Goal: Task Accomplishment & Management: Use online tool/utility

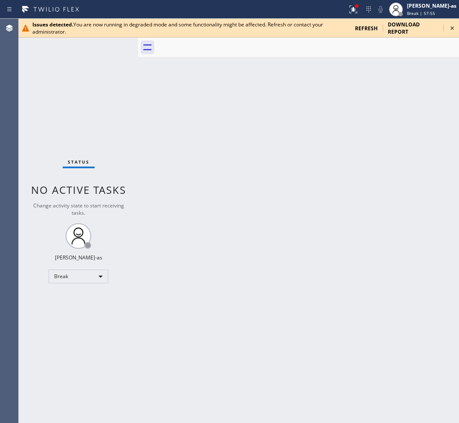
click at [290, 313] on div "Back to Dashboard Change Sender ID Customers Technicians Select a contact Outbo…" at bounding box center [298, 221] width 321 height 404
click at [69, 282] on div "Break" at bounding box center [79, 277] width 60 height 14
click at [77, 309] on li "Unavailable" at bounding box center [78, 309] width 58 height 10
drag, startPoint x: 216, startPoint y: 299, endPoint x: 288, endPoint y: 318, distance: 74.1
click at [216, 299] on div "Back to Dashboard Change Sender ID Customers Technicians Select a contact Outbo…" at bounding box center [298, 221] width 321 height 404
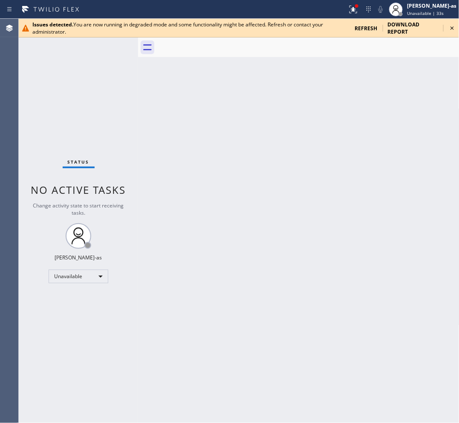
click at [269, 173] on div "Back to Dashboard Change Sender ID Customers Technicians Select a contact Outbo…" at bounding box center [298, 221] width 321 height 404
click at [245, 133] on div "Back to Dashboard Change Sender ID Customers Technicians Select a contact Outbo…" at bounding box center [298, 221] width 321 height 404
click at [359, 26] on span "refresh" at bounding box center [366, 28] width 23 height 7
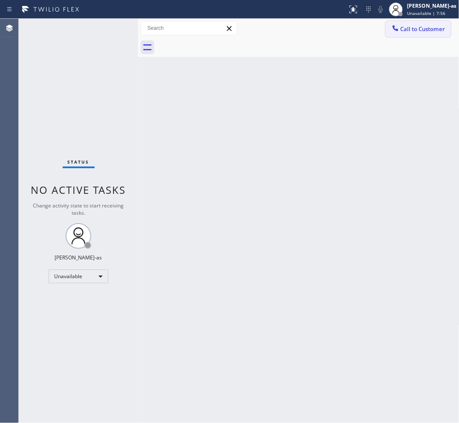
click at [405, 29] on span "Call to Customer" at bounding box center [423, 29] width 45 height 8
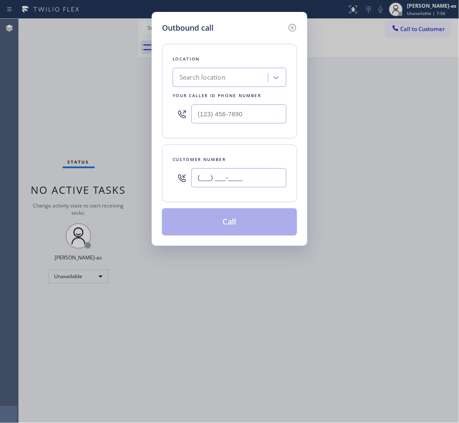
click at [206, 176] on input "(___) ___-____" at bounding box center [238, 177] width 95 height 19
paste input "310) 880-0492"
type input "[PHONE_NUMBER]"
click at [250, 108] on input "(___) ___-____" at bounding box center [238, 113] width 95 height 19
paste input "855) 999-4417"
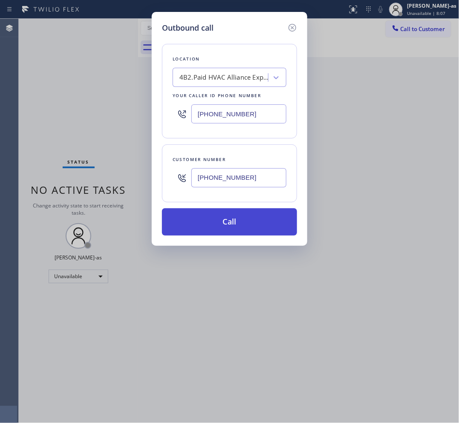
type input "[PHONE_NUMBER]"
click at [235, 222] on button "Call" at bounding box center [229, 221] width 135 height 27
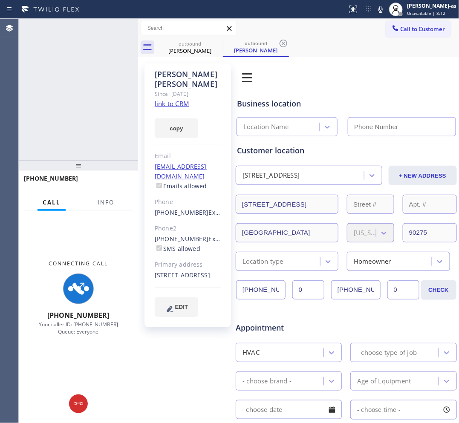
type input "[PHONE_NUMBER]"
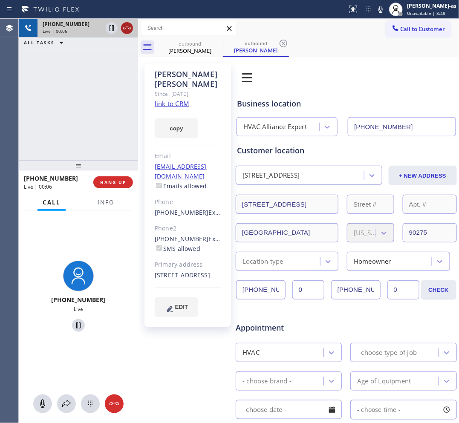
click at [124, 23] on icon at bounding box center [127, 28] width 10 height 10
click at [182, 55] on div "outbound [PERSON_NAME]" at bounding box center [190, 47] width 64 height 19
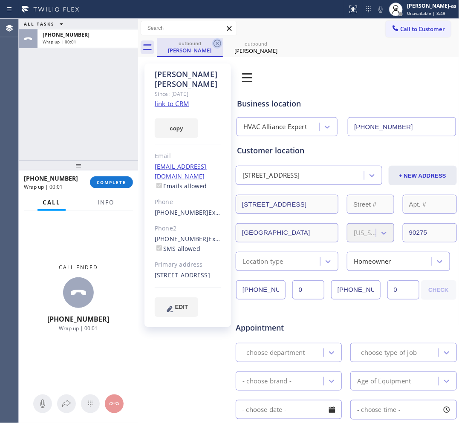
click at [216, 41] on icon at bounding box center [217, 43] width 10 height 10
click at [0, 0] on icon at bounding box center [0, 0] width 0 height 0
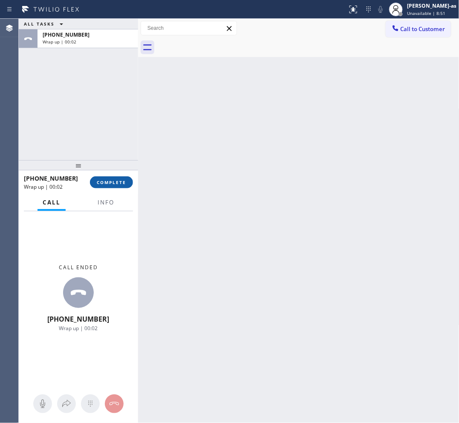
click at [111, 187] on button "COMPLETE" at bounding box center [111, 182] width 43 height 12
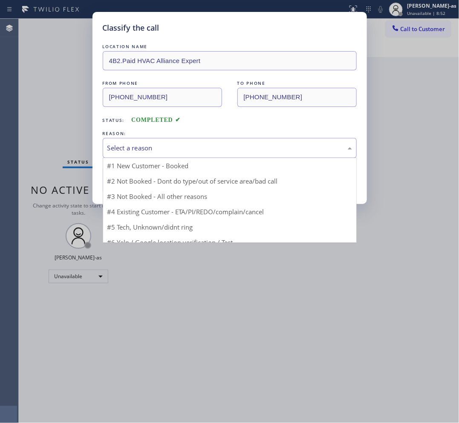
click at [219, 151] on div "Select a reason" at bounding box center [229, 148] width 245 height 10
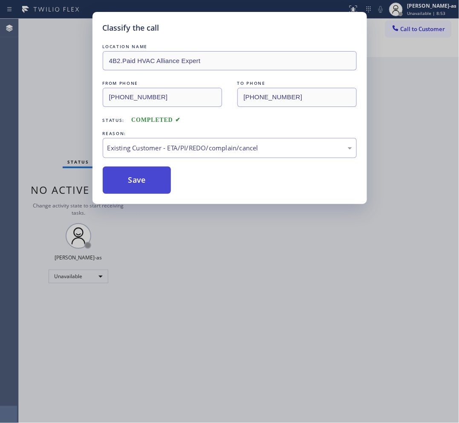
click at [154, 168] on button "Save" at bounding box center [137, 180] width 69 height 27
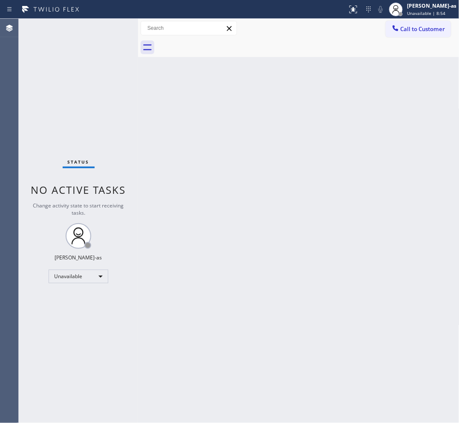
drag, startPoint x: 431, startPoint y: 26, endPoint x: 263, endPoint y: 119, distance: 191.5
click at [430, 26] on span "Call to Customer" at bounding box center [423, 29] width 45 height 8
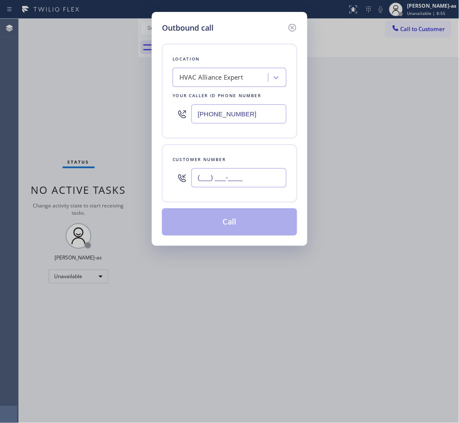
click at [274, 185] on input "(___) ___-____" at bounding box center [238, 177] width 95 height 19
paste input "310) 896-6215"
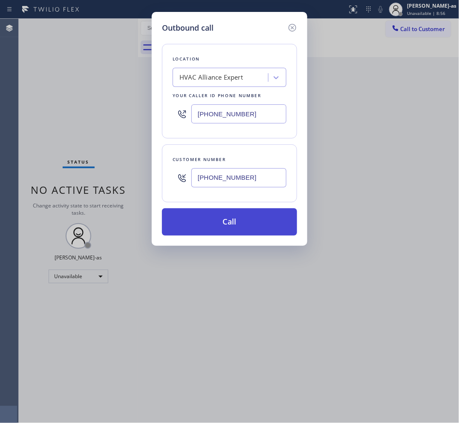
type input "[PHONE_NUMBER]"
click at [246, 225] on button "Call" at bounding box center [229, 221] width 135 height 27
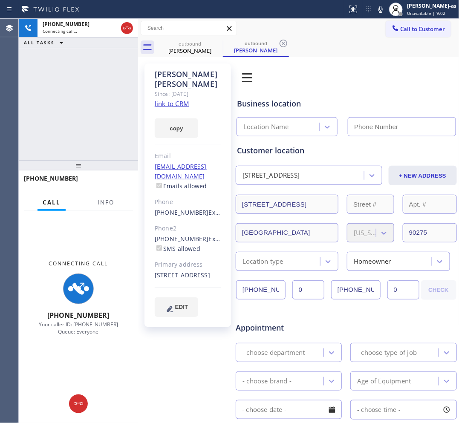
type input "[PHONE_NUMBER]"
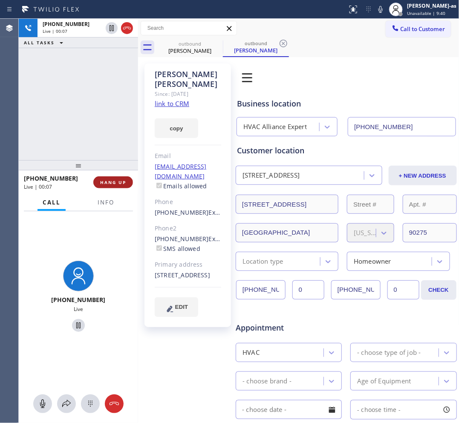
click at [118, 184] on span "HANG UP" at bounding box center [113, 182] width 26 height 6
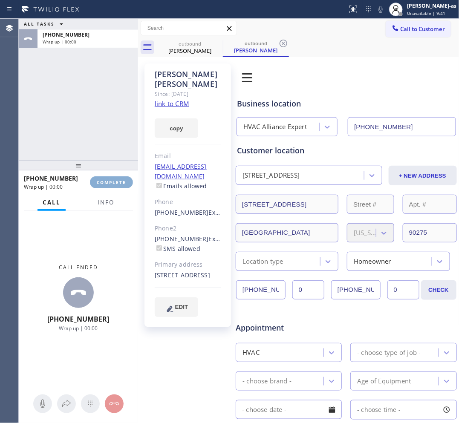
click at [118, 184] on span "COMPLETE" at bounding box center [111, 182] width 29 height 6
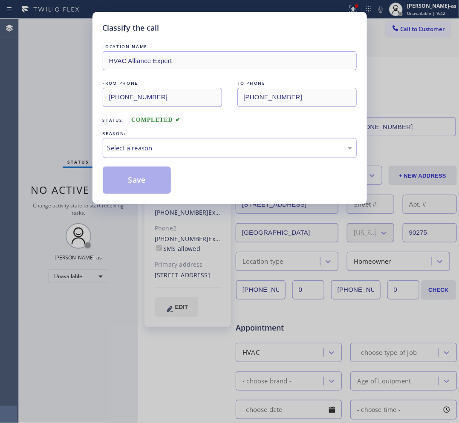
click at [186, 151] on div "Select a reason" at bounding box center [229, 148] width 245 height 10
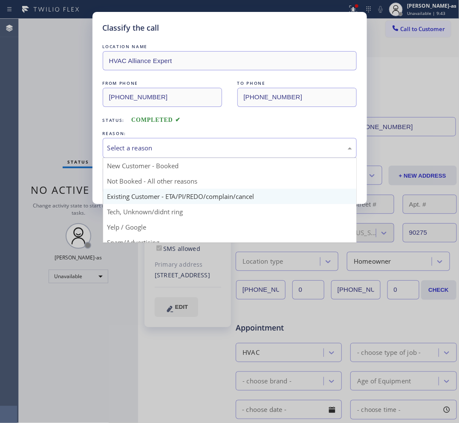
drag, startPoint x: 201, startPoint y: 194, endPoint x: 158, endPoint y: 190, distance: 43.3
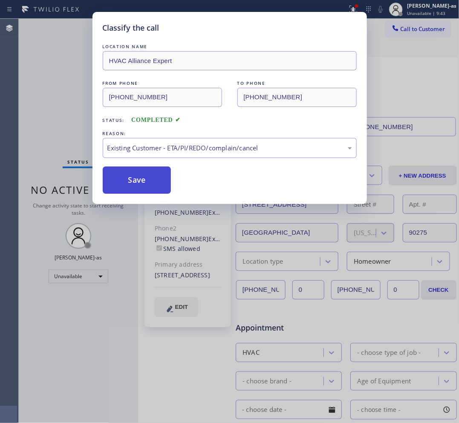
click at [126, 173] on button "Save" at bounding box center [137, 180] width 69 height 27
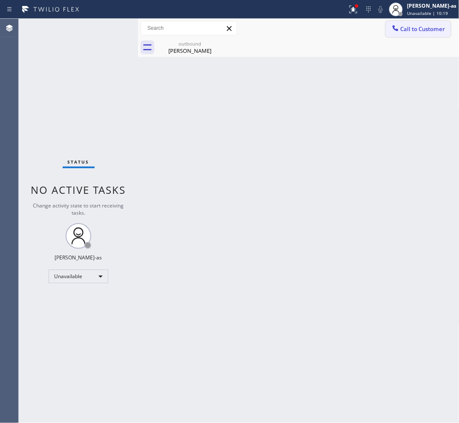
click at [418, 29] on span "Call to Customer" at bounding box center [423, 29] width 45 height 8
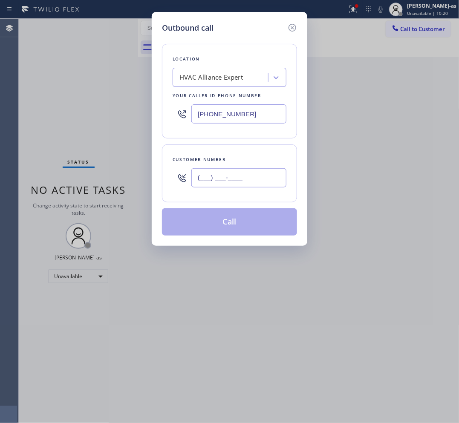
click at [240, 184] on input "(___) ___-____" at bounding box center [238, 177] width 95 height 19
paste input "865) 276-8436"
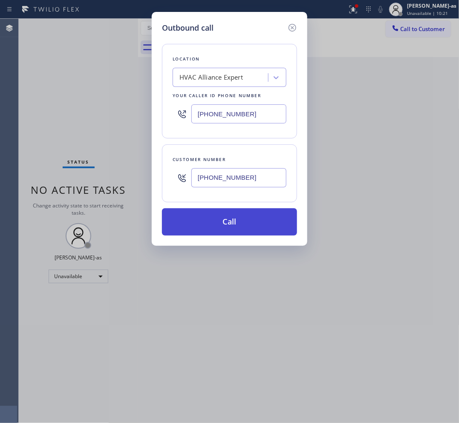
type input "[PHONE_NUMBER]"
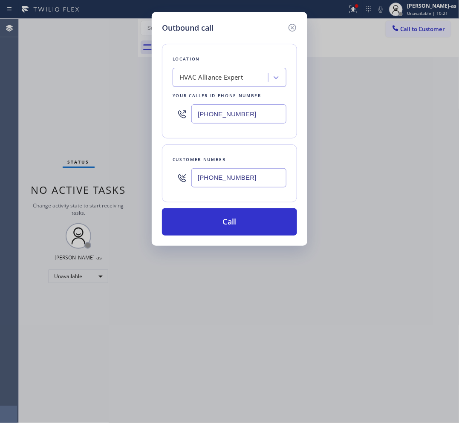
drag, startPoint x: 225, startPoint y: 229, endPoint x: 209, endPoint y: 147, distance: 83.4
click at [226, 229] on button "Call" at bounding box center [229, 221] width 135 height 27
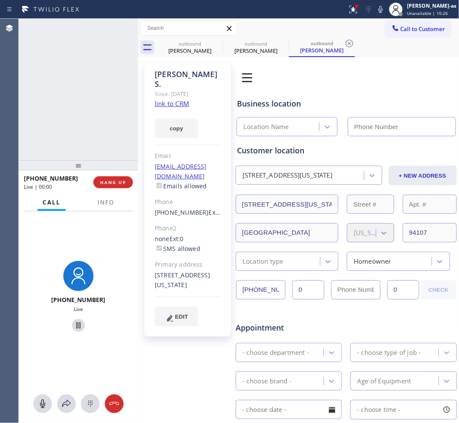
type input "[PHONE_NUMBER]"
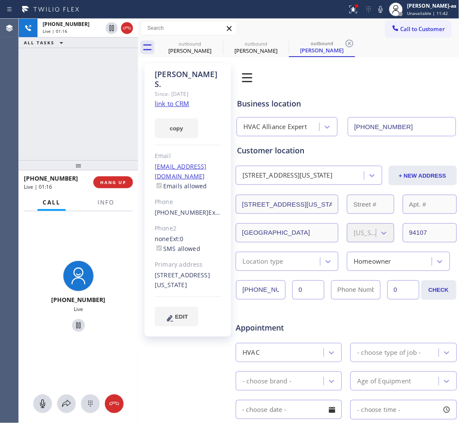
click at [96, 66] on div "[PHONE_NUMBER] Live | 01:16 ALL TASKS ALL TASKS ACTIVE TASKS TASKS IN WRAP UP" at bounding box center [78, 89] width 119 height 141
click at [205, 35] on div at bounding box center [189, 28] width 96 height 14
click at [198, 42] on div "outbound" at bounding box center [190, 43] width 64 height 6
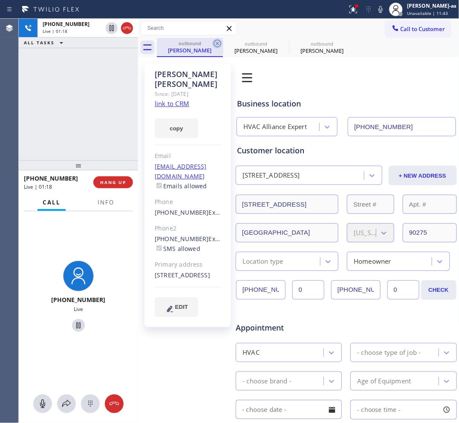
click at [216, 43] on icon at bounding box center [217, 43] width 10 height 10
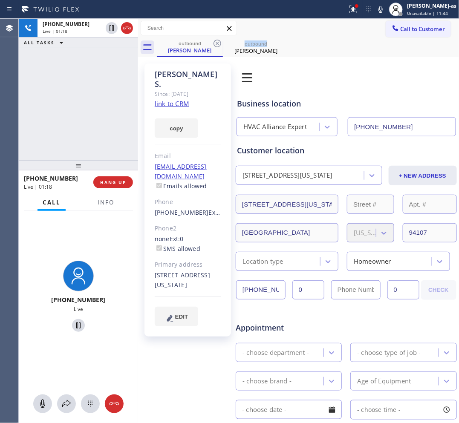
click at [216, 43] on icon at bounding box center [217, 43] width 10 height 10
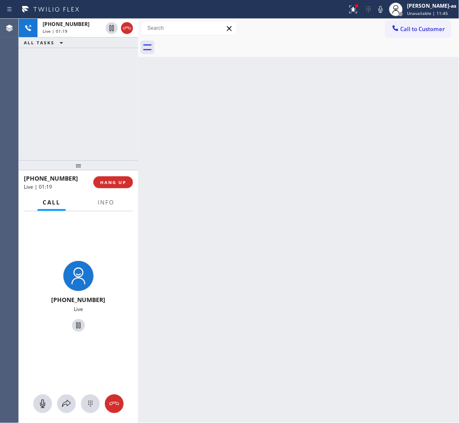
click at [126, 189] on div "[PHONE_NUMBER] Live | 01:19 HANG UP" at bounding box center [78, 182] width 109 height 22
click at [122, 184] on span "HANG UP" at bounding box center [113, 182] width 26 height 6
click at [122, 182] on span "HANG UP" at bounding box center [113, 182] width 26 height 6
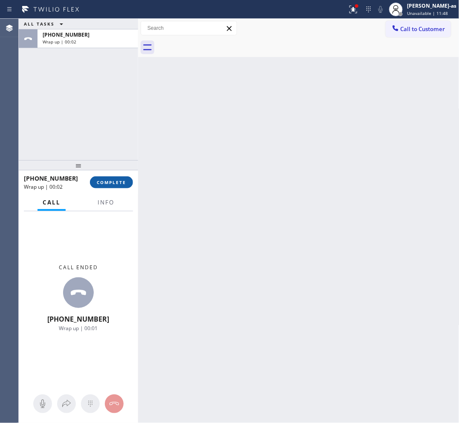
drag, startPoint x: 112, startPoint y: 185, endPoint x: 114, endPoint y: 180, distance: 5.8
click at [113, 182] on span "COMPLETE" at bounding box center [111, 182] width 29 height 6
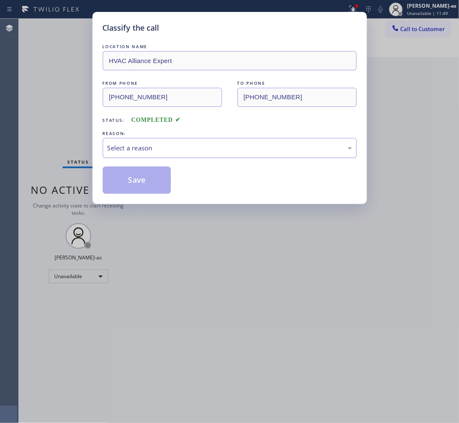
click at [217, 146] on div "Select a reason" at bounding box center [229, 148] width 245 height 10
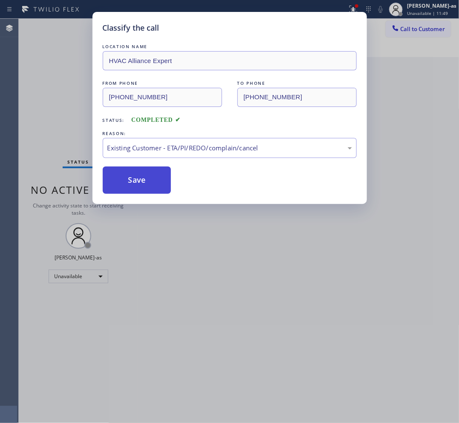
click at [158, 187] on button "Save" at bounding box center [137, 180] width 69 height 27
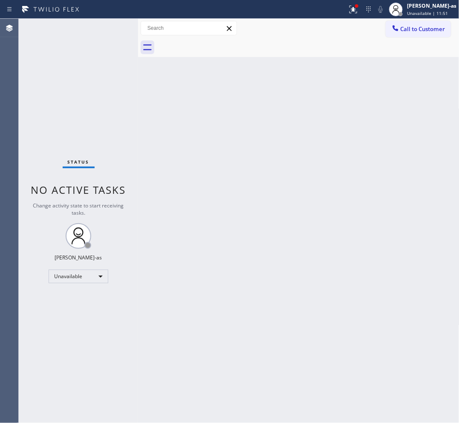
click at [431, 29] on span "Call to Customer" at bounding box center [423, 29] width 45 height 8
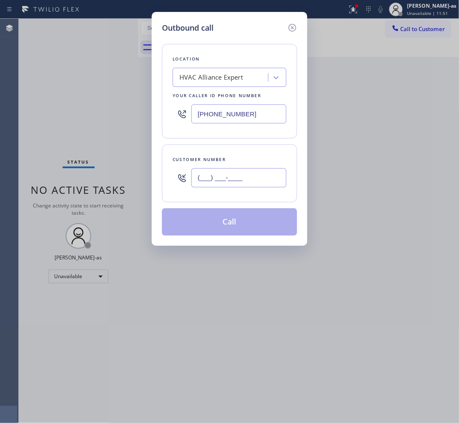
click at [236, 179] on input "(___) ___-____" at bounding box center [238, 177] width 95 height 19
paste input "562) 879-1858"
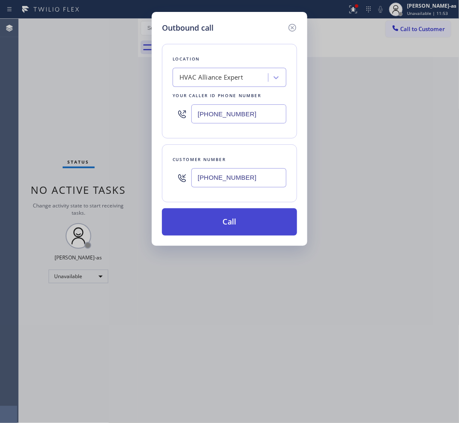
type input "[PHONE_NUMBER]"
click at [233, 219] on button "Call" at bounding box center [229, 221] width 135 height 27
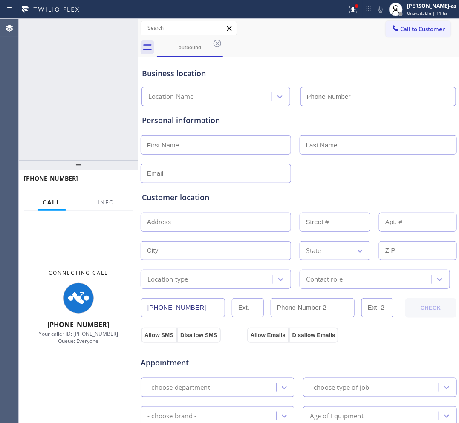
type input "[PHONE_NUMBER]"
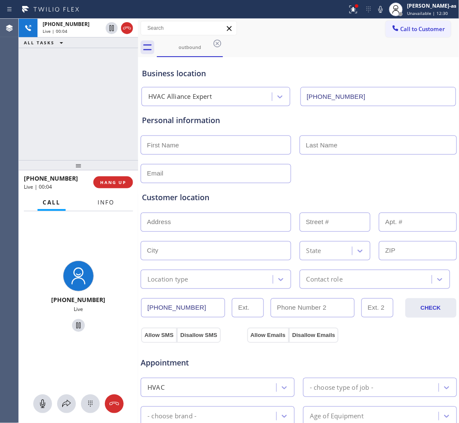
drag, startPoint x: 37, startPoint y: 80, endPoint x: 105, endPoint y: 198, distance: 136.3
click at [39, 80] on div "[PHONE_NUMBER] Live | 00:04 ALL TASKS ALL TASKS ACTIVE TASKS TASKS IN WRAP UP" at bounding box center [78, 89] width 119 height 141
click at [109, 175] on div "[PHONE_NUMBER] Live | 00:05 HANG UP" at bounding box center [78, 182] width 109 height 22
click at [114, 180] on span "HANG UP" at bounding box center [113, 182] width 26 height 6
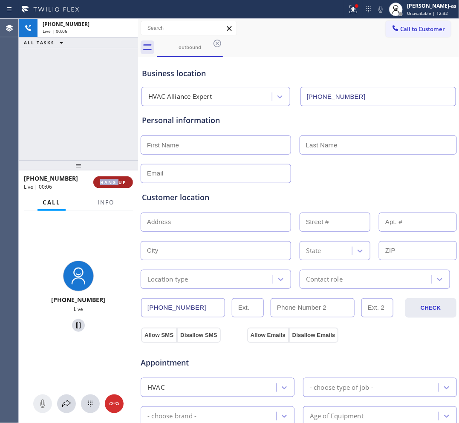
click at [114, 180] on span "HANG UP" at bounding box center [113, 182] width 26 height 6
click at [113, 180] on span "HANG UP" at bounding box center [113, 182] width 26 height 6
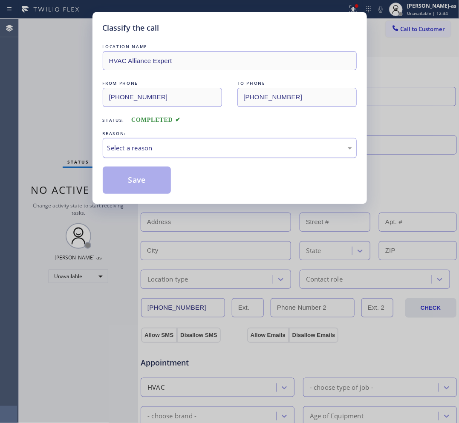
click at [218, 141] on div "Select a reason" at bounding box center [230, 148] width 254 height 20
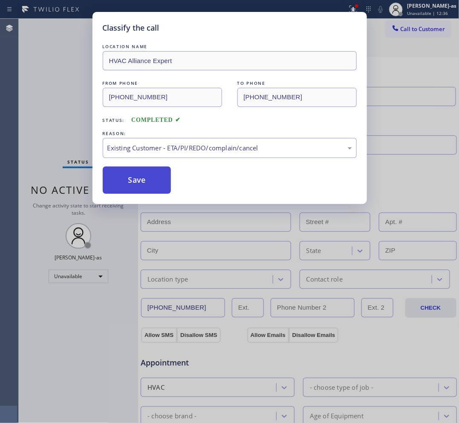
drag, startPoint x: 152, startPoint y: 180, endPoint x: 114, endPoint y: 194, distance: 40.6
click at [150, 180] on button "Save" at bounding box center [137, 180] width 69 height 27
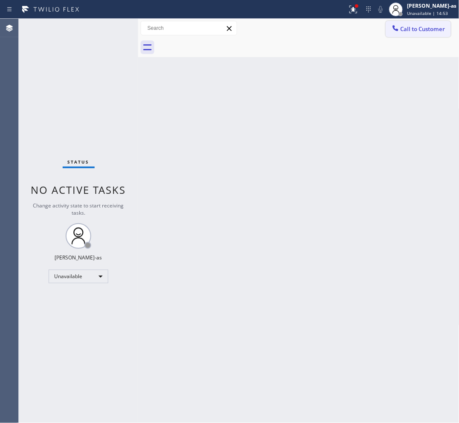
drag, startPoint x: 423, startPoint y: 30, endPoint x: 370, endPoint y: 72, distance: 67.4
click at [423, 30] on span "Call to Customer" at bounding box center [423, 29] width 45 height 8
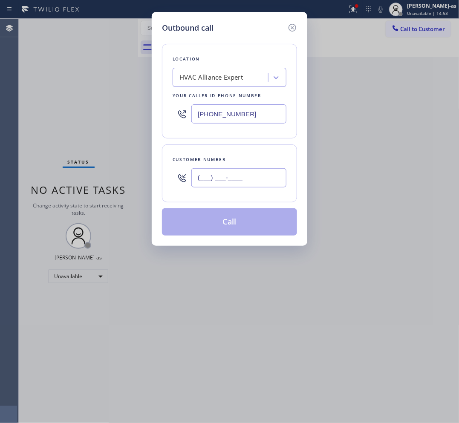
click at [225, 175] on input "(___) ___-____" at bounding box center [238, 177] width 95 height 19
paste input "909) 800-6309"
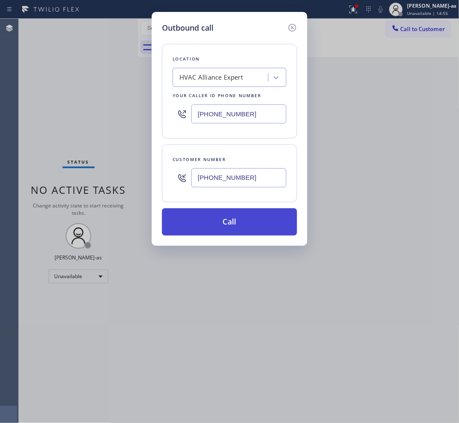
type input "[PHONE_NUMBER]"
click at [239, 222] on button "Call" at bounding box center [229, 221] width 135 height 27
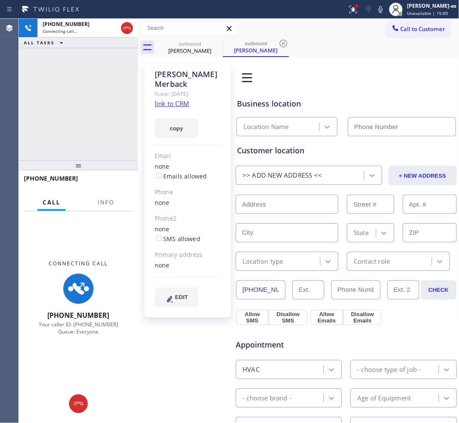
type input "[PHONE_NUMBER]"
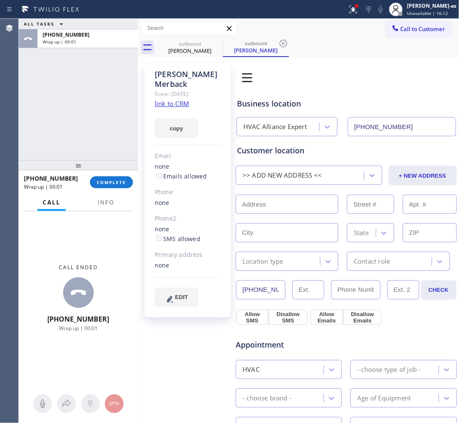
click at [52, 62] on div "ALL TASKS ALL TASKS ACTIVE TASKS TASKS IN WRAP UP [PHONE_NUMBER] Wrap up | 00:01" at bounding box center [78, 89] width 119 height 141
click at [199, 52] on div "[PERSON_NAME]" at bounding box center [190, 51] width 64 height 8
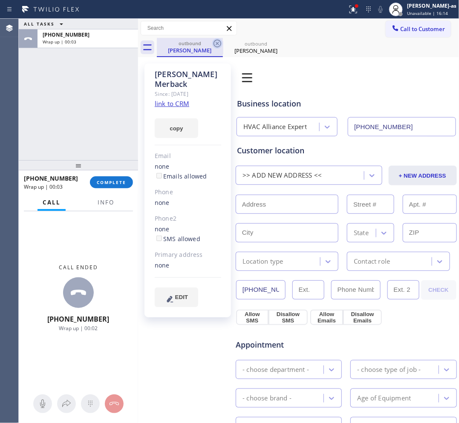
click at [215, 44] on icon at bounding box center [217, 43] width 10 height 10
click at [0, 0] on icon at bounding box center [0, 0] width 0 height 0
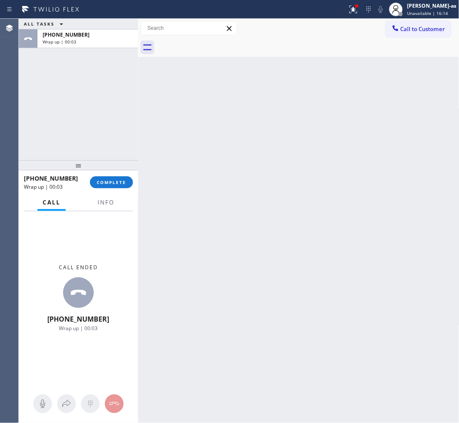
click at [215, 44] on div at bounding box center [308, 47] width 303 height 19
click at [216, 147] on div "Back to Dashboard Change Sender ID Customers Technicians Select a contact Outbo…" at bounding box center [298, 221] width 321 height 404
click at [114, 181] on span "COMPLETE" at bounding box center [111, 182] width 29 height 6
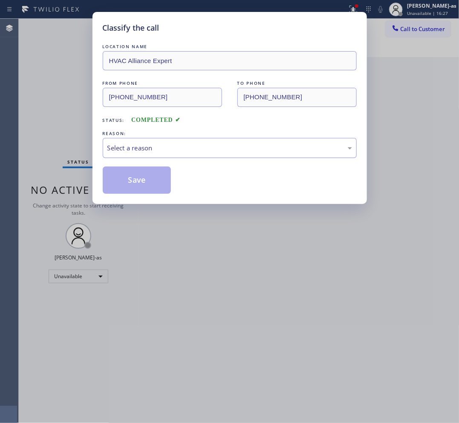
click at [167, 154] on div "Select a reason" at bounding box center [230, 148] width 254 height 20
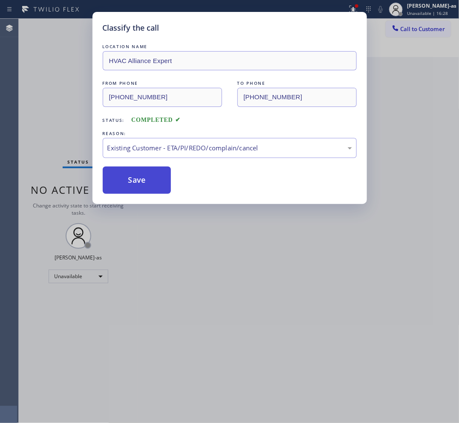
click at [142, 184] on button "Save" at bounding box center [137, 180] width 69 height 27
click at [365, 277] on div "Classify the call LOCATION NAME HVAC Alliance Expert FROM PHONE [PHONE_NUMBER] …" at bounding box center [229, 211] width 459 height 423
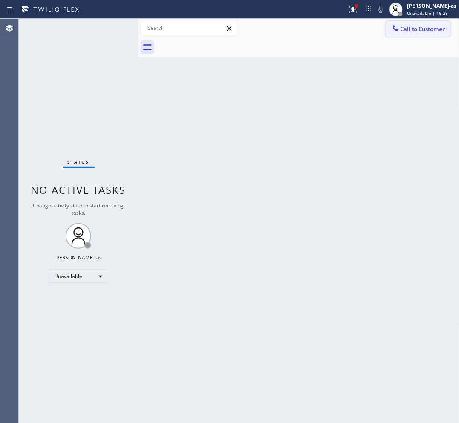
click at [422, 30] on span "Call to Customer" at bounding box center [423, 29] width 45 height 8
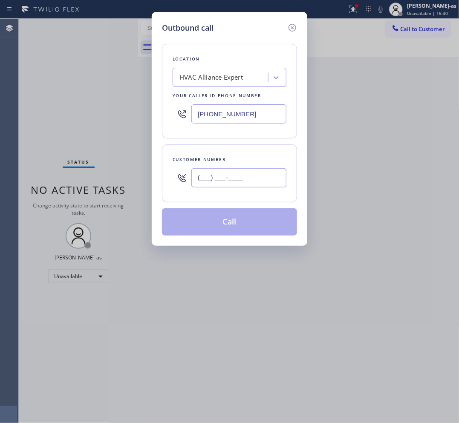
click at [254, 186] on input "(___) ___-____" at bounding box center [238, 177] width 95 height 19
paste input "206) 679-9084"
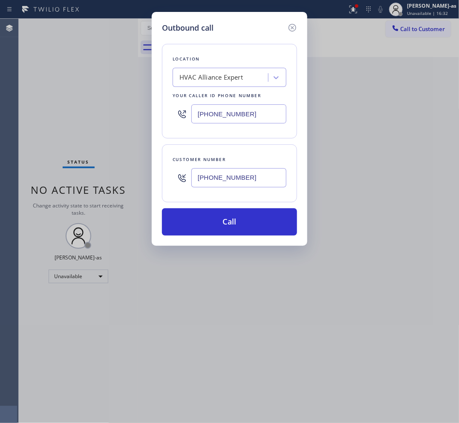
type input "[PHONE_NUMBER]"
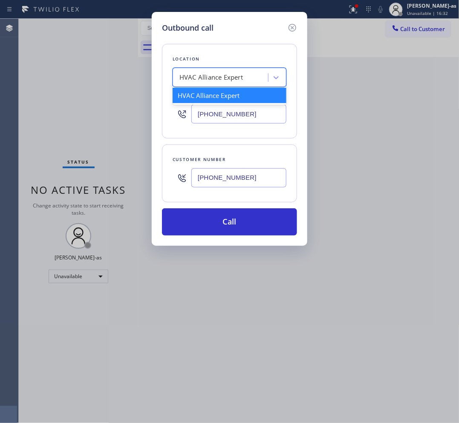
click at [227, 78] on div "HVAC Alliance Expert" at bounding box center [210, 78] width 63 height 10
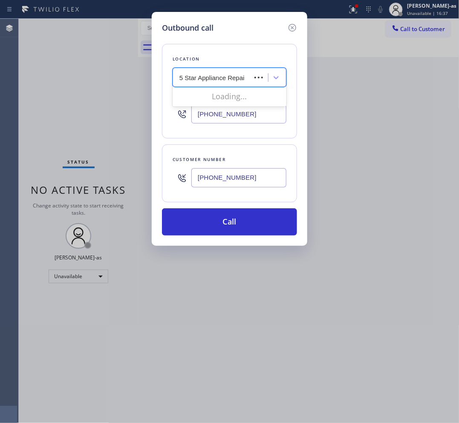
type input "5 Star Appliance Repair"
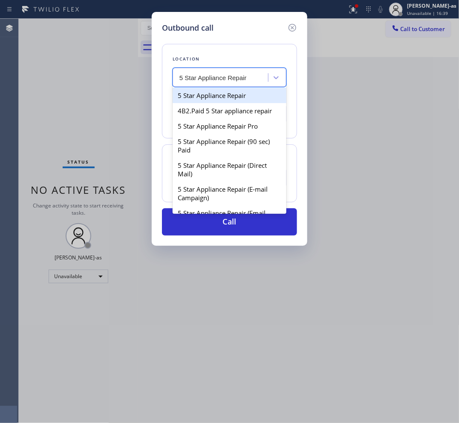
click at [190, 99] on div "5 Star Appliance Repair" at bounding box center [230, 95] width 114 height 15
type input "[PHONE_NUMBER]"
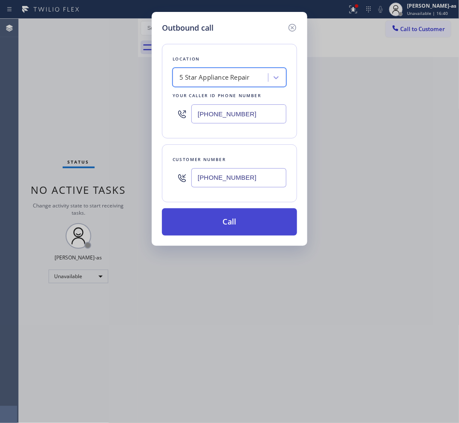
click at [265, 215] on button "Call" at bounding box center [229, 221] width 135 height 27
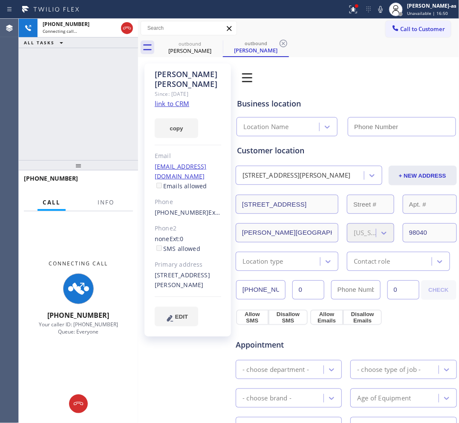
type input "[PHONE_NUMBER]"
click at [167, 99] on link "link to CRM" at bounding box center [172, 103] width 35 height 9
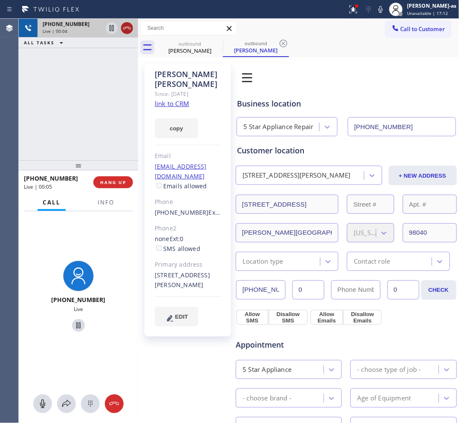
drag, startPoint x: 67, startPoint y: 62, endPoint x: 131, endPoint y: 26, distance: 73.5
click at [67, 62] on div "[PHONE_NUMBER] Live | 00:04 ALL TASKS ALL TASKS ACTIVE TASKS TASKS IN WRAP UP" at bounding box center [78, 89] width 119 height 141
click at [125, 26] on icon at bounding box center [127, 28] width 10 height 10
drag, startPoint x: 109, startPoint y: 107, endPoint x: 123, endPoint y: 169, distance: 63.7
click at [111, 118] on div "[PHONE_NUMBER] Live | 00:06 ALL TASKS ALL TASKS ACTIVE TASKS TASKS IN WRAP UP" at bounding box center [78, 89] width 119 height 141
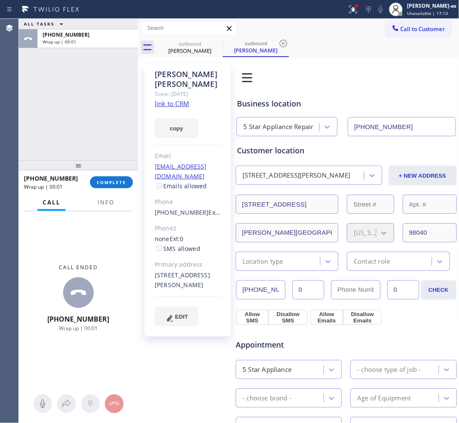
drag, startPoint x: 122, startPoint y: 188, endPoint x: 111, endPoint y: 156, distance: 34.0
click at [122, 187] on div "[PHONE_NUMBER] Wrap up | 00:01 COMPLETE" at bounding box center [78, 182] width 109 height 22
drag, startPoint x: 107, startPoint y: 150, endPoint x: 107, endPoint y: 167, distance: 17.1
click at [107, 153] on div "ALL TASKS ALL TASKS ACTIVE TASKS TASKS IN WRAP UP [PHONE_NUMBER] Wrap up | 00:01" at bounding box center [78, 89] width 119 height 141
drag, startPoint x: 112, startPoint y: 182, endPoint x: 133, endPoint y: 173, distance: 22.9
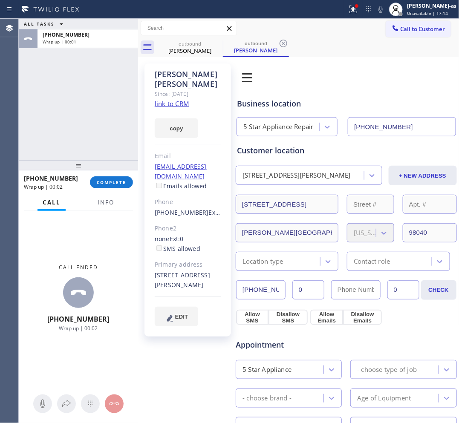
click at [113, 182] on span "COMPLETE" at bounding box center [111, 182] width 29 height 6
click at [84, 94] on div "ALL TASKS ALL TASKS ACTIVE TASKS TASKS IN WRAP UP [PHONE_NUMBER] Wrap up | 00:01" at bounding box center [78, 89] width 119 height 141
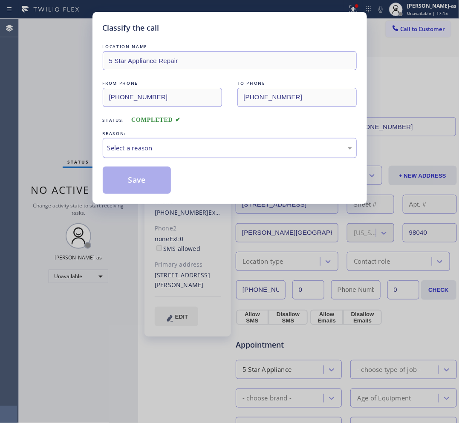
click at [182, 150] on div "Select a reason" at bounding box center [229, 148] width 245 height 10
click at [145, 186] on button "Save" at bounding box center [137, 180] width 69 height 27
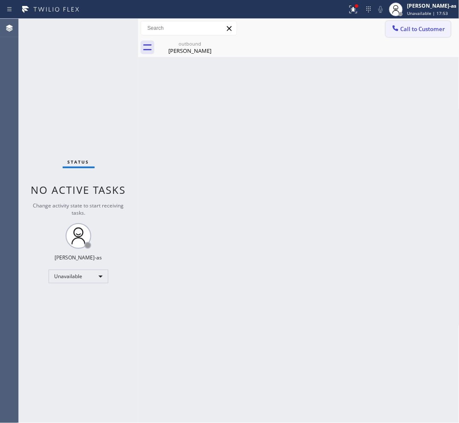
click at [399, 28] on div at bounding box center [395, 29] width 10 height 10
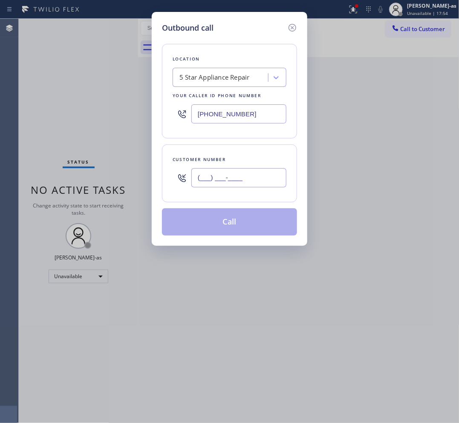
click at [273, 171] on input "(___) ___-____" at bounding box center [238, 177] width 95 height 19
paste input "818) 388-9050"
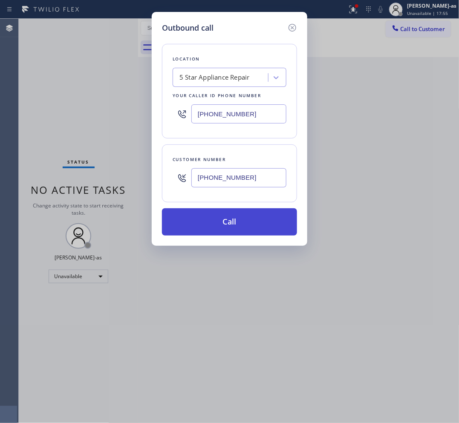
type input "[PHONE_NUMBER]"
click at [248, 228] on button "Call" at bounding box center [229, 221] width 135 height 27
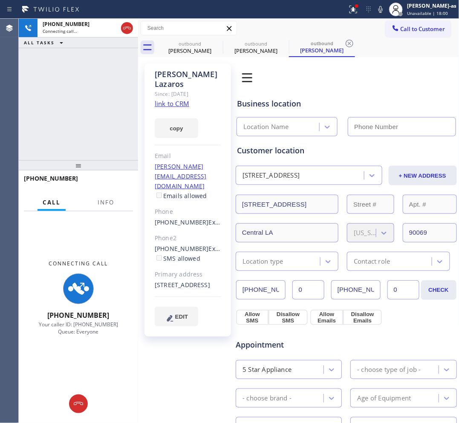
type input "[PHONE_NUMBER]"
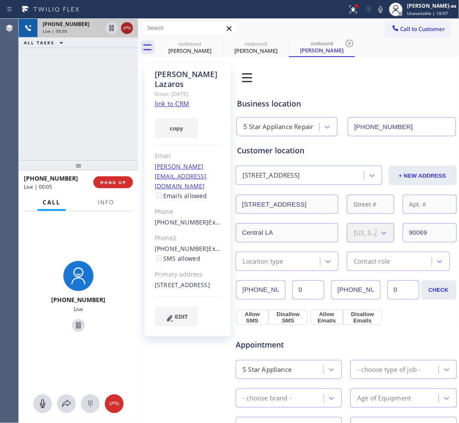
click at [125, 24] on icon at bounding box center [127, 28] width 10 height 10
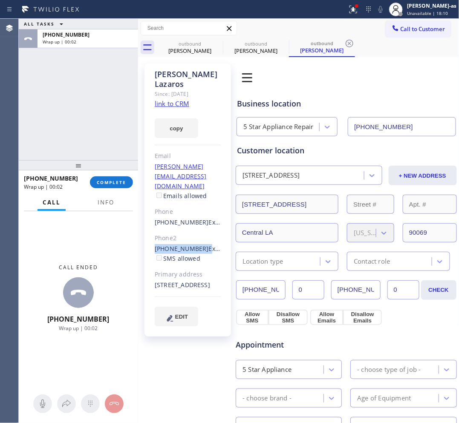
drag, startPoint x: 153, startPoint y: 219, endPoint x: 198, endPoint y: 222, distance: 44.8
click at [199, 222] on div "[PERSON_NAME] Since: [DATE] link to CRM copy Email [PERSON_NAME][EMAIL_ADDRESS]…" at bounding box center [187, 199] width 87 height 273
copy div "[PHONE_NUMBER]"
click at [121, 182] on span "COMPLETE" at bounding box center [111, 182] width 29 height 6
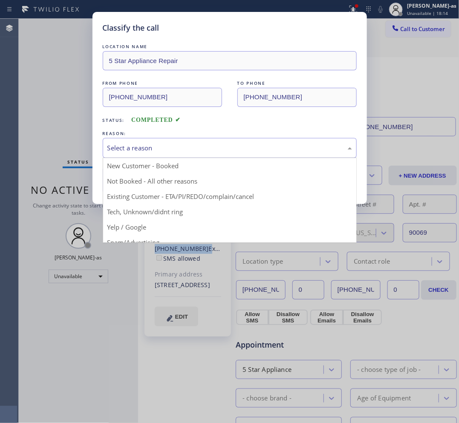
click at [178, 150] on div "Select a reason" at bounding box center [229, 148] width 245 height 10
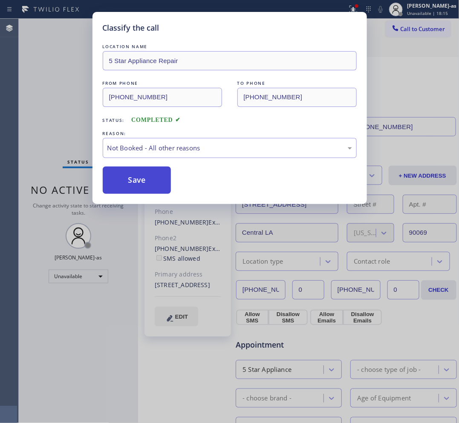
drag, startPoint x: 153, startPoint y: 184, endPoint x: 342, endPoint y: 127, distance: 198.2
click at [153, 182] on button "Save" at bounding box center [137, 180] width 69 height 27
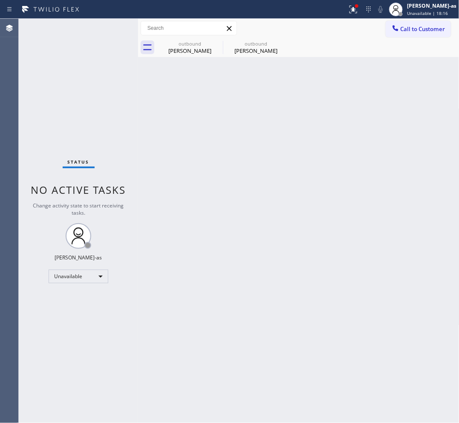
click at [414, 26] on span "Call to Customer" at bounding box center [423, 29] width 45 height 8
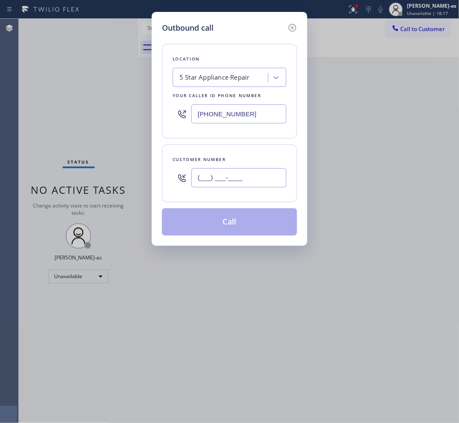
click at [220, 179] on input "(___) ___-____" at bounding box center [238, 177] width 95 height 19
paste input "818) 430-0740"
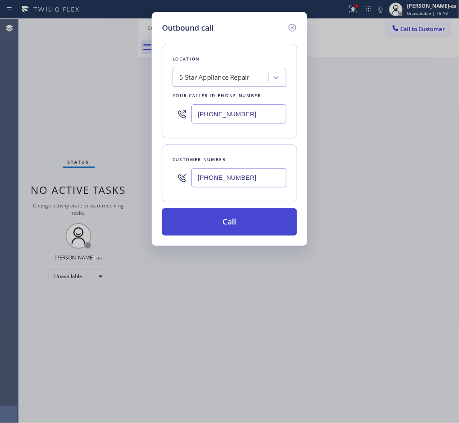
type input "[PHONE_NUMBER]"
click at [246, 222] on button "Call" at bounding box center [229, 221] width 135 height 27
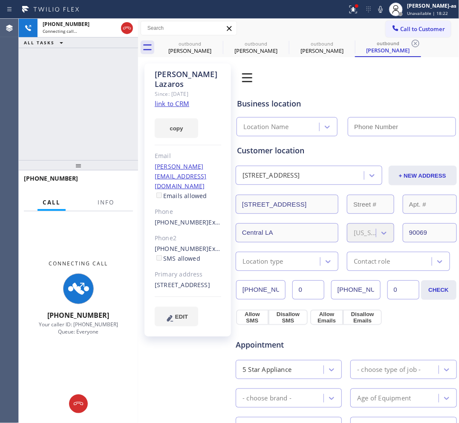
type input "[PHONE_NUMBER]"
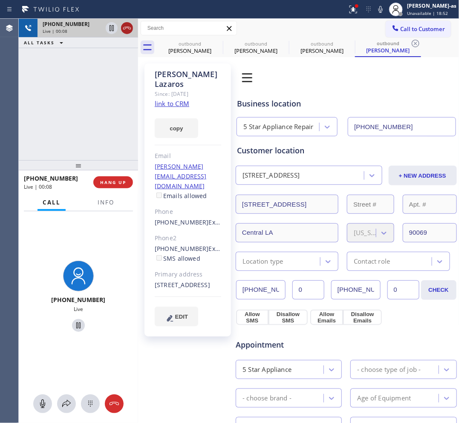
click at [123, 33] on div at bounding box center [119, 28] width 31 height 19
click at [126, 29] on icon at bounding box center [127, 28] width 10 height 10
drag, startPoint x: 112, startPoint y: 180, endPoint x: 109, endPoint y: 158, distance: 22.8
click at [112, 176] on div "[PHONE_NUMBER] Live | 00:08 HANG UP" at bounding box center [78, 182] width 109 height 22
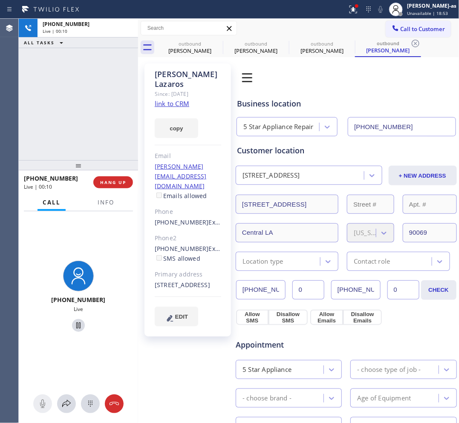
click at [101, 143] on div "[PHONE_NUMBER] Live | 00:10 ALL TASKS ALL TASKS ACTIVE TASKS TASKS IN WRAP UP" at bounding box center [78, 89] width 119 height 141
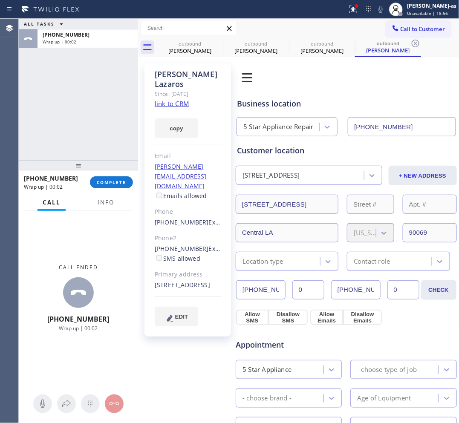
click at [173, 99] on link "link to CRM" at bounding box center [172, 103] width 35 height 9
click at [116, 180] on span "COMPLETE" at bounding box center [111, 182] width 29 height 6
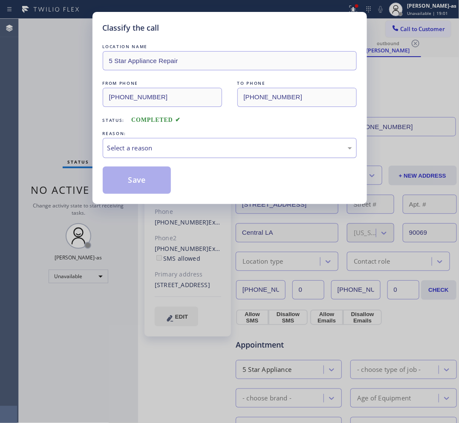
click at [190, 148] on div "Select a reason" at bounding box center [229, 148] width 245 height 10
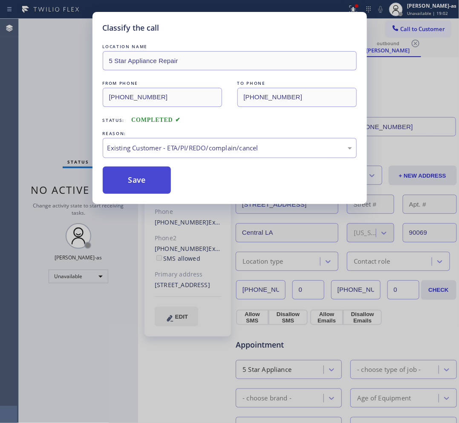
click at [145, 180] on button "Save" at bounding box center [137, 180] width 69 height 27
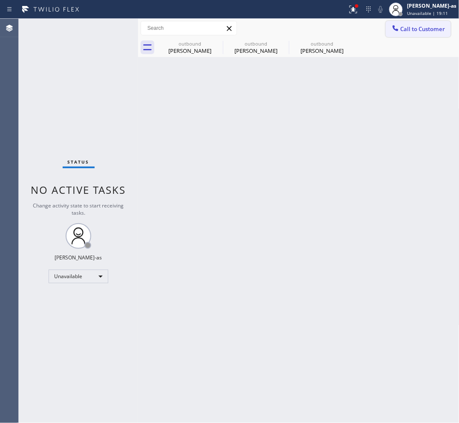
click at [417, 35] on button "Call to Customer" at bounding box center [418, 29] width 65 height 16
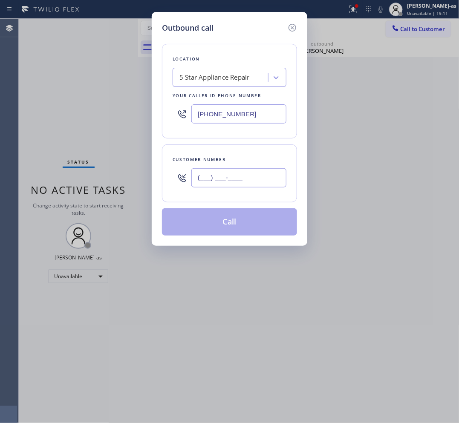
click at [256, 178] on input "(___) ___-____" at bounding box center [238, 177] width 95 height 19
paste input "773) 791-4126"
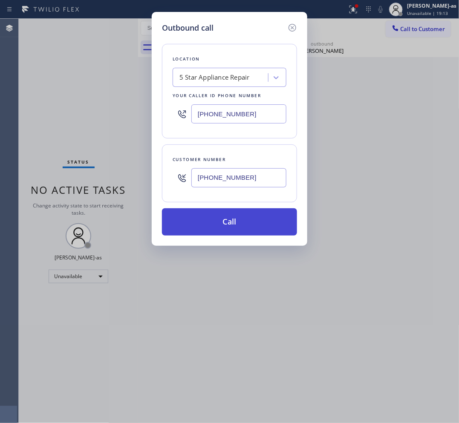
type input "[PHONE_NUMBER]"
click at [241, 218] on button "Call" at bounding box center [229, 221] width 135 height 27
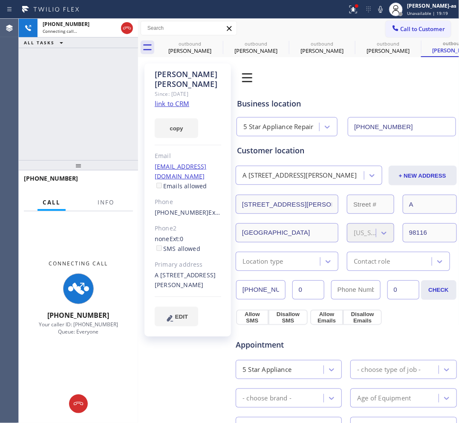
type input "[PHONE_NUMBER]"
drag, startPoint x: 105, startPoint y: 107, endPoint x: 116, endPoint y: 84, distance: 25.5
click at [105, 106] on div "[PHONE_NUMBER] Connecting call… ALL TASKS ALL TASKS ACTIVE TASKS TASKS IN WRAP …" at bounding box center [78, 89] width 119 height 141
click at [177, 99] on link "link to CRM" at bounding box center [172, 103] width 35 height 9
drag, startPoint x: 126, startPoint y: 29, endPoint x: 138, endPoint y: 30, distance: 12.0
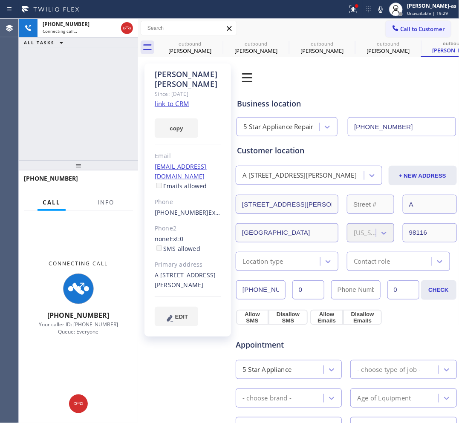
click at [126, 29] on icon at bounding box center [127, 28] width 10 height 10
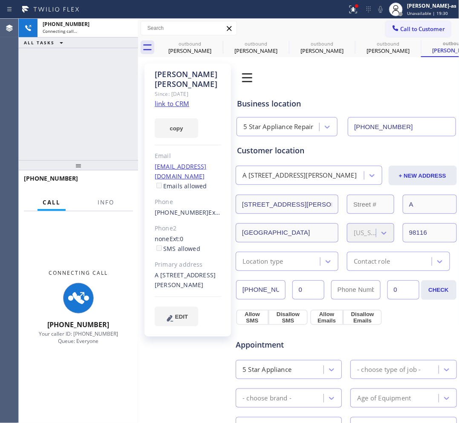
click at [199, 59] on div "[PERSON_NAME] Since: [DATE] link to CRM copy Email [EMAIL_ADDRESS][DOMAIN_NAME]…" at bounding box center [187, 349] width 95 height 581
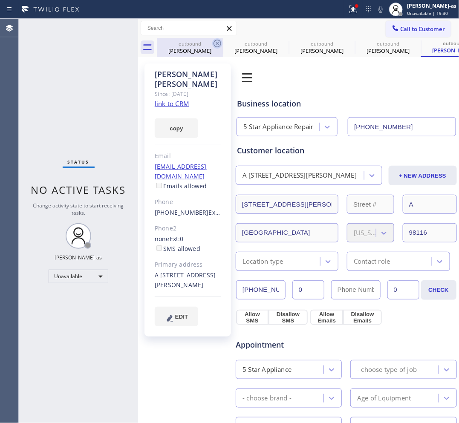
click at [213, 41] on icon at bounding box center [217, 43] width 10 height 10
click at [0, 0] on icon at bounding box center [0, 0] width 0 height 0
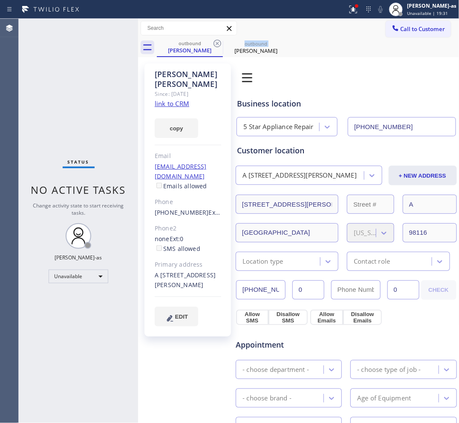
click at [213, 41] on icon at bounding box center [217, 43] width 10 height 10
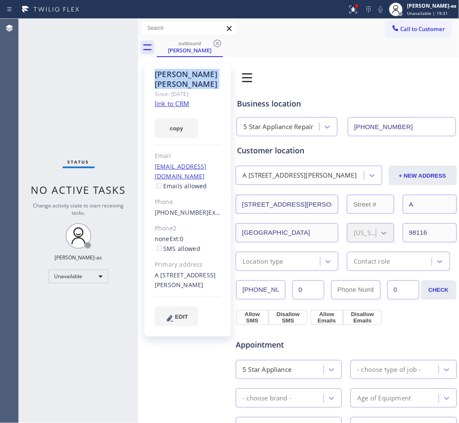
click at [213, 41] on icon at bounding box center [217, 43] width 10 height 10
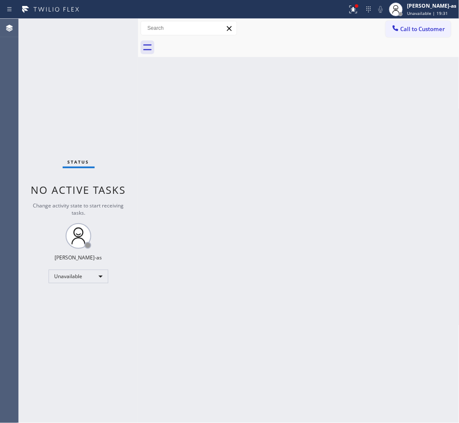
click at [213, 41] on div at bounding box center [308, 47] width 303 height 19
click at [414, 25] on span "Call to Customer" at bounding box center [423, 29] width 45 height 8
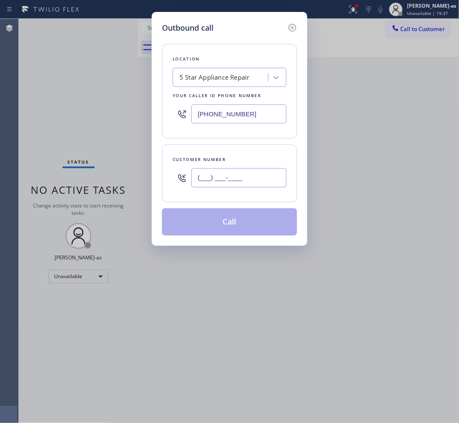
click at [252, 185] on input "(___) ___-____" at bounding box center [238, 177] width 95 height 19
paste input "646) 265-7345"
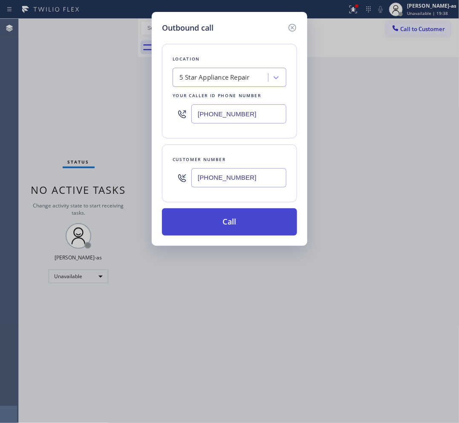
type input "[PHONE_NUMBER]"
click at [249, 223] on button "Call" at bounding box center [229, 221] width 135 height 27
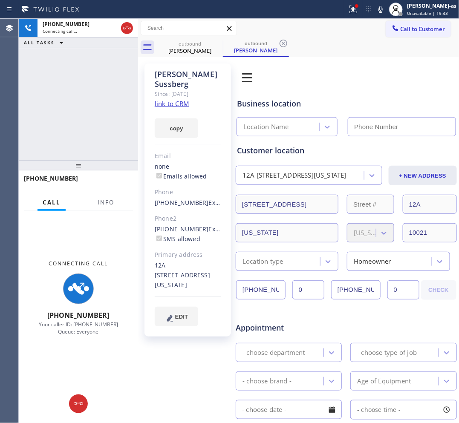
type input "[PHONE_NUMBER]"
click at [172, 99] on link "link to CRM" at bounding box center [172, 103] width 35 height 9
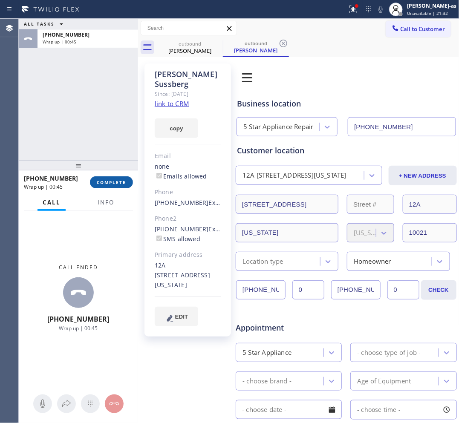
click at [120, 181] on span "COMPLETE" at bounding box center [111, 182] width 29 height 6
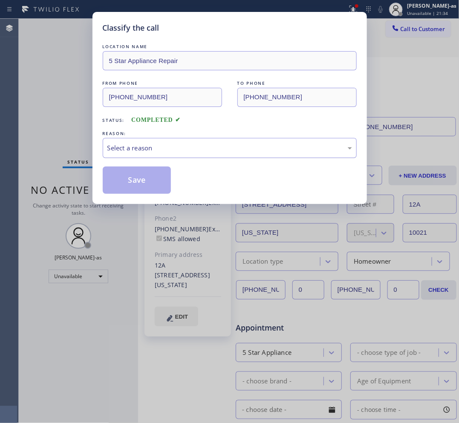
drag, startPoint x: 176, startPoint y: 143, endPoint x: 177, endPoint y: 155, distance: 12.0
click at [176, 145] on div "Select a reason" at bounding box center [230, 148] width 254 height 20
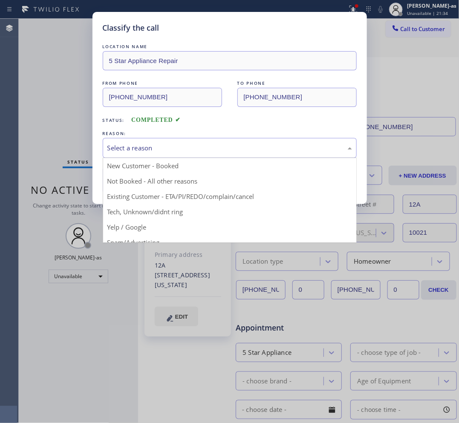
drag, startPoint x: 201, startPoint y: 193, endPoint x: 169, endPoint y: 191, distance: 32.0
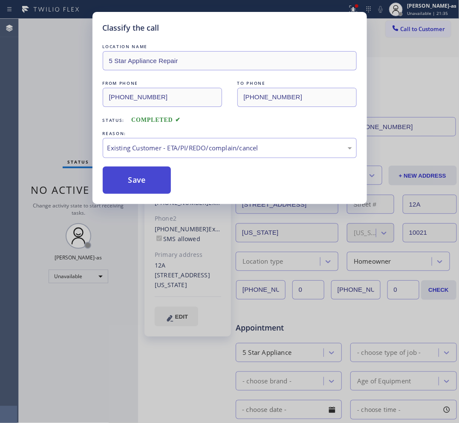
click at [135, 173] on button "Save" at bounding box center [137, 180] width 69 height 27
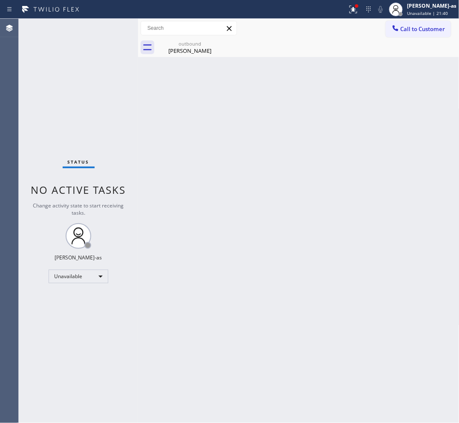
click at [344, 188] on div "Back to Dashboard Change Sender ID Customers Technicians Select a contact Outbo…" at bounding box center [298, 221] width 321 height 404
click at [419, 28] on span "Call to Customer" at bounding box center [423, 29] width 45 height 8
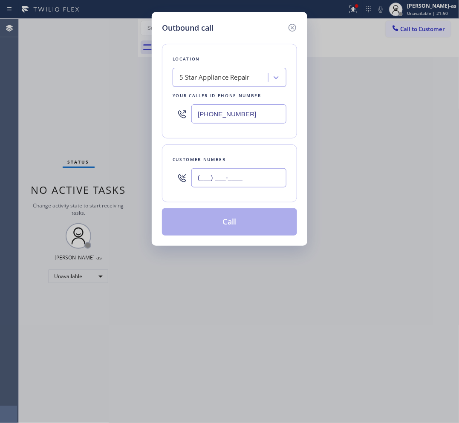
click at [248, 175] on input "(___) ___-____" at bounding box center [238, 177] width 95 height 19
paste input "201) 401-6174"
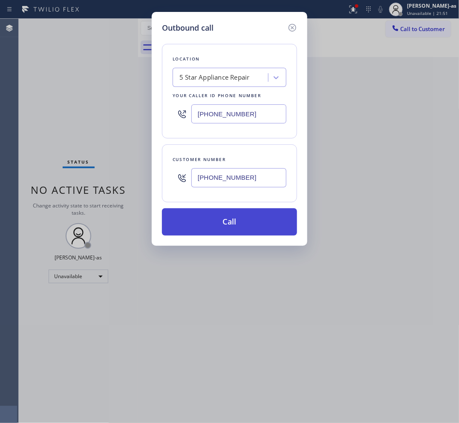
type input "[PHONE_NUMBER]"
click at [247, 229] on button "Call" at bounding box center [229, 221] width 135 height 27
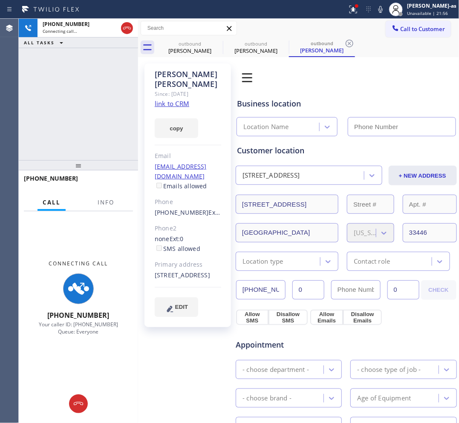
type input "[PHONE_NUMBER]"
click at [175, 99] on link "link to CRM" at bounding box center [172, 103] width 35 height 9
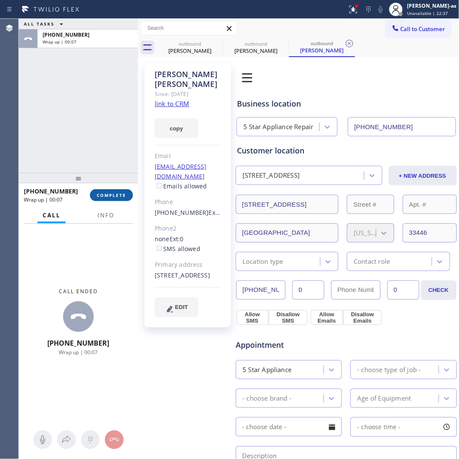
click at [112, 200] on button "COMPLETE" at bounding box center [111, 195] width 43 height 12
click at [55, 116] on div "ALL TASKS ALL TASKS ACTIVE TASKS TASKS IN WRAP UP [PHONE_NUMBER] Wrap up | 00:07" at bounding box center [78, 96] width 119 height 154
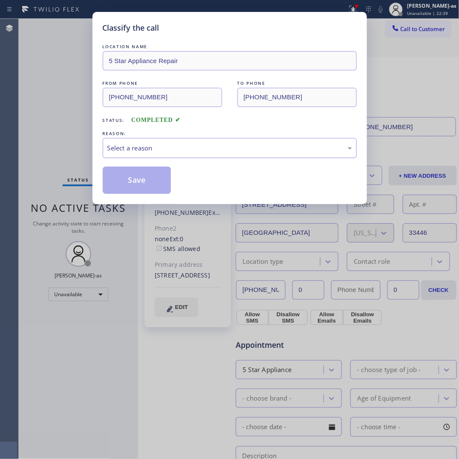
click at [207, 145] on div "Select a reason" at bounding box center [229, 148] width 245 height 10
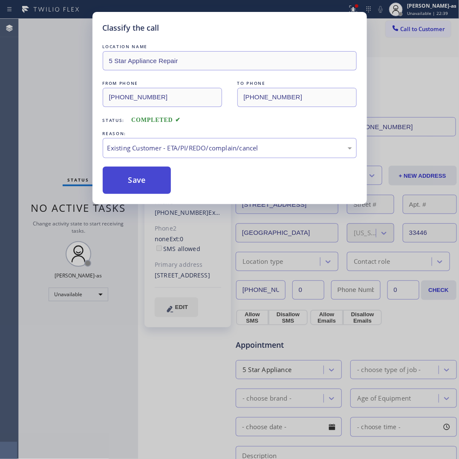
click at [124, 181] on button "Save" at bounding box center [137, 180] width 69 height 27
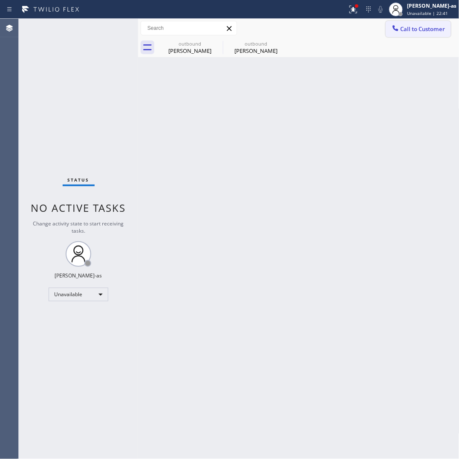
click at [422, 20] on div "Call to Customer Outbound call Location 5 Star Appliance Repair Your caller id …" at bounding box center [298, 28] width 321 height 19
click at [423, 24] on button "Call to Customer" at bounding box center [418, 29] width 65 height 16
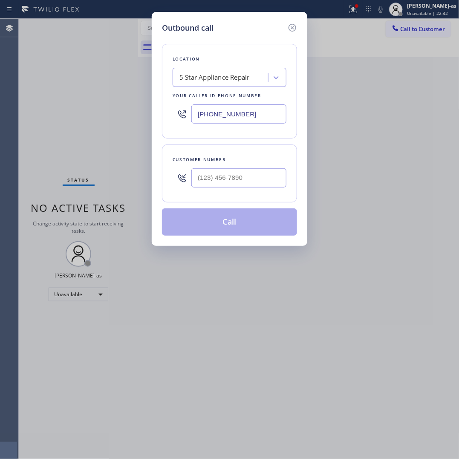
click at [259, 163] on div "Customer number" at bounding box center [230, 159] width 114 height 9
click at [261, 182] on input "(___) ___-____" at bounding box center [238, 177] width 95 height 19
paste input "480) 747-7600"
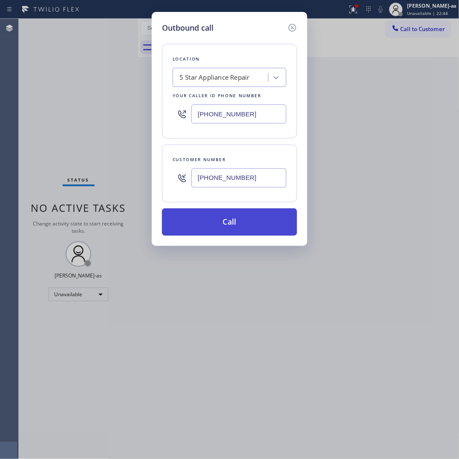
type input "[PHONE_NUMBER]"
click at [245, 216] on button "Call" at bounding box center [229, 221] width 135 height 27
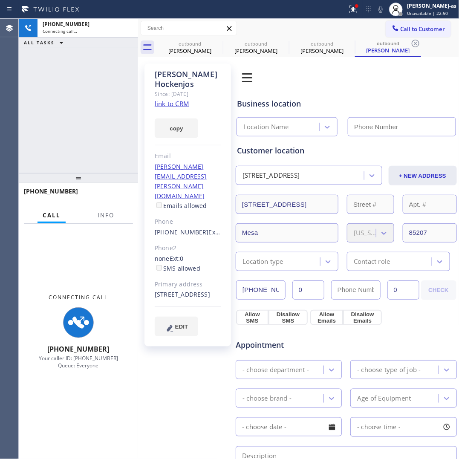
click at [177, 109] on div "copy" at bounding box center [188, 123] width 66 height 29
click at [180, 99] on link "link to CRM" at bounding box center [172, 103] width 35 height 9
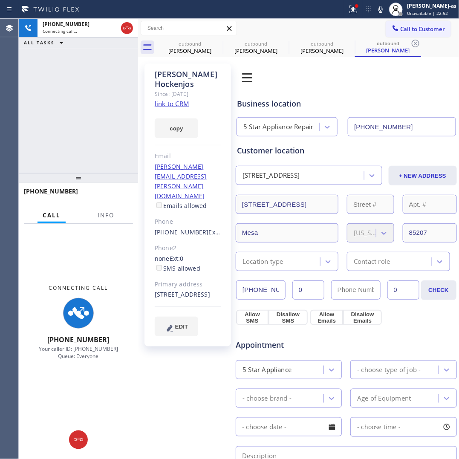
type input "[PHONE_NUMBER]"
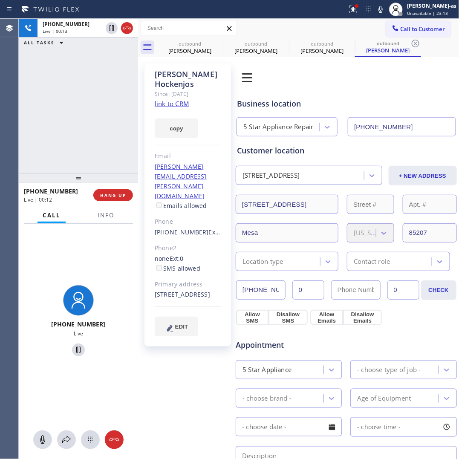
drag, startPoint x: 112, startPoint y: 119, endPoint x: 143, endPoint y: 62, distance: 65.0
click at [114, 117] on div "[PHONE_NUMBER] Live | 00:13 ALL TASKS ALL TASKS ACTIVE TASKS TASKS IN WRAP UP" at bounding box center [78, 96] width 119 height 154
click at [131, 30] on icon at bounding box center [127, 28] width 10 height 10
click at [92, 160] on div "[PHONE_NUMBER] Live | 00:14 ALL TASKS ALL TASKS ACTIVE TASKS TASKS IN WRAP UP" at bounding box center [78, 96] width 119 height 154
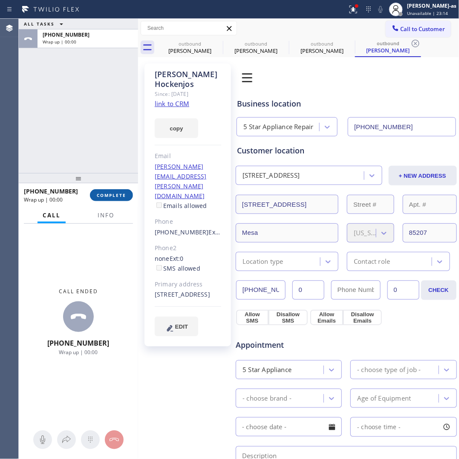
click at [110, 194] on span "COMPLETE" at bounding box center [111, 195] width 29 height 6
click at [82, 147] on div "ALL TASKS ALL TASKS ACTIVE TASKS TASKS IN WRAP UP [PHONE_NUMBER] Wrap up | 00:01" at bounding box center [78, 96] width 119 height 154
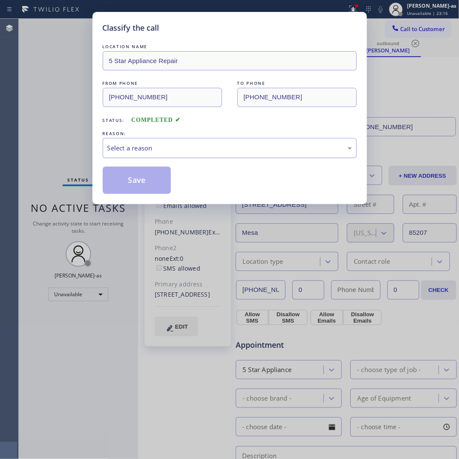
click at [203, 146] on div "Select a reason" at bounding box center [229, 148] width 245 height 10
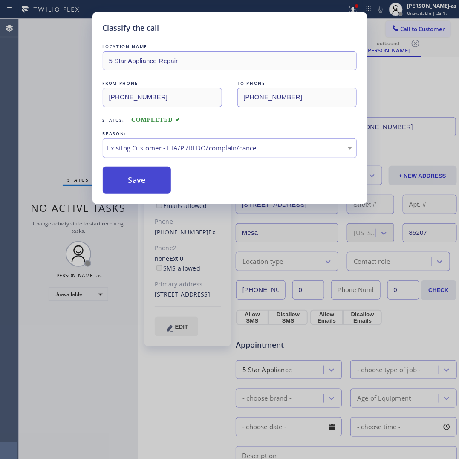
drag, startPoint x: 136, startPoint y: 175, endPoint x: 128, endPoint y: 174, distance: 8.6
click at [136, 176] on button "Save" at bounding box center [137, 180] width 69 height 27
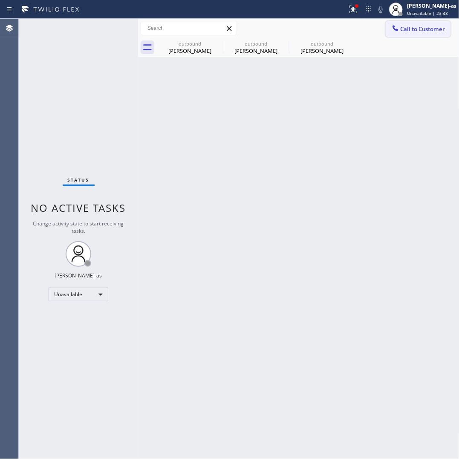
click at [424, 33] on button "Call to Customer" at bounding box center [418, 29] width 65 height 16
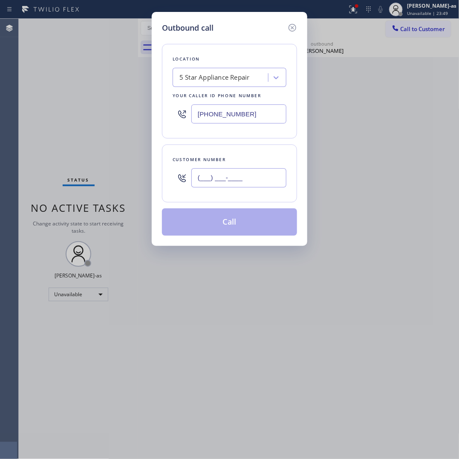
click at [257, 182] on input "(___) ___-____" at bounding box center [238, 177] width 95 height 19
paste input "415) 336-5995"
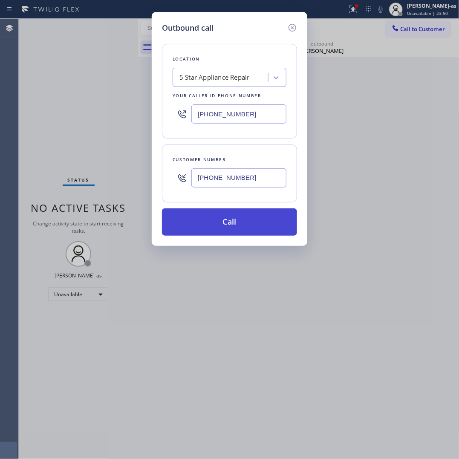
type input "[PHONE_NUMBER]"
click at [223, 225] on button "Call" at bounding box center [229, 221] width 135 height 27
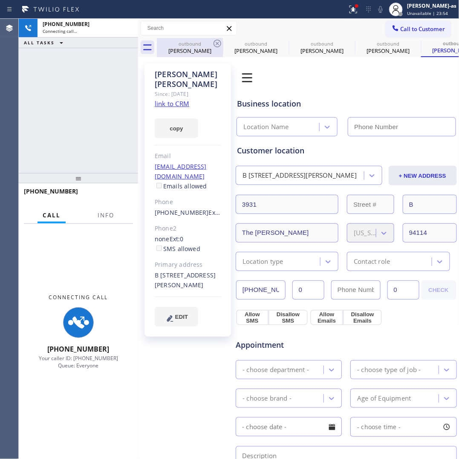
click at [199, 46] on div "outbound" at bounding box center [190, 43] width 64 height 6
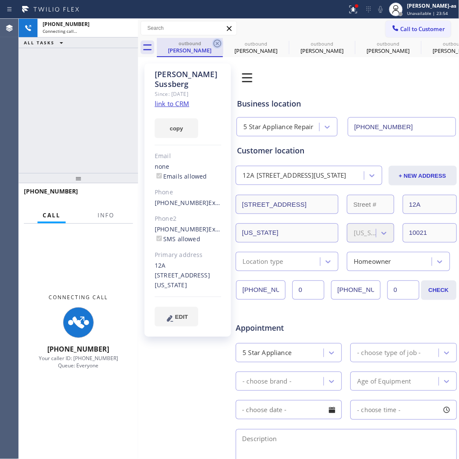
click at [214, 45] on icon at bounding box center [217, 43] width 10 height 10
click at [0, 0] on icon at bounding box center [0, 0] width 0 height 0
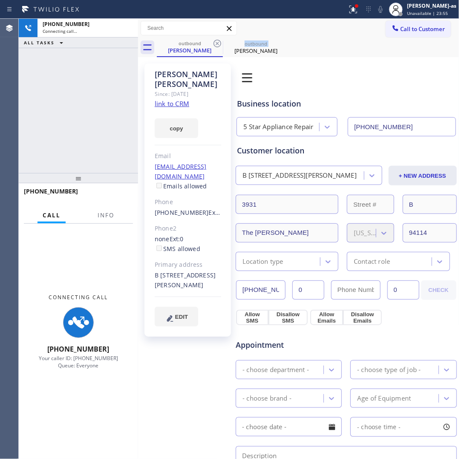
click at [214, 45] on icon at bounding box center [217, 43] width 10 height 10
type input "[PHONE_NUMBER]"
click at [84, 105] on div "[PHONE_NUMBER] Connecting call… ALL TASKS ALL TASKS ACTIVE TASKS TASKS IN WRAP …" at bounding box center [78, 96] width 119 height 154
click at [169, 107] on link "link to CRM" at bounding box center [172, 103] width 35 height 9
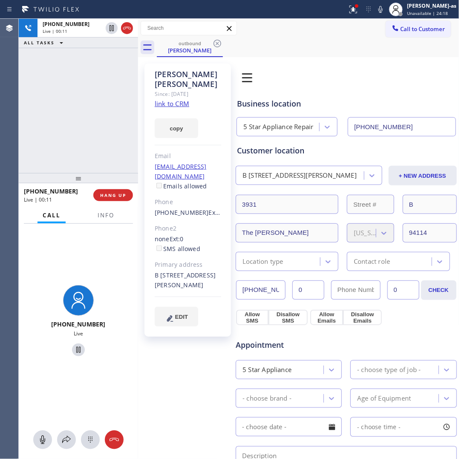
click at [138, 32] on div at bounding box center [138, 239] width 0 height 440
drag, startPoint x: 131, startPoint y: 29, endPoint x: 133, endPoint y: 33, distance: 4.6
click at [131, 29] on icon at bounding box center [127, 28] width 10 height 10
click at [192, 58] on div "[PERSON_NAME] Since: [DATE] link to CRM copy Email [EMAIL_ADDRESS][DOMAIN_NAME]…" at bounding box center [298, 350] width 321 height 586
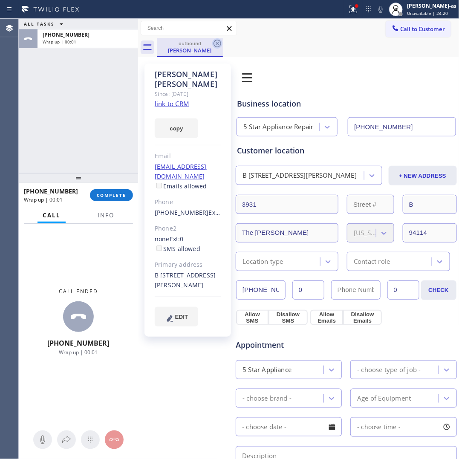
click at [212, 44] on icon at bounding box center [217, 43] width 10 height 10
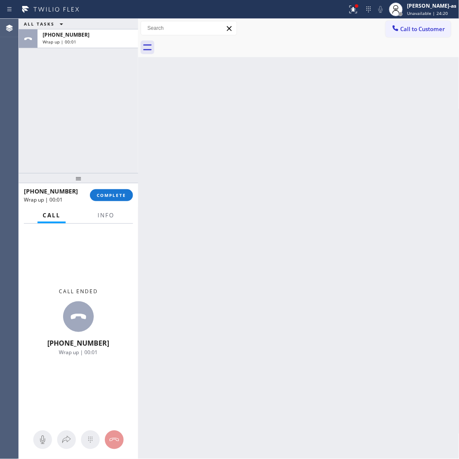
click at [212, 44] on div at bounding box center [308, 47] width 303 height 19
click at [110, 192] on span "COMPLETE" at bounding box center [111, 195] width 29 height 6
drag, startPoint x: 72, startPoint y: 160, endPoint x: 206, endPoint y: 152, distance: 134.5
click at [73, 159] on div "ALL TASKS ALL TASKS ACTIVE TASKS TASKS IN WRAP UP [PHONE_NUMBER] Wrap up | 00:02" at bounding box center [78, 96] width 119 height 154
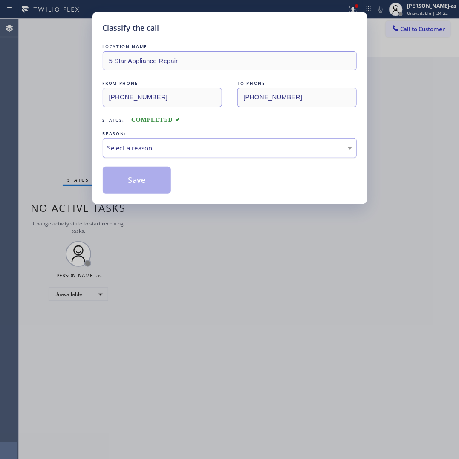
click at [179, 150] on div "Select a reason" at bounding box center [229, 148] width 245 height 10
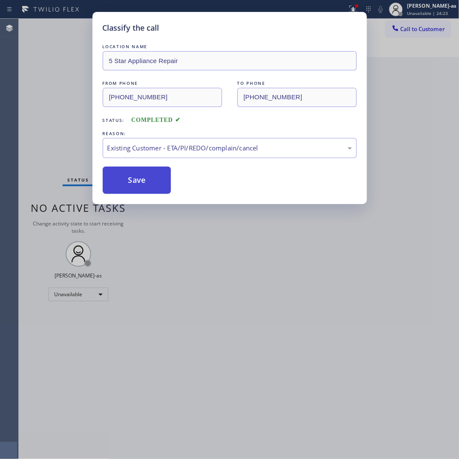
click at [137, 178] on button "Save" at bounding box center [137, 180] width 69 height 27
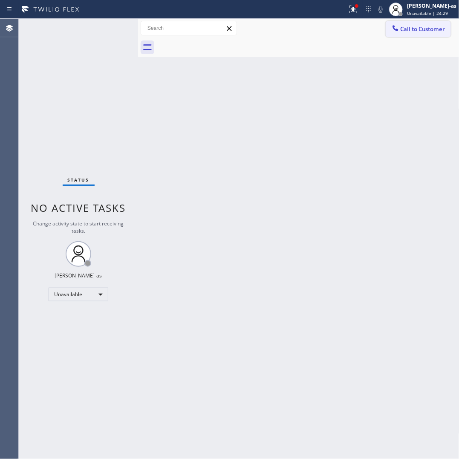
click at [419, 24] on button "Call to Customer" at bounding box center [418, 29] width 65 height 16
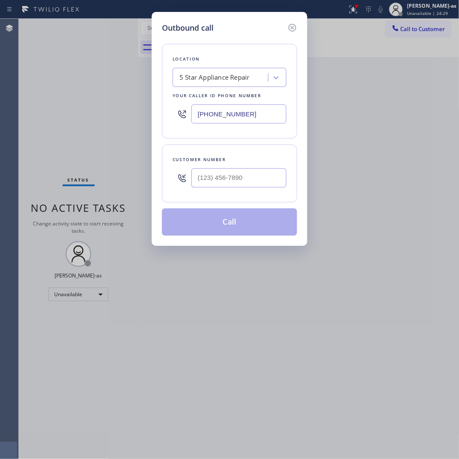
click at [237, 167] on div at bounding box center [238, 178] width 95 height 28
click at [245, 177] on input "(___) ___-____" at bounding box center [238, 177] width 95 height 19
paste input "714) 944-8313"
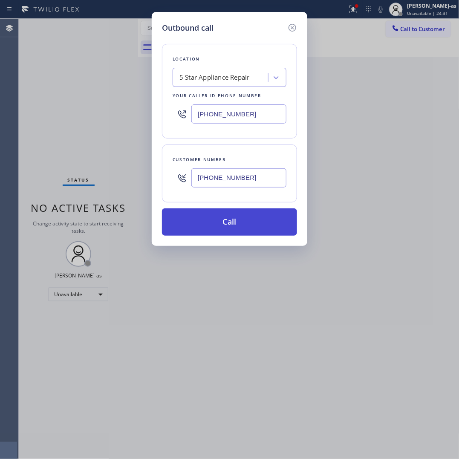
type input "[PHONE_NUMBER]"
click at [220, 226] on button "Call" at bounding box center [229, 221] width 135 height 27
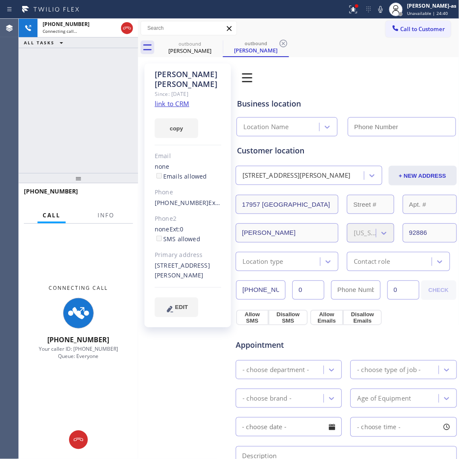
type input "[PHONE_NUMBER]"
click at [45, 124] on div "[PHONE_NUMBER] Connecting call… ALL TASKS ALL TASKS ACTIVE TASKS TASKS IN WRAP …" at bounding box center [78, 96] width 119 height 154
click at [95, 216] on button "Info" at bounding box center [105, 215] width 27 height 17
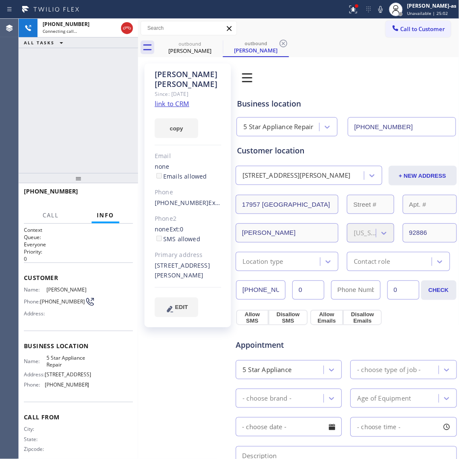
click at [100, 153] on div "[PHONE_NUMBER] Connecting call… ALL TASKS ALL TASKS ACTIVE TASKS TASKS IN WRAP …" at bounding box center [78, 96] width 119 height 154
drag, startPoint x: 188, startPoint y: 52, endPoint x: 207, endPoint y: 51, distance: 19.6
click at [188, 52] on div "[PERSON_NAME]" at bounding box center [190, 51] width 64 height 8
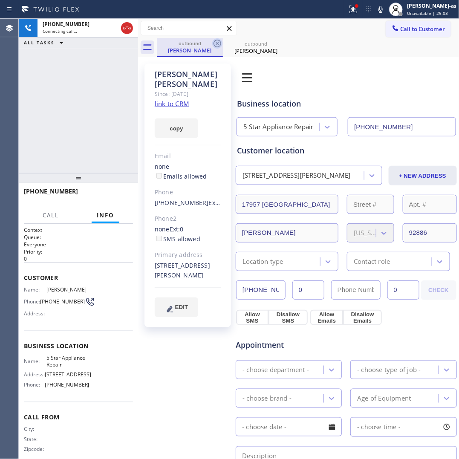
click at [213, 47] on icon at bounding box center [217, 43] width 10 height 10
click at [0, 0] on icon at bounding box center [0, 0] width 0 height 0
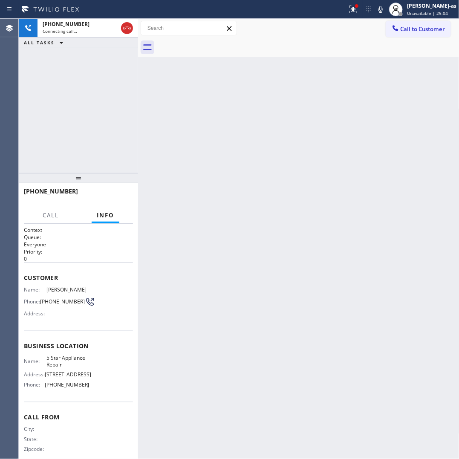
drag, startPoint x: 69, startPoint y: 116, endPoint x: 77, endPoint y: 107, distance: 12.1
click at [69, 115] on div "[PHONE_NUMBER] Connecting call… ALL TASKS ALL TASKS ACTIVE TASKS TASKS IN WRAP …" at bounding box center [78, 96] width 119 height 154
drag, startPoint x: 233, startPoint y: 139, endPoint x: 201, endPoint y: 122, distance: 36.2
click at [232, 134] on div "Back to Dashboard Change Sender ID Customers Technicians Select a contact Outbo…" at bounding box center [298, 239] width 321 height 440
click at [115, 194] on span "HANG UP" at bounding box center [113, 195] width 26 height 6
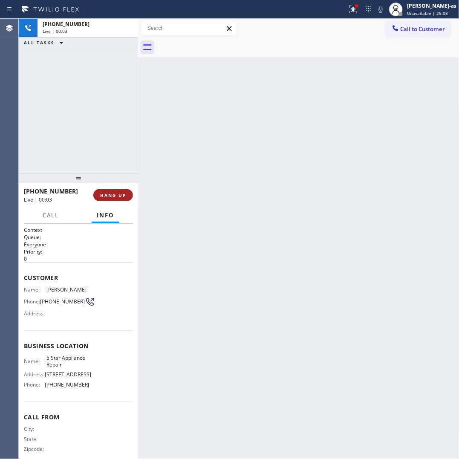
click at [115, 193] on span "HANG UP" at bounding box center [113, 195] width 26 height 6
click at [115, 192] on span "HANG UP" at bounding box center [113, 195] width 26 height 6
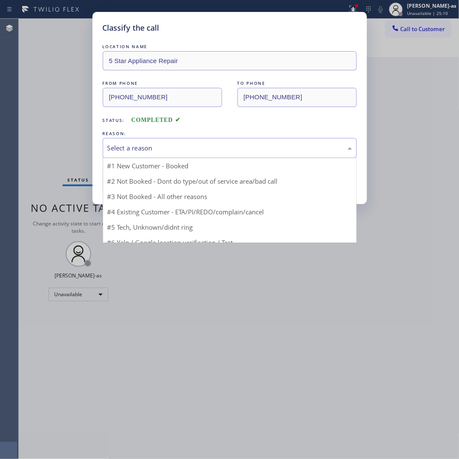
click at [167, 156] on div "Select a reason" at bounding box center [230, 148] width 254 height 20
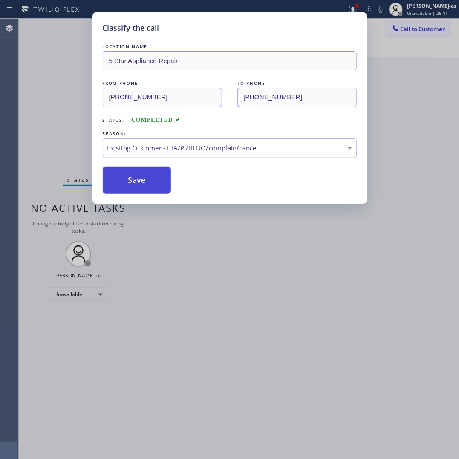
click at [152, 179] on button "Save" at bounding box center [137, 180] width 69 height 27
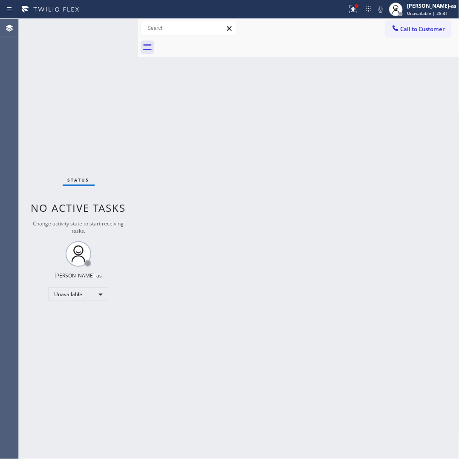
click at [237, 254] on div "Back to Dashboard Change Sender ID Customers Technicians Select a contact Outbo…" at bounding box center [298, 239] width 321 height 440
click at [430, 24] on button "Call to Customer" at bounding box center [418, 29] width 65 height 16
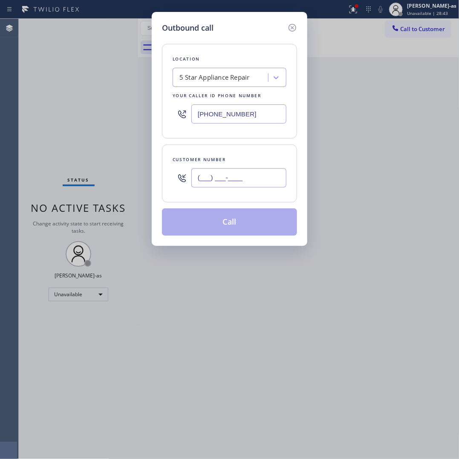
click at [238, 181] on input "(___) ___-____" at bounding box center [238, 177] width 95 height 19
paste input "650) 248-4586"
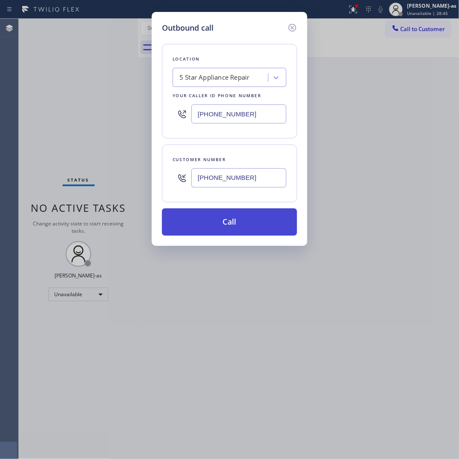
type input "[PHONE_NUMBER]"
click at [237, 224] on button "Call" at bounding box center [229, 221] width 135 height 27
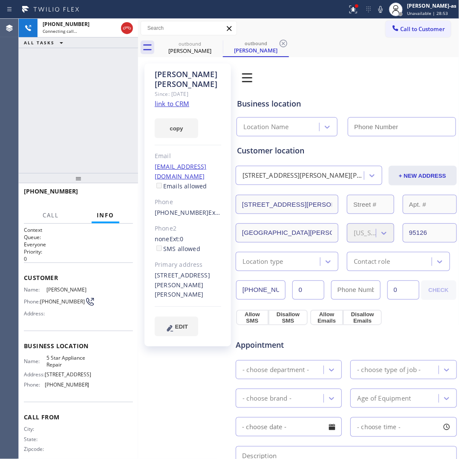
type input "[PHONE_NUMBER]"
click at [170, 99] on link "link to CRM" at bounding box center [172, 103] width 35 height 9
click at [110, 67] on div "[PHONE_NUMBER] Live | 00:07 ALL TASKS ALL TASKS ACTIVE TASKS TASKS IN WRAP UP" at bounding box center [78, 96] width 119 height 154
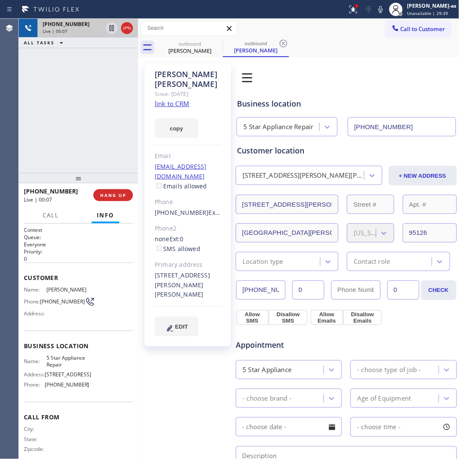
click at [125, 20] on div at bounding box center [119, 28] width 31 height 19
click at [127, 31] on icon at bounding box center [127, 28] width 10 height 10
drag, startPoint x: 112, startPoint y: 86, endPoint x: 120, endPoint y: 118, distance: 32.6
click at [112, 87] on div "[PHONE_NUMBER] Live | 00:09 ALL TASKS ALL TASKS ACTIVE TASKS TASKS IN WRAP UP" at bounding box center [78, 96] width 119 height 154
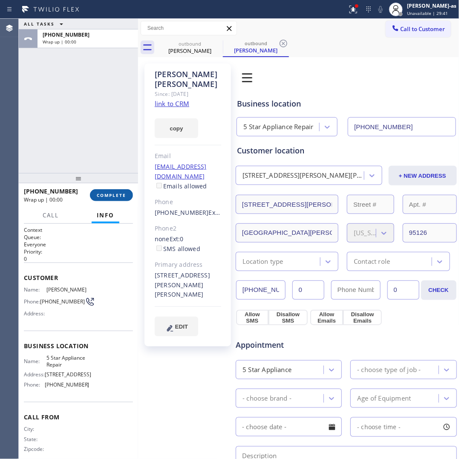
click at [111, 192] on span "COMPLETE" at bounding box center [111, 195] width 29 height 6
click at [84, 158] on div "ALL TASKS ALL TASKS ACTIVE TASKS TASKS IN WRAP UP [PHONE_NUMBER] Wrap up | 00:01" at bounding box center [78, 96] width 119 height 154
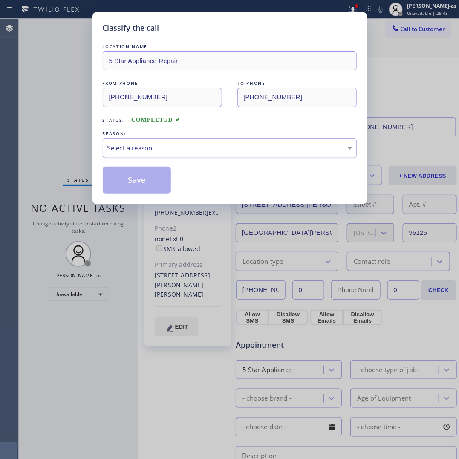
click at [143, 148] on div "Select a reason" at bounding box center [229, 148] width 245 height 10
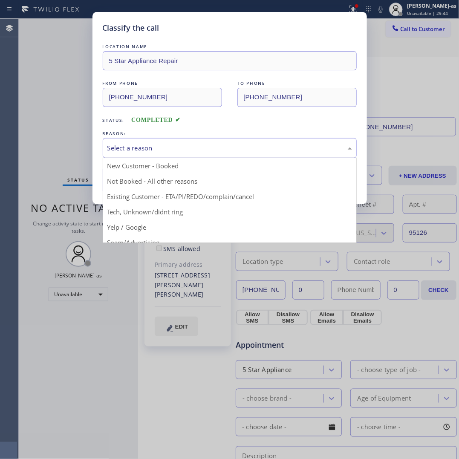
drag, startPoint x: 205, startPoint y: 196, endPoint x: 194, endPoint y: 193, distance: 11.7
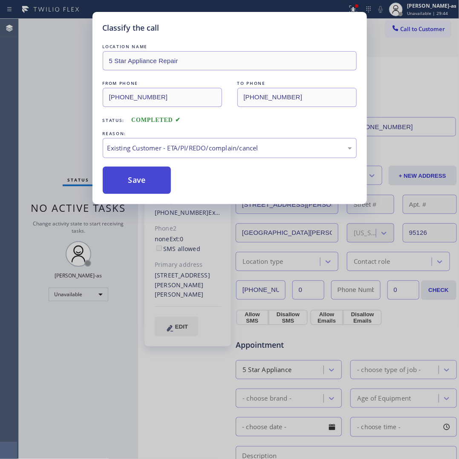
click at [135, 181] on button "Save" at bounding box center [137, 180] width 69 height 27
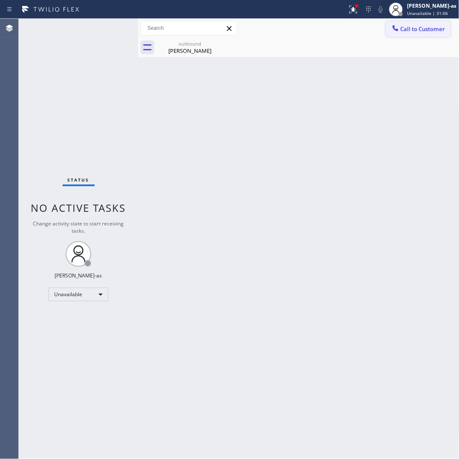
click at [408, 28] on span "Call to Customer" at bounding box center [423, 29] width 45 height 8
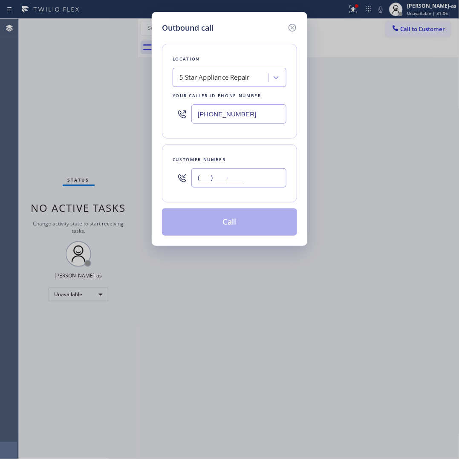
click at [224, 182] on input "(___) ___-____" at bounding box center [238, 177] width 95 height 19
paste input "708) 516-4628"
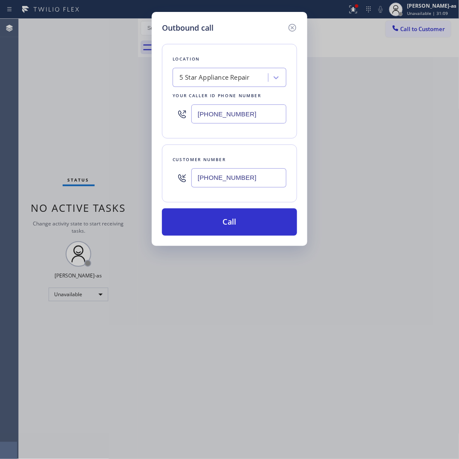
type input "[PHONE_NUMBER]"
click at [228, 86] on div "5 Star Appliance Repair" at bounding box center [230, 77] width 114 height 19
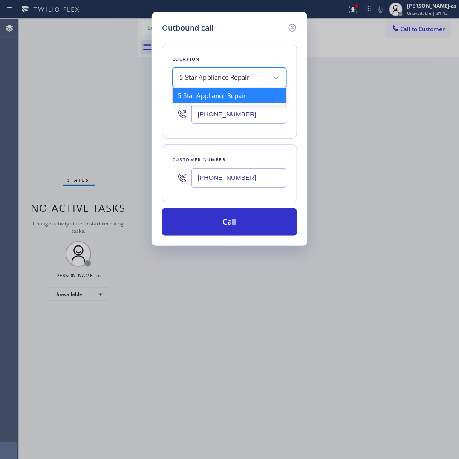
paste input "GE Monogram Repair Expert [GEOGRAPHIC_DATA]"
type input "GE Monogram Repair Expert [GEOGRAPHIC_DATA]"
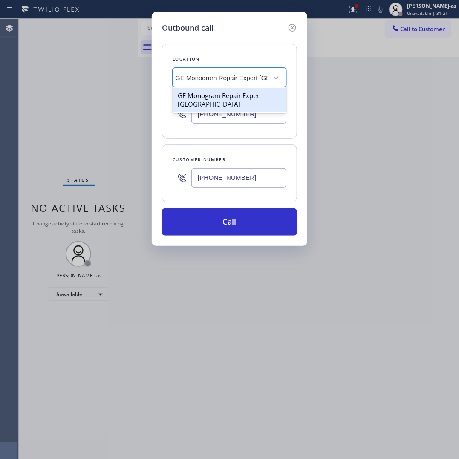
click at [197, 98] on div "GE Monogram Repair Expert [GEOGRAPHIC_DATA]" at bounding box center [230, 100] width 114 height 24
type input "[PHONE_NUMBER]"
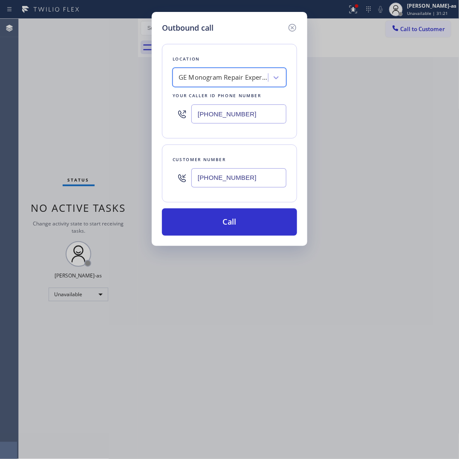
scroll to position [0, 0]
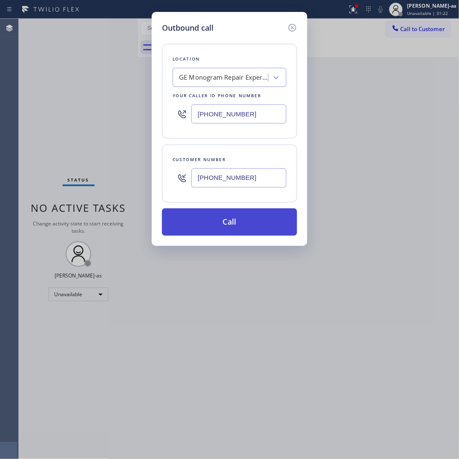
click at [263, 231] on button "Call" at bounding box center [229, 221] width 135 height 27
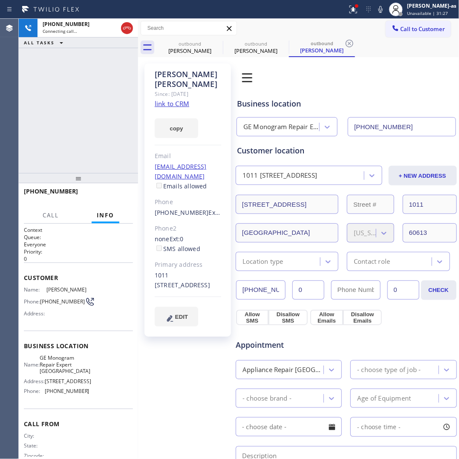
type input "[PHONE_NUMBER]"
drag, startPoint x: 175, startPoint y: 40, endPoint x: 245, endPoint y: 43, distance: 70.4
click at [175, 40] on div "outbound" at bounding box center [190, 43] width 64 height 6
type input "[PHONE_NUMBER]"
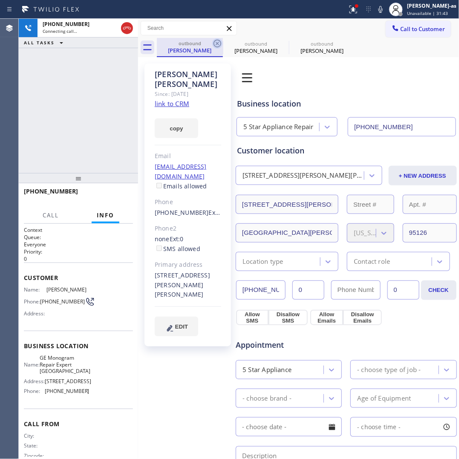
click at [222, 46] on icon at bounding box center [217, 43] width 10 height 10
type input "[PHONE_NUMBER]"
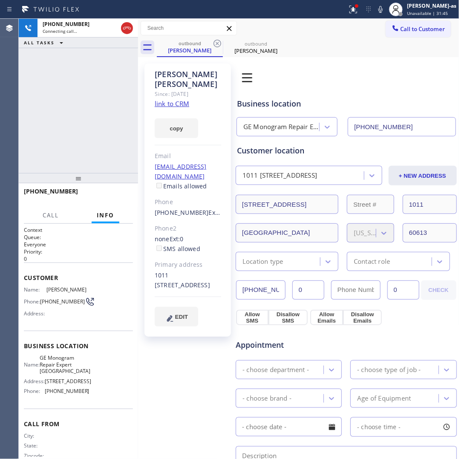
click at [151, 202] on div "[PERSON_NAME] Since: [DATE] link to CRM copy Email [EMAIL_ADDRESS][DOMAIN_NAME]…" at bounding box center [187, 199] width 87 height 273
click at [90, 127] on div "[PHONE_NUMBER] Live | 00:02 ALL TASKS ALL TASKS ACTIVE TASKS TASKS IN WRAP UP" at bounding box center [78, 96] width 119 height 154
click at [118, 198] on button "HANG UP" at bounding box center [113, 195] width 40 height 12
click at [117, 196] on span "HANG UP" at bounding box center [113, 195] width 26 height 6
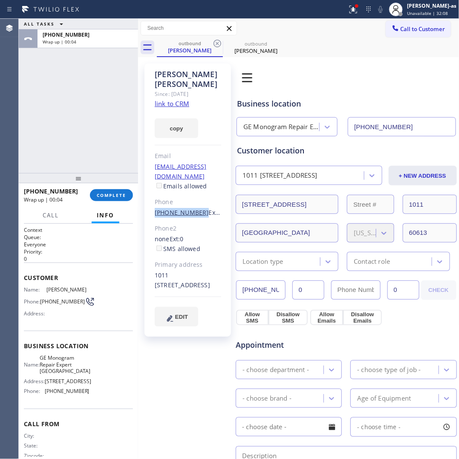
drag, startPoint x: 153, startPoint y: 201, endPoint x: 196, endPoint y: 205, distance: 43.7
click at [196, 205] on div "[PERSON_NAME] Since: [DATE] link to CRM copy Email [EMAIL_ADDRESS][DOMAIN_NAME]…" at bounding box center [187, 199] width 87 height 273
copy link "[PHONE_NUMBER]"
click at [101, 190] on button "COMPLETE" at bounding box center [111, 195] width 43 height 12
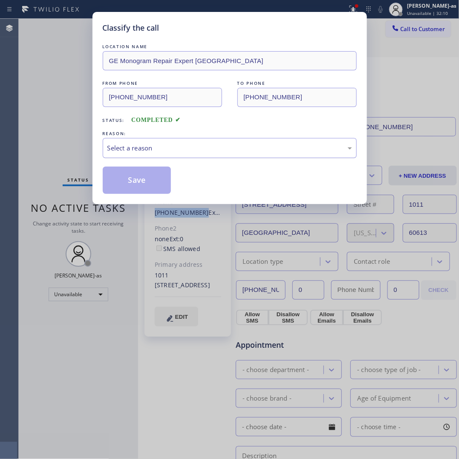
click at [157, 152] on div "Select a reason" at bounding box center [229, 148] width 245 height 10
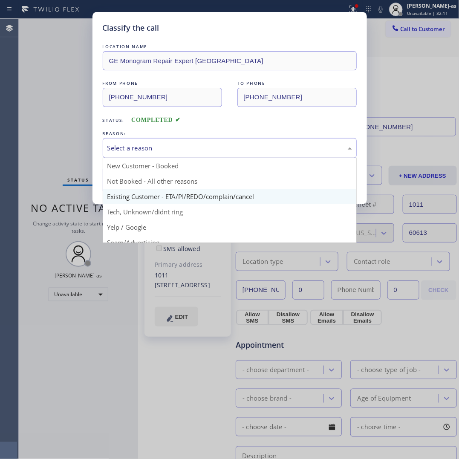
drag, startPoint x: 186, startPoint y: 196, endPoint x: 165, endPoint y: 186, distance: 23.3
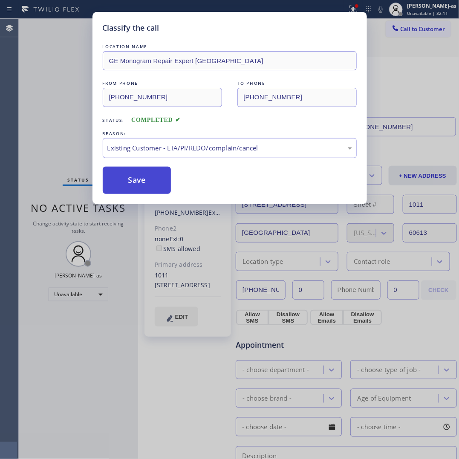
drag, startPoint x: 148, startPoint y: 178, endPoint x: 117, endPoint y: 26, distance: 155.7
click at [148, 178] on button "Save" at bounding box center [137, 180] width 69 height 27
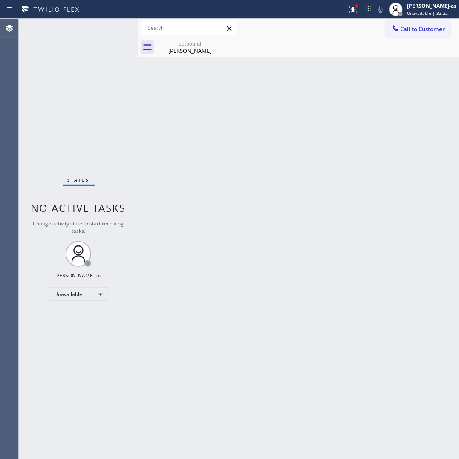
drag, startPoint x: 425, startPoint y: 30, endPoint x: 410, endPoint y: 40, distance: 18.7
click at [424, 30] on span "Call to Customer" at bounding box center [423, 29] width 45 height 8
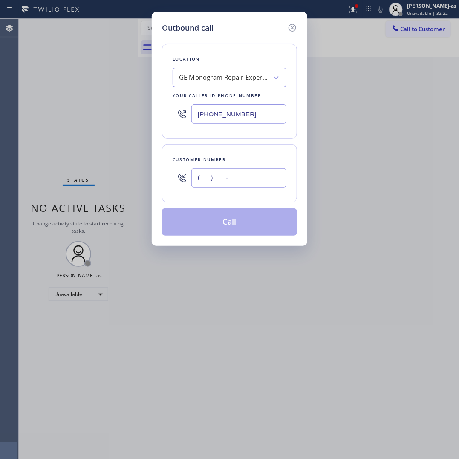
click at [240, 188] on input "(___) ___-____" at bounding box center [238, 177] width 95 height 19
paste input "708) 516-4628"
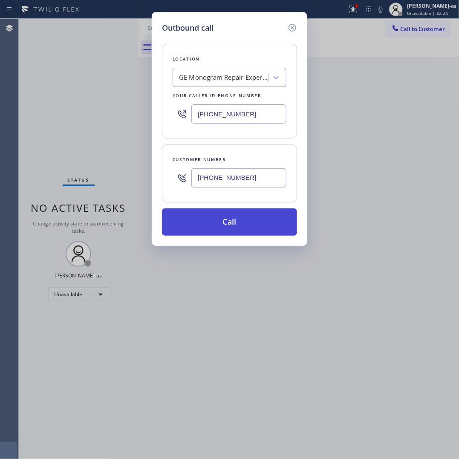
type input "[PHONE_NUMBER]"
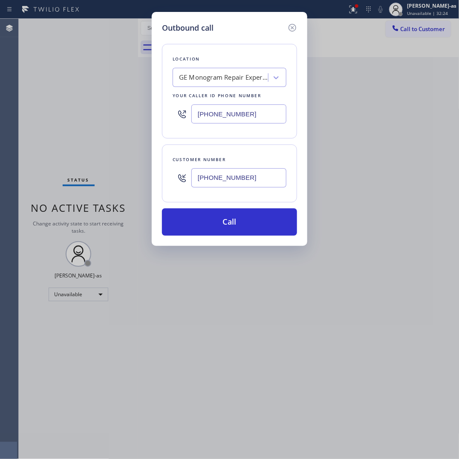
drag, startPoint x: 240, startPoint y: 229, endPoint x: 248, endPoint y: 118, distance: 111.2
click at [240, 225] on button "Call" at bounding box center [229, 221] width 135 height 27
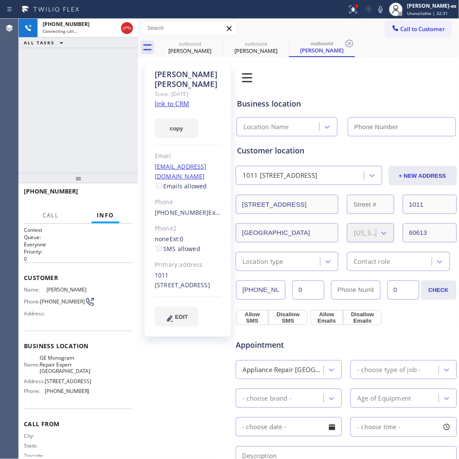
type input "[PHONE_NUMBER]"
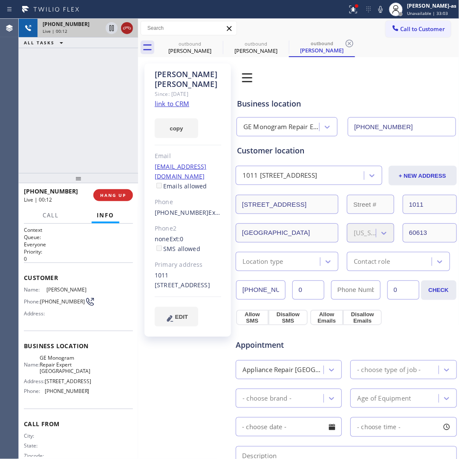
click at [126, 29] on icon at bounding box center [127, 28] width 10 height 10
drag, startPoint x: 88, startPoint y: 147, endPoint x: 97, endPoint y: 213, distance: 66.7
click at [88, 147] on div "[PHONE_NUMBER] Live | 00:13 ALL TASKS ALL TASKS ACTIVE TASKS TASKS IN WRAP UP" at bounding box center [78, 96] width 119 height 154
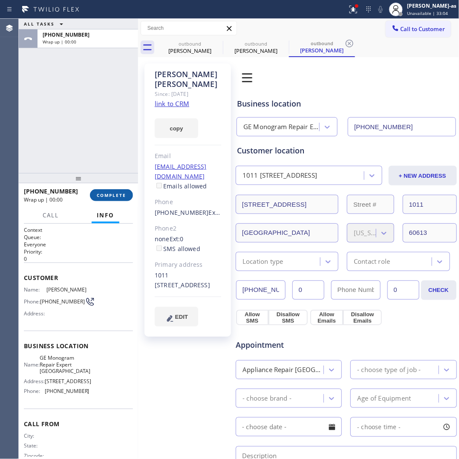
click at [111, 194] on span "COMPLETE" at bounding box center [111, 195] width 29 height 6
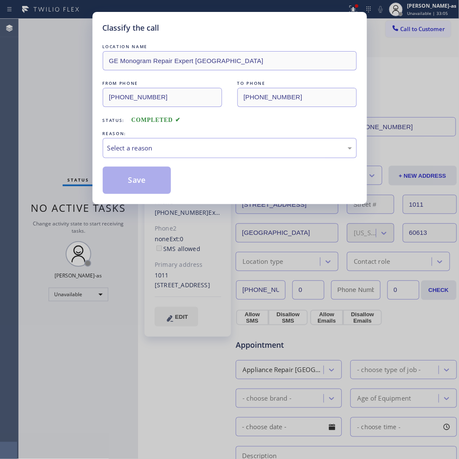
click at [125, 200] on div "Classify the call LOCATION NAME GE Monogram Repair Expert Lake View FROM PHONE …" at bounding box center [229, 108] width 274 height 192
click at [143, 148] on div "Select a reason" at bounding box center [229, 148] width 245 height 10
click at [133, 182] on button "Save" at bounding box center [137, 180] width 69 height 27
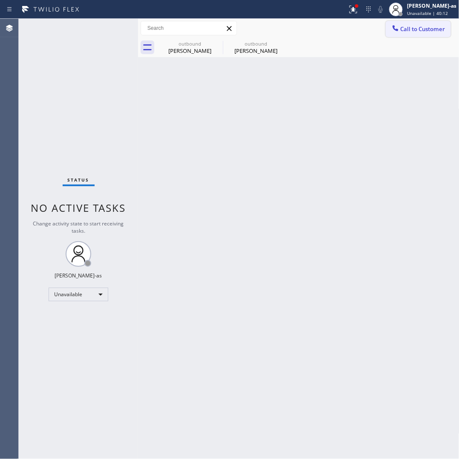
drag, startPoint x: 414, startPoint y: 30, endPoint x: 405, endPoint y: 35, distance: 9.9
click at [414, 30] on span "Call to Customer" at bounding box center [423, 29] width 45 height 8
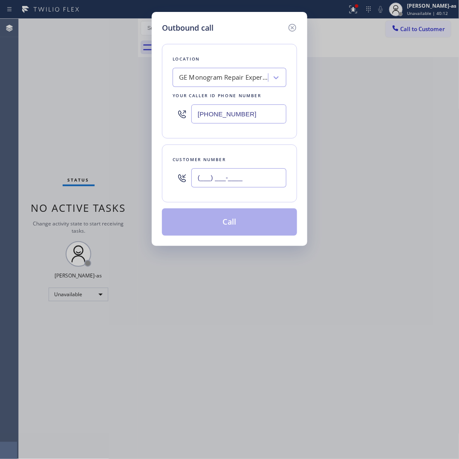
click at [250, 181] on input "(___) ___-____" at bounding box center [238, 177] width 95 height 19
paste input "757) 773-4360"
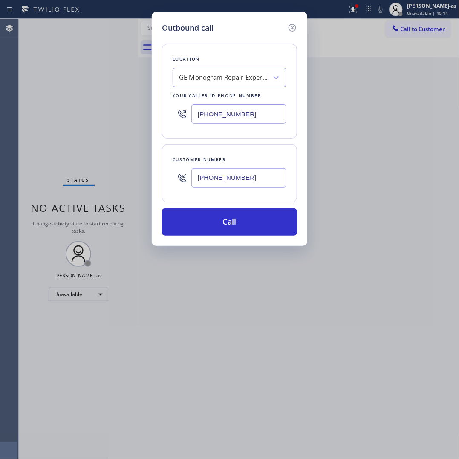
type input "[PHONE_NUMBER]"
click at [261, 111] on input "[PHONE_NUMBER]" at bounding box center [238, 113] width 95 height 19
paste input "833) 307-0265"
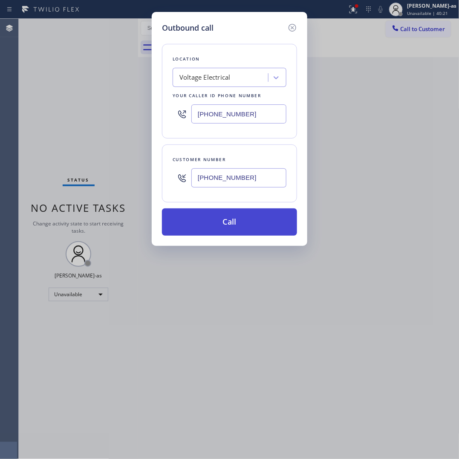
type input "[PHONE_NUMBER]"
click at [263, 212] on button "Call" at bounding box center [229, 221] width 135 height 27
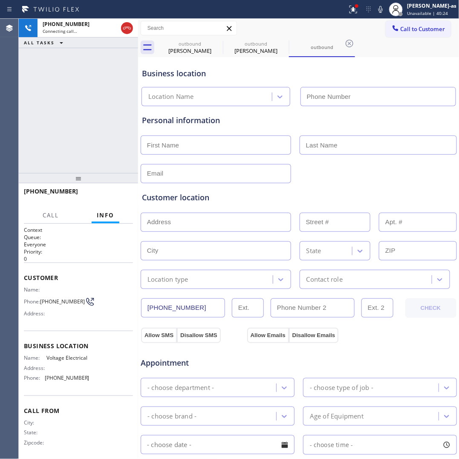
type input "[PHONE_NUMBER]"
click at [130, 26] on icon at bounding box center [127, 28] width 10 height 10
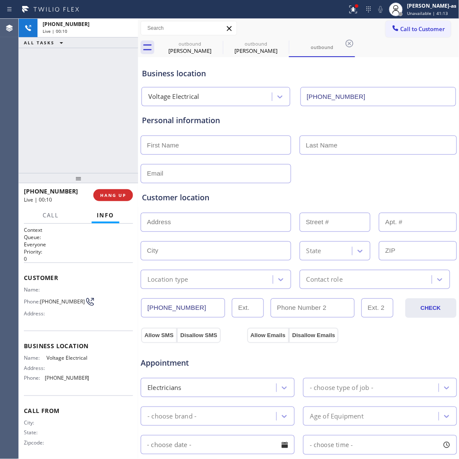
drag, startPoint x: 89, startPoint y: 100, endPoint x: 90, endPoint y: 107, distance: 6.5
click at [90, 107] on div "[PHONE_NUMBER] Live | 00:10 ALL TASKS ALL TASKS ACTIVE TASKS TASKS IN WRAP UP" at bounding box center [78, 96] width 119 height 154
click at [104, 199] on button "HANG UP" at bounding box center [113, 195] width 40 height 12
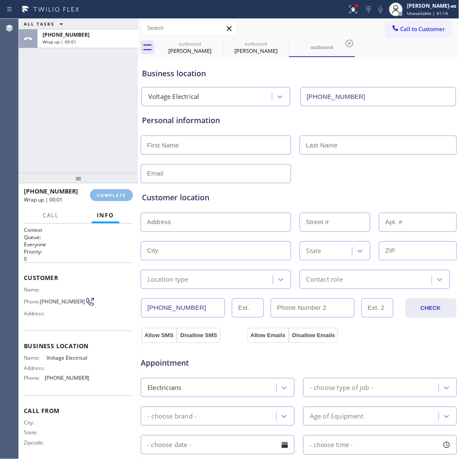
click at [75, 130] on div "ALL TASKS ALL TASKS ACTIVE TASKS TASKS IN WRAP UP [PHONE_NUMBER] Wrap up | 00:01" at bounding box center [78, 96] width 119 height 154
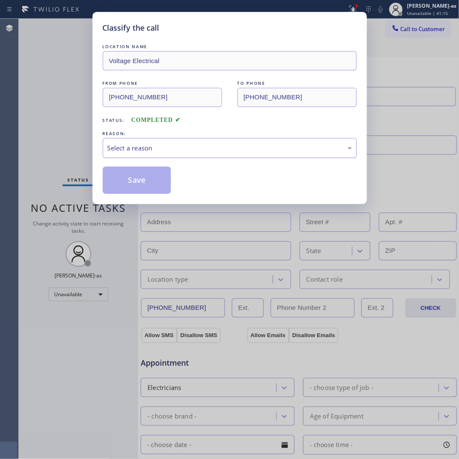
drag, startPoint x: 150, startPoint y: 148, endPoint x: 161, endPoint y: 156, distance: 12.8
click at [152, 148] on div "Select a reason" at bounding box center [229, 148] width 245 height 10
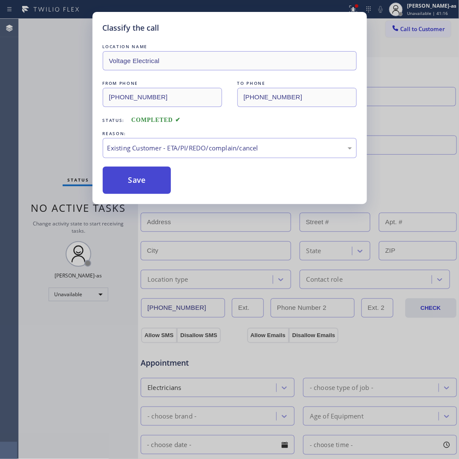
click at [144, 178] on button "Save" at bounding box center [137, 180] width 69 height 27
type input "[PHONE_NUMBER]"
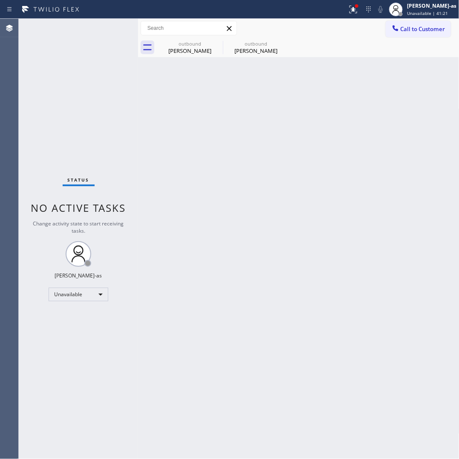
click at [233, 196] on div "Back to Dashboard Change Sender ID Customers Technicians Select a contact Outbo…" at bounding box center [298, 239] width 321 height 440
drag, startPoint x: 412, startPoint y: 21, endPoint x: 343, endPoint y: 76, distance: 87.7
click at [412, 21] on button "Call to Customer" at bounding box center [418, 29] width 65 height 16
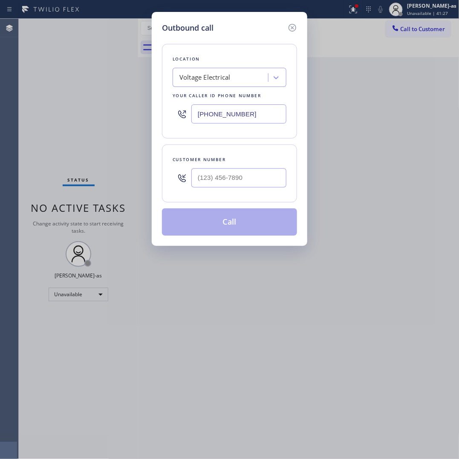
click at [239, 181] on input "text" at bounding box center [238, 177] width 95 height 19
paste input "757) 773-4360"
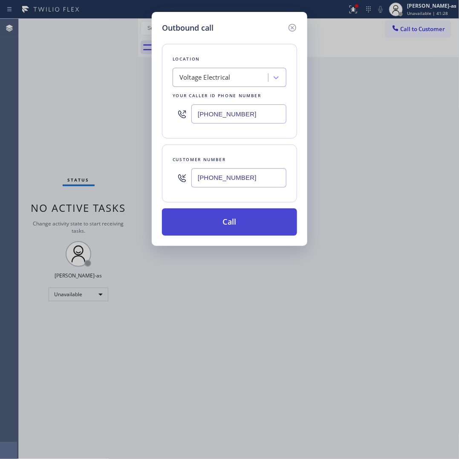
type input "[PHONE_NUMBER]"
click at [247, 223] on button "Call" at bounding box center [229, 221] width 135 height 27
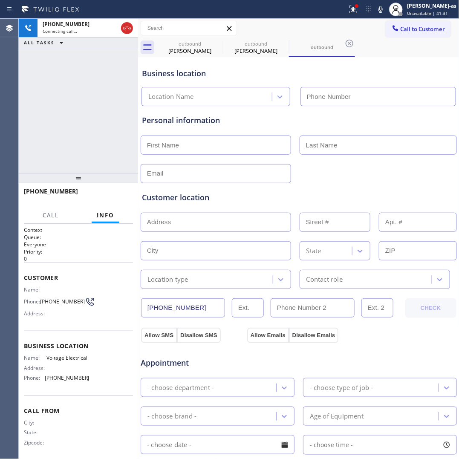
type input "[PHONE_NUMBER]"
click at [240, 45] on div "outbound" at bounding box center [256, 43] width 64 height 6
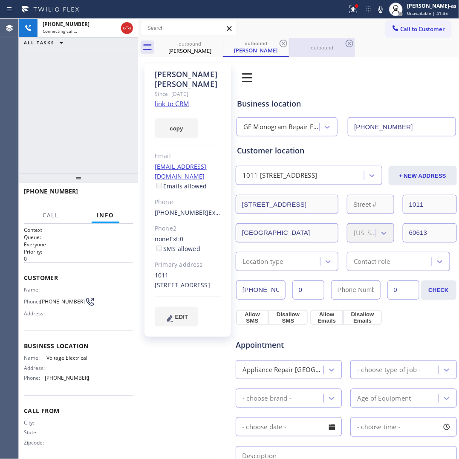
click at [315, 43] on div "outbound" at bounding box center [322, 47] width 64 height 19
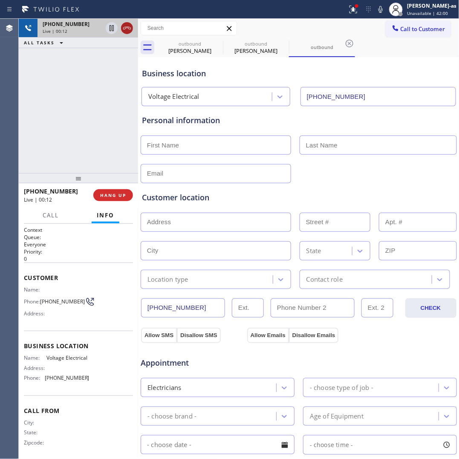
click at [124, 30] on icon at bounding box center [127, 28] width 10 height 10
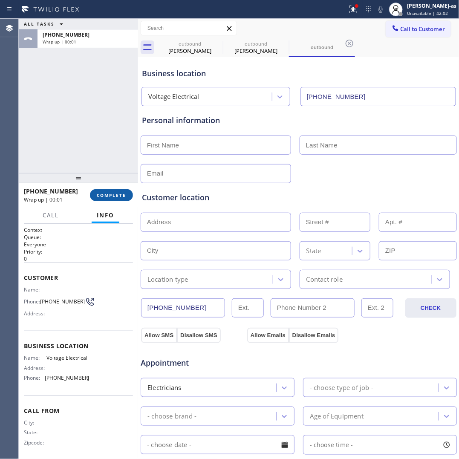
click at [114, 196] on span "COMPLETE" at bounding box center [111, 195] width 29 height 6
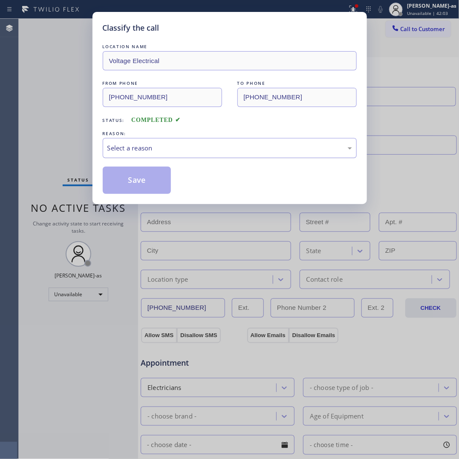
click at [157, 150] on div "Select a reason" at bounding box center [229, 148] width 245 height 10
click at [141, 180] on button "Save" at bounding box center [137, 180] width 69 height 27
type input "[PHONE_NUMBER]"
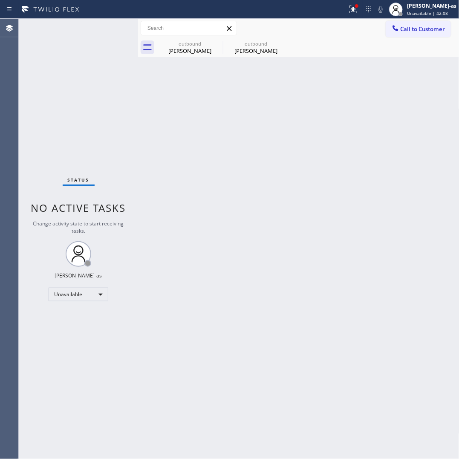
drag, startPoint x: 419, startPoint y: 28, endPoint x: 401, endPoint y: 47, distance: 26.5
click at [419, 28] on span "Call to Customer" at bounding box center [423, 29] width 45 height 8
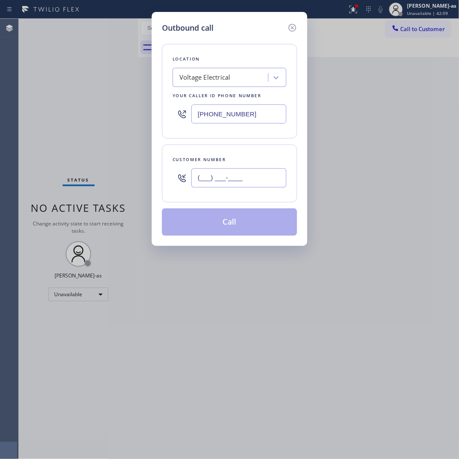
click at [251, 184] on input "(___) ___-____" at bounding box center [238, 177] width 95 height 19
paste input "530) 219-9856"
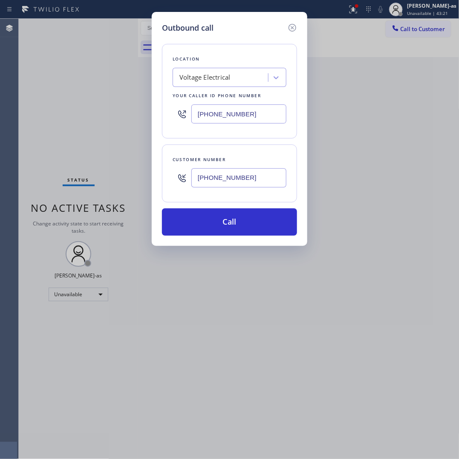
click at [263, 179] on input "[PHONE_NUMBER]" at bounding box center [238, 177] width 95 height 19
paste input "708) 516-4628"
type input "[PHONE_NUMBER]"
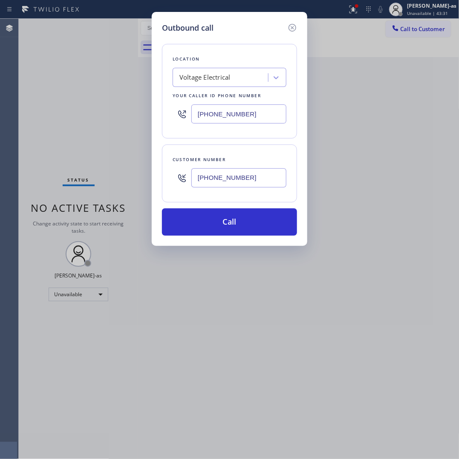
click at [229, 68] on div "Voltage Electrical" at bounding box center [230, 77] width 114 height 19
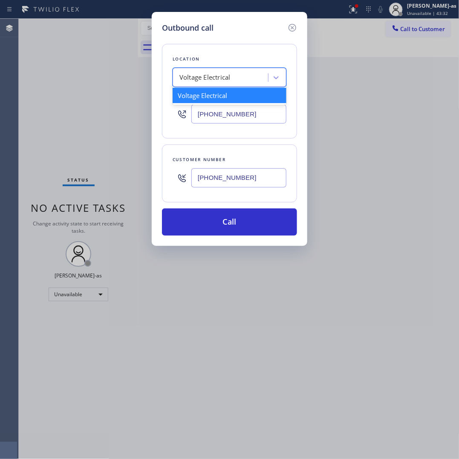
paste input "GE Monogram Repair Expert [GEOGRAPHIC_DATA]"
type input "GE Monogram Repair Expert [GEOGRAPHIC_DATA]"
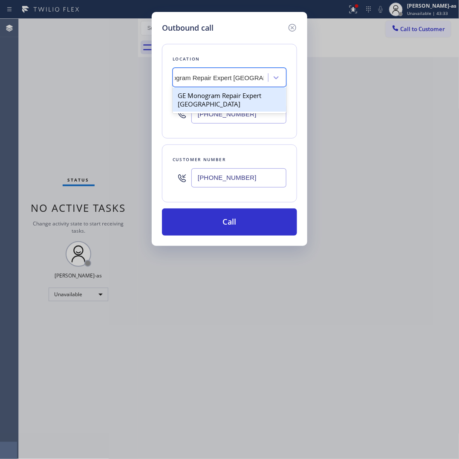
click at [219, 92] on div "GE Monogram Repair Expert [GEOGRAPHIC_DATA]" at bounding box center [230, 100] width 114 height 24
type input "[PHONE_NUMBER]"
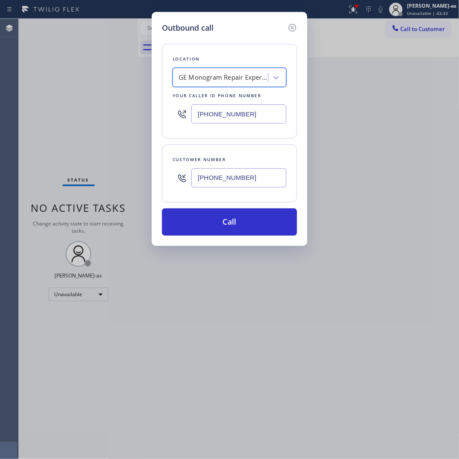
scroll to position [0, 0]
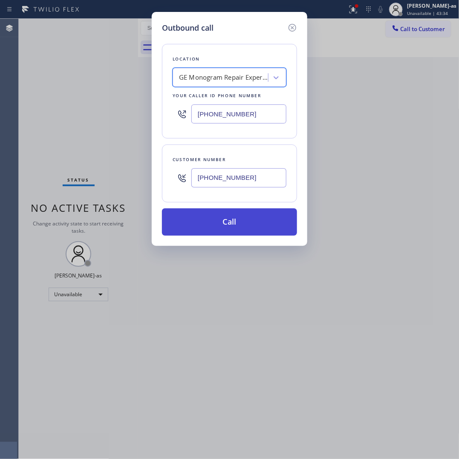
click at [266, 218] on button "Call" at bounding box center [229, 221] width 135 height 27
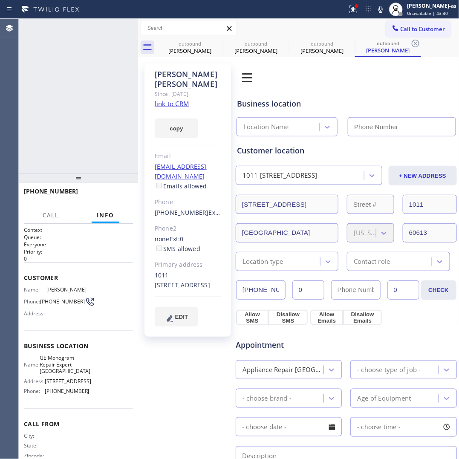
type input "[PHONE_NUMBER]"
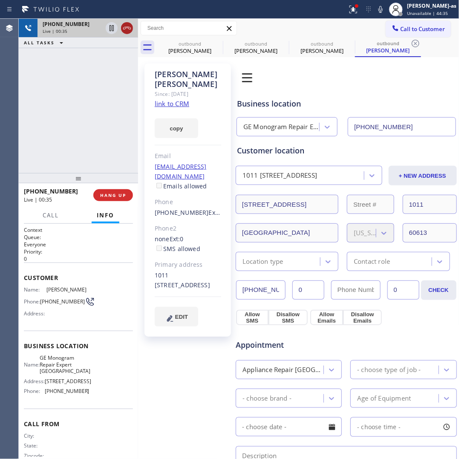
click at [126, 31] on icon at bounding box center [127, 28] width 10 height 10
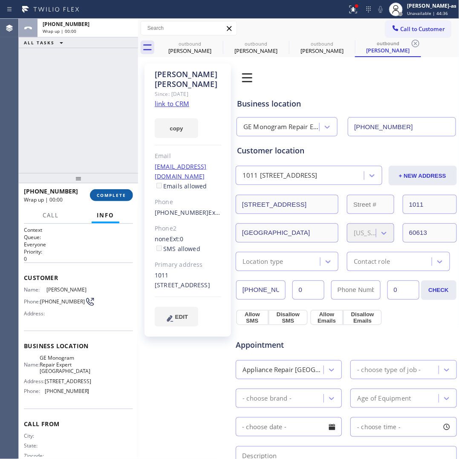
click at [116, 199] on button "COMPLETE" at bounding box center [111, 195] width 43 height 12
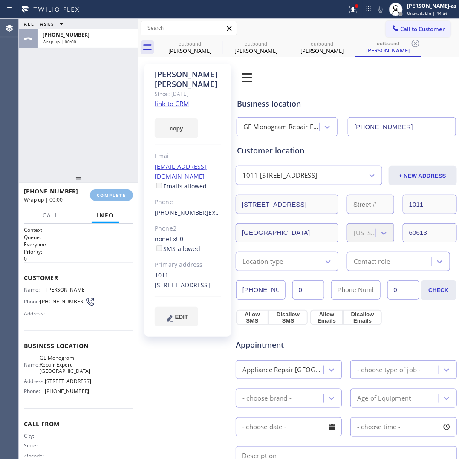
click at [109, 190] on div "[PHONE_NUMBER] Wrap up | 00:00 COMPLETE" at bounding box center [78, 195] width 109 height 22
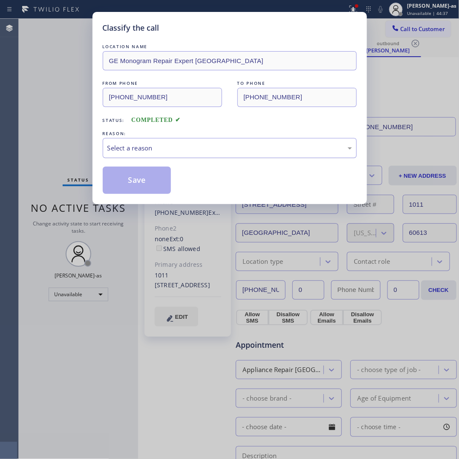
click at [175, 152] on div "Select a reason" at bounding box center [229, 148] width 245 height 10
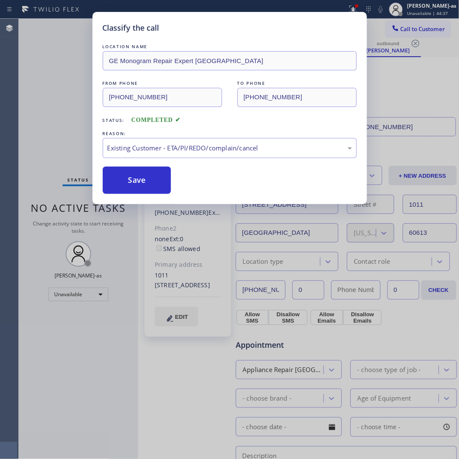
click at [149, 176] on button "Save" at bounding box center [137, 180] width 69 height 27
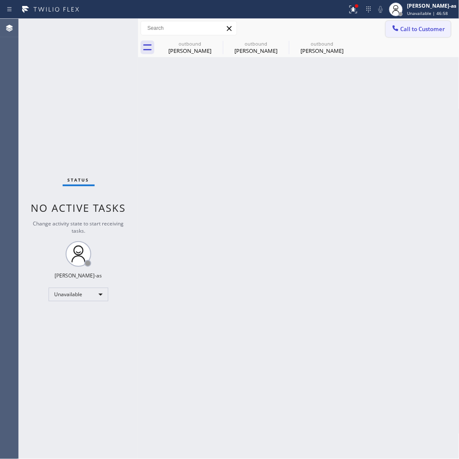
click at [403, 30] on span "Call to Customer" at bounding box center [423, 29] width 45 height 8
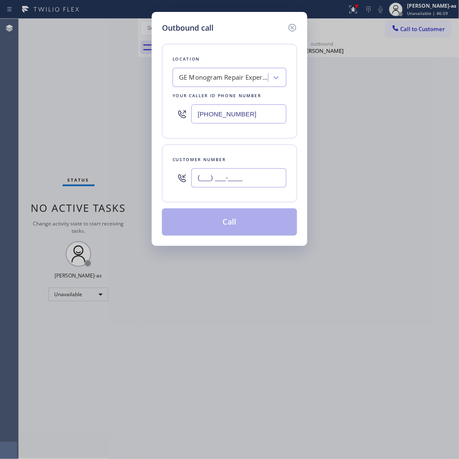
click at [240, 176] on input "(___) ___-____" at bounding box center [238, 177] width 95 height 19
paste input "347) 876-0108"
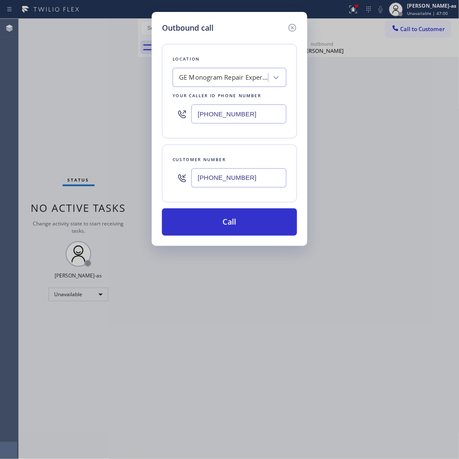
type input "[PHONE_NUMBER]"
click at [237, 80] on div "GE Monogram Repair Expert [GEOGRAPHIC_DATA]" at bounding box center [223, 78] width 89 height 10
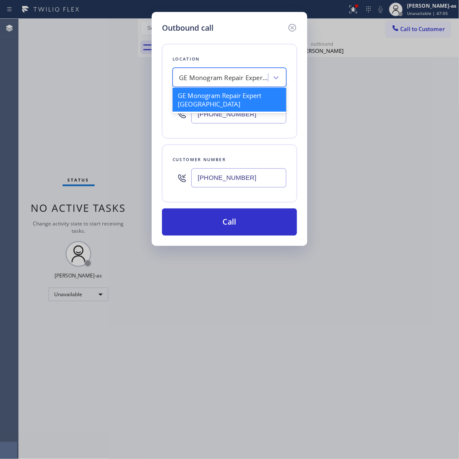
paste input "[MEDICAL_DATA] Electrical Jersey City(Matrix Service)"
type input "[MEDICAL_DATA] Electrical Jersey City(Matrix Service)"
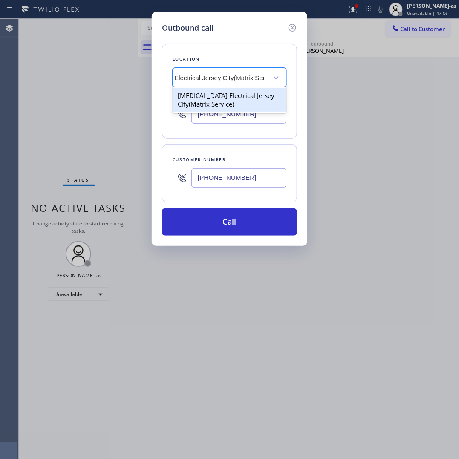
click at [224, 94] on div "[MEDICAL_DATA] Electrical Jersey City(Matrix Service)" at bounding box center [230, 100] width 114 height 24
type input "[PHONE_NUMBER]"
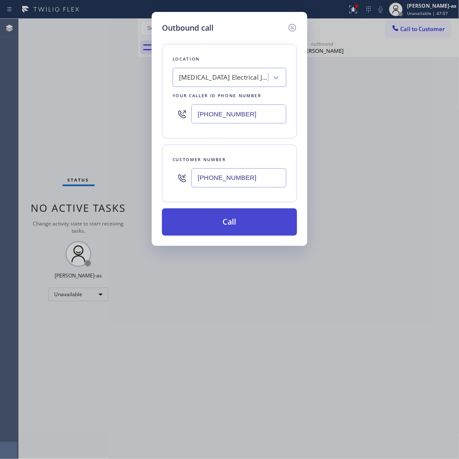
click at [260, 227] on button "Call" at bounding box center [229, 221] width 135 height 27
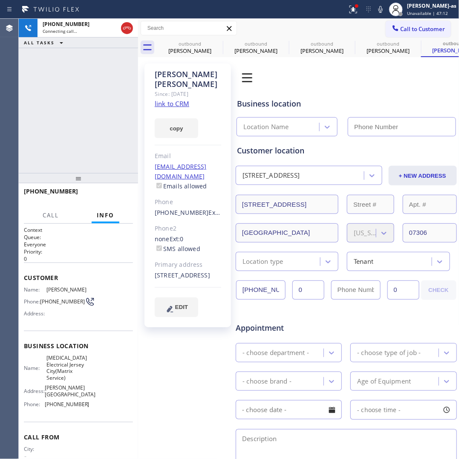
type input "[PHONE_NUMBER]"
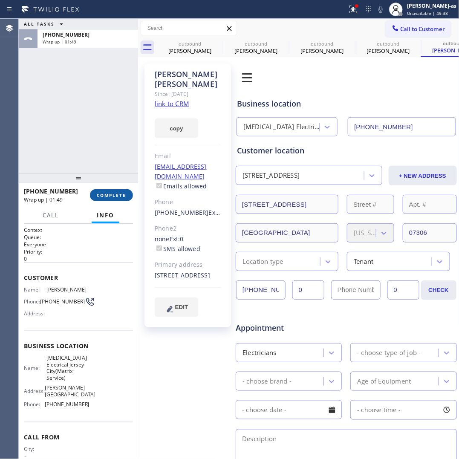
click at [108, 189] on button "COMPLETE" at bounding box center [111, 195] width 43 height 12
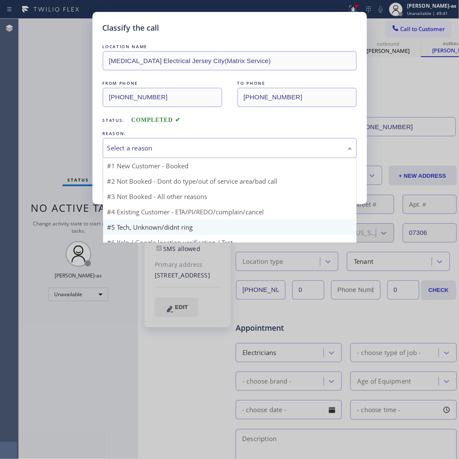
drag, startPoint x: 203, startPoint y: 147, endPoint x: 201, endPoint y: 216, distance: 68.2
click at [203, 148] on div "Select a reason" at bounding box center [229, 148] width 245 height 10
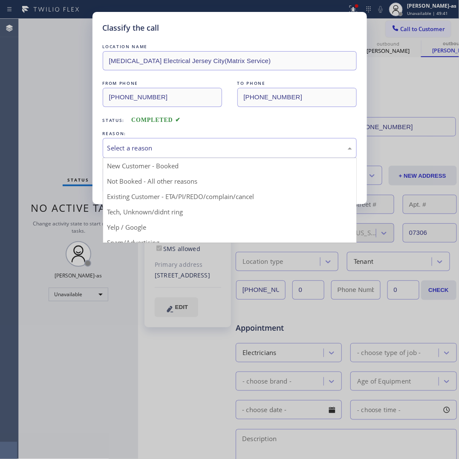
drag, startPoint x: 202, startPoint y: 197, endPoint x: 148, endPoint y: 181, distance: 55.6
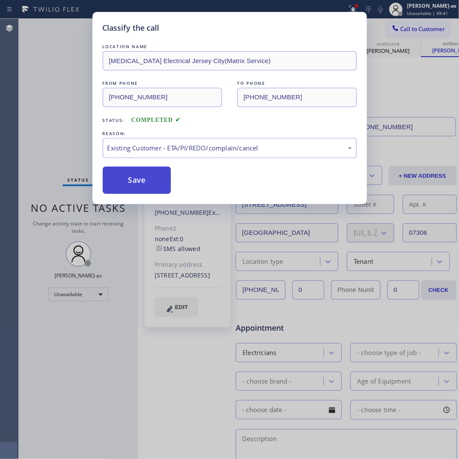
click at [148, 180] on button "Save" at bounding box center [137, 180] width 69 height 27
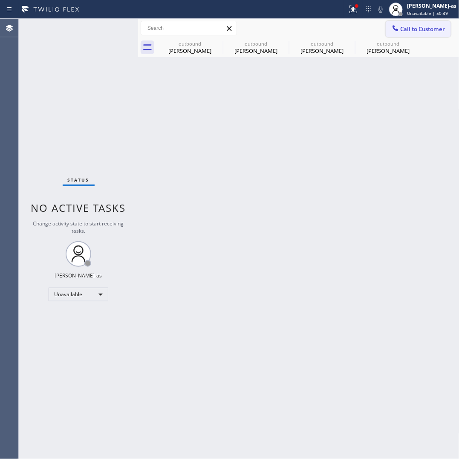
click at [414, 32] on span "Call to Customer" at bounding box center [423, 29] width 45 height 8
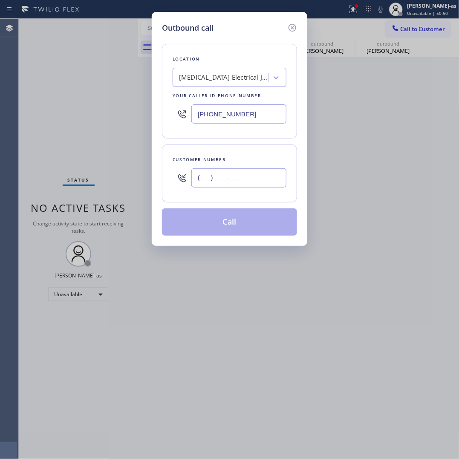
click at [255, 170] on input "(___) ___-____" at bounding box center [238, 177] width 95 height 19
paste input "425) 354-0722"
type input "[PHONE_NUMBER]"
click at [205, 84] on div "[MEDICAL_DATA] Electrical Jersey City(Matrix Service)" at bounding box center [221, 77] width 93 height 15
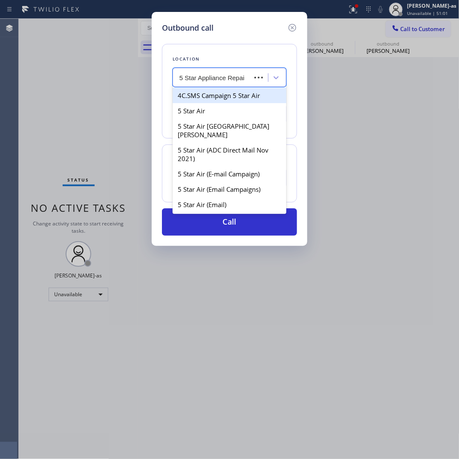
type input "5 Star Appliance Repair"
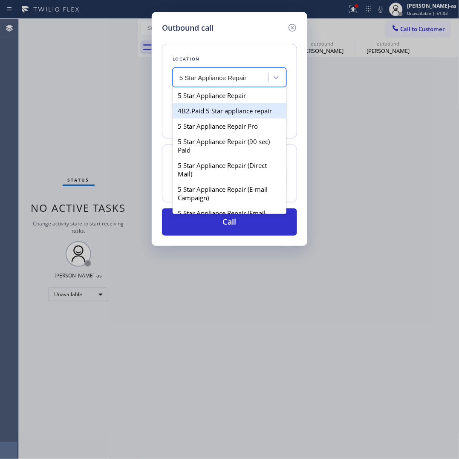
click at [214, 97] on div "5 Star Appliance Repair" at bounding box center [230, 95] width 114 height 15
type input "[PHONE_NUMBER]"
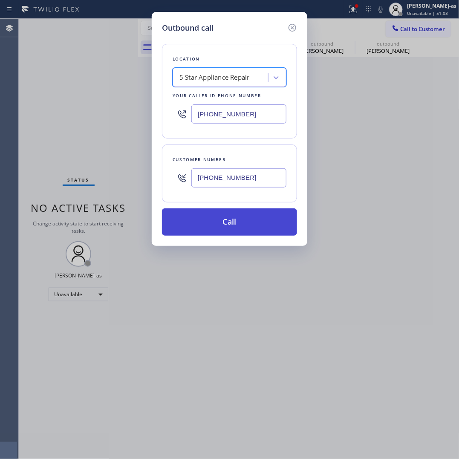
click at [246, 233] on button "Call" at bounding box center [229, 221] width 135 height 27
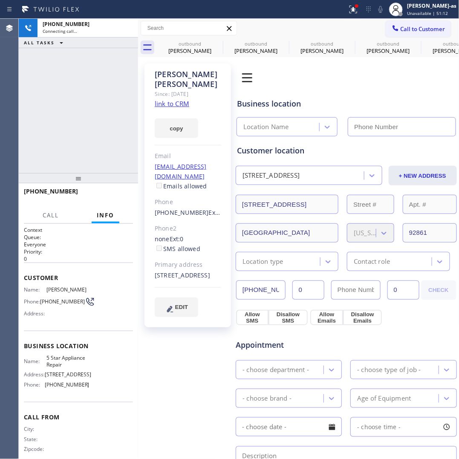
type input "[PHONE_NUMBER]"
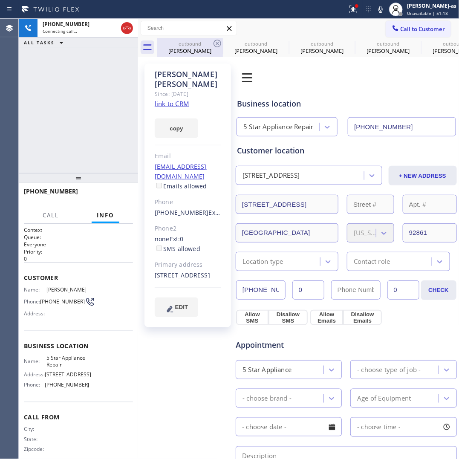
click at [126, 31] on icon at bounding box center [127, 28] width 10 height 10
drag, startPoint x: 169, startPoint y: 49, endPoint x: 214, endPoint y: 43, distance: 45.2
click at [173, 49] on div "[PERSON_NAME]" at bounding box center [190, 51] width 64 height 8
type input "[PHONE_NUMBER]"
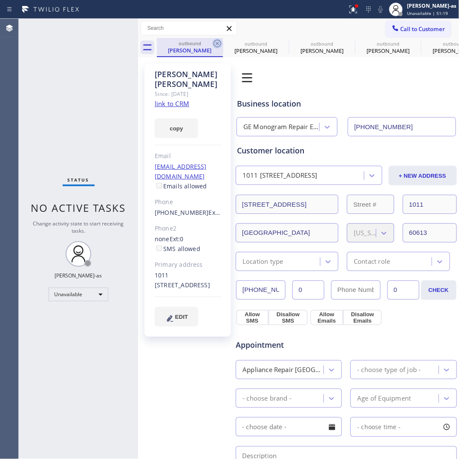
click at [214, 43] on icon at bounding box center [218, 44] width 8 height 8
click at [0, 0] on icon at bounding box center [0, 0] width 0 height 0
type input "[PHONE_NUMBER]"
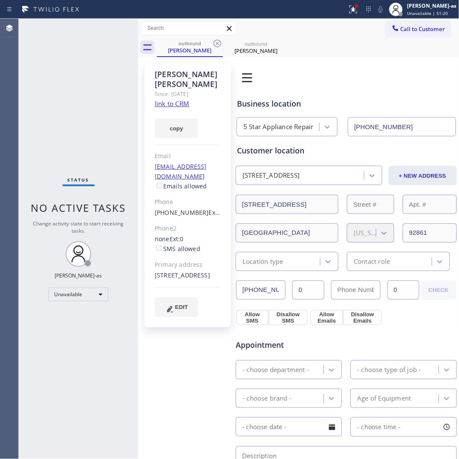
click at [214, 43] on icon at bounding box center [218, 44] width 8 height 8
drag, startPoint x: 403, startPoint y: 25, endPoint x: 393, endPoint y: 33, distance: 12.7
click at [403, 25] on span "Call to Customer" at bounding box center [423, 29] width 45 height 8
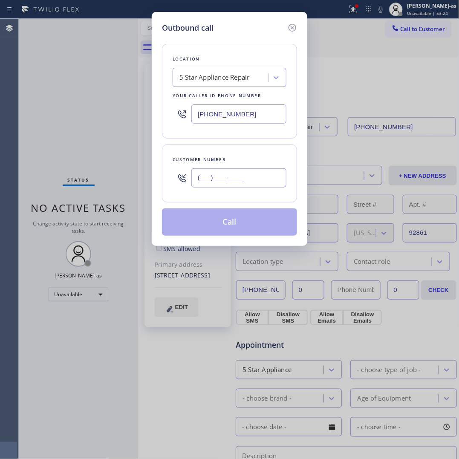
click at [278, 184] on input "(___) ___-____" at bounding box center [238, 177] width 95 height 19
paste input "708) 369-1998"
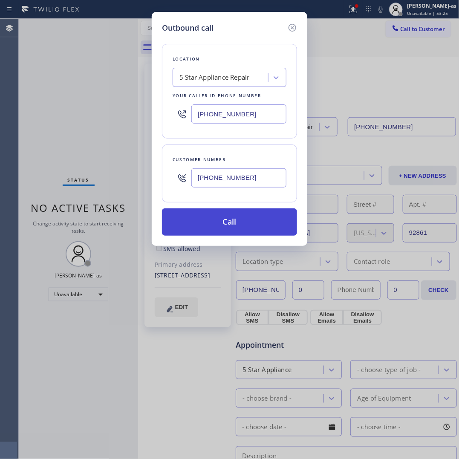
type input "[PHONE_NUMBER]"
click at [222, 224] on button "Call" at bounding box center [229, 221] width 135 height 27
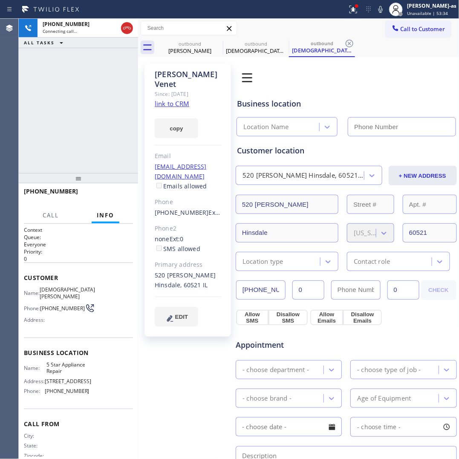
type input "[PHONE_NUMBER]"
drag, startPoint x: 115, startPoint y: 87, endPoint x: 107, endPoint y: 156, distance: 69.5
click at [112, 123] on div "[PHONE_NUMBER] Live | 00:04 ALL TASKS ALL TASKS ACTIVE TASKS TASKS IN WRAP UP" at bounding box center [78, 96] width 119 height 154
click at [113, 190] on button "HANG UP" at bounding box center [113, 195] width 40 height 12
click at [115, 189] on button "HANG UP" at bounding box center [113, 195] width 40 height 12
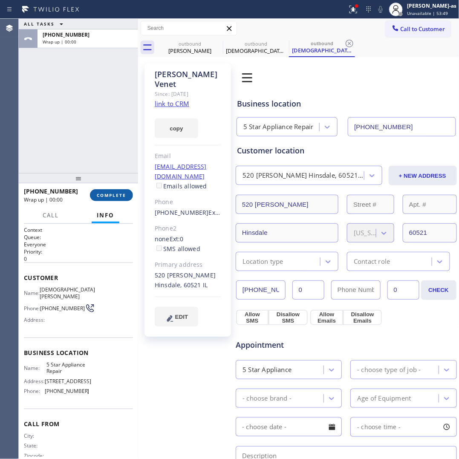
click at [115, 189] on button "COMPLETE" at bounding box center [111, 195] width 43 height 12
click at [85, 127] on div "ALL TASKS ALL TASKS ACTIVE TASKS TASKS IN WRAP UP [PHONE_NUMBER] Wrap up | 00:01" at bounding box center [78, 96] width 119 height 154
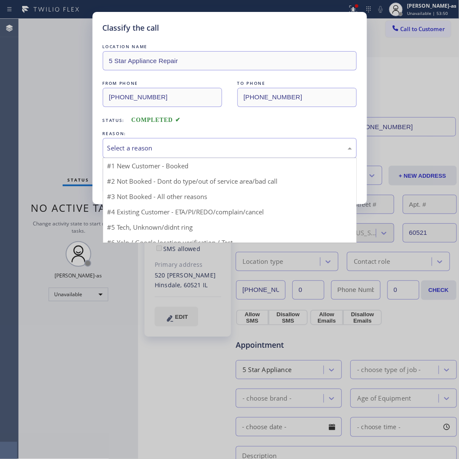
click at [180, 154] on div "Select a reason" at bounding box center [230, 148] width 254 height 20
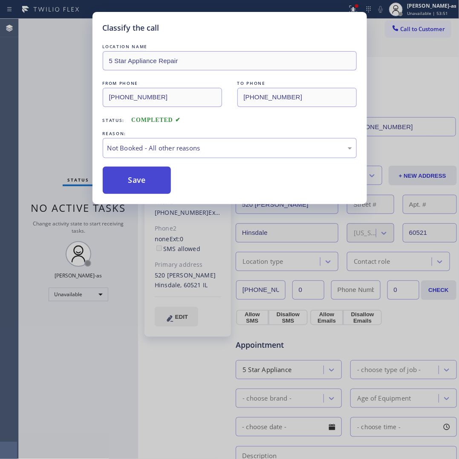
click at [141, 184] on button "Save" at bounding box center [137, 180] width 69 height 27
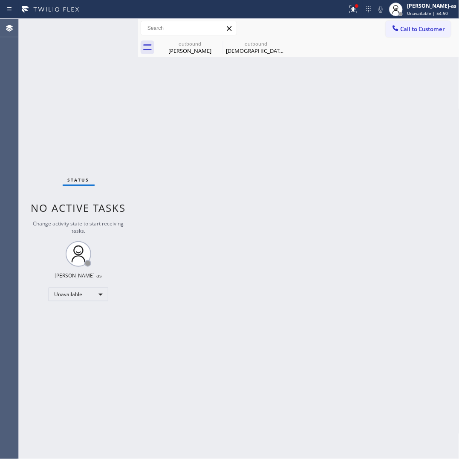
click at [413, 34] on button "Call to Customer" at bounding box center [418, 29] width 65 height 16
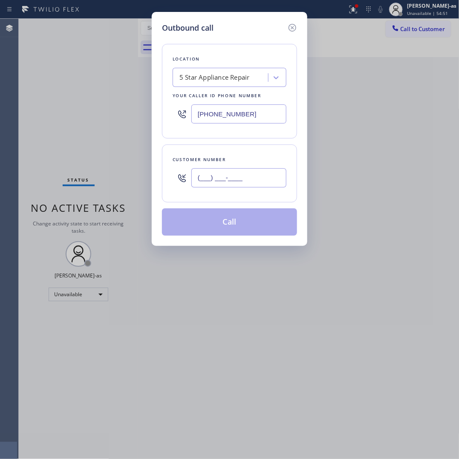
click at [258, 180] on input "(___) ___-____" at bounding box center [238, 177] width 95 height 19
paste input "619) 990-7394"
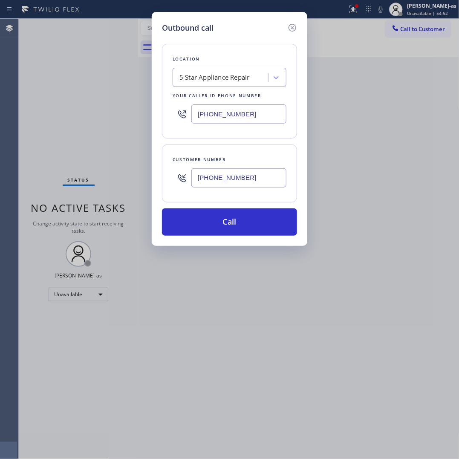
type input "[PHONE_NUMBER]"
click at [256, 116] on input "[PHONE_NUMBER]" at bounding box center [238, 113] width 95 height 19
paste input "619) 202-8446"
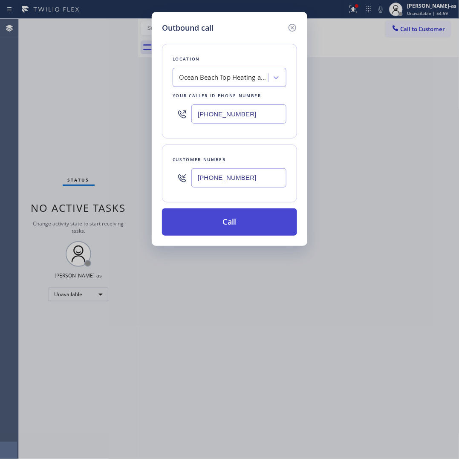
type input "[PHONE_NUMBER]"
click at [252, 219] on button "Call" at bounding box center [229, 221] width 135 height 27
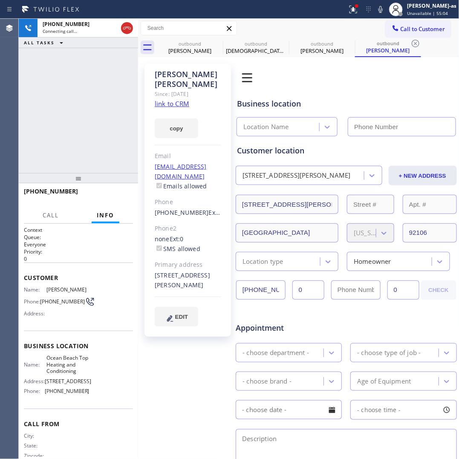
type input "[PHONE_NUMBER]"
click at [79, 128] on div "[PHONE_NUMBER] Live | 00:55 ALL TASKS ALL TASKS ACTIVE TASKS TASKS IN WRAP UP" at bounding box center [78, 96] width 119 height 154
click at [82, 124] on div "[PHONE_NUMBER] Live | 00:55 ALL TASKS ALL TASKS ACTIVE TASKS TASKS IN WRAP UP" at bounding box center [78, 96] width 119 height 154
drag, startPoint x: 73, startPoint y: 118, endPoint x: 79, endPoint y: 120, distance: 5.9
click at [75, 116] on div "[PHONE_NUMBER] Live | 00:56 ALL TASKS ALL TASKS ACTIVE TASKS TASKS IN WRAP UP" at bounding box center [78, 96] width 119 height 154
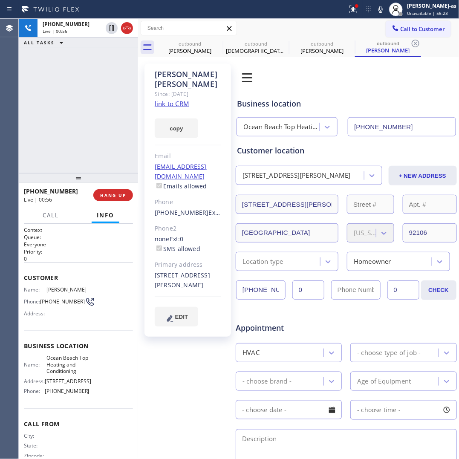
click at [81, 129] on div "[PHONE_NUMBER] Live | 00:56 ALL TASKS ALL TASKS ACTIVE TASKS TASKS IN WRAP UP" at bounding box center [78, 96] width 119 height 154
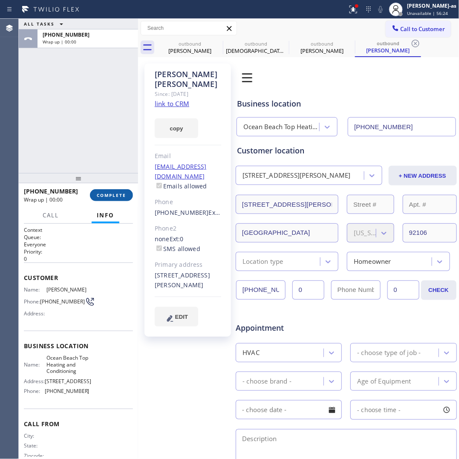
click at [114, 192] on span "COMPLETE" at bounding box center [111, 195] width 29 height 6
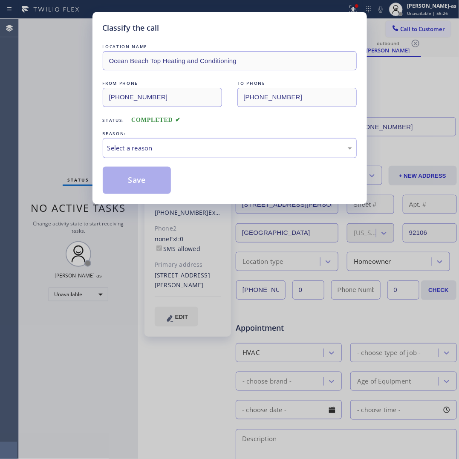
click at [87, 139] on div "Classify the call LOCATION NAME [GEOGRAPHIC_DATA] Top Heating and Conditioning …" at bounding box center [229, 229] width 459 height 459
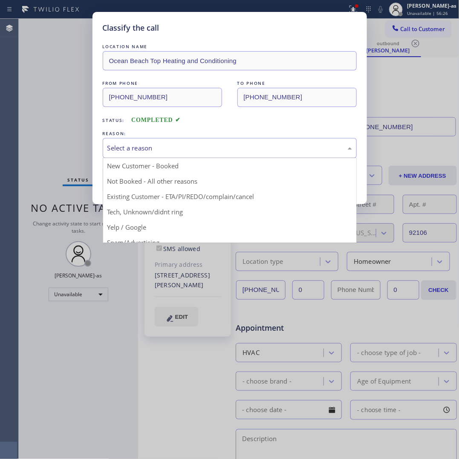
click at [141, 150] on div "Select a reason" at bounding box center [229, 148] width 245 height 10
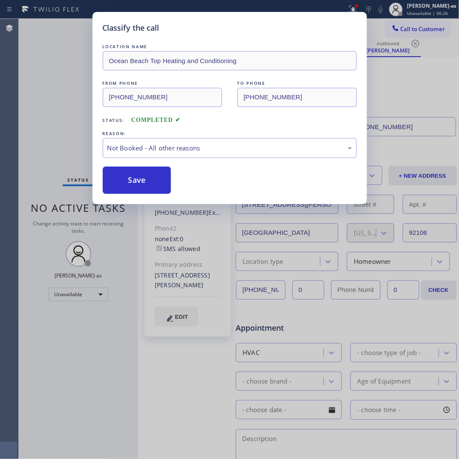
click at [146, 185] on button "Save" at bounding box center [137, 180] width 69 height 27
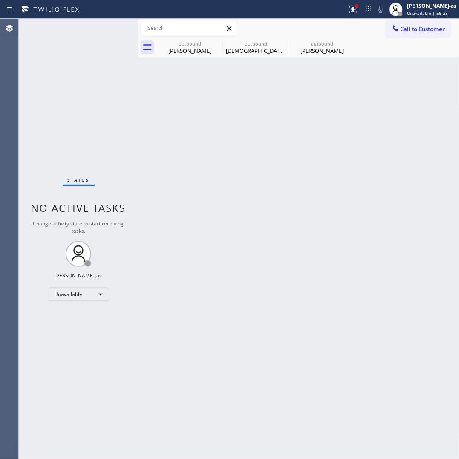
drag, startPoint x: 280, startPoint y: 166, endPoint x: 280, endPoint y: 161, distance: 5.1
click at [280, 165] on div "Back to Dashboard Change Sender ID Customers Technicians Select a contact Outbo…" at bounding box center [298, 239] width 321 height 440
drag, startPoint x: 175, startPoint y: 49, endPoint x: 207, endPoint y: 46, distance: 32.1
click at [178, 49] on div "[PERSON_NAME]" at bounding box center [190, 51] width 64 height 8
type input "[PHONE_NUMBER]"
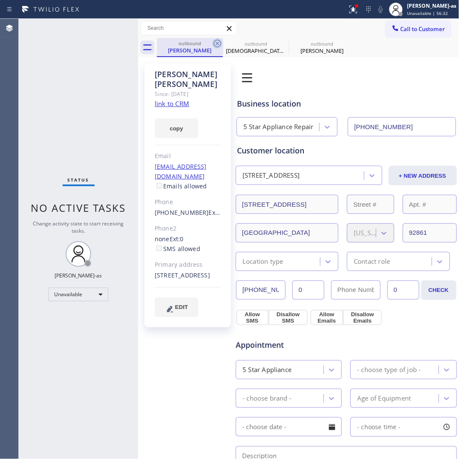
click at [216, 43] on icon at bounding box center [217, 43] width 10 height 10
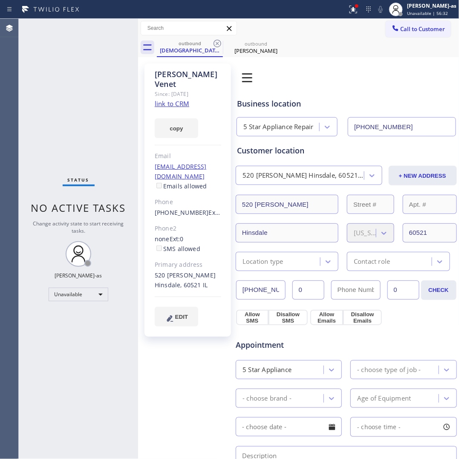
click at [216, 43] on icon at bounding box center [217, 43] width 10 height 10
click at [0, 0] on icon at bounding box center [0, 0] width 0 height 0
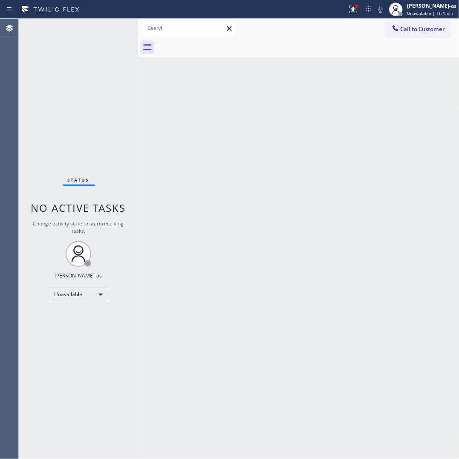
drag, startPoint x: 176, startPoint y: 126, endPoint x: 177, endPoint y: 115, distance: 10.7
click at [177, 118] on div "Back to Dashboard Change Sender ID Customers Technicians Select a contact Outbo…" at bounding box center [298, 239] width 321 height 440
drag, startPoint x: 112, startPoint y: 104, endPoint x: 376, endPoint y: 75, distance: 265.7
click at [180, 101] on div "Status No active tasks Change activity state to start receiving tasks. [PERSON_…" at bounding box center [239, 239] width 440 height 440
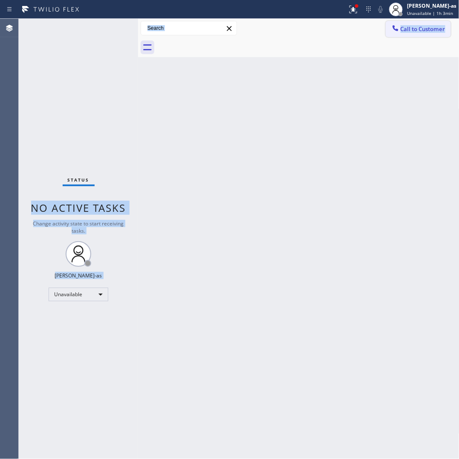
click at [384, 28] on div "Call to Customer Outbound call Location [GEOGRAPHIC_DATA] Top Heating and Condi…" at bounding box center [298, 28] width 321 height 15
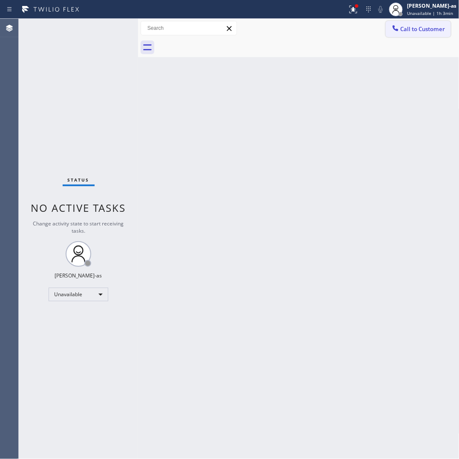
click at [395, 28] on icon at bounding box center [395, 28] width 9 height 9
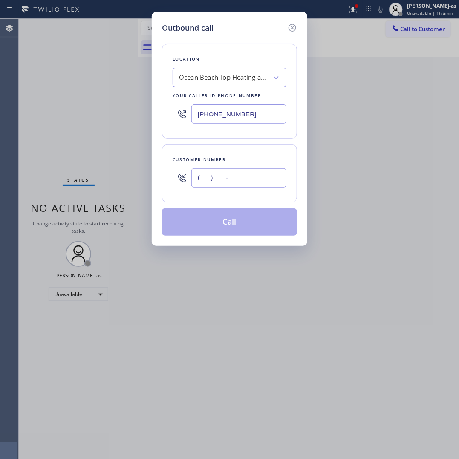
click at [222, 180] on input "(___) ___-____" at bounding box center [238, 177] width 95 height 19
paste input "562) 244-9015"
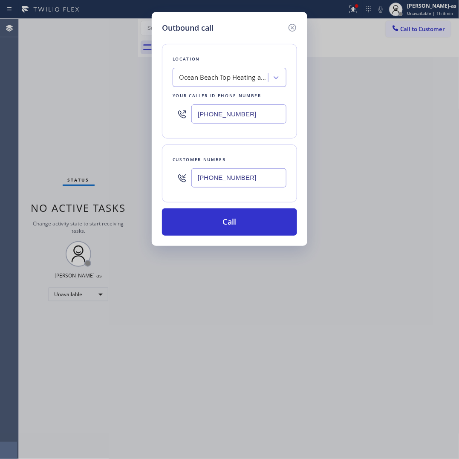
type input "[PHONE_NUMBER]"
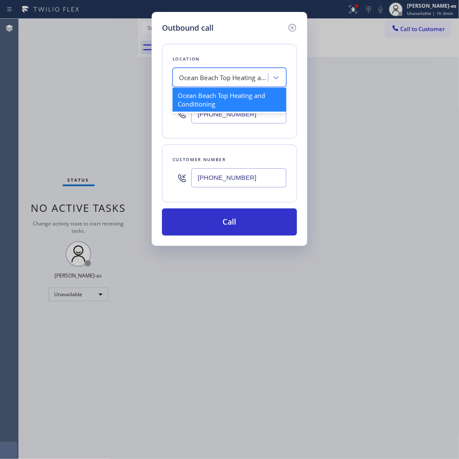
click at [219, 71] on div "Ocean Beach Top Heating and Conditioning" at bounding box center [221, 77] width 93 height 15
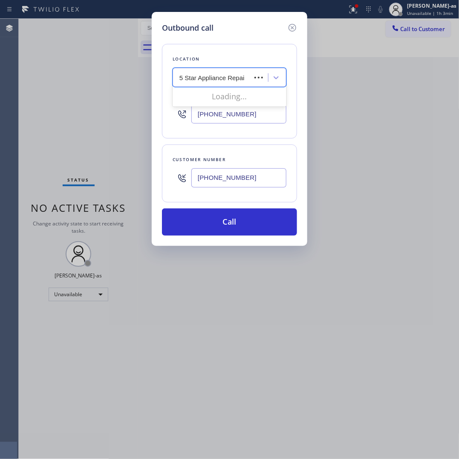
type input "5 Star Appliance Repair"
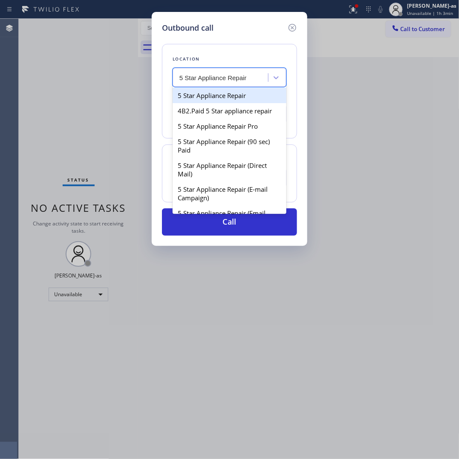
click at [201, 98] on div "5 Star Appliance Repair" at bounding box center [230, 95] width 114 height 15
type input "[PHONE_NUMBER]"
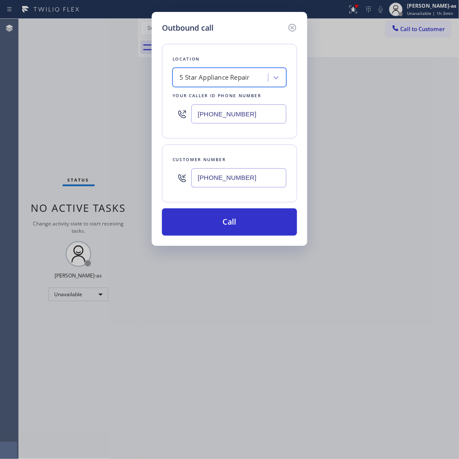
drag, startPoint x: 225, startPoint y: 224, endPoint x: 288, endPoint y: 110, distance: 129.9
click at [228, 220] on button "Call" at bounding box center [229, 221] width 135 height 27
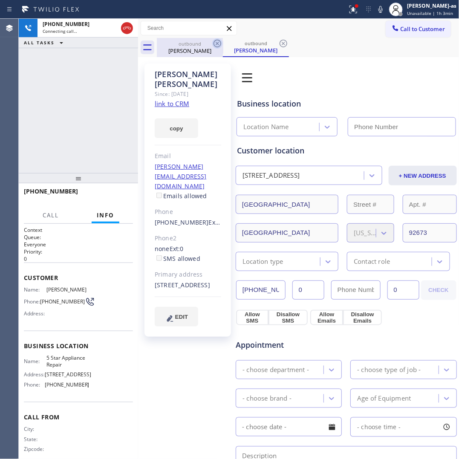
click at [190, 44] on div "outbound" at bounding box center [190, 43] width 64 height 6
click at [218, 45] on icon at bounding box center [218, 44] width 8 height 8
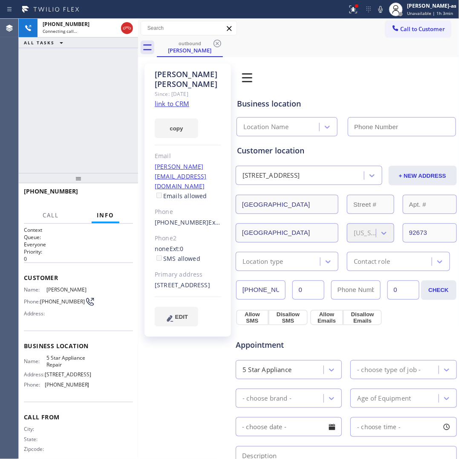
type input "[PHONE_NUMBER]"
drag, startPoint x: 70, startPoint y: 127, endPoint x: 79, endPoint y: 124, distance: 9.0
click at [75, 126] on div "[PHONE_NUMBER] Connecting call… ALL TASKS ALL TASKS ACTIVE TASKS TASKS IN WRAP …" at bounding box center [78, 96] width 119 height 154
click at [174, 99] on link "link to CRM" at bounding box center [172, 103] width 35 height 9
drag, startPoint x: 127, startPoint y: 27, endPoint x: 124, endPoint y: 133, distance: 106.2
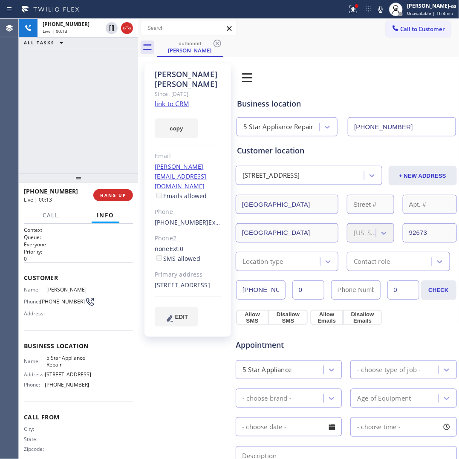
click at [127, 30] on icon at bounding box center [127, 28] width 10 height 10
click at [122, 189] on button "HANG UP" at bounding box center [113, 195] width 40 height 12
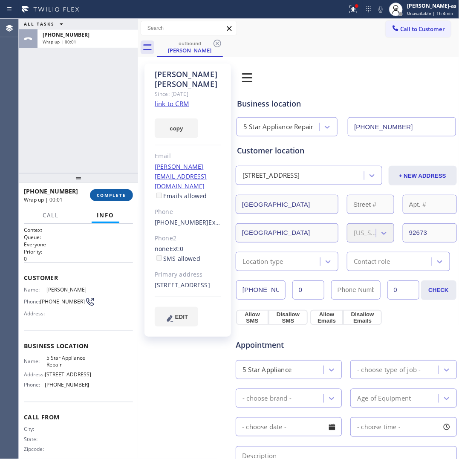
click at [113, 196] on span "COMPLETE" at bounding box center [111, 195] width 29 height 6
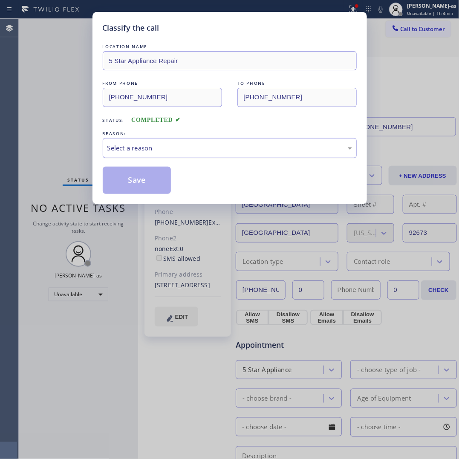
drag, startPoint x: 192, startPoint y: 143, endPoint x: 188, endPoint y: 157, distance: 14.2
click at [192, 144] on div "Select a reason" at bounding box center [229, 148] width 245 height 10
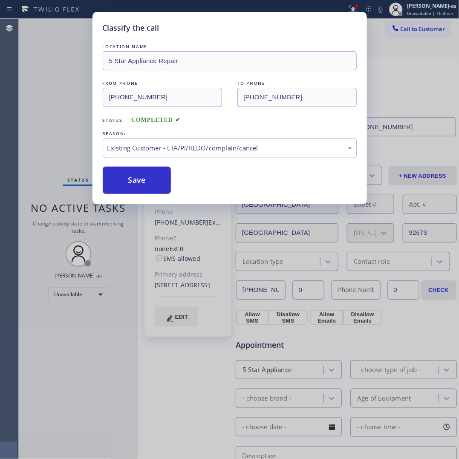
drag, startPoint x: 139, startPoint y: 182, endPoint x: 123, endPoint y: 201, distance: 25.2
click at [140, 179] on button "Save" at bounding box center [137, 180] width 69 height 27
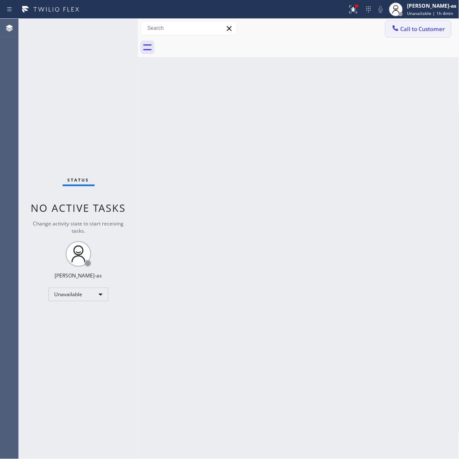
click at [407, 31] on span "Call to Customer" at bounding box center [423, 29] width 45 height 8
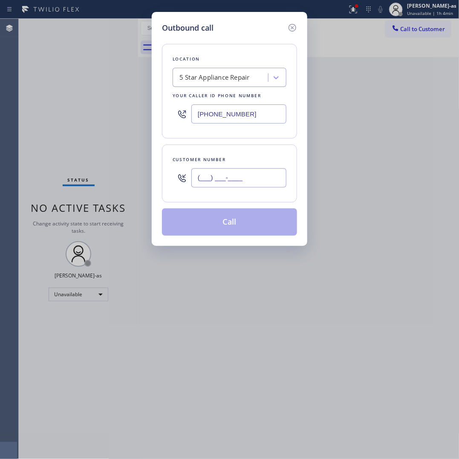
click at [206, 184] on input "(___) ___-____" at bounding box center [238, 177] width 95 height 19
paste input "206) 595-7746"
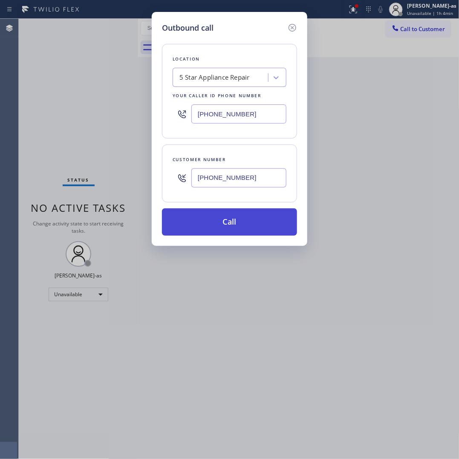
type input "[PHONE_NUMBER]"
click at [221, 228] on button "Call" at bounding box center [229, 221] width 135 height 27
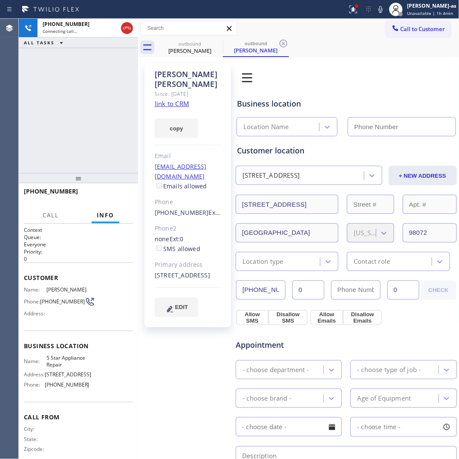
type input "[PHONE_NUMBER]"
click at [105, 188] on div "[PHONE_NUMBER] Live | 00:17 HANG UP" at bounding box center [78, 195] width 109 height 22
click at [97, 138] on div "[PHONE_NUMBER] Live | 00:18 ALL TASKS ALL TASKS ACTIVE TASKS TASKS IN WRAP UP" at bounding box center [78, 96] width 119 height 154
click at [109, 194] on span "HANG UP" at bounding box center [113, 195] width 26 height 6
drag, startPoint x: 107, startPoint y: 196, endPoint x: 113, endPoint y: 190, distance: 8.7
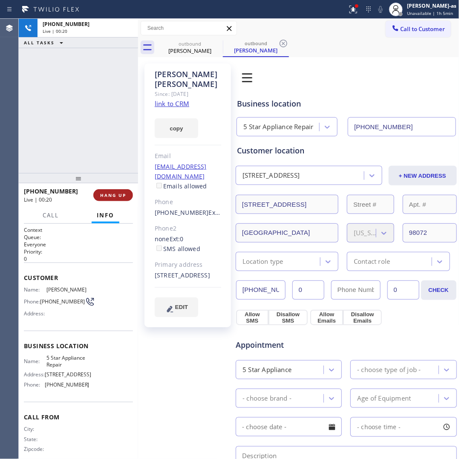
click at [107, 194] on span "HANG UP" at bounding box center [113, 195] width 26 height 6
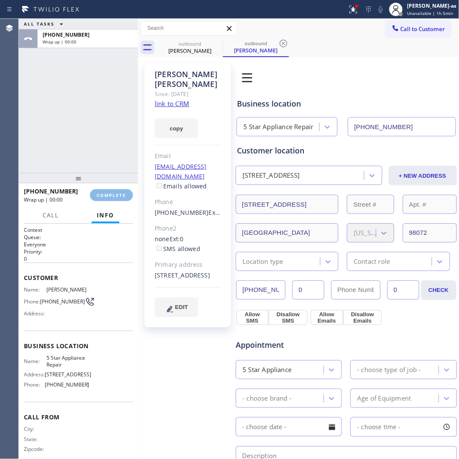
drag, startPoint x: 88, startPoint y: 165, endPoint x: 240, endPoint y: 142, distance: 153.5
click at [88, 165] on div "ALL TASKS ALL TASKS ACTIVE TASKS TASKS IN WRAP UP [PHONE_NUMBER] Wrap up | 00:00" at bounding box center [78, 96] width 119 height 154
drag, startPoint x: 66, startPoint y: 87, endPoint x: 75, endPoint y: 88, distance: 9.4
click at [75, 88] on div "ALL TASKS ALL TASKS ACTIVE TASKS TASKS IN WRAP UP [PHONE_NUMBER] Wrap up | 00:02" at bounding box center [78, 96] width 119 height 154
click at [115, 197] on button "COMPLETE" at bounding box center [111, 195] width 43 height 12
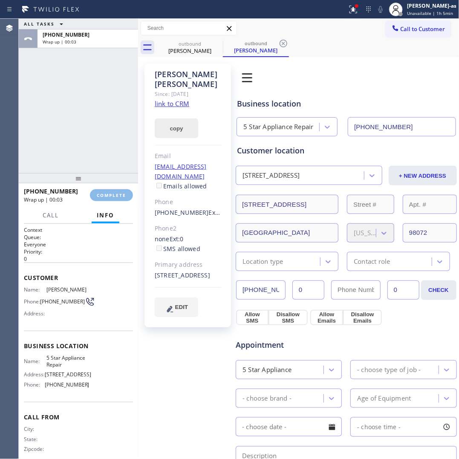
drag, startPoint x: 64, startPoint y: 136, endPoint x: 159, endPoint y: 123, distance: 95.2
click at [75, 132] on div "ALL TASKS ALL TASKS ACTIVE TASKS TASKS IN WRAP UP [PHONE_NUMBER] Wrap up | 00:03" at bounding box center [78, 96] width 119 height 154
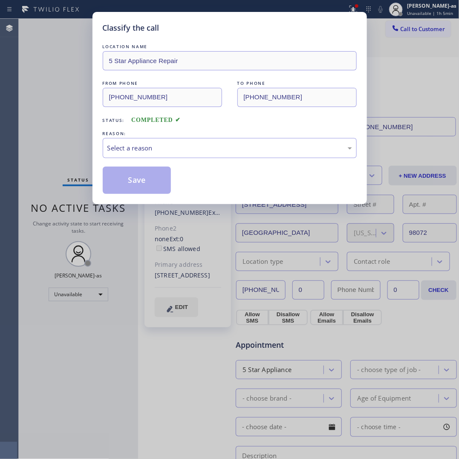
click at [167, 134] on div "REASON:" at bounding box center [230, 133] width 254 height 9
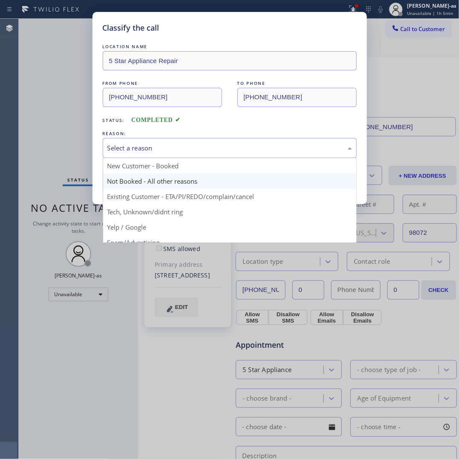
drag, startPoint x: 177, startPoint y: 148, endPoint x: 205, endPoint y: 185, distance: 45.9
click at [178, 148] on div "Select a reason" at bounding box center [229, 148] width 245 height 10
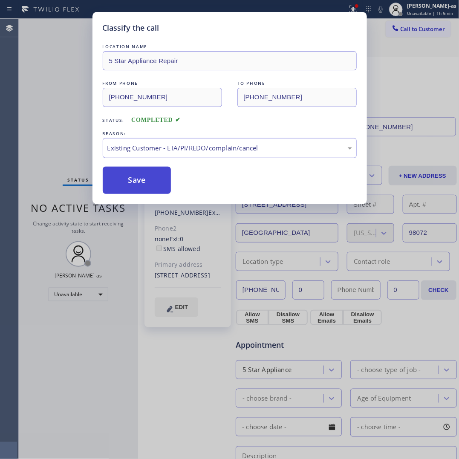
click at [146, 175] on button "Save" at bounding box center [137, 180] width 69 height 27
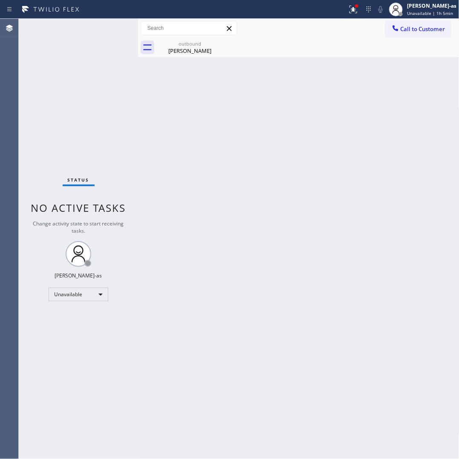
drag, startPoint x: 121, startPoint y: 99, endPoint x: 180, endPoint y: 77, distance: 63.4
click at [130, 99] on div "Status No active tasks Change activity state to start receiving tasks. [PERSON_…" at bounding box center [78, 239] width 119 height 440
click at [186, 49] on div "[PERSON_NAME]" at bounding box center [190, 51] width 64 height 8
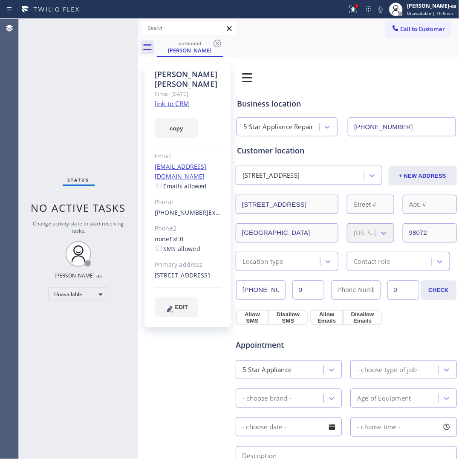
click at [178, 99] on link "link to CRM" at bounding box center [172, 103] width 35 height 9
click at [401, 29] on span "Call to Customer" at bounding box center [423, 29] width 45 height 8
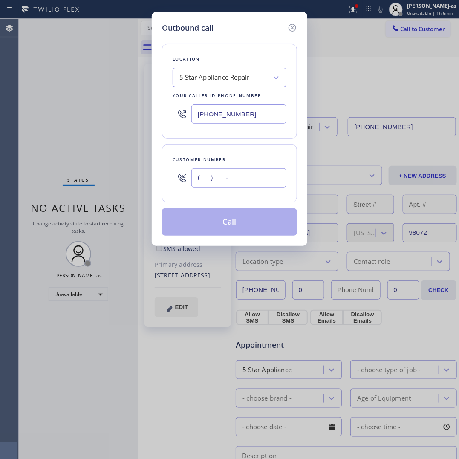
click at [254, 177] on input "(___) ___-____" at bounding box center [238, 177] width 95 height 19
paste input "206) 920-6440"
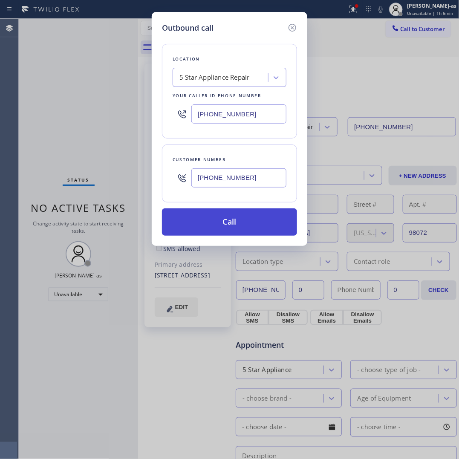
type input "[PHONE_NUMBER]"
click at [212, 227] on button "Call" at bounding box center [229, 221] width 135 height 27
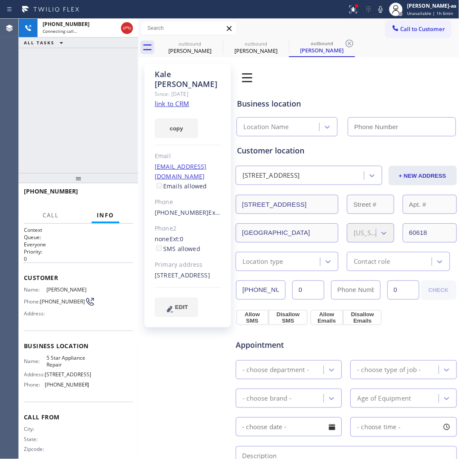
type input "[PHONE_NUMBER]"
click at [201, 52] on div "[PERSON_NAME]" at bounding box center [190, 51] width 64 height 8
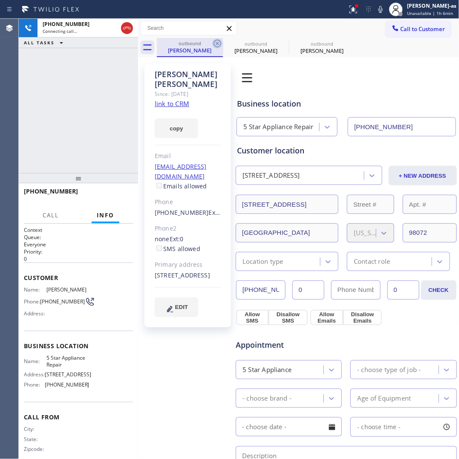
click at [214, 43] on icon at bounding box center [218, 44] width 8 height 8
click at [0, 0] on icon at bounding box center [0, 0] width 0 height 0
click at [90, 113] on div "[PHONE_NUMBER] Connecting call… ALL TASKS ALL TASKS ACTIVE TASKS TASKS IN WRAP …" at bounding box center [78, 96] width 119 height 154
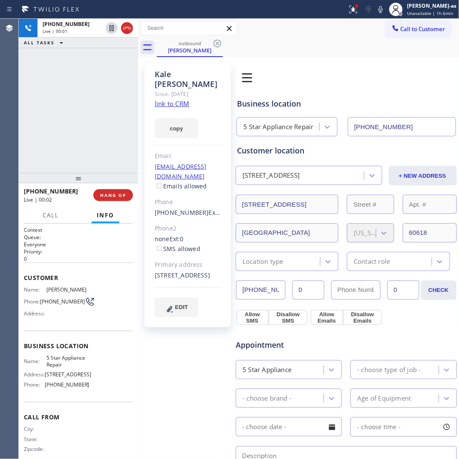
click at [118, 109] on div "[PHONE_NUMBER] Live | 00:01 ALL TASKS ALL TASKS ACTIVE TASKS TASKS IN WRAP UP" at bounding box center [78, 96] width 119 height 154
click at [119, 197] on span "HANG UP" at bounding box center [113, 195] width 26 height 6
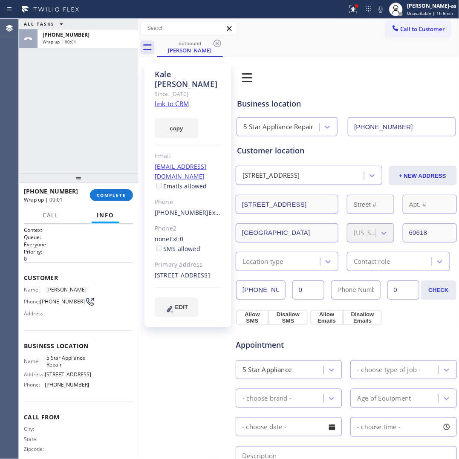
drag, startPoint x: 88, startPoint y: 129, endPoint x: 171, endPoint y: 152, distance: 85.8
click at [88, 131] on div "ALL TASKS ALL TASKS ACTIVE TASKS TASKS IN WRAP UP [PHONE_NUMBER] Wrap up | 00:01" at bounding box center [78, 96] width 119 height 154
drag, startPoint x: 100, startPoint y: 150, endPoint x: 114, endPoint y: 170, distance: 23.9
click at [100, 147] on div "ALL TASKS ALL TASKS ACTIVE TASKS TASKS IN WRAP UP [PHONE_NUMBER] Wrap up | 00:02" at bounding box center [78, 96] width 119 height 154
click at [116, 188] on div "[PHONE_NUMBER] Wrap up | 00:03 COMPLETE" at bounding box center [78, 195] width 109 height 22
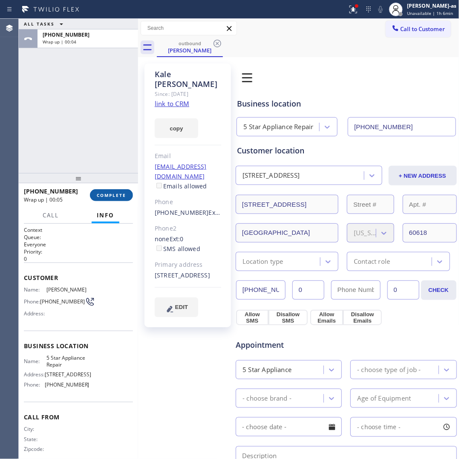
click at [104, 197] on span "COMPLETE" at bounding box center [111, 195] width 29 height 6
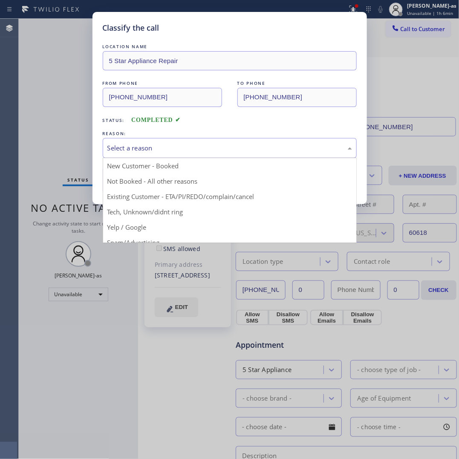
click at [158, 153] on div "Select a reason" at bounding box center [229, 148] width 245 height 10
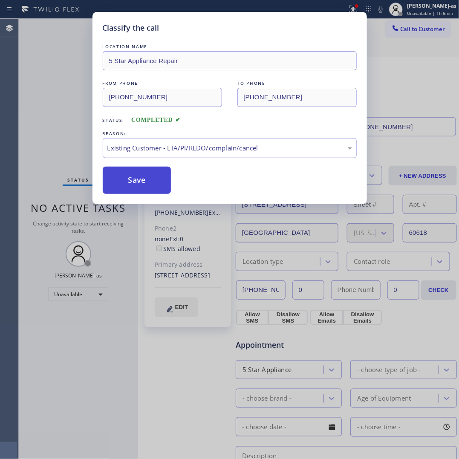
click at [144, 175] on button "Save" at bounding box center [137, 180] width 69 height 27
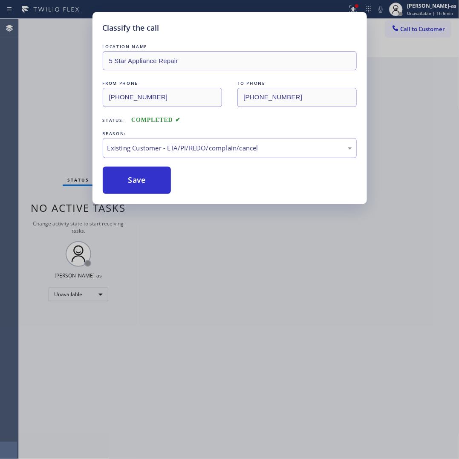
click at [48, 98] on div "Classify the call LOCATION NAME 5 Star Appliance Repair FROM PHONE [PHONE_NUMBE…" at bounding box center [229, 229] width 459 height 459
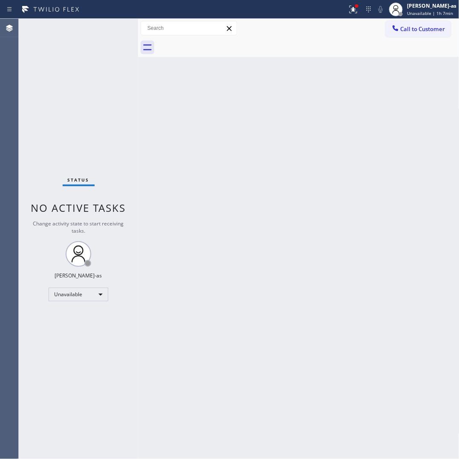
click at [63, 73] on div "Status No active tasks Change activity state to start receiving tasks. [PERSON_…" at bounding box center [78, 239] width 119 height 440
click at [416, 30] on span "Call to Customer" at bounding box center [423, 29] width 45 height 8
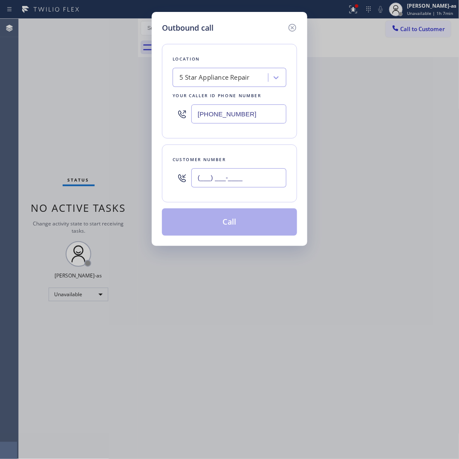
click at [227, 184] on input "(___) ___-____" at bounding box center [238, 177] width 95 height 19
paste input "425) 868-3586"
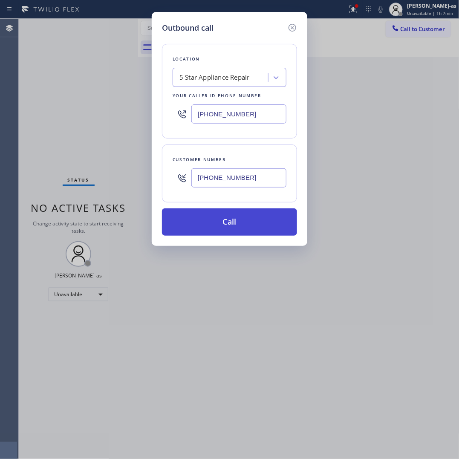
type input "[PHONE_NUMBER]"
click at [248, 224] on button "Call" at bounding box center [229, 221] width 135 height 27
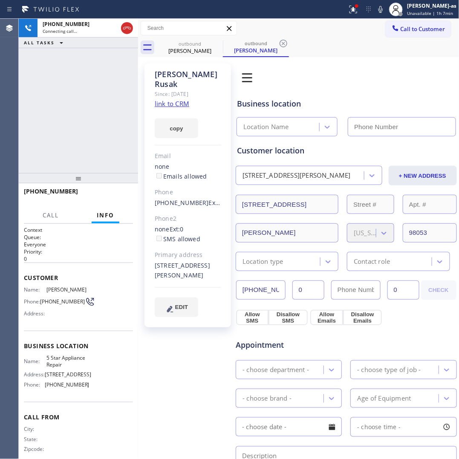
type input "[PHONE_NUMBER]"
click at [131, 26] on icon at bounding box center [127, 28] width 10 height 10
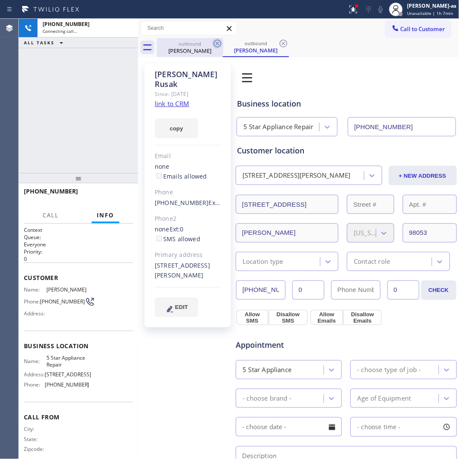
click at [201, 47] on div "[PERSON_NAME]" at bounding box center [190, 51] width 64 height 8
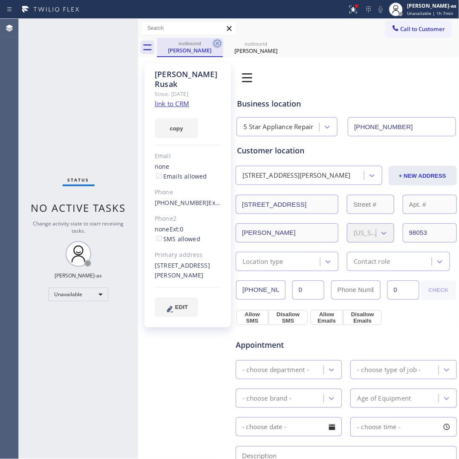
click at [215, 46] on icon at bounding box center [218, 44] width 8 height 8
click at [0, 0] on icon at bounding box center [0, 0] width 0 height 0
click at [215, 46] on div "outbound [PERSON_NAME] outbound [PERSON_NAME]" at bounding box center [308, 47] width 303 height 19
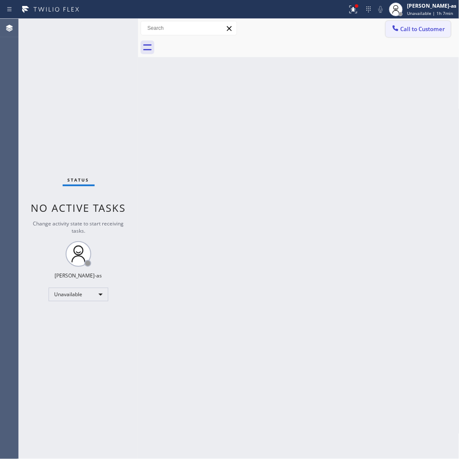
click at [412, 30] on span "Call to Customer" at bounding box center [423, 29] width 45 height 8
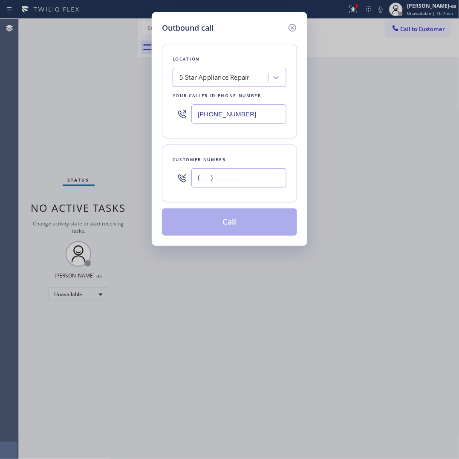
click at [247, 184] on input "(___) ___-____" at bounding box center [238, 177] width 95 height 19
paste input "617) 823-6990"
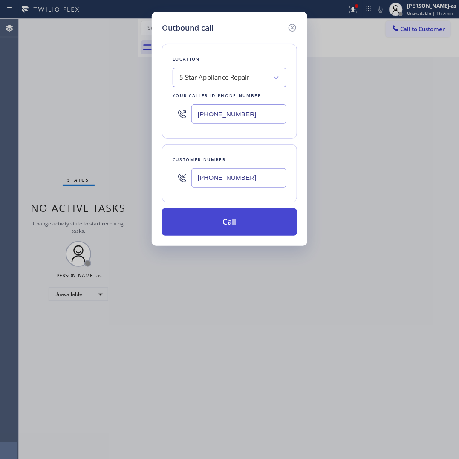
type input "[PHONE_NUMBER]"
click at [224, 226] on button "Call" at bounding box center [229, 221] width 135 height 27
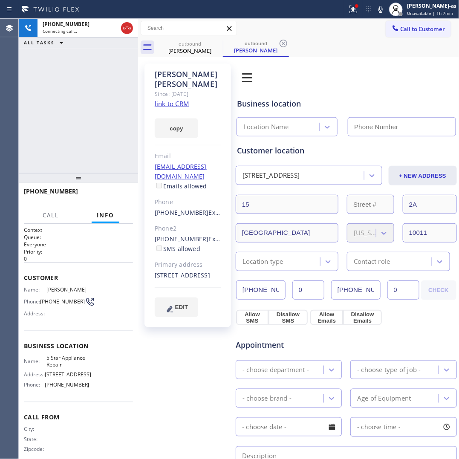
type input "[PHONE_NUMBER]"
click at [93, 101] on div "[PHONE_NUMBER] Live | 00:04 ALL TASKS ALL TASKS ACTIVE TASKS TASKS IN WRAP UP" at bounding box center [78, 96] width 119 height 154
drag, startPoint x: 114, startPoint y: 192, endPoint x: 94, endPoint y: 159, distance: 38.6
click at [111, 189] on button "HANG UP" at bounding box center [113, 195] width 40 height 12
click at [70, 124] on div "[PHONE_NUMBER] Live | 00:07 ALL TASKS ALL TASKS ACTIVE TASKS TASKS IN WRAP UP" at bounding box center [78, 96] width 119 height 154
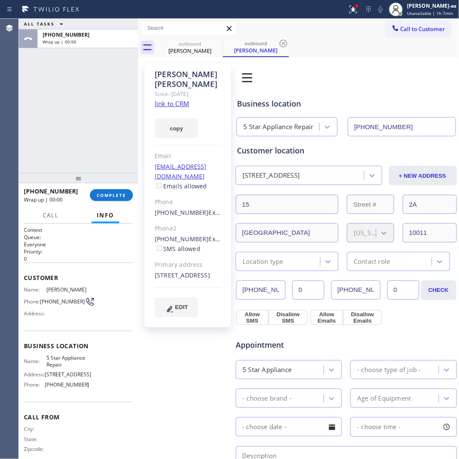
click at [71, 123] on div "ALL TASKS ALL TASKS ACTIVE TASKS TASKS IN WRAP UP [PHONE_NUMBER] Wrap up | 00:00" at bounding box center [78, 96] width 119 height 154
click at [90, 126] on div "ALL TASKS ALL TASKS ACTIVE TASKS TASKS IN WRAP UP [PHONE_NUMBER] Wrap up | 00:01" at bounding box center [78, 96] width 119 height 154
click at [121, 194] on span "COMPLETE" at bounding box center [111, 195] width 29 height 6
click at [84, 143] on div "ALL TASKS ALL TASKS ACTIVE TASKS TASKS IN WRAP UP [PHONE_NUMBER] Wrap up | 00:02" at bounding box center [78, 96] width 119 height 154
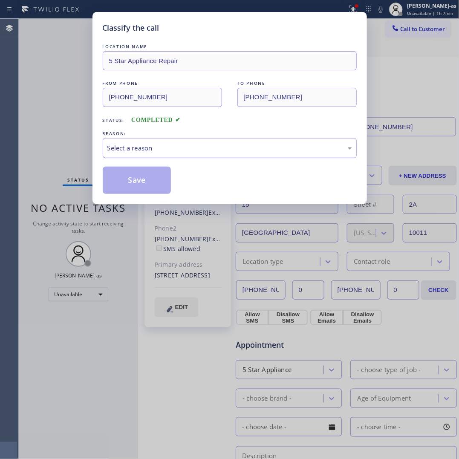
click at [172, 150] on div "Select a reason" at bounding box center [229, 148] width 245 height 10
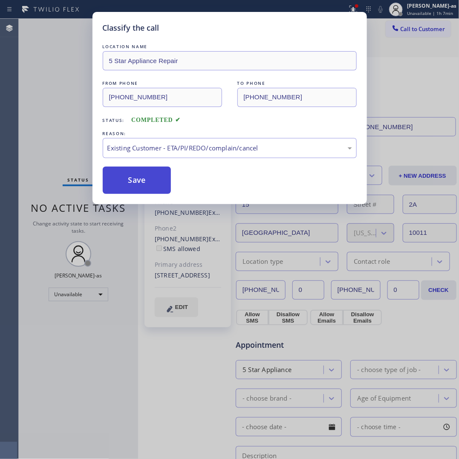
click at [139, 181] on button "Save" at bounding box center [137, 180] width 69 height 27
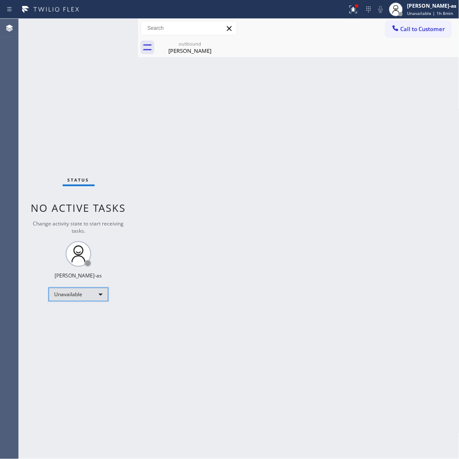
click at [85, 291] on div "Unavailable" at bounding box center [79, 295] width 60 height 14
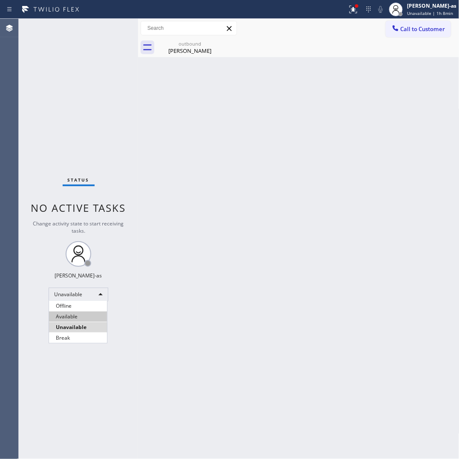
click at [88, 318] on li "Available" at bounding box center [78, 317] width 58 height 10
click at [184, 314] on div "Back to Dashboard Change Sender ID Customers Technicians Select a contact Outbo…" at bounding box center [298, 239] width 321 height 440
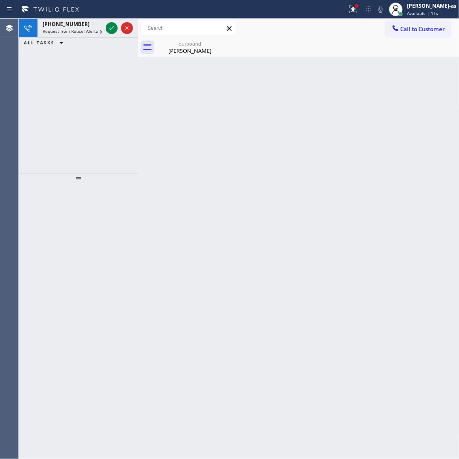
click at [81, 88] on div "[PHONE_NUMBER] Request from Rousel Alerta (direct) ALL TASKS ALL TASKS ACTIVE T…" at bounding box center [78, 96] width 119 height 154
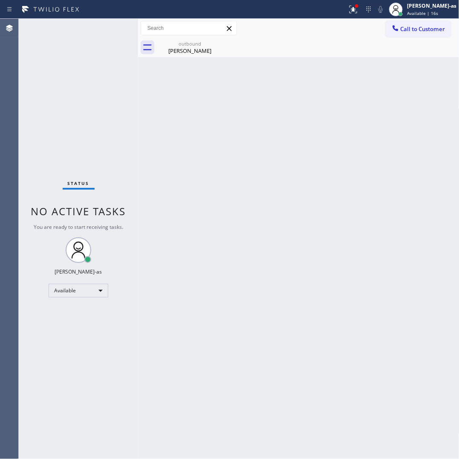
click at [115, 98] on div "Status No active tasks You are ready to start receiving tasks. [PERSON_NAME]-as…" at bounding box center [78, 239] width 119 height 440
click at [208, 358] on div "Back to Dashboard Change Sender ID Customers Technicians Select a contact Outbo…" at bounding box center [298, 239] width 321 height 440
click at [70, 286] on div "Available" at bounding box center [79, 291] width 60 height 14
drag, startPoint x: 82, startPoint y: 320, endPoint x: 209, endPoint y: 312, distance: 127.3
click at [82, 320] on li "Unavailable" at bounding box center [78, 324] width 58 height 10
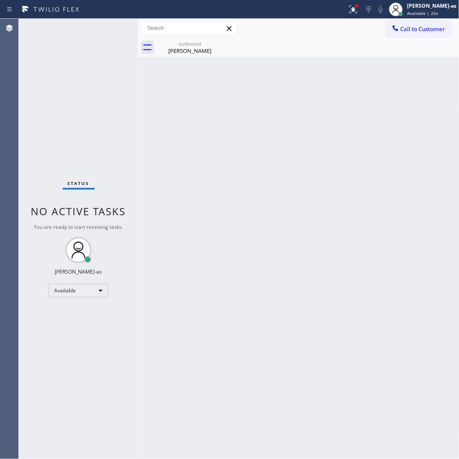
click at [235, 309] on div "Back to Dashboard Change Sender ID Customers Technicians Select a contact Outbo…" at bounding box center [298, 239] width 321 height 440
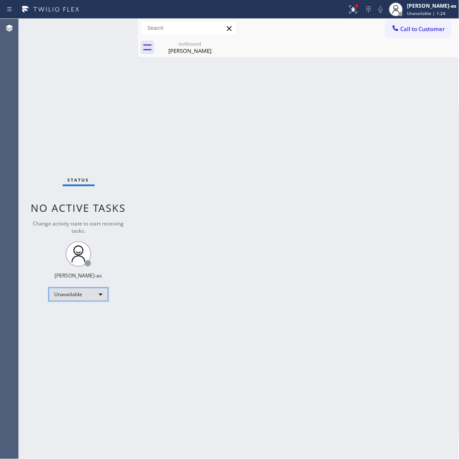
click at [88, 292] on div "Unavailable" at bounding box center [79, 295] width 60 height 14
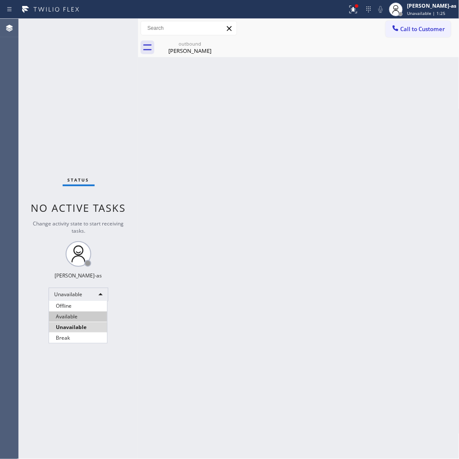
click at [87, 320] on li "Available" at bounding box center [78, 317] width 58 height 10
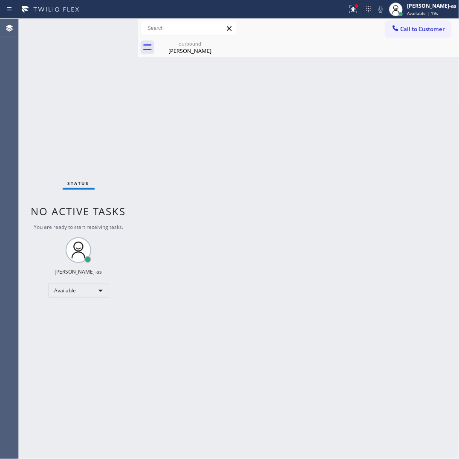
drag, startPoint x: 237, startPoint y: 191, endPoint x: 228, endPoint y: 101, distance: 90.8
click at [237, 189] on div "Back to Dashboard Change Sender ID Customers Technicians Select a contact Outbo…" at bounding box center [298, 239] width 321 height 440
click at [195, 48] on div "[PERSON_NAME]" at bounding box center [190, 51] width 64 height 8
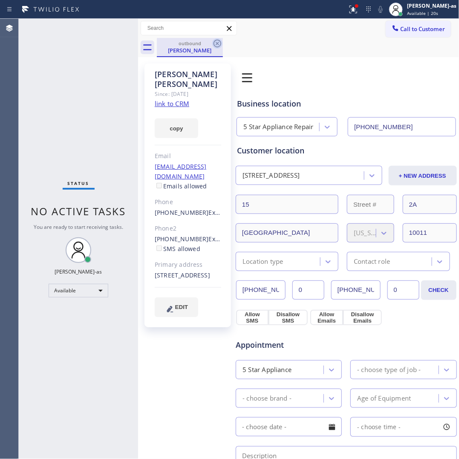
click at [214, 40] on icon at bounding box center [217, 43] width 10 height 10
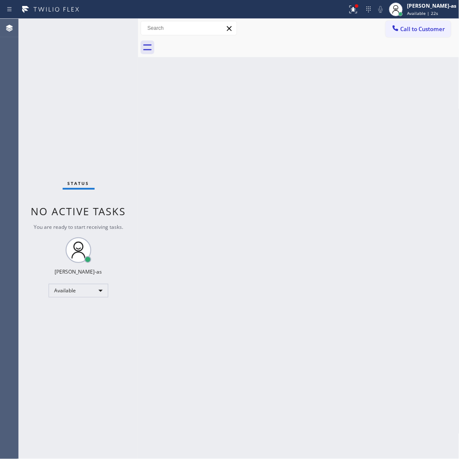
drag, startPoint x: 92, startPoint y: 280, endPoint x: 93, endPoint y: 289, distance: 8.5
click at [91, 281] on div "Status No active tasks You are ready to start receiving tasks. [PERSON_NAME]-as…" at bounding box center [78, 239] width 119 height 440
click at [87, 294] on div "Available" at bounding box center [79, 291] width 60 height 14
click at [95, 323] on li "Unavailable" at bounding box center [78, 324] width 58 height 10
click at [170, 310] on div "Back to Dashboard Change Sender ID Customers Technicians Select a contact Outbo…" at bounding box center [298, 239] width 321 height 440
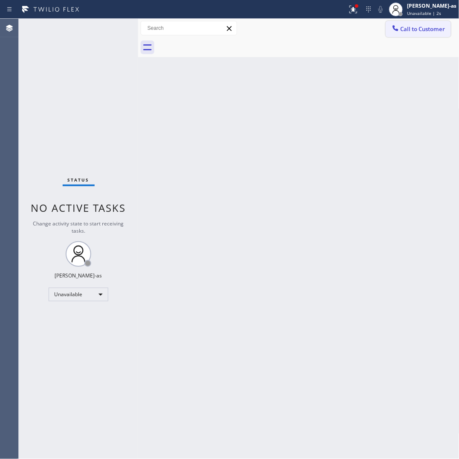
click at [409, 28] on span "Call to Customer" at bounding box center [423, 29] width 45 height 8
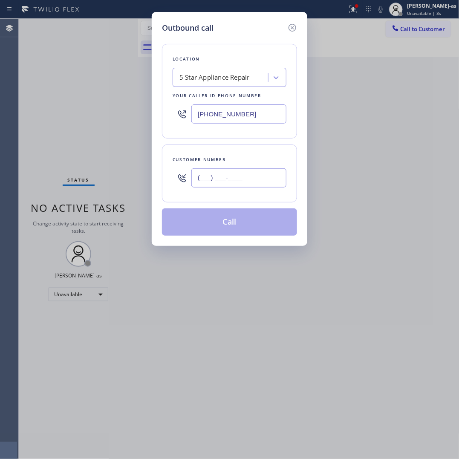
click at [231, 175] on input "(___) ___-____" at bounding box center [238, 177] width 95 height 19
paste input "530) 219-9856"
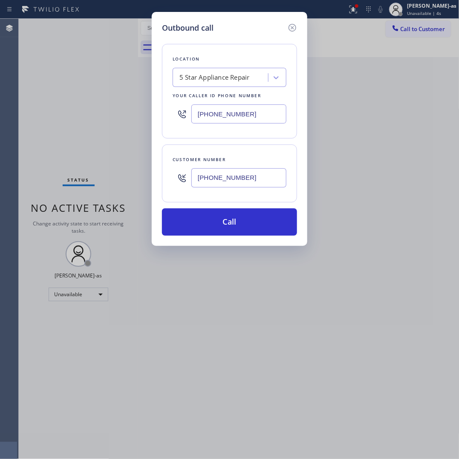
type input "[PHONE_NUMBER]"
click at [269, 119] on input "[PHONE_NUMBER]" at bounding box center [238, 113] width 95 height 19
paste input "916) 515-7318"
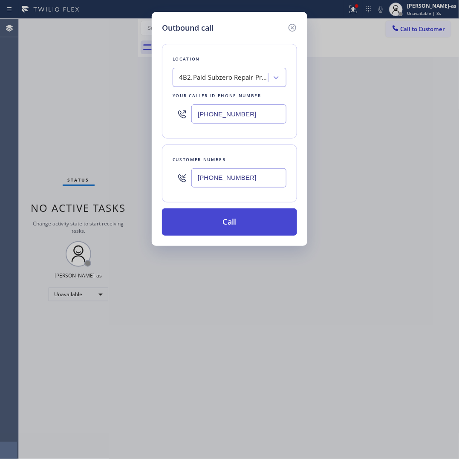
type input "[PHONE_NUMBER]"
click at [236, 220] on button "Call" at bounding box center [229, 221] width 135 height 27
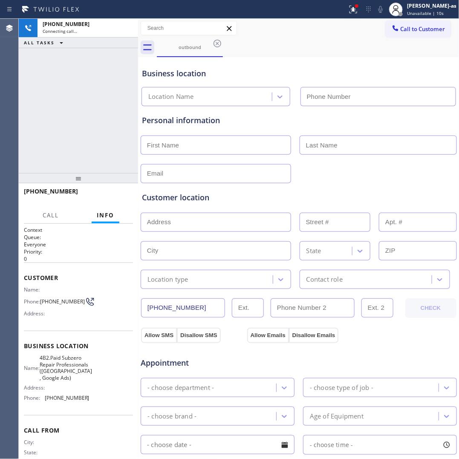
type input "[PHONE_NUMBER]"
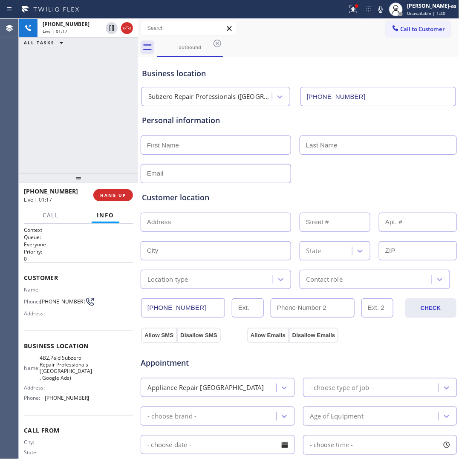
scroll to position [31, 0]
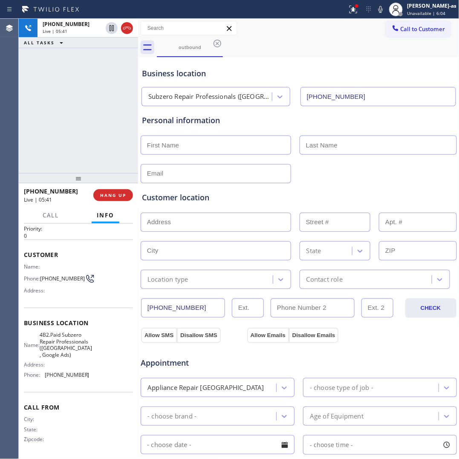
click at [78, 131] on div "[PHONE_NUMBER] Live | 05:41 ALL TASKS ALL TASKS ACTIVE TASKS TASKS IN WRAP UP" at bounding box center [78, 96] width 119 height 154
click at [84, 145] on div "[PHONE_NUMBER] Live | 06:25 ALL TASKS ALL TASKS ACTIVE TASKS TASKS IN WRAP UP" at bounding box center [78, 96] width 119 height 154
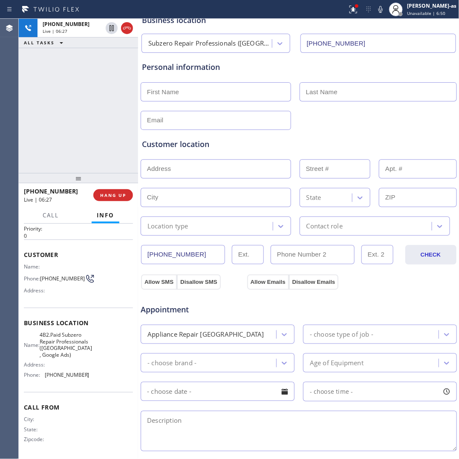
scroll to position [107, 0]
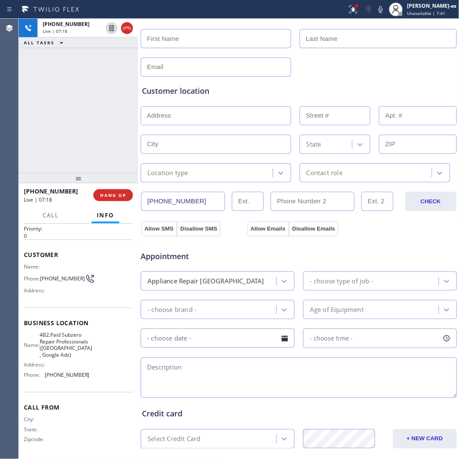
click at [80, 131] on div "[PHONE_NUMBER] Live | 07:18 ALL TASKS ALL TASKS ACTIVE TASKS TASKS IN WRAP UP" at bounding box center [78, 96] width 119 height 154
click at [78, 133] on div "[PHONE_NUMBER] Live | 08:43 ALL TASKS ALL TASKS ACTIVE TASKS TASKS IN WRAP UP" at bounding box center [78, 96] width 119 height 154
drag, startPoint x: 75, startPoint y: 135, endPoint x: 81, endPoint y: 131, distance: 7.8
click at [77, 132] on div "[PHONE_NUMBER] Live | 08:46 ALL TASKS ALL TASKS ACTIVE TASKS TASKS IN WRAP UP" at bounding box center [78, 96] width 119 height 154
click at [90, 112] on div "[PHONE_NUMBER] Live | 08:47 ALL TASKS ALL TASKS ACTIVE TASKS TASKS IN WRAP UP" at bounding box center [78, 96] width 119 height 154
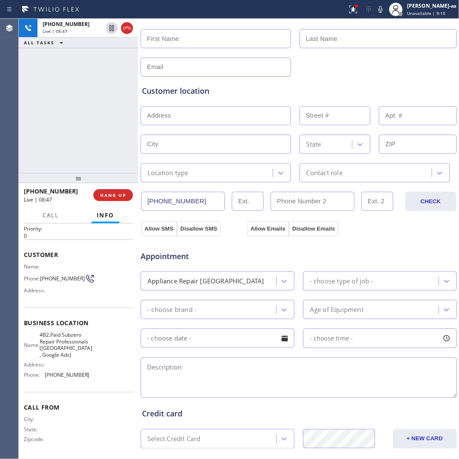
click at [78, 107] on div "[PHONE_NUMBER] Live | 08:47 ALL TASKS ALL TASKS ACTIVE TASKS TASKS IN WRAP UP" at bounding box center [78, 96] width 119 height 154
click at [110, 194] on span "HANG UP" at bounding box center [113, 195] width 26 height 6
drag, startPoint x: 69, startPoint y: 142, endPoint x: 74, endPoint y: 148, distance: 8.2
click at [69, 143] on div "[PHONE_NUMBER] Live | 08:49 ALL TASKS ALL TASKS ACTIVE TASKS TASKS IN WRAP UP" at bounding box center [78, 96] width 119 height 154
click at [118, 193] on span "COMPLETE" at bounding box center [111, 195] width 29 height 6
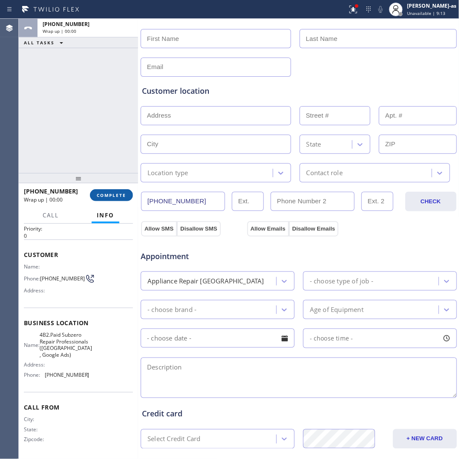
click at [93, 173] on div at bounding box center [78, 178] width 119 height 10
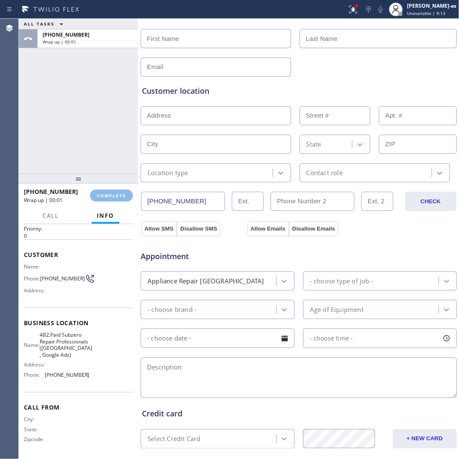
click at [71, 148] on div "ALL TASKS ALL TASKS ACTIVE TASKS TASKS IN WRAP UP [PHONE_NUMBER] Wrap up | 00:01" at bounding box center [78, 96] width 119 height 155
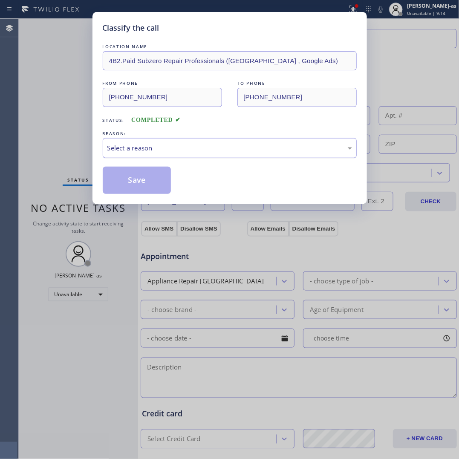
click at [161, 146] on div "Select a reason" at bounding box center [229, 148] width 245 height 10
click at [133, 171] on button "Save" at bounding box center [137, 180] width 69 height 27
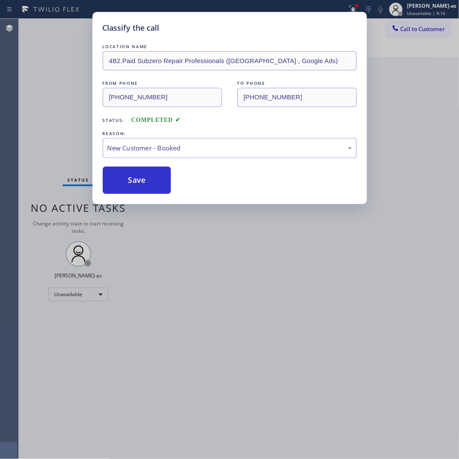
drag, startPoint x: 84, startPoint y: 126, endPoint x: 45, endPoint y: 152, distance: 46.9
click at [83, 126] on div "Classify the call LOCATION NAME 4B2.Paid Subzero Repair Professionals ([GEOGRAP…" at bounding box center [229, 229] width 459 height 459
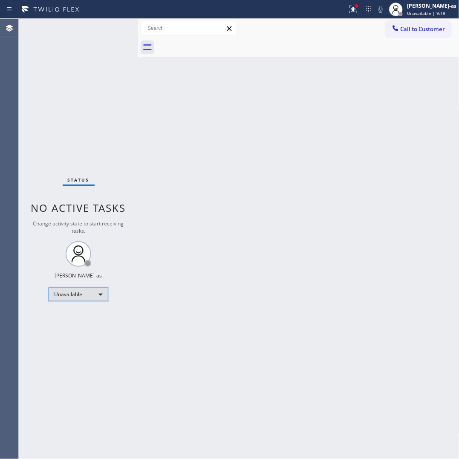
click at [97, 295] on div "Unavailable" at bounding box center [79, 295] width 60 height 14
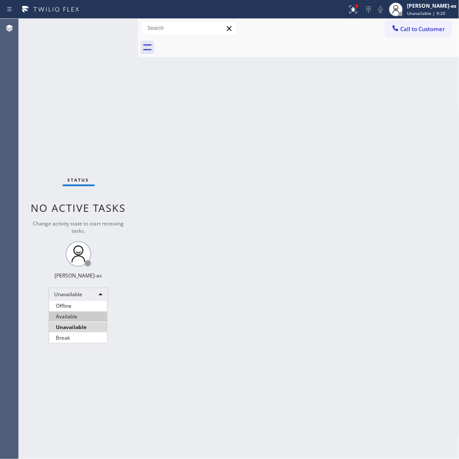
click at [77, 315] on li "Available" at bounding box center [78, 317] width 58 height 10
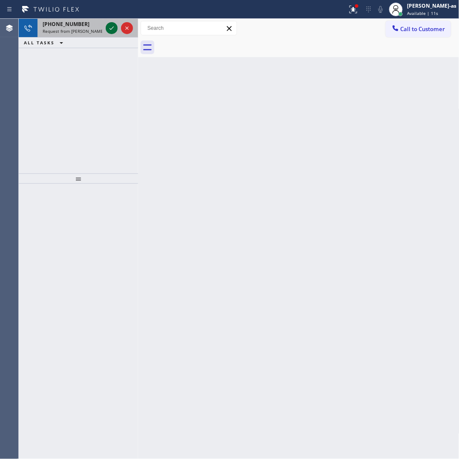
click at [111, 28] on icon at bounding box center [112, 28] width 10 height 10
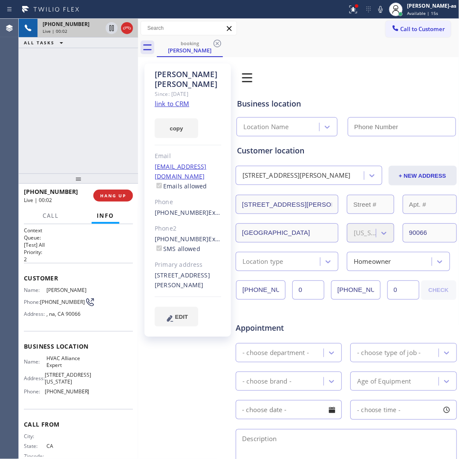
type input "[PHONE_NUMBER]"
click at [175, 99] on link "link to CRM" at bounding box center [172, 103] width 35 height 9
click at [101, 125] on div "[PHONE_NUMBER] Live | 01:33 ALL TASKS ALL TASKS ACTIVE TASKS TASKS IN WRAP UP" at bounding box center [78, 96] width 119 height 155
drag, startPoint x: 147, startPoint y: 193, endPoint x: 197, endPoint y: 194, distance: 49.5
click at [197, 194] on div "[PERSON_NAME] Since: [DATE] link to CRM copy Email [EMAIL_ADDRESS][DOMAIN_NAME]…" at bounding box center [187, 199] width 87 height 273
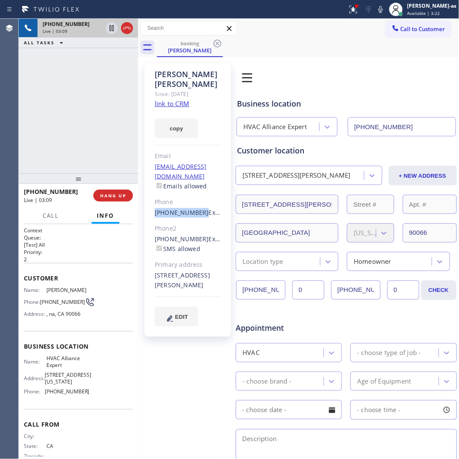
copy link "[PHONE_NUMBER]"
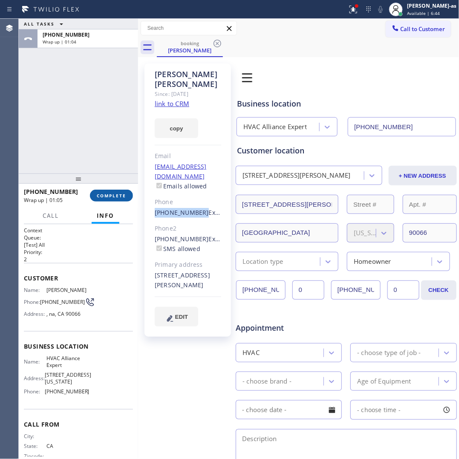
click at [111, 193] on span "COMPLETE" at bounding box center [111, 196] width 29 height 6
click at [105, 165] on div "ALL TASKS ALL TASKS ACTIVE TASKS TASKS IN WRAP UP [PHONE_NUMBER] Wrap up | 01:04" at bounding box center [78, 96] width 119 height 155
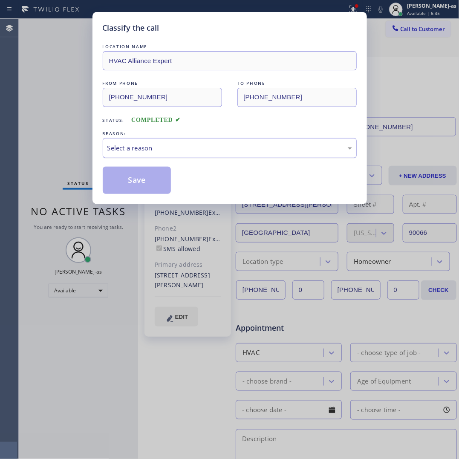
click at [163, 153] on div "Select a reason" at bounding box center [229, 148] width 245 height 10
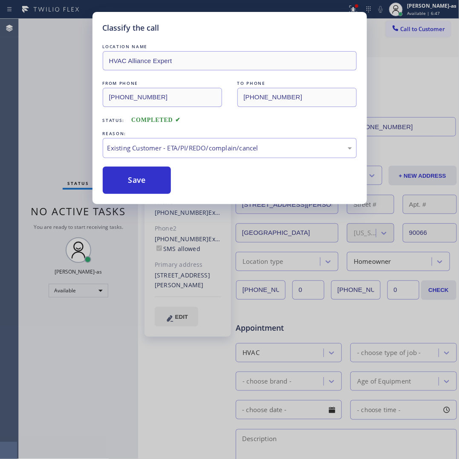
click at [132, 185] on button "Save" at bounding box center [137, 180] width 69 height 27
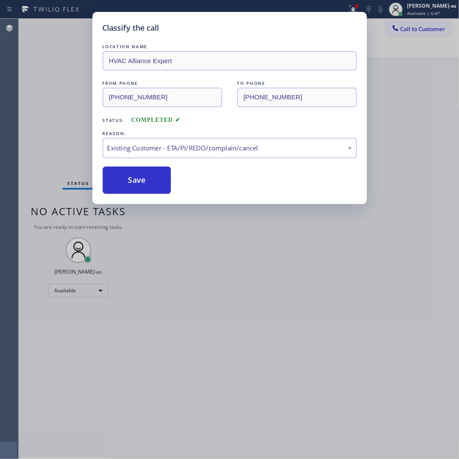
click at [88, 290] on div "Classify the call LOCATION NAME HVAC Alliance Expert FROM PHONE [PHONE_NUMBER] …" at bounding box center [229, 229] width 459 height 459
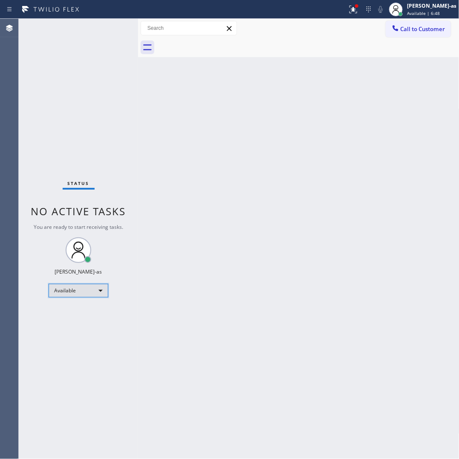
click at [88, 290] on div "Available" at bounding box center [79, 291] width 60 height 14
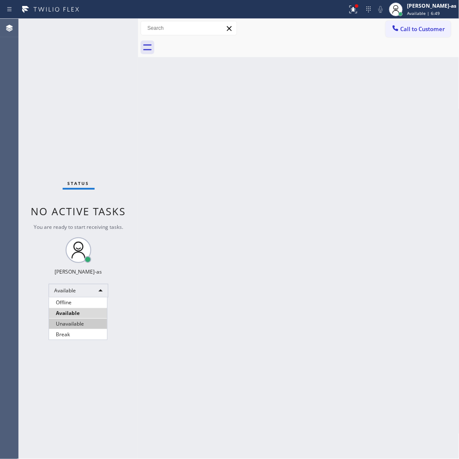
drag, startPoint x: 86, startPoint y: 324, endPoint x: 123, endPoint y: 314, distance: 38.2
click at [87, 324] on li "Unavailable" at bounding box center [78, 324] width 58 height 10
click at [210, 290] on div "Back to Dashboard Change Sender ID Customers Technicians Select a contact Outbo…" at bounding box center [298, 239] width 321 height 440
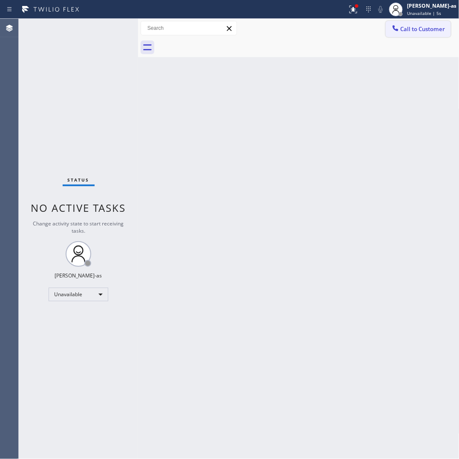
click at [408, 26] on span "Call to Customer" at bounding box center [423, 29] width 45 height 8
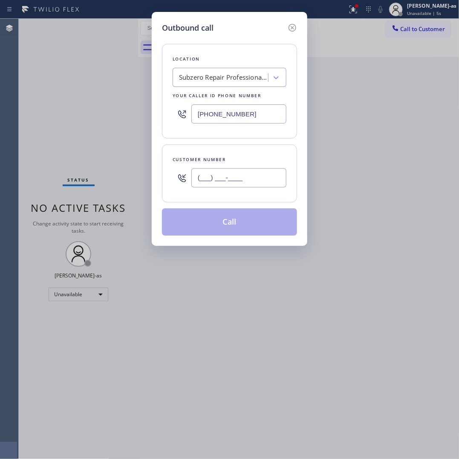
click at [271, 172] on input "(___) ___-____" at bounding box center [238, 177] width 95 height 19
paste input "530) 219-9856"
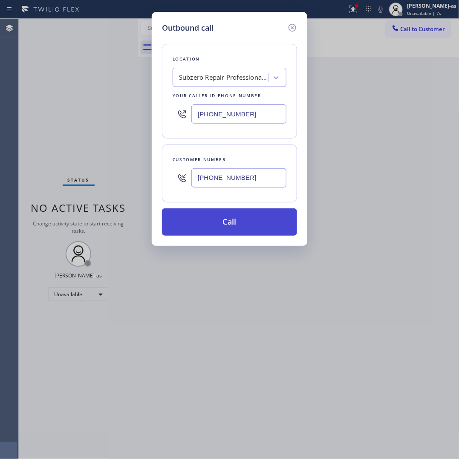
type input "[PHONE_NUMBER]"
click at [246, 229] on button "Call" at bounding box center [229, 221] width 135 height 27
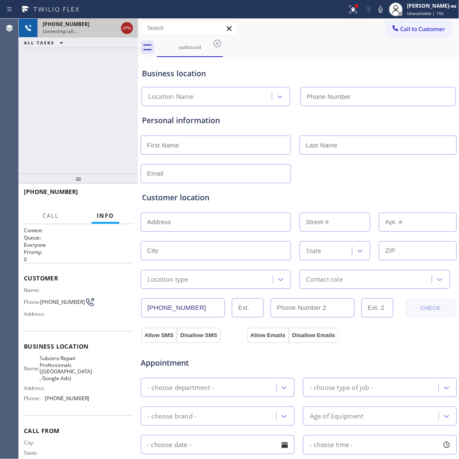
click at [121, 30] on div at bounding box center [126, 28] width 15 height 19
type input "[PHONE_NUMBER]"
drag, startPoint x: 130, startPoint y: 28, endPoint x: 114, endPoint y: 35, distance: 17.6
click at [130, 28] on icon at bounding box center [127, 28] width 10 height 10
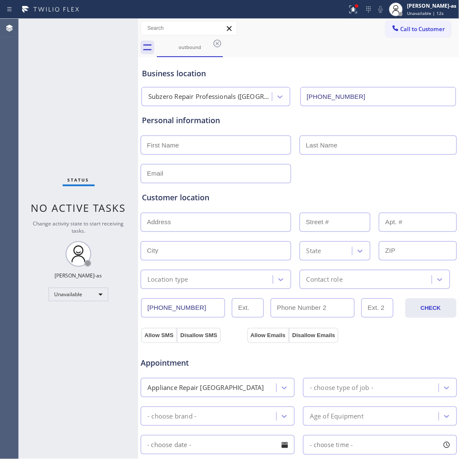
click at [222, 147] on input "text" at bounding box center [216, 145] width 150 height 19
click at [183, 146] on input "text" at bounding box center [216, 145] width 150 height 19
paste input "[PERSON_NAME]"
click at [180, 146] on input "[PERSON_NAME]" at bounding box center [216, 145] width 150 height 19
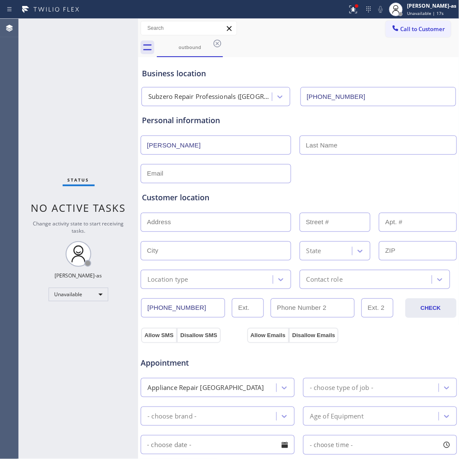
type input "[PERSON_NAME]"
click at [357, 144] on input "text" at bounding box center [378, 145] width 157 height 19
paste input "[PERSON_NAME]"
type input "[PERSON_NAME]"
click at [346, 169] on div at bounding box center [299, 172] width 318 height 21
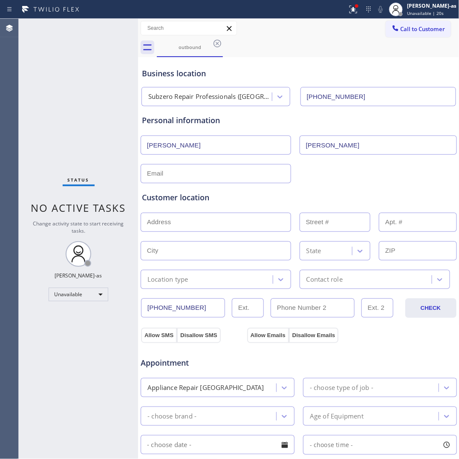
click at [207, 177] on input "text" at bounding box center [216, 173] width 150 height 19
paste input "[EMAIL_ADDRESS][DOMAIN_NAME]"
type input "[EMAIL_ADDRESS][DOMAIN_NAME]"
click at [325, 171] on div "[EMAIL_ADDRESS][DOMAIN_NAME]" at bounding box center [299, 172] width 318 height 21
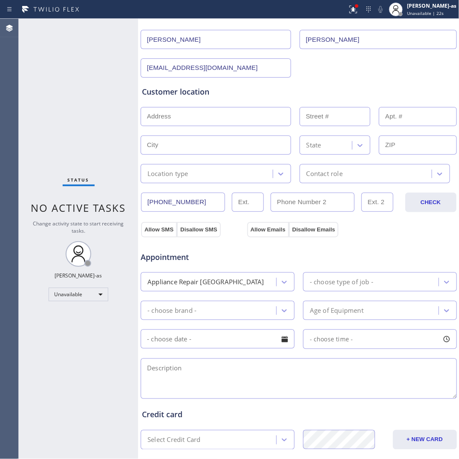
scroll to position [107, 0]
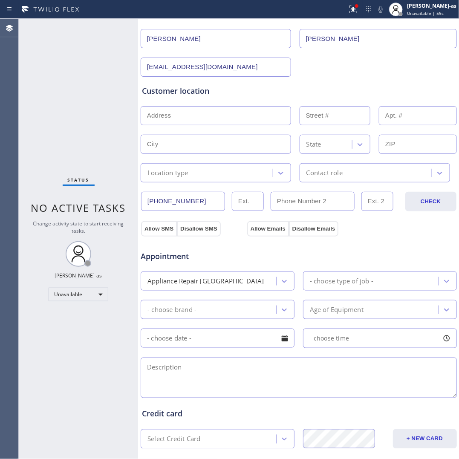
click at [215, 124] on input "text" at bounding box center [216, 115] width 150 height 19
paste input "[STREET_ADDRESS][PERSON_NAME]"
type input "[STREET_ADDRESS][PERSON_NAME]"
type input "1341"
type input "[PERSON_NAME]"
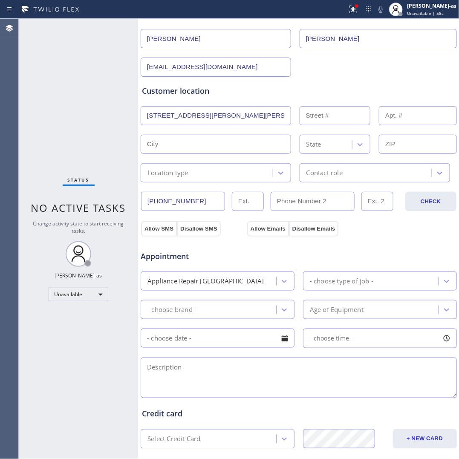
type input "95616"
click at [152, 173] on div "Location type" at bounding box center [167, 173] width 41 height 10
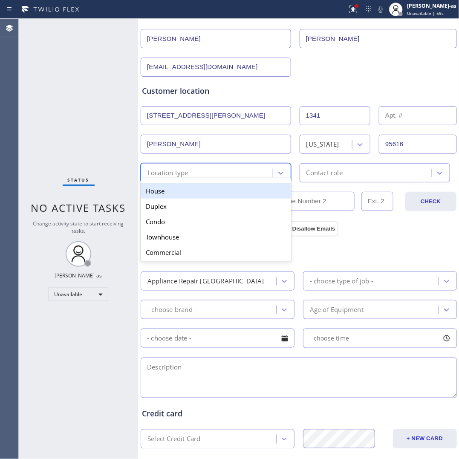
drag, startPoint x: 154, startPoint y: 190, endPoint x: 222, endPoint y: 185, distance: 68.0
click at [159, 190] on div "House" at bounding box center [216, 190] width 150 height 15
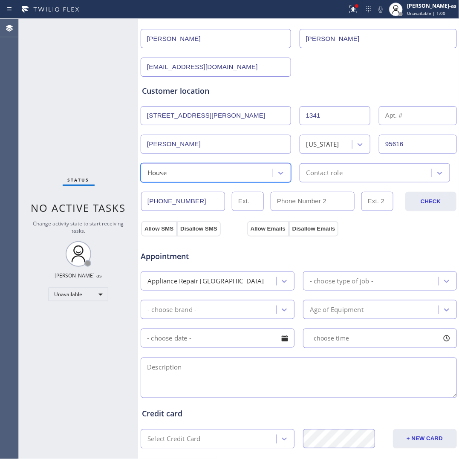
click at [317, 174] on div "Contact role" at bounding box center [324, 173] width 36 height 10
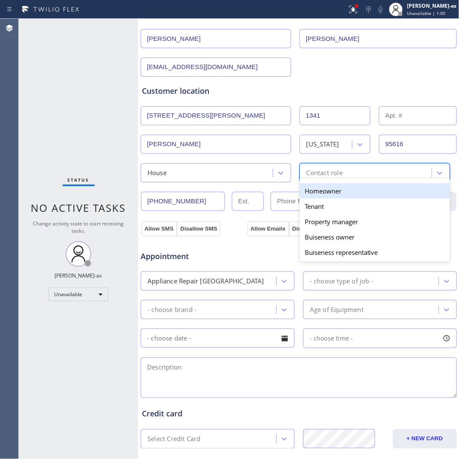
click at [320, 194] on div "Homeowner" at bounding box center [375, 190] width 150 height 15
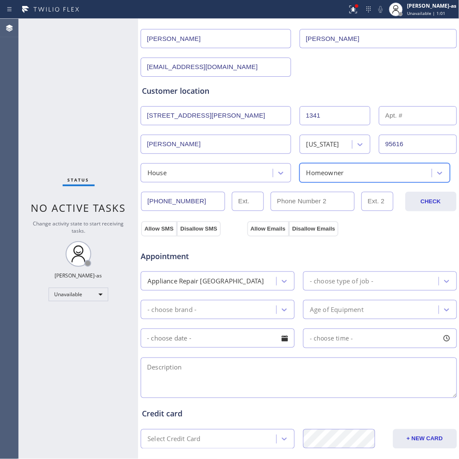
scroll to position [160, 0]
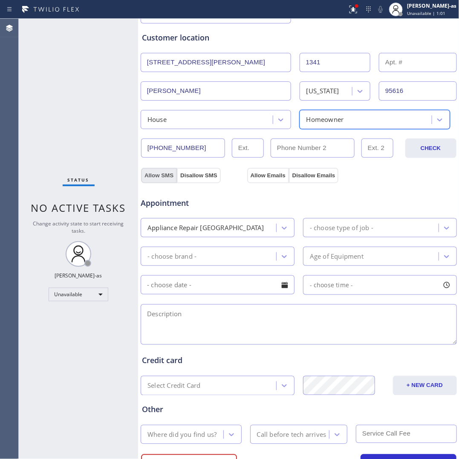
click at [157, 179] on button "Allow SMS" at bounding box center [159, 175] width 36 height 15
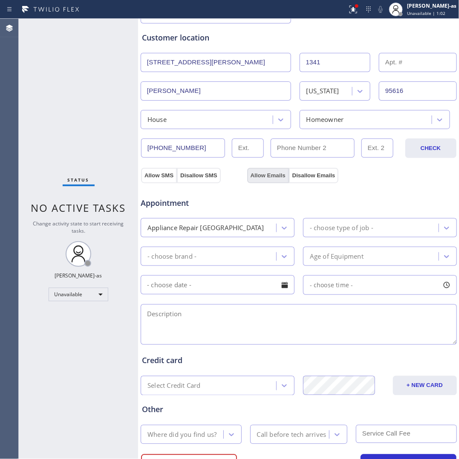
click at [266, 177] on button "Allow Emails" at bounding box center [268, 175] width 42 height 15
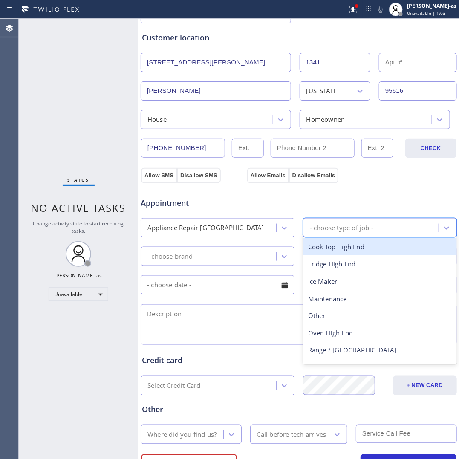
click at [347, 235] on div "- choose type of job -" at bounding box center [372, 227] width 133 height 15
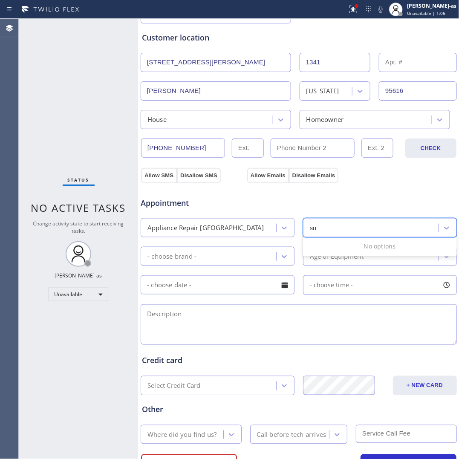
type input "s"
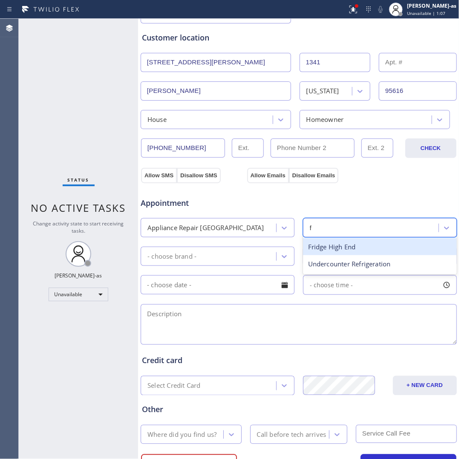
type input "fr"
click at [348, 249] on div "Fridge High End" at bounding box center [380, 246] width 154 height 17
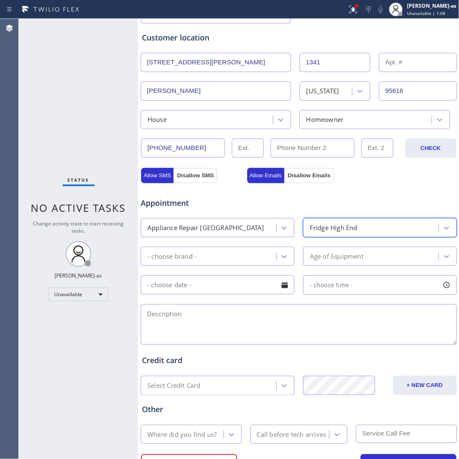
click at [206, 259] on div "- choose brand -" at bounding box center [209, 256] width 133 height 15
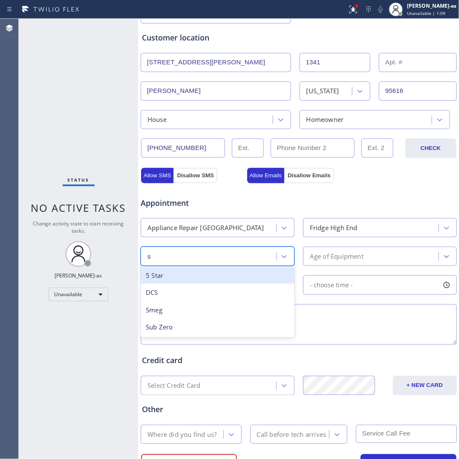
type input "su"
click at [194, 278] on div "Sub Zero" at bounding box center [218, 275] width 154 height 17
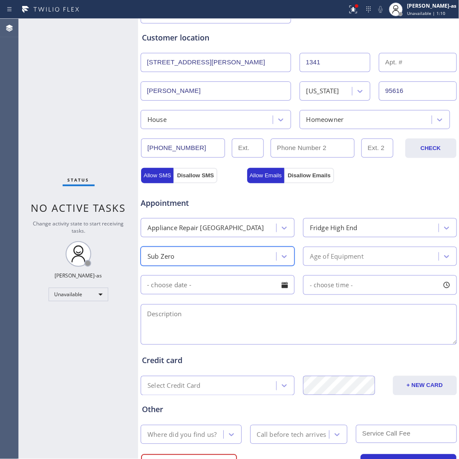
click at [328, 261] on div "Age of Equipment" at bounding box center [337, 256] width 54 height 10
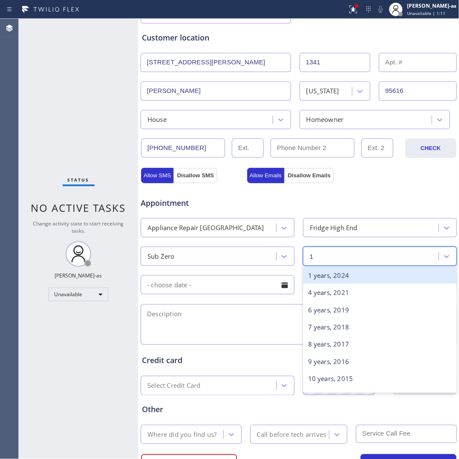
type input "16"
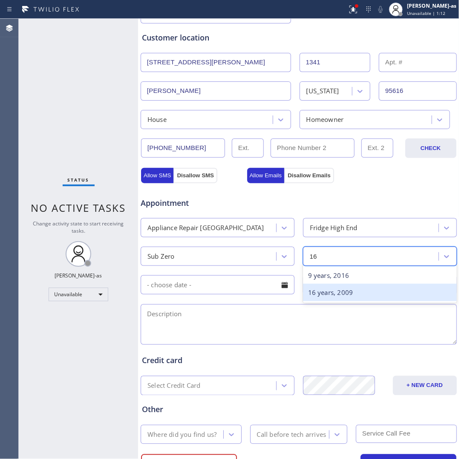
click at [331, 290] on div "16 years, 2009" at bounding box center [380, 292] width 154 height 17
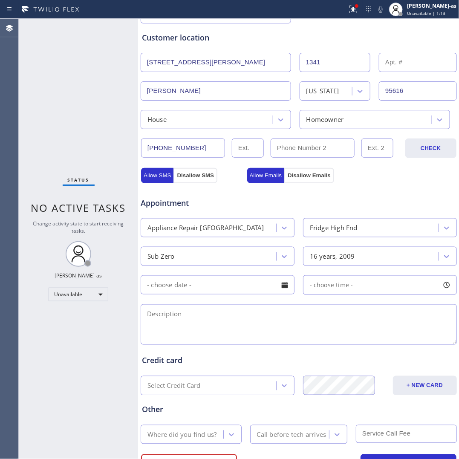
click at [174, 290] on input "text" at bounding box center [218, 284] width 154 height 19
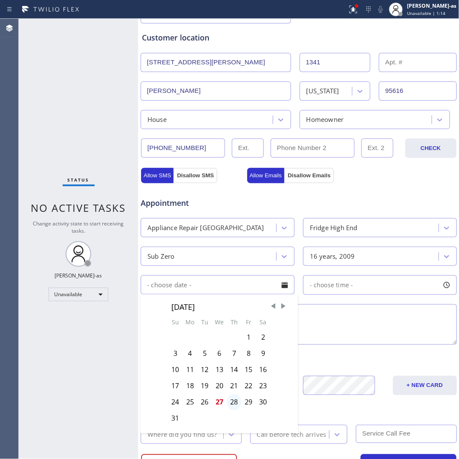
scroll to position [203, 0]
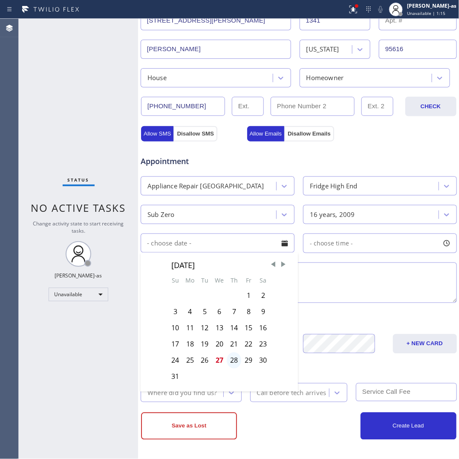
click at [231, 358] on div "28" at bounding box center [234, 360] width 14 height 16
type input "[DATE]"
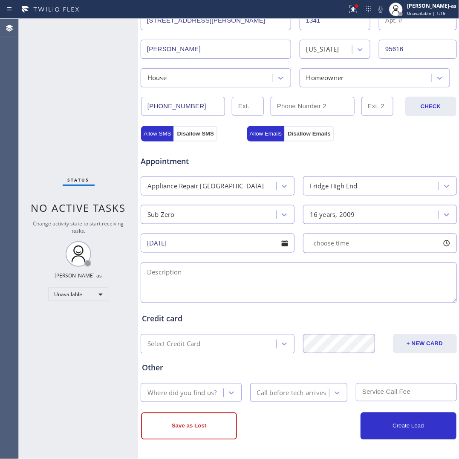
click at [322, 243] on span "- choose time -" at bounding box center [331, 243] width 43 height 8
drag, startPoint x: 311, startPoint y: 294, endPoint x: 378, endPoint y: 289, distance: 66.7
click at [373, 290] on div at bounding box center [377, 295] width 10 height 18
drag, startPoint x: 303, startPoint y: 297, endPoint x: 342, endPoint y: 295, distance: 38.4
click at [327, 295] on div at bounding box center [322, 295] width 10 height 18
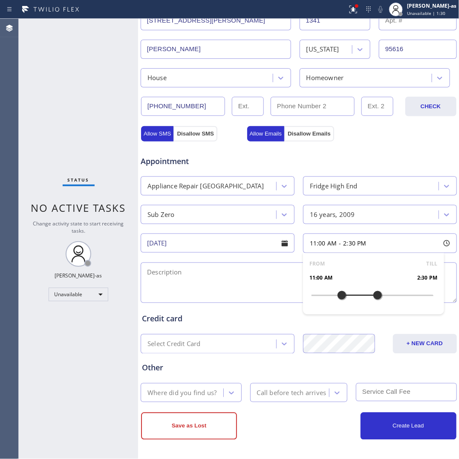
drag, startPoint x: 340, startPoint y: 293, endPoint x: 365, endPoint y: 291, distance: 25.2
click at [338, 293] on div at bounding box center [342, 295] width 10 height 18
click at [333, 293] on div at bounding box center [337, 295] width 10 height 18
drag, startPoint x: 333, startPoint y: 293, endPoint x: 329, endPoint y: 293, distance: 4.3
click at [329, 293] on div at bounding box center [331, 295] width 10 height 18
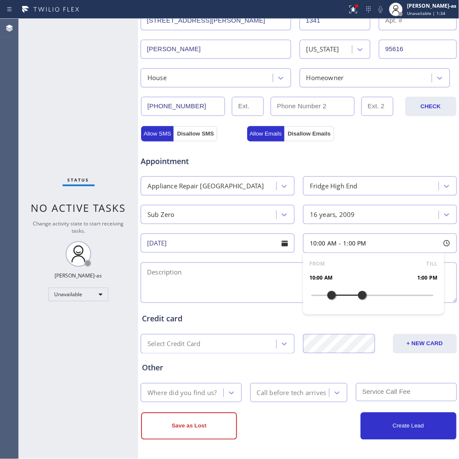
drag, startPoint x: 369, startPoint y: 293, endPoint x: 358, endPoint y: 290, distance: 11.1
click at [358, 290] on div at bounding box center [362, 295] width 10 height 18
click at [236, 280] on textarea at bounding box center [299, 283] width 316 height 40
click at [265, 280] on textarea "10-1 | $48scf |" at bounding box center [299, 283] width 316 height 40
paste textarea "Subzero fridge BI | lights are on but it is not cooling fine | [DEMOGRAPHIC_DAT…"
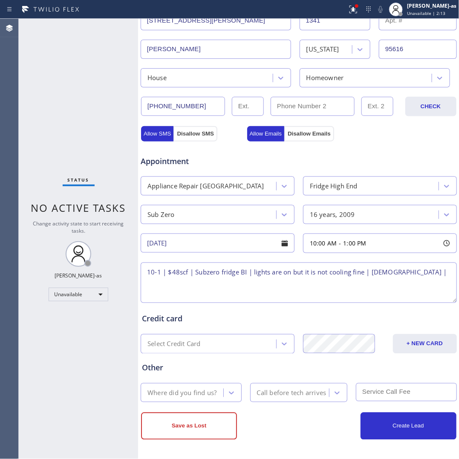
click at [435, 276] on textarea "10-1 | $48scf | Subzero fridge BI | lights are on but it is not cooling fine | …" at bounding box center [299, 283] width 316 height 40
paste textarea "[STREET_ADDRESS][PERSON_NAME]"
click at [401, 271] on textarea "10-1 | $48scf | Subzero fridge BI | lights are on but it is not cooling fine | …" at bounding box center [299, 283] width 316 height 40
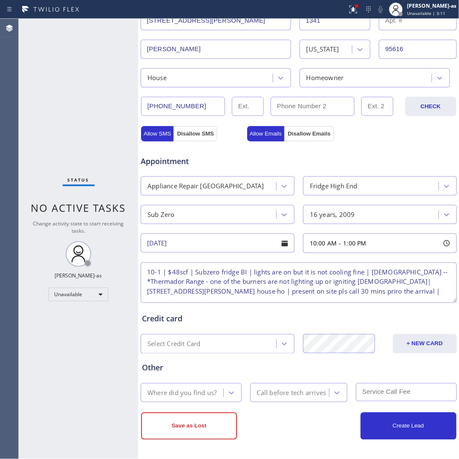
click at [416, 289] on textarea "10-1 | $48scf | Subzero fridge BI | lights are on but it is not cooling fine | …" at bounding box center [299, 283] width 316 height 40
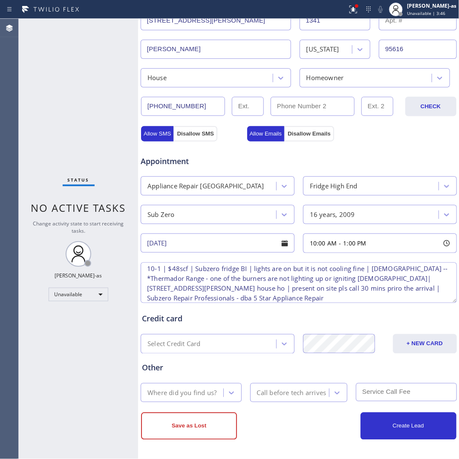
type textarea "10-1 | $48scf | Subzero fridge BI | lights are on but it is not cooling fine | …"
click at [189, 395] on div "Where did you find us?" at bounding box center [181, 393] width 69 height 10
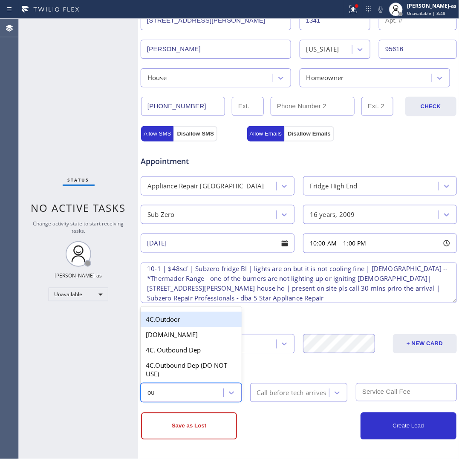
type input "o"
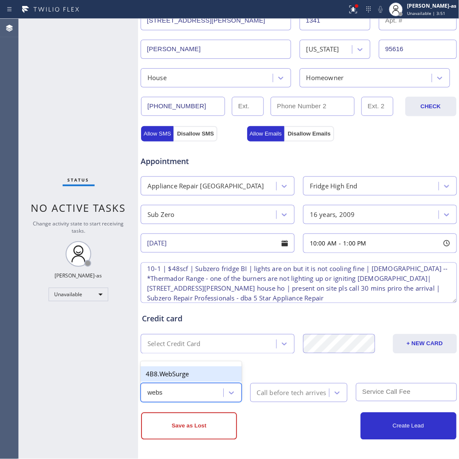
type input "web"
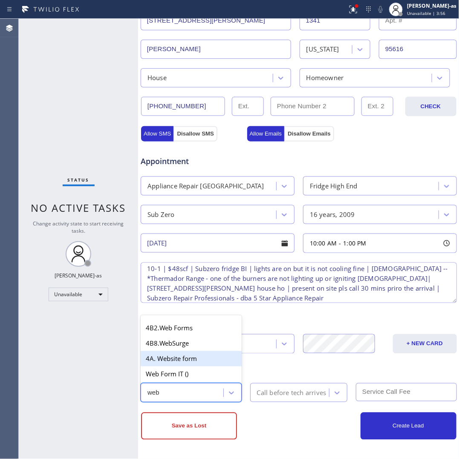
click at [212, 358] on div "4A. Website form" at bounding box center [191, 358] width 101 height 15
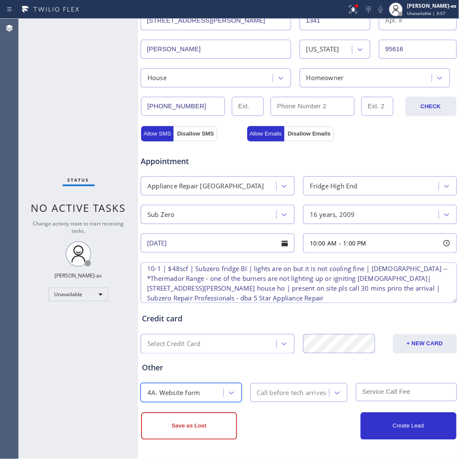
click at [287, 393] on div "Call before tech arrives" at bounding box center [291, 393] width 69 height 10
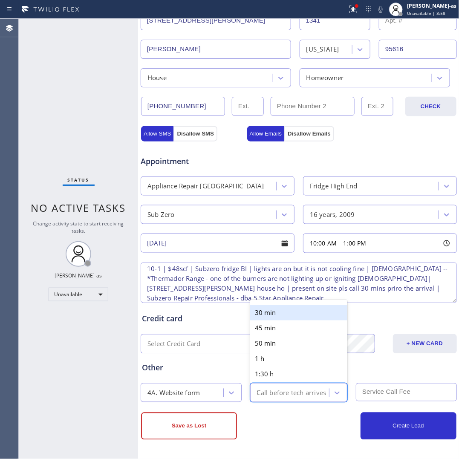
type input "30"
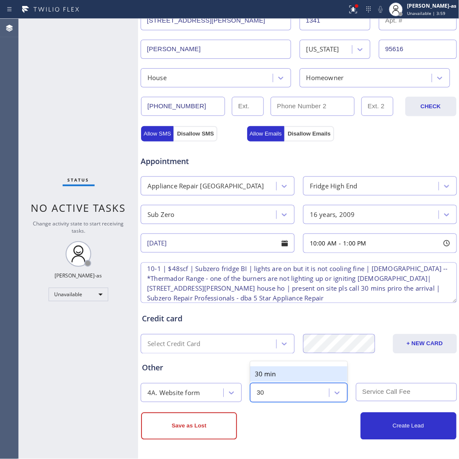
click at [283, 374] on div "30 min" at bounding box center [299, 374] width 98 height 15
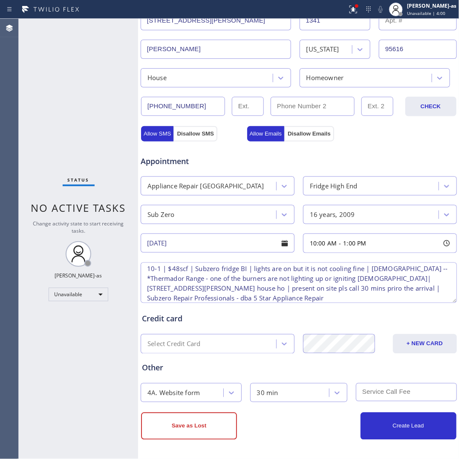
click at [371, 395] on input "text" at bounding box center [406, 392] width 101 height 18
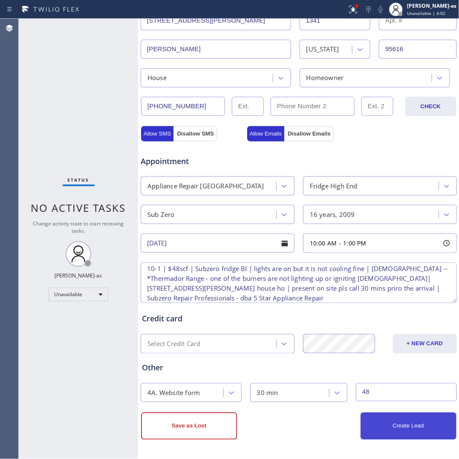
type input "48"
click at [429, 423] on button "Create Lead" at bounding box center [409, 426] width 96 height 27
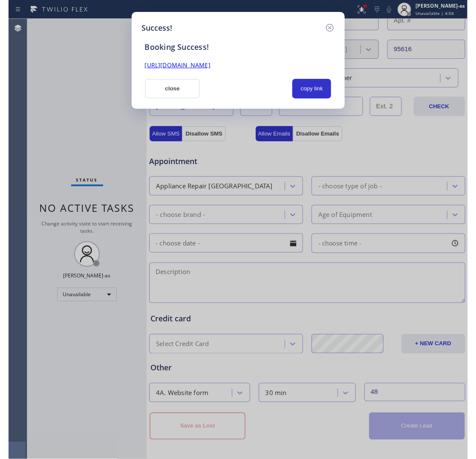
scroll to position [0, 0]
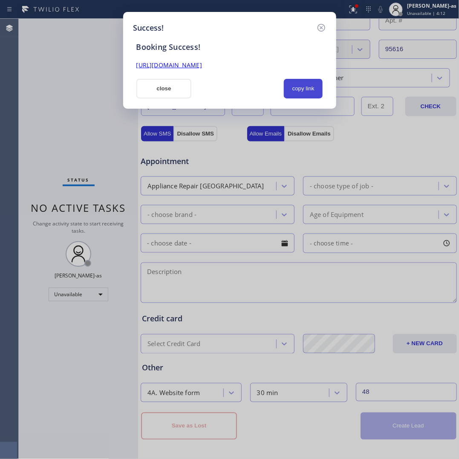
click at [301, 87] on button "copy link" at bounding box center [303, 89] width 39 height 20
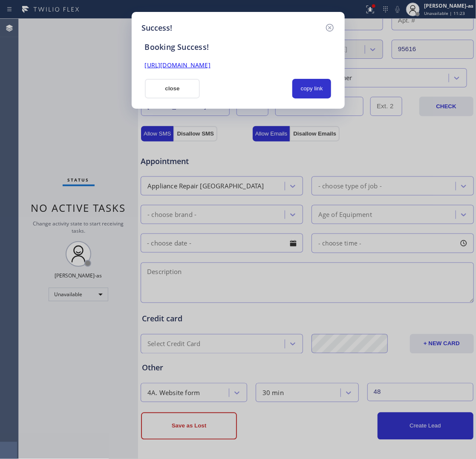
drag, startPoint x: 121, startPoint y: 159, endPoint x: 150, endPoint y: 154, distance: 28.4
click at [124, 159] on div "Success! Booking Success! [URL][DOMAIN_NAME] close copy link" at bounding box center [238, 229] width 476 height 459
click at [158, 91] on button "close" at bounding box center [172, 89] width 55 height 20
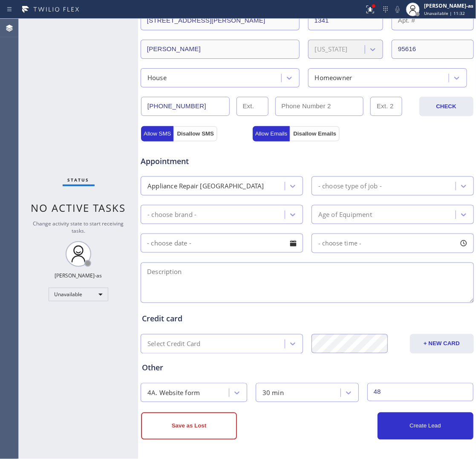
click at [89, 79] on div "Status No active tasks Change activity state to start receiving tasks. [PERSON_…" at bounding box center [78, 239] width 119 height 440
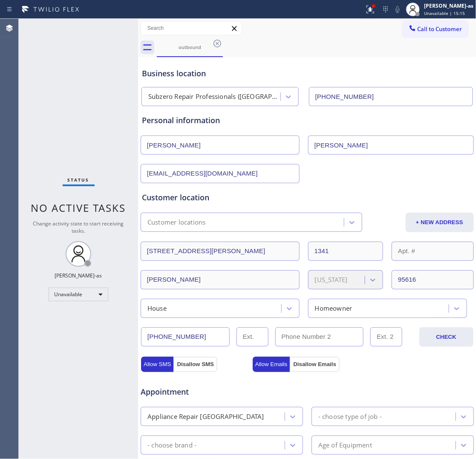
click at [406, 86] on div "Subzero Repair Professionals ([GEOGRAPHIC_DATA] , Google Ads) [PHONE_NUMBER]" at bounding box center [307, 95] width 335 height 23
click at [383, 97] on input "[PHONE_NUMBER]" at bounding box center [391, 96] width 164 height 19
click at [200, 54] on div "outbound Call to Customer Outbound call Location Subzero Repair Professionals (…" at bounding box center [307, 354] width 338 height 671
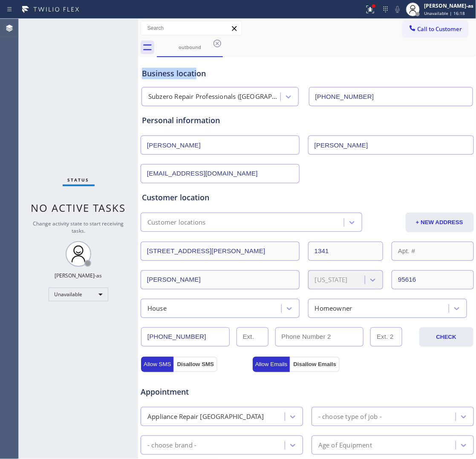
click at [216, 44] on icon at bounding box center [218, 44] width 8 height 8
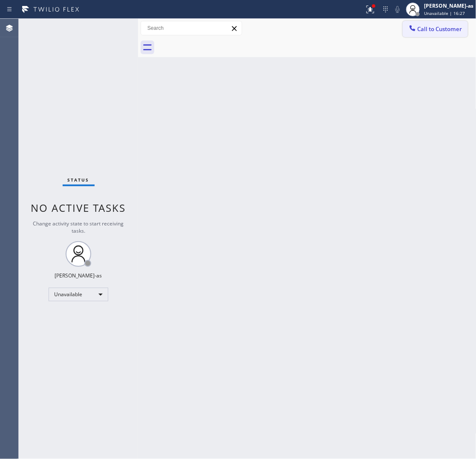
click at [420, 32] on span "Call to Customer" at bounding box center [440, 29] width 45 height 8
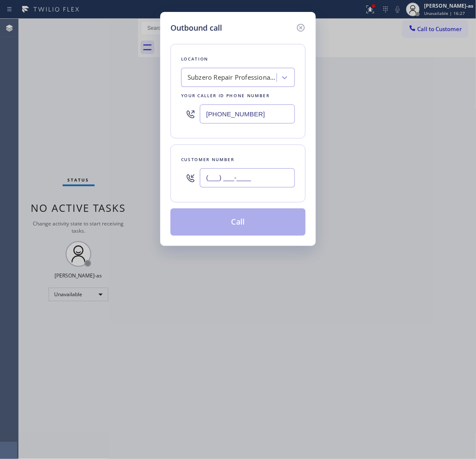
click at [253, 181] on input "(___) ___-____" at bounding box center [247, 177] width 95 height 19
paste input "619) 857-8554"
type input "[PHONE_NUMBER]"
click at [226, 80] on div "Subzero Repair Professionals ([GEOGRAPHIC_DATA] , Google Ads)" at bounding box center [232, 78] width 89 height 10
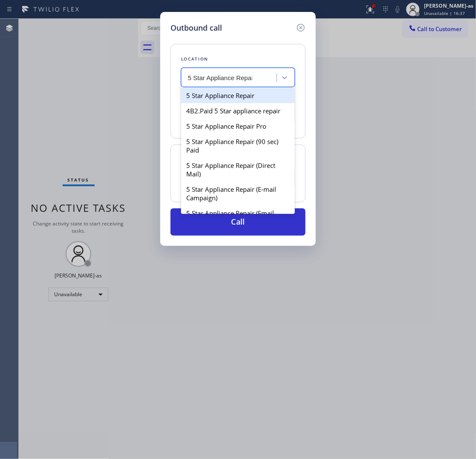
type input "5 Star Appliance Repair"
click at [229, 99] on div "5 Star Appliance Repair" at bounding box center [238, 95] width 114 height 15
type input "[PHONE_NUMBER]"
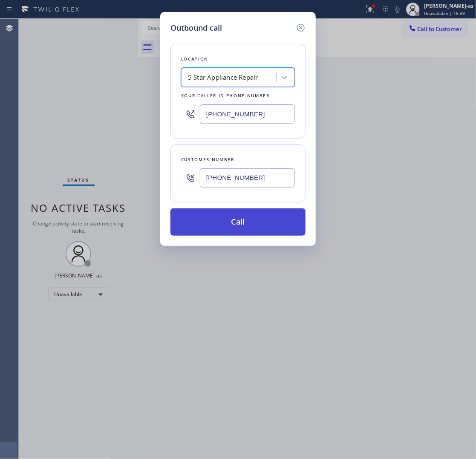
click at [258, 228] on button "Call" at bounding box center [237, 221] width 135 height 27
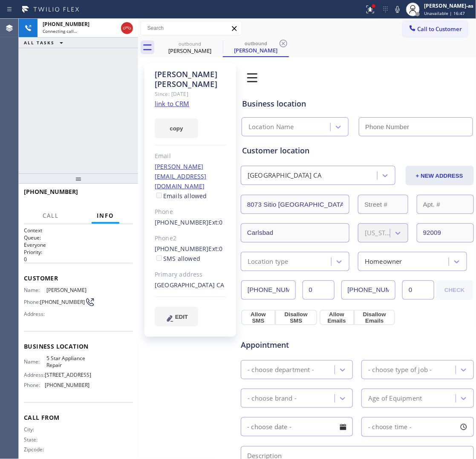
type input "[PHONE_NUMBER]"
click at [90, 61] on div "[PHONE_NUMBER] Live | 00:12 ALL TASKS ALL TASKS ACTIVE TASKS TASKS IN WRAP UP" at bounding box center [78, 96] width 119 height 155
click at [127, 33] on icon at bounding box center [127, 28] width 10 height 10
drag, startPoint x: 124, startPoint y: 135, endPoint x: 127, endPoint y: 165, distance: 30.4
click at [124, 136] on div "[PHONE_NUMBER] Live | 00:14 ALL TASKS ALL TASKS ACTIVE TASKS TASKS IN WRAP UP" at bounding box center [78, 96] width 119 height 155
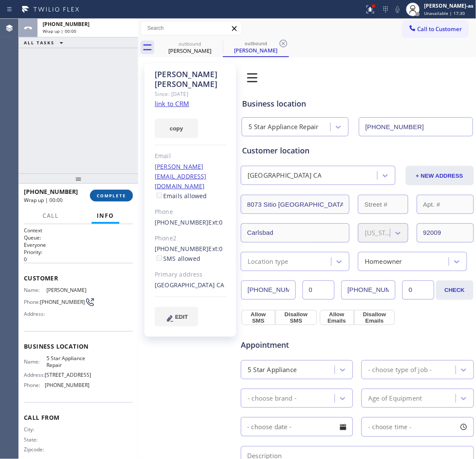
click at [110, 201] on button "COMPLETE" at bounding box center [111, 196] width 43 height 12
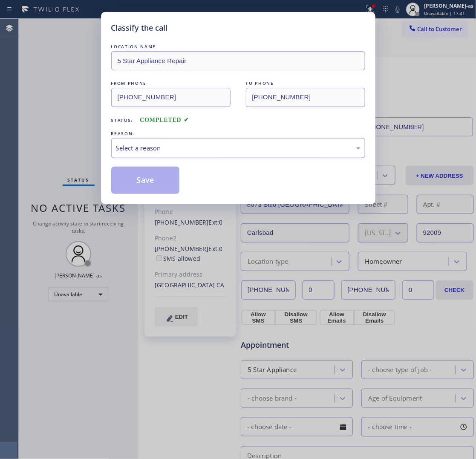
drag, startPoint x: 158, startPoint y: 153, endPoint x: 163, endPoint y: 156, distance: 5.5
click at [160, 153] on div "Select a reason" at bounding box center [238, 148] width 254 height 20
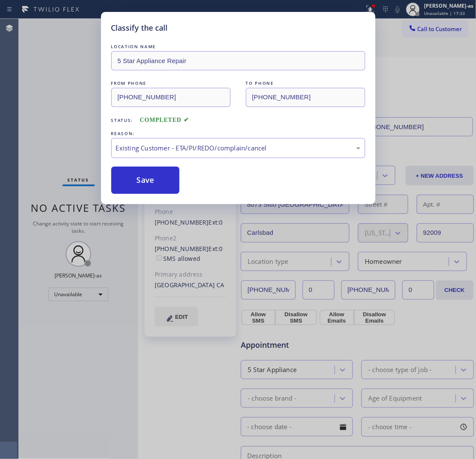
drag, startPoint x: 242, startPoint y: 199, endPoint x: 223, endPoint y: 192, distance: 20.7
click at [167, 182] on button "Save" at bounding box center [145, 180] width 69 height 27
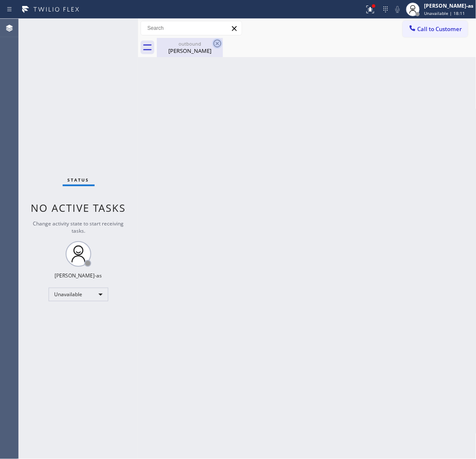
click at [178, 46] on div "outbound [PERSON_NAME]" at bounding box center [190, 47] width 64 height 19
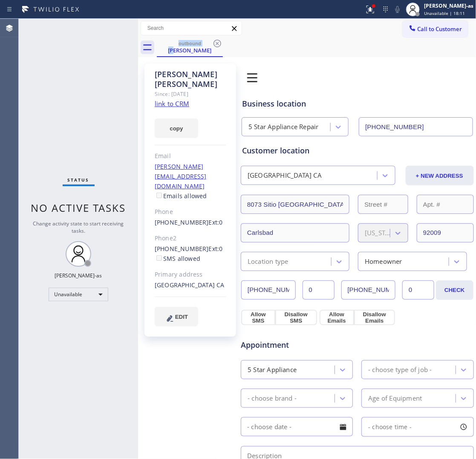
click at [215, 43] on icon at bounding box center [217, 43] width 10 height 10
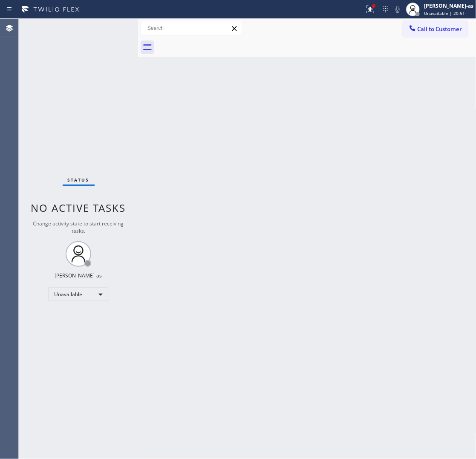
click at [150, 100] on div "Back to Dashboard Change Sender ID Customers Technicians Select a contact Outbo…" at bounding box center [307, 239] width 338 height 440
click at [444, 34] on button "Call to Customer" at bounding box center [435, 29] width 65 height 16
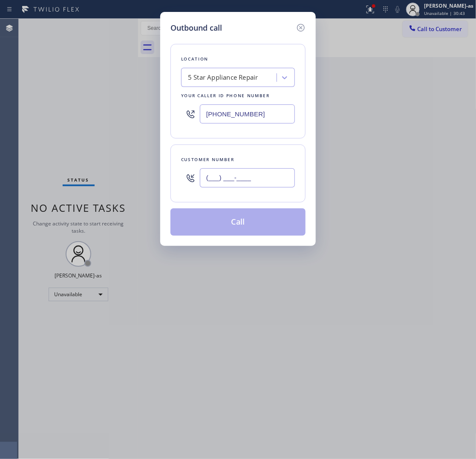
click at [250, 176] on input "(___) ___-____" at bounding box center [247, 177] width 95 height 19
paste input "925) 899-0279"
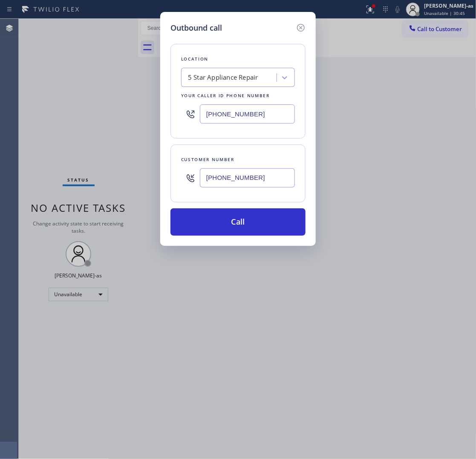
type input "[PHONE_NUMBER]"
click at [254, 101] on div "[PHONE_NUMBER]" at bounding box center [238, 114] width 114 height 28
drag, startPoint x: 254, startPoint y: 101, endPoint x: 286, endPoint y: 122, distance: 38.4
click at [261, 106] on div "[PHONE_NUMBER]" at bounding box center [238, 114] width 114 height 28
click at [279, 117] on input "[PHONE_NUMBER]" at bounding box center [247, 113] width 95 height 19
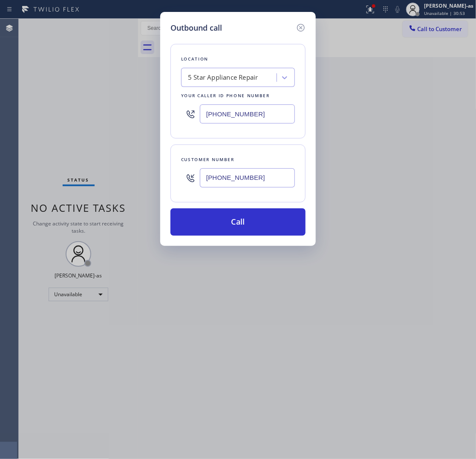
click at [279, 117] on input "[PHONE_NUMBER]" at bounding box center [247, 113] width 95 height 19
paste input "949) 202-5983"
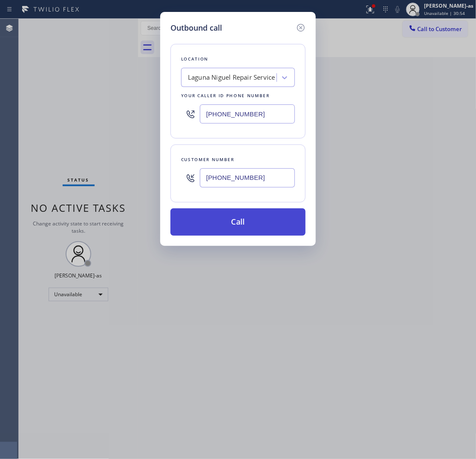
type input "[PHONE_NUMBER]"
click at [277, 225] on button "Call" at bounding box center [237, 221] width 135 height 27
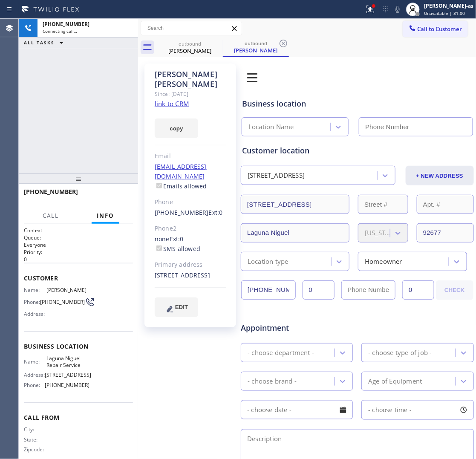
type input "[PHONE_NUMBER]"
click at [175, 99] on link "link to CRM" at bounding box center [172, 103] width 35 height 9
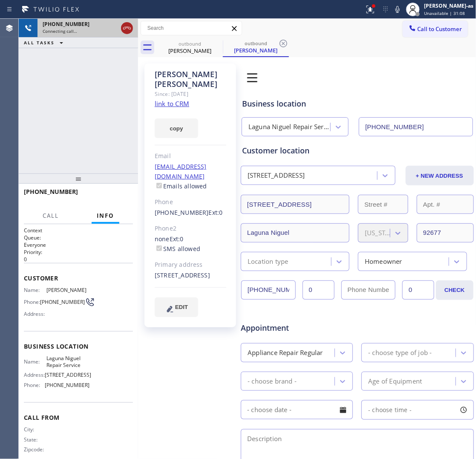
click at [123, 28] on div at bounding box center [127, 28] width 12 height 10
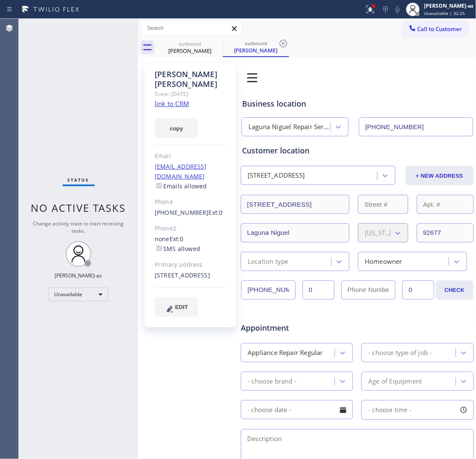
click at [92, 84] on div "Status No active tasks Change activity state to start receiving tasks. [PERSON_…" at bounding box center [78, 239] width 119 height 440
click at [196, 49] on div "[PERSON_NAME]" at bounding box center [190, 51] width 64 height 8
click at [433, 25] on span "Call to Customer" at bounding box center [440, 29] width 45 height 8
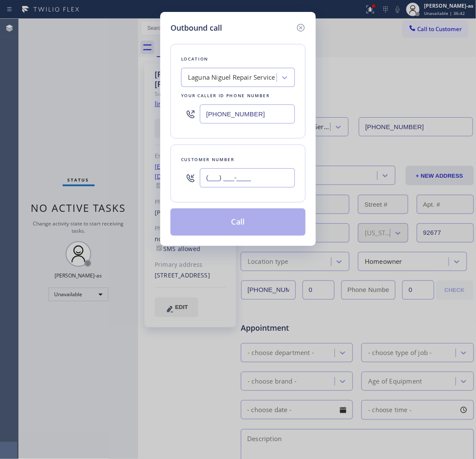
click at [263, 180] on input "(___) ___-____" at bounding box center [247, 177] width 95 height 19
paste input "213) 792-8540"
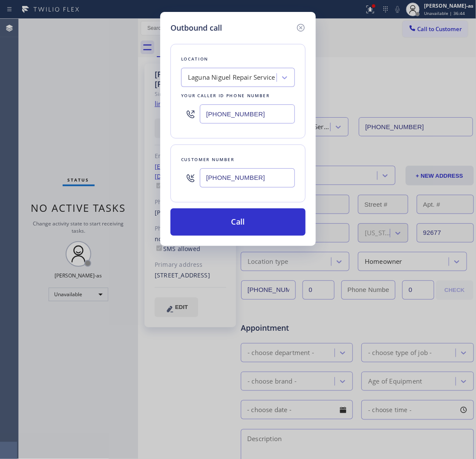
type input "[PHONE_NUMBER]"
click at [247, 80] on div "Laguna Niguel Repair Service" at bounding box center [231, 78] width 87 height 10
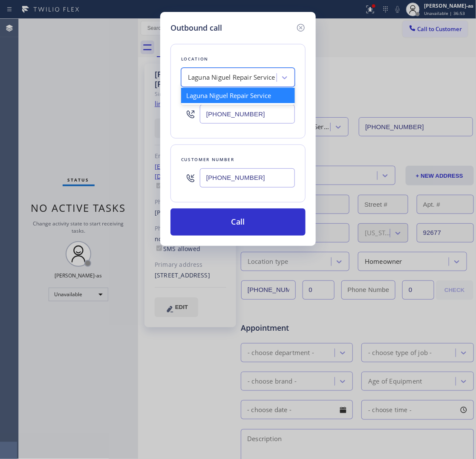
paste input "San [PERSON_NAME] Heating and Air Conditioning"
type input "San [PERSON_NAME] Heating and Air Conditioning"
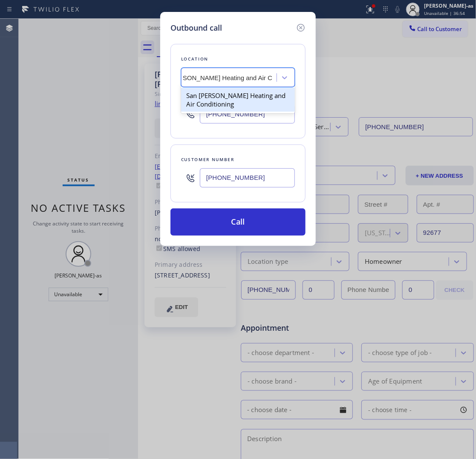
click at [236, 100] on div "San [PERSON_NAME] Heating and Air Conditioning" at bounding box center [238, 100] width 114 height 24
type input "[PHONE_NUMBER]"
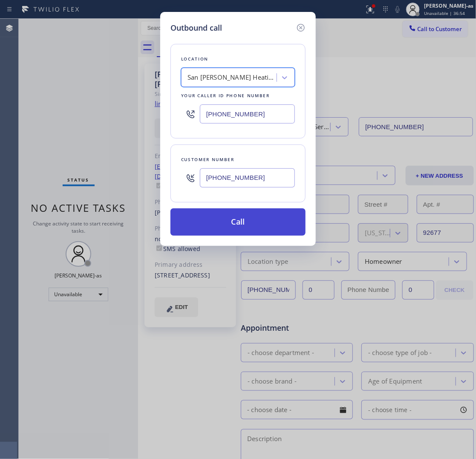
click at [245, 222] on button "Call" at bounding box center [237, 221] width 135 height 27
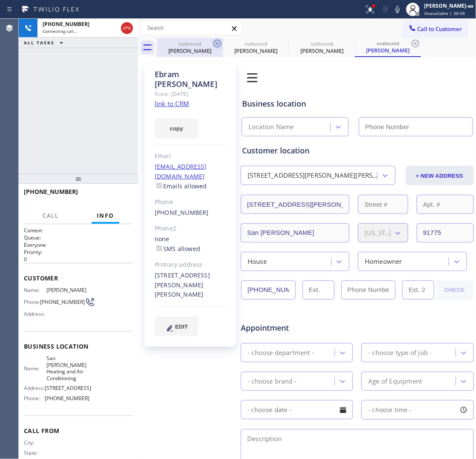
drag, startPoint x: 203, startPoint y: 44, endPoint x: 219, endPoint y: 46, distance: 16.3
click at [203, 48] on div "outbound [PERSON_NAME]" at bounding box center [190, 47] width 64 height 19
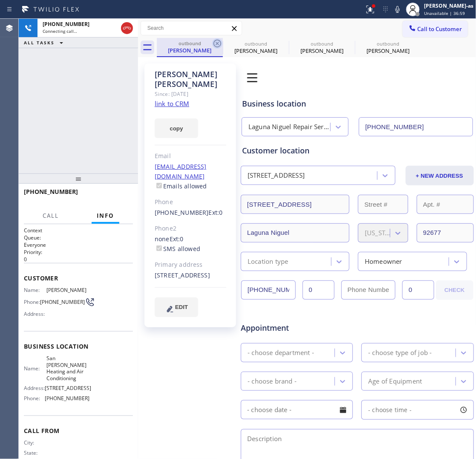
click at [219, 45] on icon at bounding box center [217, 43] width 10 height 10
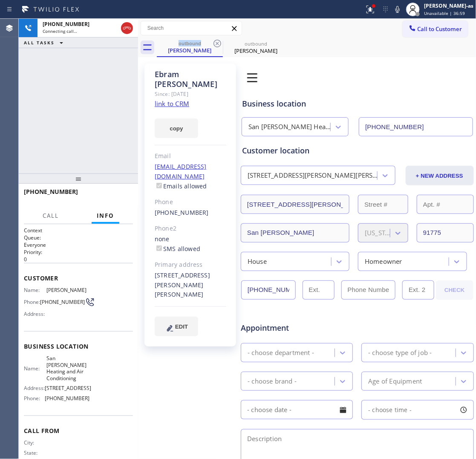
click at [219, 45] on icon at bounding box center [217, 43] width 10 height 10
type input "[PHONE_NUMBER]"
click at [101, 98] on div "[PHONE_NUMBER] Connecting call… ALL TASKS ALL TASKS ACTIVE TASKS TASKS IN WRAP …" at bounding box center [78, 96] width 119 height 155
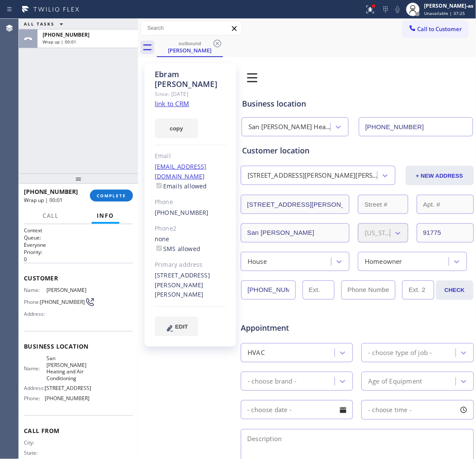
click at [64, 126] on div "ALL TASKS ALL TASKS ACTIVE TASKS TASKS IN WRAP UP [PHONE_NUMBER] Wrap up | 00:01" at bounding box center [78, 96] width 119 height 155
click at [72, 130] on div "ALL TASKS ALL TASKS ACTIVE TASKS TASKS IN WRAP UP [PHONE_NUMBER] Wrap up | 00:01" at bounding box center [78, 96] width 119 height 155
click at [204, 208] on div "[PHONE_NUMBER]" at bounding box center [191, 213] width 72 height 10
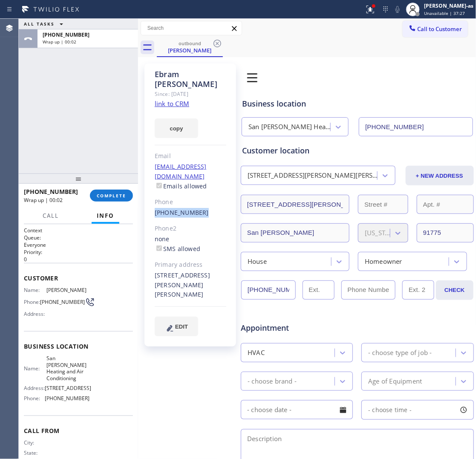
copy div "[PHONE_NUMBER]"
click at [110, 193] on span "COMPLETE" at bounding box center [111, 196] width 29 height 6
click at [103, 165] on div "ALL TASKS ALL TASKS ACTIVE TASKS TASKS IN WRAP UP [PHONE_NUMBER] Wrap up | 00:05" at bounding box center [78, 96] width 119 height 155
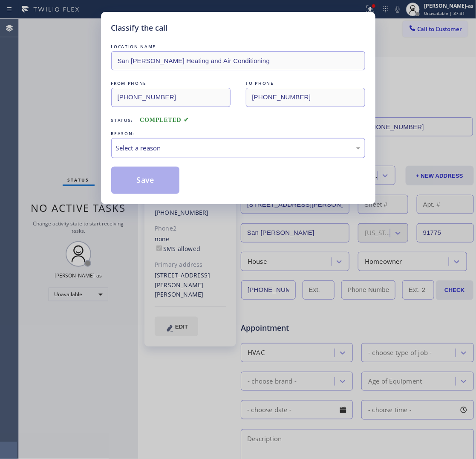
click at [81, 95] on div "Classify the call LOCATION NAME San [PERSON_NAME] Heating and Air Conditioning …" at bounding box center [238, 229] width 476 height 459
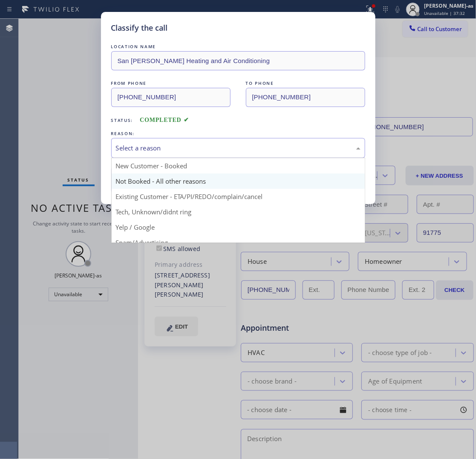
drag, startPoint x: 174, startPoint y: 143, endPoint x: 202, endPoint y: 179, distance: 45.3
click at [175, 147] on div "Select a reason" at bounding box center [238, 148] width 245 height 10
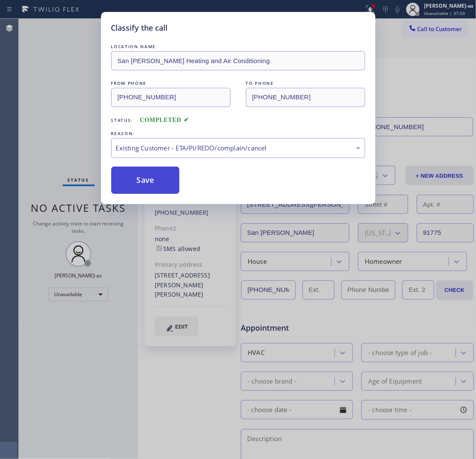
drag, startPoint x: 147, startPoint y: 182, endPoint x: 456, endPoint y: 47, distance: 337.3
click at [148, 180] on button "Save" at bounding box center [145, 180] width 69 height 27
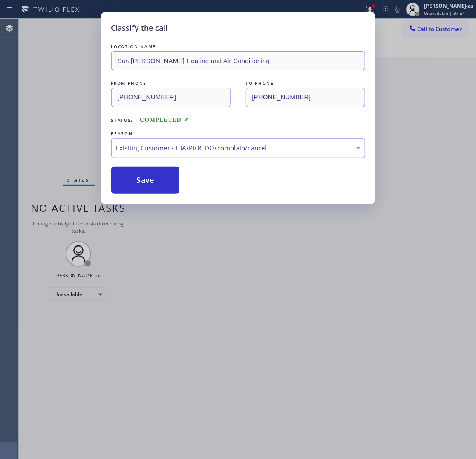
click at [430, 30] on div "Classify the call LOCATION NAME San [PERSON_NAME] Heating and Air Conditioning …" at bounding box center [238, 229] width 476 height 459
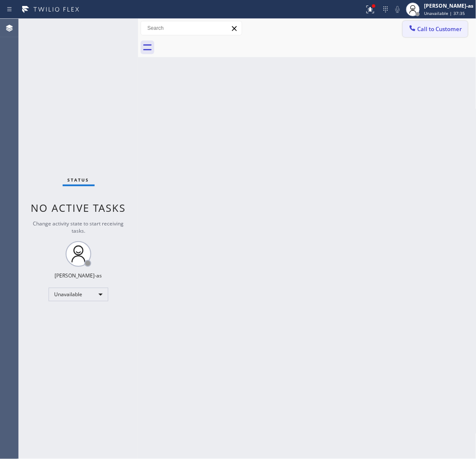
click at [430, 28] on span "Call to Customer" at bounding box center [440, 29] width 45 height 8
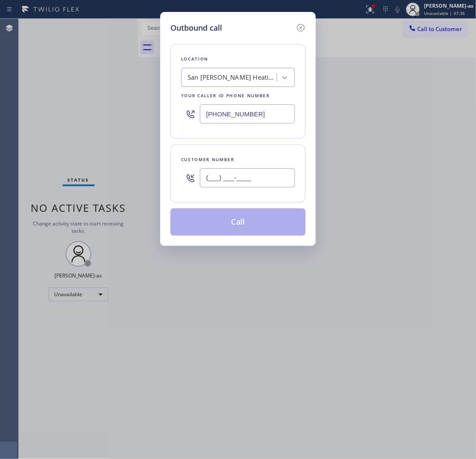
click at [248, 176] on input "(___) ___-____" at bounding box center [247, 177] width 95 height 19
paste input "213) 792-8540"
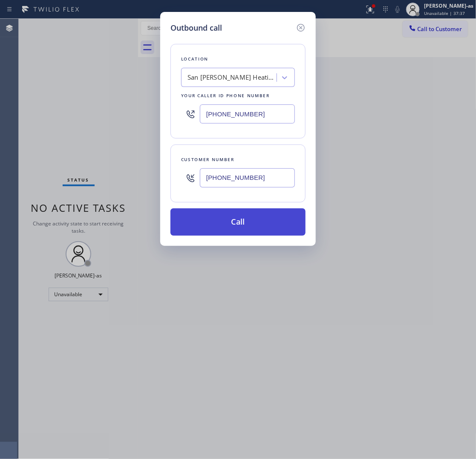
type input "[PHONE_NUMBER]"
click at [229, 227] on button "Call" at bounding box center [237, 221] width 135 height 27
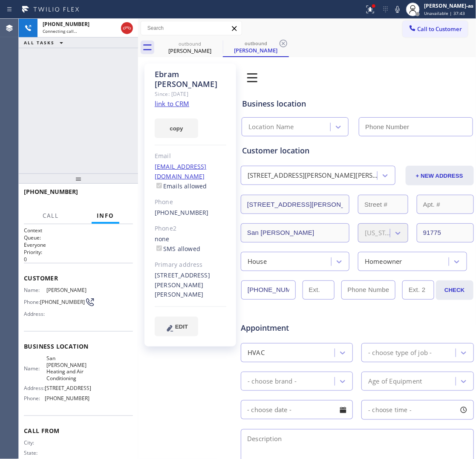
type input "[PHONE_NUMBER]"
click at [82, 139] on div "[PHONE_NUMBER] Live | 00:08 ALL TASKS ALL TASKS ACTIVE TASKS TASKS IN WRAP UP" at bounding box center [78, 96] width 119 height 155
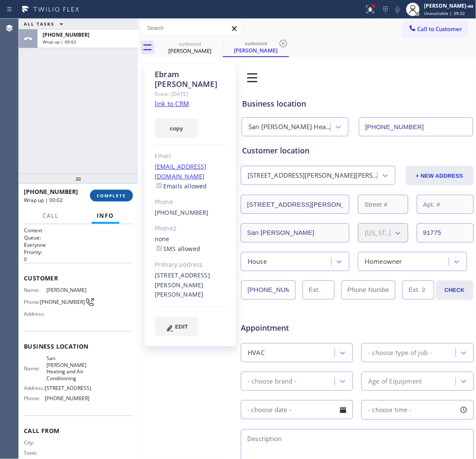
click at [73, 184] on div at bounding box center [78, 178] width 119 height 10
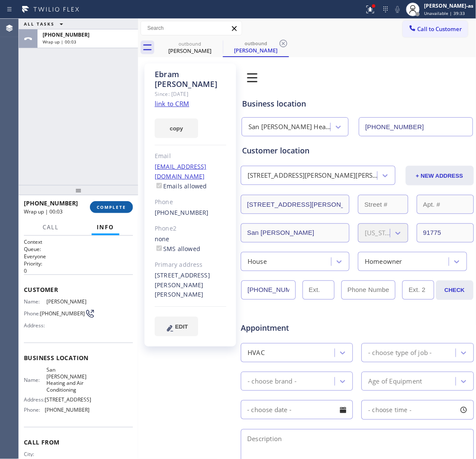
click at [105, 205] on span "COMPLETE" at bounding box center [111, 207] width 29 height 6
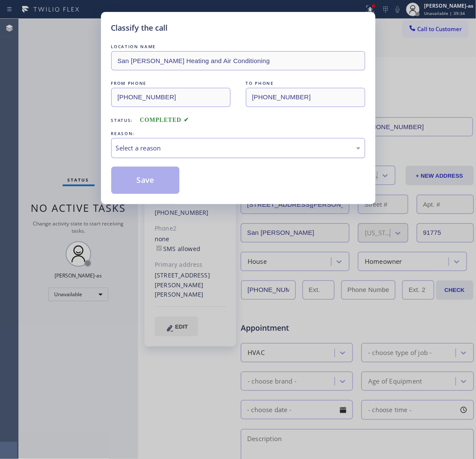
click at [168, 148] on div "Select a reason" at bounding box center [238, 148] width 245 height 10
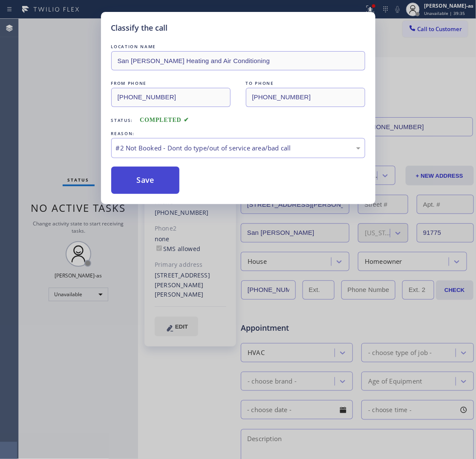
click at [161, 185] on button "Save" at bounding box center [145, 180] width 69 height 27
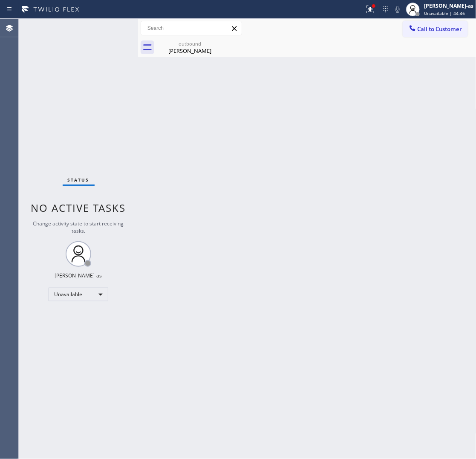
click at [130, 153] on div "Status No active tasks Change activity state to start receiving tasks. [PERSON_…" at bounding box center [78, 239] width 119 height 440
click at [446, 25] on span "Call to Customer" at bounding box center [440, 29] width 45 height 8
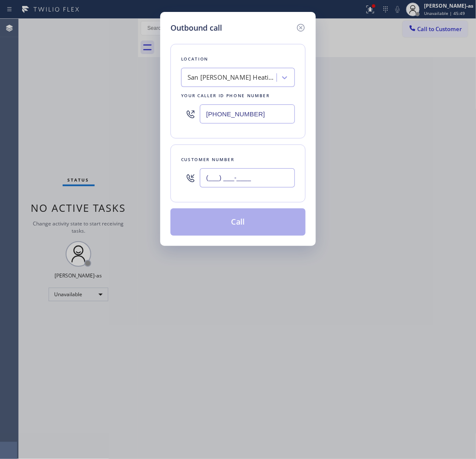
click at [257, 179] on input "(___) ___-____" at bounding box center [247, 177] width 95 height 19
paste input "310) 886-9832"
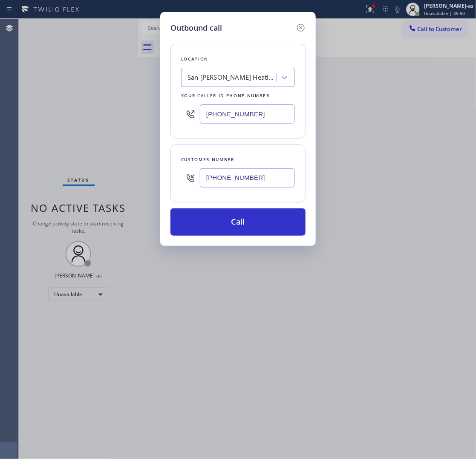
type input "[PHONE_NUMBER]"
click at [222, 76] on div "San [PERSON_NAME] Heating and Air Conditioning" at bounding box center [232, 78] width 89 height 10
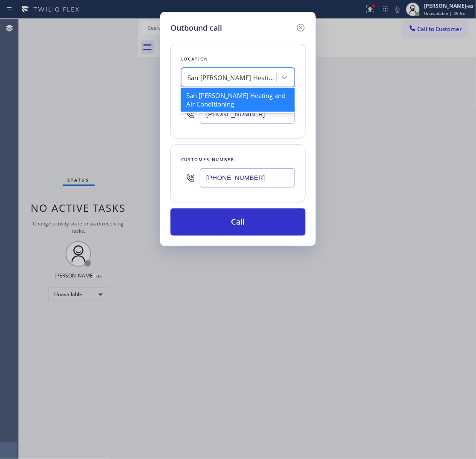
paste input "La Mirada Heating and Air"
type input "La Mirada Heating and Air"
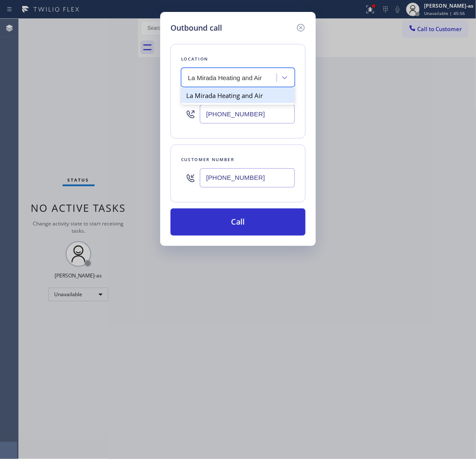
click at [244, 96] on div "La Mirada Heating and Air" at bounding box center [238, 95] width 114 height 15
type input "[PHONE_NUMBER]"
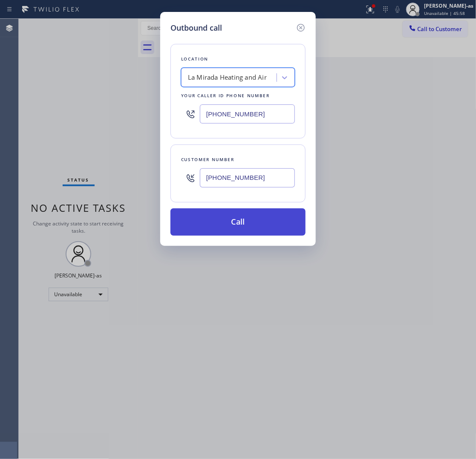
click at [237, 209] on button "Call" at bounding box center [237, 221] width 135 height 27
click at [248, 216] on button "Call" at bounding box center [237, 221] width 135 height 27
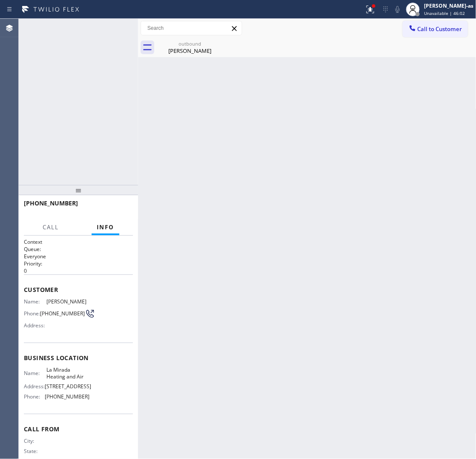
click at [333, 35] on div "Call to Customer Outbound call Location Search location Your caller id phone nu…" at bounding box center [307, 28] width 338 height 15
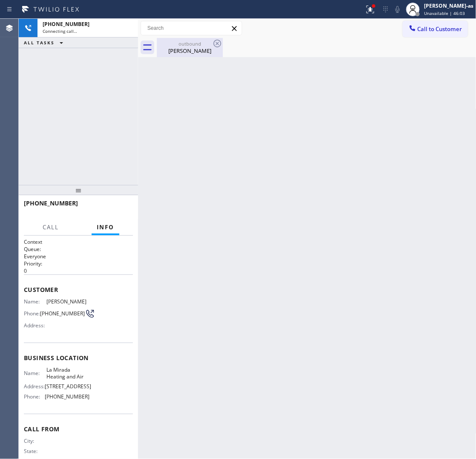
click at [185, 50] on div "[PERSON_NAME]" at bounding box center [190, 51] width 64 height 8
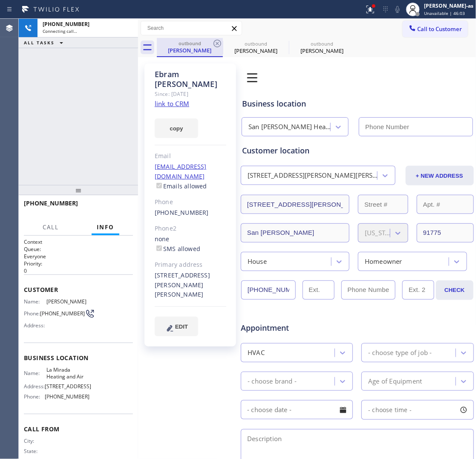
type input "[PHONE_NUMBER]"
click at [214, 43] on icon at bounding box center [218, 44] width 8 height 8
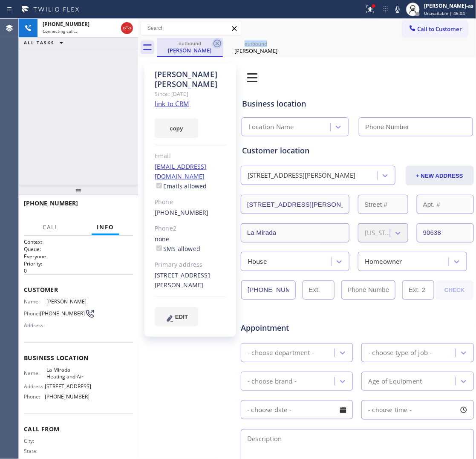
click at [214, 43] on icon at bounding box center [218, 44] width 8 height 8
type input "[PHONE_NUMBER]"
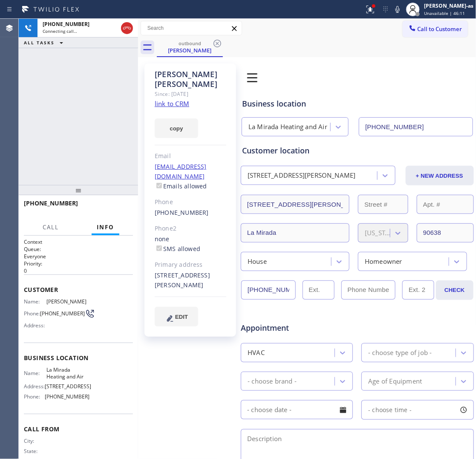
click at [86, 152] on div "[PHONE_NUMBER] Connecting call… ALL TASKS ALL TASKS ACTIVE TASKS TASKS IN WRAP …" at bounding box center [78, 102] width 119 height 166
drag, startPoint x: 112, startPoint y: 208, endPoint x: 139, endPoint y: 207, distance: 27.3
click at [111, 208] on span "HANG UP" at bounding box center [113, 207] width 26 height 6
click at [210, 208] on div "[PHONE_NUMBER]" at bounding box center [191, 213] width 72 height 10
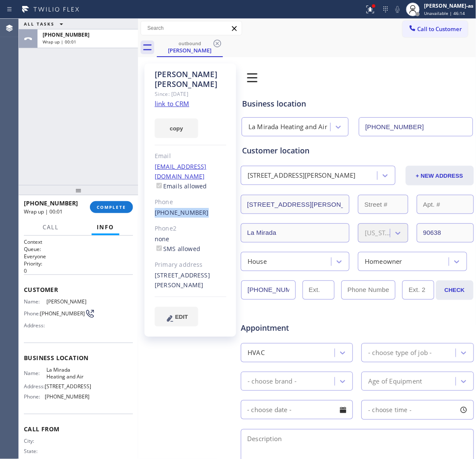
click at [210, 208] on div "[PHONE_NUMBER]" at bounding box center [191, 213] width 72 height 10
copy div "[PHONE_NUMBER]"
click at [120, 202] on button "COMPLETE" at bounding box center [111, 207] width 43 height 12
click at [97, 169] on div "ALL TASKS ALL TASKS ACTIVE TASKS TASKS IN WRAP UP [PHONE_NUMBER] Wrap up | 00:01" at bounding box center [78, 102] width 119 height 166
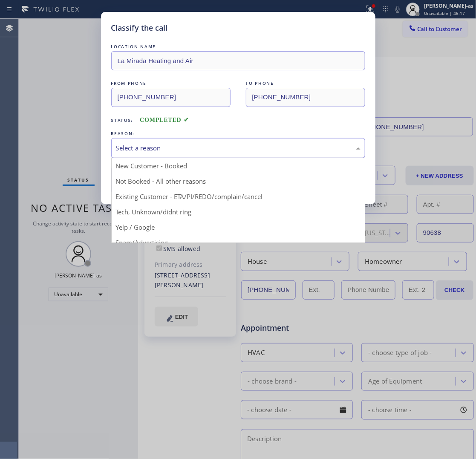
click at [214, 140] on div "Select a reason" at bounding box center [238, 148] width 254 height 20
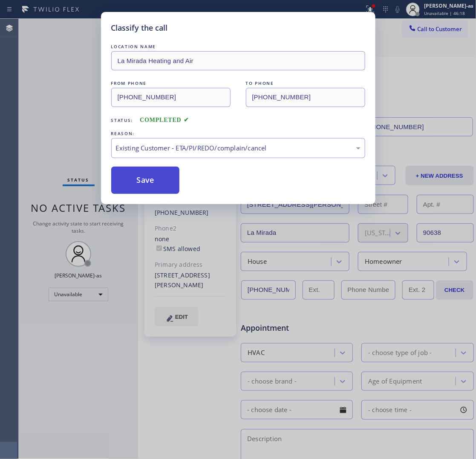
click at [154, 178] on button "Save" at bounding box center [145, 180] width 69 height 27
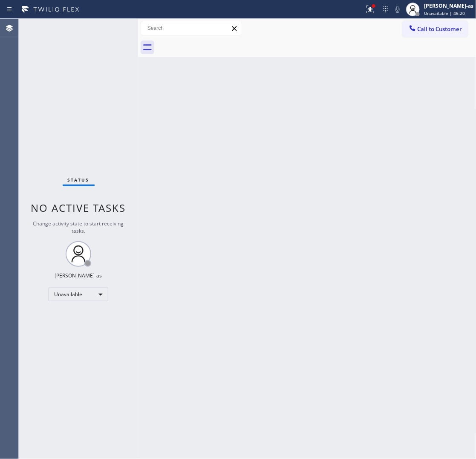
click at [427, 33] on button "Call to Customer" at bounding box center [435, 29] width 65 height 16
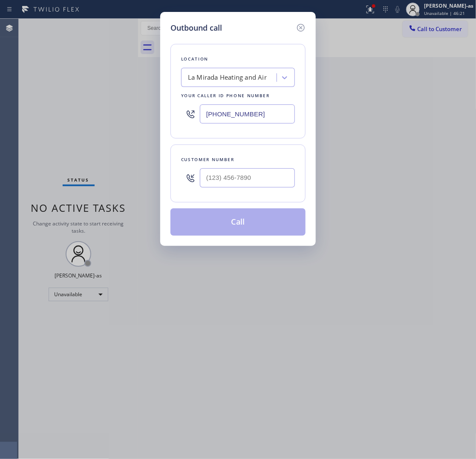
click at [277, 167] on div at bounding box center [247, 178] width 95 height 28
click at [274, 180] on input "(___) ___-____" at bounding box center [247, 177] width 95 height 19
paste input "310) 886-9832"
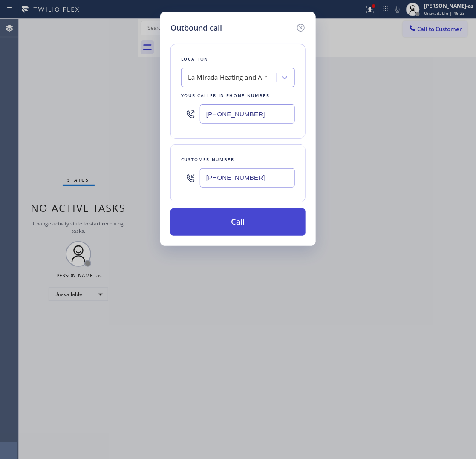
type input "[PHONE_NUMBER]"
click at [271, 219] on button "Call" at bounding box center [237, 221] width 135 height 27
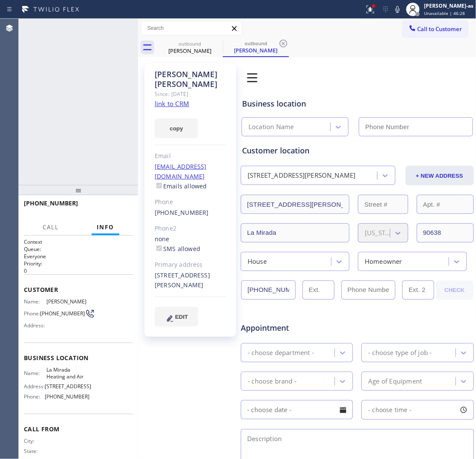
type input "[PHONE_NUMBER]"
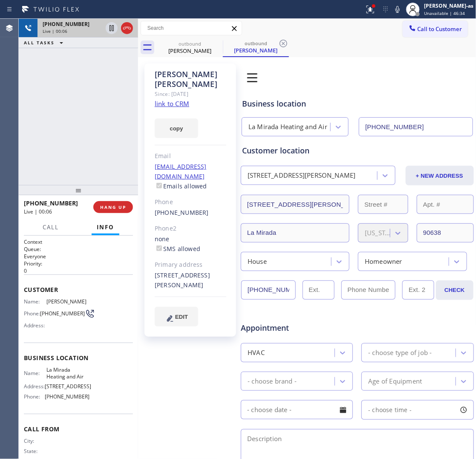
drag, startPoint x: 58, startPoint y: 64, endPoint x: 120, endPoint y: 29, distance: 71.2
click at [62, 61] on div "[PHONE_NUMBER] Live | 00:06 ALL TASKS ALL TASKS ACTIVE TASKS TASKS IN WRAP UP" at bounding box center [78, 102] width 119 height 166
click at [120, 26] on div at bounding box center [119, 28] width 31 height 19
drag, startPoint x: 114, startPoint y: 124, endPoint x: 116, endPoint y: 195, distance: 70.8
click at [114, 133] on div "[PHONE_NUMBER] Live | 00:07 ALL TASKS ALL TASKS ACTIVE TASKS TASKS IN WRAP UP" at bounding box center [78, 102] width 119 height 166
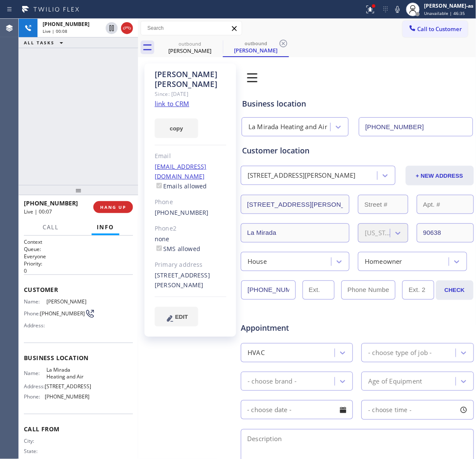
click at [118, 199] on div "[PHONE_NUMBER] Live | 00:07 HANG UP" at bounding box center [78, 207] width 109 height 22
click at [95, 193] on div at bounding box center [78, 190] width 119 height 10
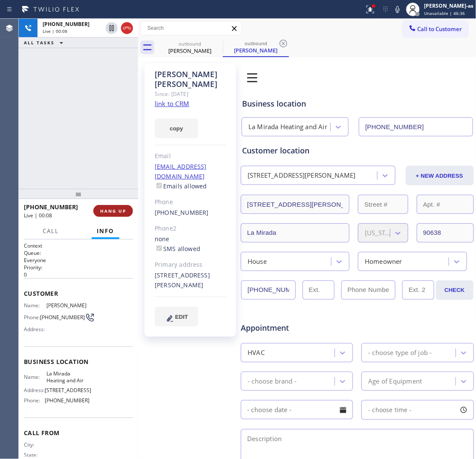
drag, startPoint x: 99, startPoint y: 205, endPoint x: 108, endPoint y: 208, distance: 9.0
click at [100, 205] on button "HANG UP" at bounding box center [113, 211] width 40 height 12
click at [110, 208] on span "HANG UP" at bounding box center [113, 211] width 26 height 6
click at [95, 163] on div "[PHONE_NUMBER] Live | 00:09 ALL TASKS ALL TASKS ACTIVE TASKS TASKS IN WRAP UP" at bounding box center [78, 104] width 119 height 170
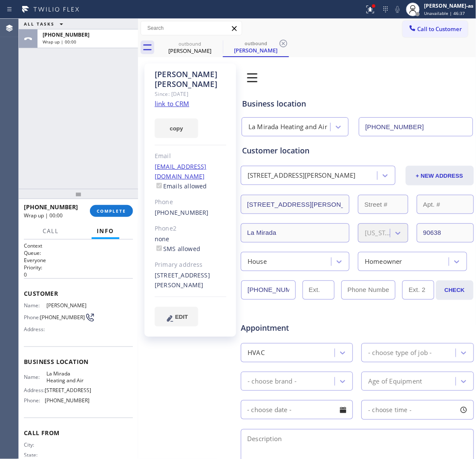
drag, startPoint x: 93, startPoint y: 178, endPoint x: 141, endPoint y: 154, distance: 53.7
click at [93, 178] on div "ALL TASKS ALL TASKS ACTIVE TASKS TASKS IN WRAP UP [PHONE_NUMBER] Wrap up | 00:00" at bounding box center [78, 104] width 119 height 170
click at [101, 64] on div "ALL TASKS ALL TASKS ACTIVE TASKS TASKS IN WRAP UP [PHONE_NUMBER] Wrap up | 00:01" at bounding box center [78, 104] width 119 height 170
click at [99, 105] on div "ALL TASKS ALL TASKS ACTIVE TASKS TASKS IN WRAP UP [PHONE_NUMBER] Wrap up | 00:01" at bounding box center [78, 104] width 119 height 170
click at [110, 111] on div "ALL TASKS ALL TASKS ACTIVE TASKS TASKS IN WRAP UP [PHONE_NUMBER] Wrap up | 00:01" at bounding box center [78, 104] width 119 height 170
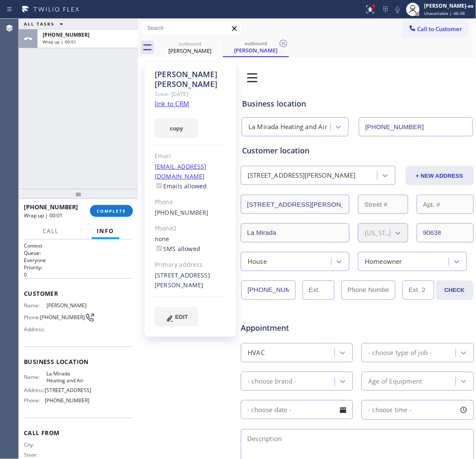
click at [138, 104] on div at bounding box center [138, 239] width 0 height 440
drag, startPoint x: 114, startPoint y: 115, endPoint x: 98, endPoint y: 160, distance: 47.4
click at [101, 147] on div "ALL TASKS ALL TASKS ACTIVE TASKS TASKS IN WRAP UP [PHONE_NUMBER] Wrap up | 00:02" at bounding box center [78, 104] width 119 height 170
click at [109, 214] on span "COMPLETE" at bounding box center [111, 211] width 29 height 6
click at [96, 152] on div "ALL TASKS ALL TASKS ACTIVE TASKS TASKS IN WRAP UP [PHONE_NUMBER] Wrap up | 00:02" at bounding box center [78, 104] width 119 height 170
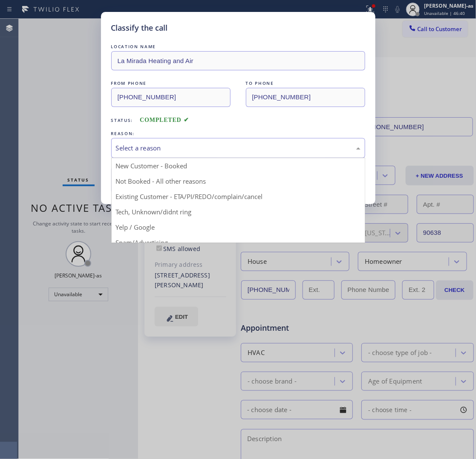
click at [185, 154] on div "Select a reason" at bounding box center [238, 148] width 254 height 20
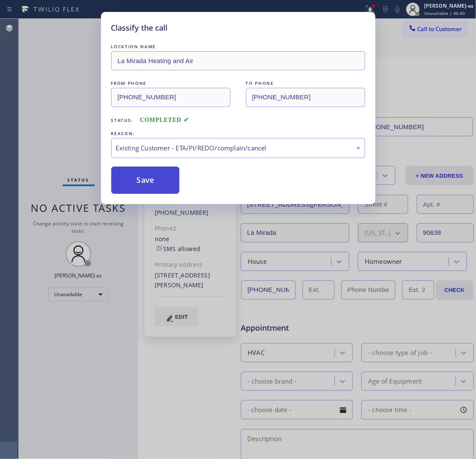
drag, startPoint x: 224, startPoint y: 197, endPoint x: 156, endPoint y: 186, distance: 68.2
click at [151, 184] on button "Save" at bounding box center [145, 180] width 69 height 27
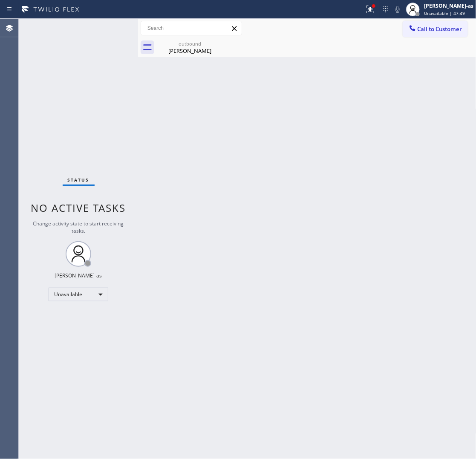
click at [229, 178] on div "Back to Dashboard Change Sender ID Customers Technicians Select a contact Outbo…" at bounding box center [307, 239] width 338 height 440
click at [201, 54] on div "[PERSON_NAME]" at bounding box center [190, 51] width 64 height 8
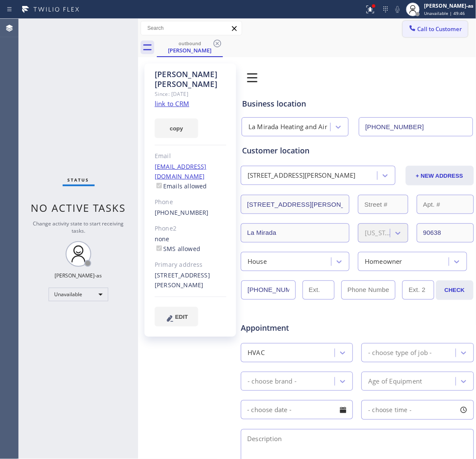
click at [418, 26] on span "Call to Customer" at bounding box center [440, 29] width 45 height 8
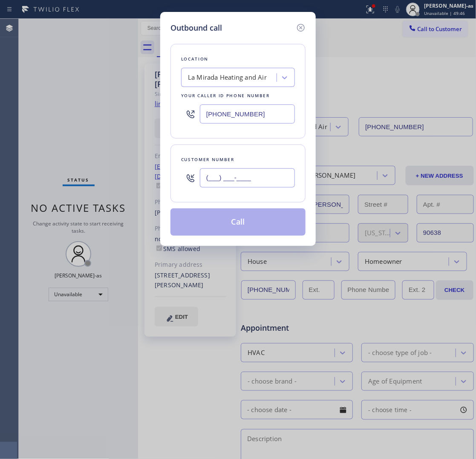
click at [275, 184] on input "(___) ___-____" at bounding box center [247, 177] width 95 height 19
paste input "310) 770-8347"
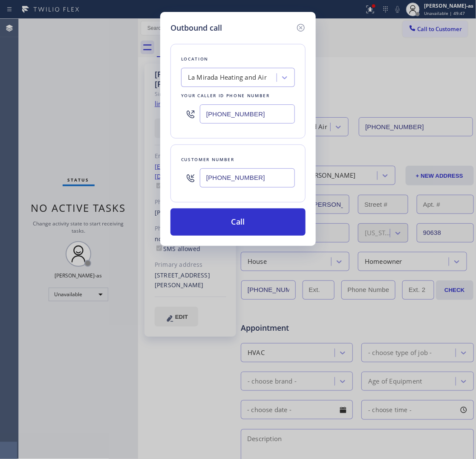
type input "[PHONE_NUMBER]"
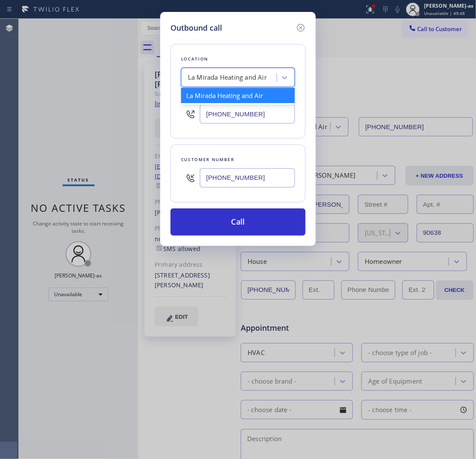
click at [230, 81] on div "La Mirada Heating and Air" at bounding box center [227, 78] width 79 height 10
click at [217, 80] on input "5 star apppliance repair" at bounding box center [222, 77] width 68 height 7
type input "5 star appliance repair"
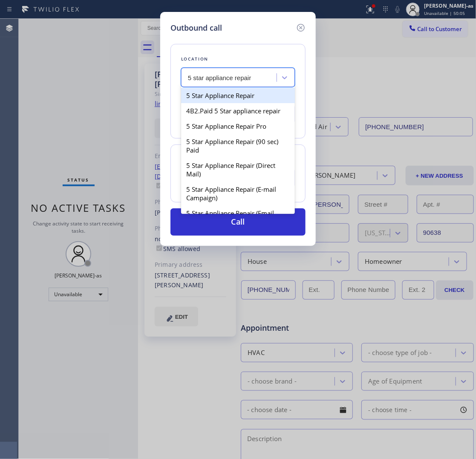
click at [229, 99] on div "5 Star Appliance Repair" at bounding box center [238, 95] width 114 height 15
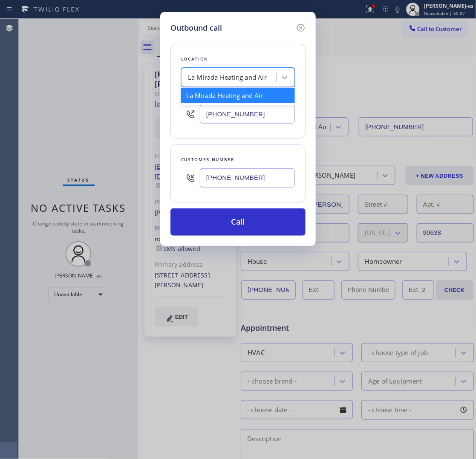
click at [236, 86] on div "La Mirada Heating and Air" at bounding box center [238, 77] width 114 height 19
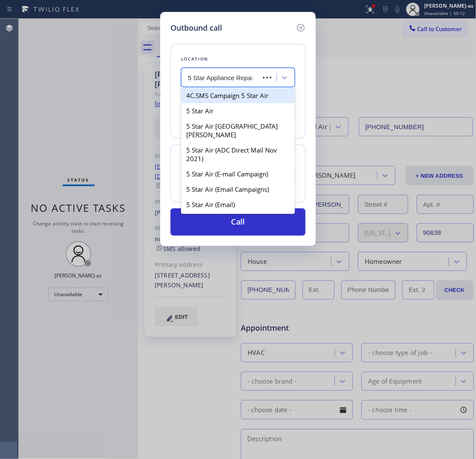
type input "5 Star Appliance Repair"
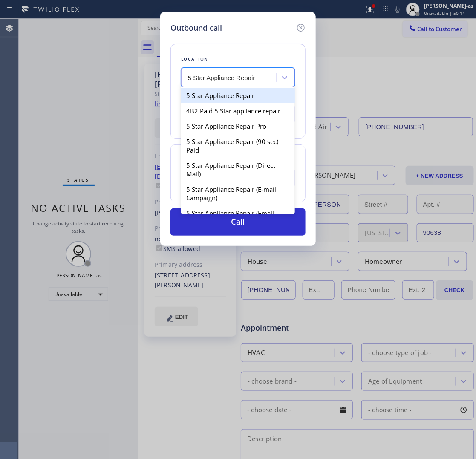
click at [236, 94] on div "5 Star Appliance Repair" at bounding box center [238, 95] width 114 height 15
type input "[PHONE_NUMBER]"
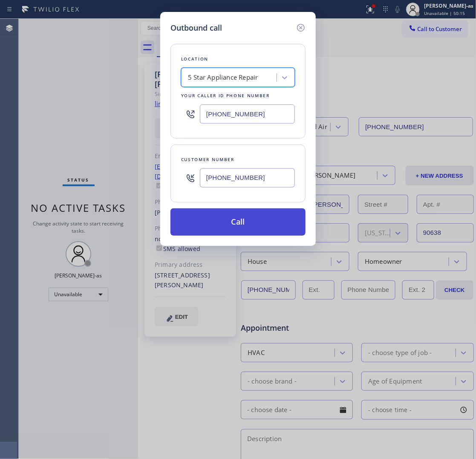
click at [225, 220] on button "Call" at bounding box center [237, 221] width 135 height 27
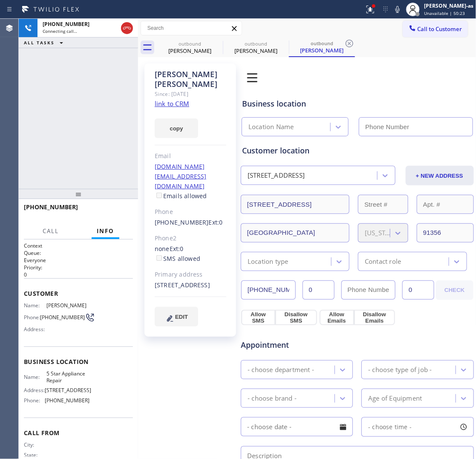
type input "[PHONE_NUMBER]"
click at [103, 206] on button "HANG UP" at bounding box center [113, 211] width 40 height 12
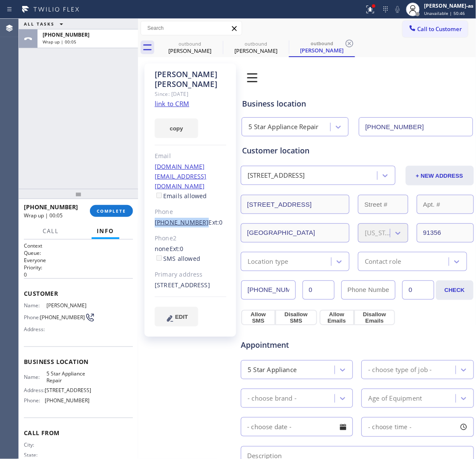
drag, startPoint x: 144, startPoint y: 195, endPoint x: 195, endPoint y: 195, distance: 51.1
click at [195, 195] on div "[PERSON_NAME] Since: [DATE] link to CRM copy Email [DOMAIN_NAME][EMAIL_ADDRESS]…" at bounding box center [190, 199] width 92 height 273
copy link "[PHONE_NUMBER]"
click at [103, 212] on span "COMPLETE" at bounding box center [111, 211] width 29 height 6
click at [96, 156] on div "ALL TASKS ALL TASKS ACTIVE TASKS TASKS IN WRAP UP [PHONE_NUMBER] Wrap up | 00:06" at bounding box center [78, 104] width 119 height 170
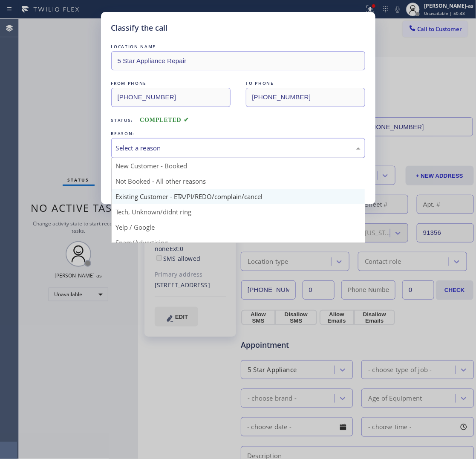
drag, startPoint x: 161, startPoint y: 146, endPoint x: 205, endPoint y: 192, distance: 64.5
click at [161, 149] on div "Select a reason" at bounding box center [238, 148] width 245 height 10
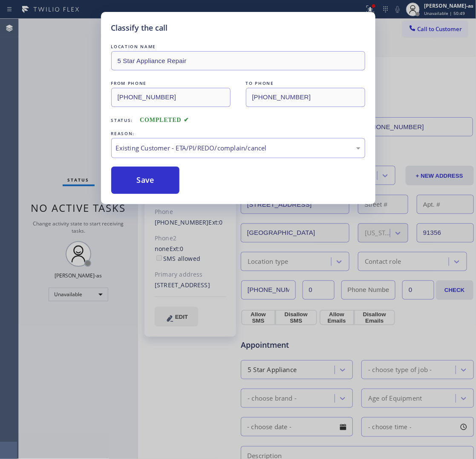
drag, startPoint x: 152, startPoint y: 176, endPoint x: 366, endPoint y: 95, distance: 228.2
click at [153, 176] on button "Save" at bounding box center [145, 180] width 69 height 27
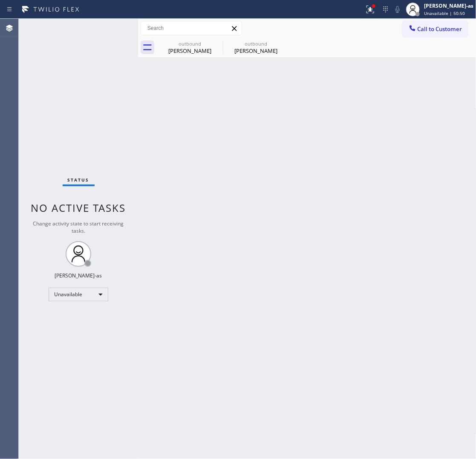
drag, startPoint x: 424, startPoint y: 26, endPoint x: 352, endPoint y: 143, distance: 137.3
click at [423, 26] on span "Call to Customer" at bounding box center [440, 29] width 45 height 8
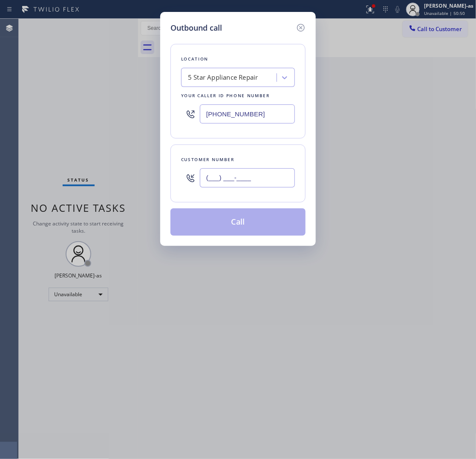
click at [264, 184] on input "(___) ___-____" at bounding box center [247, 177] width 95 height 19
paste input "310) 770-8347"
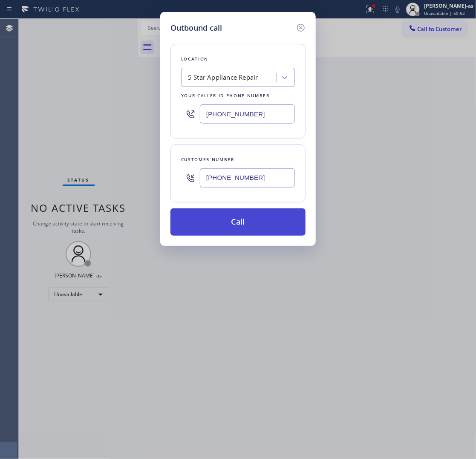
type input "[PHONE_NUMBER]"
click at [256, 225] on button "Call" at bounding box center [237, 221] width 135 height 27
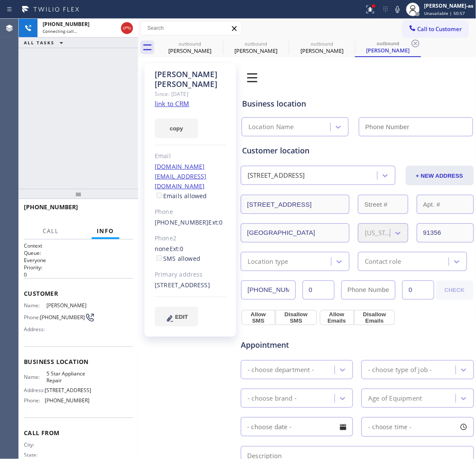
type input "[PHONE_NUMBER]"
click at [177, 99] on link "link to CRM" at bounding box center [172, 103] width 35 height 9
click at [112, 208] on span "HANG UP" at bounding box center [113, 211] width 26 height 6
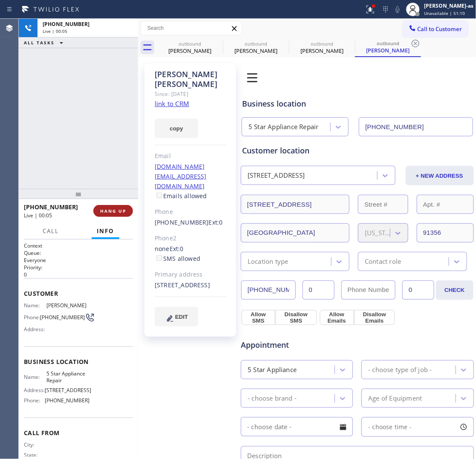
click at [112, 208] on span "HANG UP" at bounding box center [113, 211] width 26 height 6
click at [112, 208] on span "COMPLETE" at bounding box center [111, 211] width 29 height 6
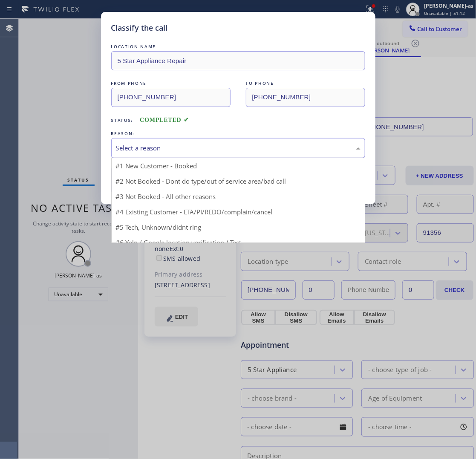
click at [190, 150] on div "Select a reason" at bounding box center [238, 148] width 245 height 10
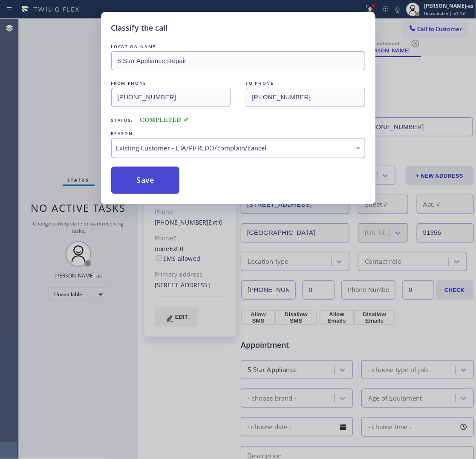
click at [152, 186] on button "Save" at bounding box center [145, 180] width 69 height 27
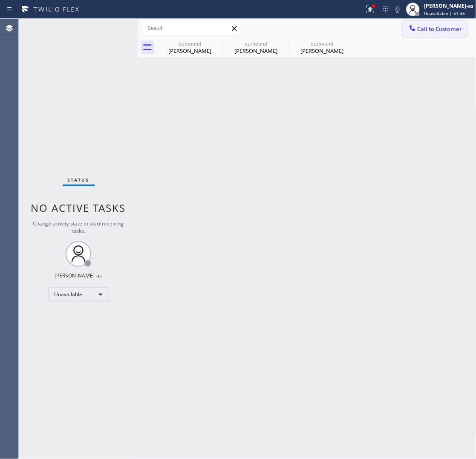
click at [441, 29] on span "Call to Customer" at bounding box center [440, 29] width 45 height 8
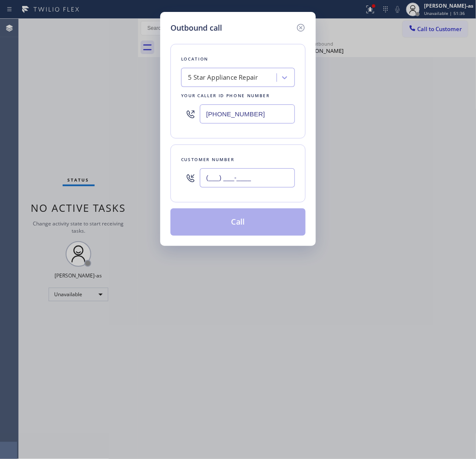
click at [250, 178] on input "(___) ___-____" at bounding box center [247, 177] width 95 height 19
paste input "858) 531-7620"
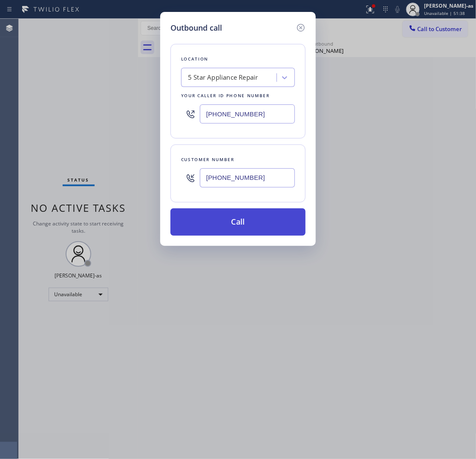
type input "[PHONE_NUMBER]"
click at [241, 229] on button "Call" at bounding box center [237, 221] width 135 height 27
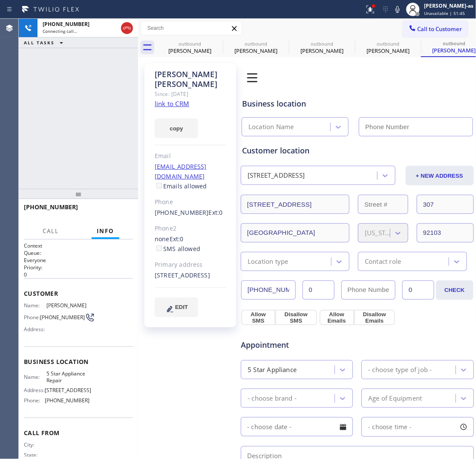
type input "[PHONE_NUMBER]"
click at [170, 99] on link "link to CRM" at bounding box center [172, 103] width 35 height 9
drag, startPoint x: 49, startPoint y: 154, endPoint x: 64, endPoint y: 147, distance: 16.0
click at [50, 154] on div "[PHONE_NUMBER] Live | 00:10 ALL TASKS ALL TASKS ACTIVE TASKS TASKS IN WRAP UP" at bounding box center [78, 104] width 119 height 170
click at [115, 211] on span "HANG UP" at bounding box center [113, 211] width 26 height 6
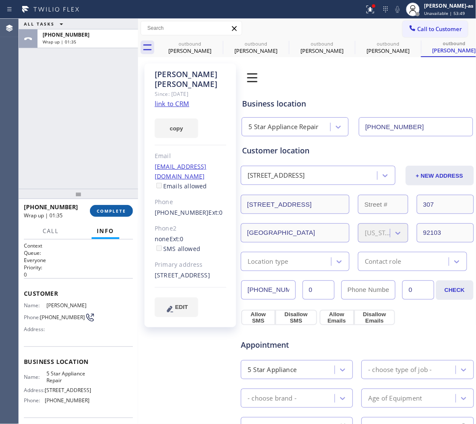
click at [114, 209] on span "COMPLETE" at bounding box center [111, 211] width 29 height 6
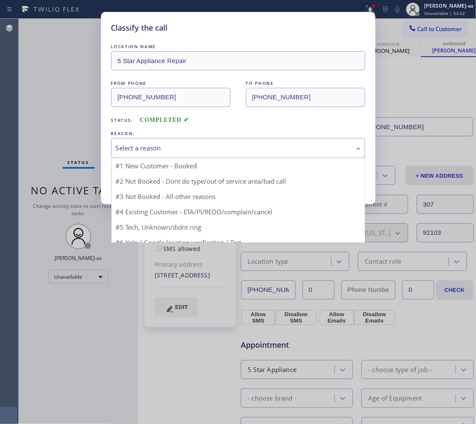
click at [177, 150] on div "Select a reason" at bounding box center [238, 148] width 245 height 10
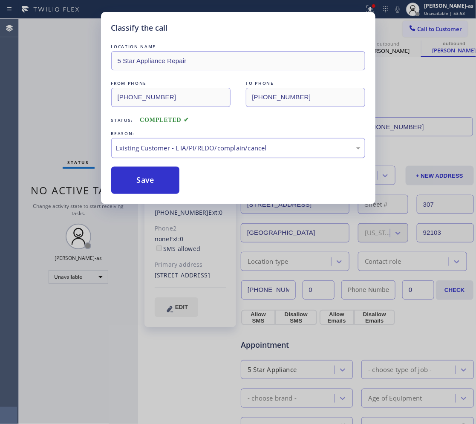
drag, startPoint x: 155, startPoint y: 176, endPoint x: 208, endPoint y: 156, distance: 56.5
click at [155, 175] on button "Save" at bounding box center [145, 180] width 69 height 27
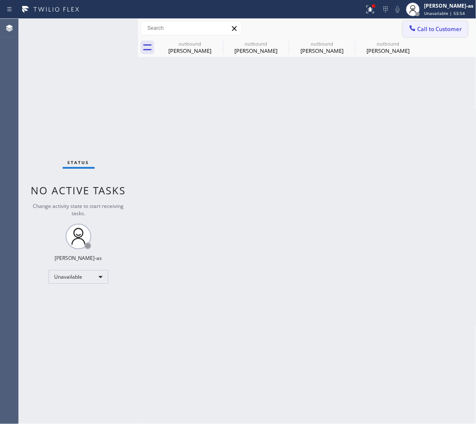
click at [426, 32] on span "Call to Customer" at bounding box center [440, 29] width 45 height 8
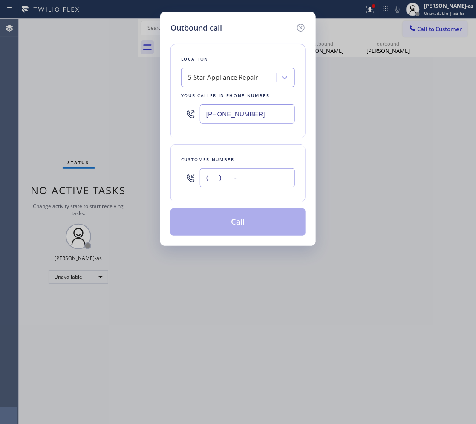
click at [235, 178] on input "(___) ___-____" at bounding box center [247, 177] width 95 height 19
paste input "760) 579-1955"
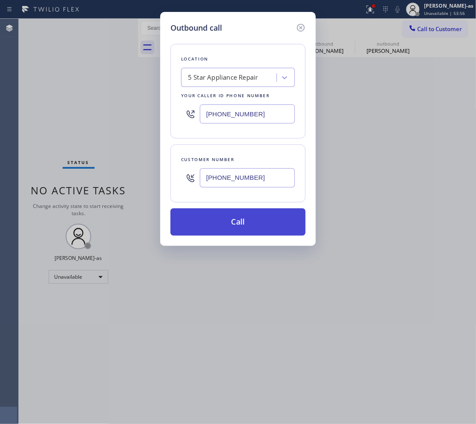
type input "[PHONE_NUMBER]"
click at [229, 225] on button "Call" at bounding box center [237, 221] width 135 height 27
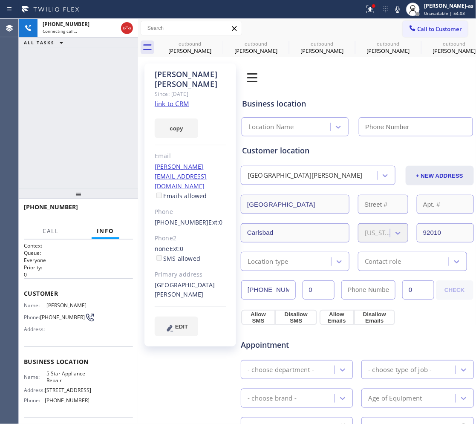
type input "[PHONE_NUMBER]"
click at [190, 43] on div "outbound" at bounding box center [190, 43] width 64 height 6
click at [0, 0] on icon at bounding box center [0, 0] width 0 height 0
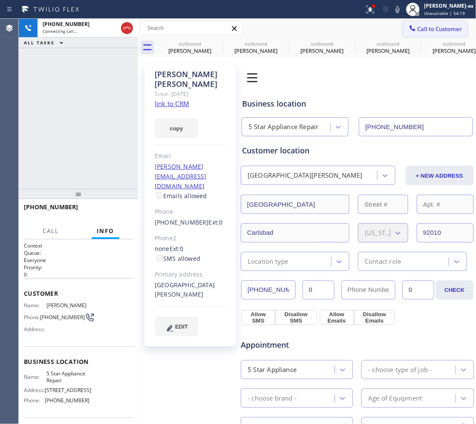
click at [0, 0] on icon at bounding box center [0, 0] width 0 height 0
type input "[PHONE_NUMBER]"
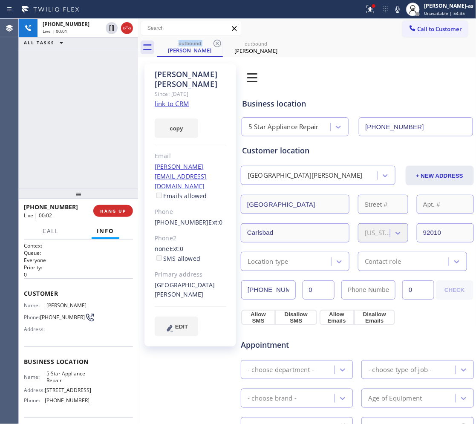
click at [46, 127] on div "[PHONE_NUMBER] Live | 00:01 ALL TASKS ALL TASKS ACTIVE TASKS TASKS IN WRAP UP" at bounding box center [78, 104] width 119 height 170
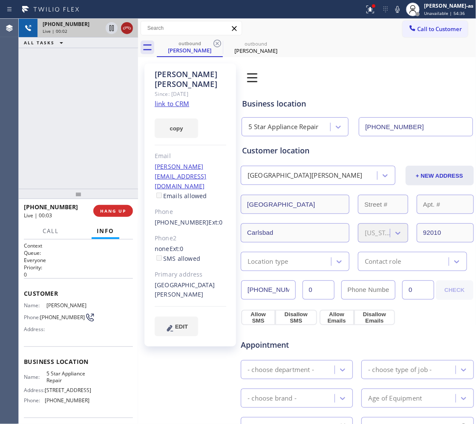
click at [131, 30] on icon at bounding box center [127, 28] width 10 height 10
click at [80, 138] on div "[PHONE_NUMBER] Live | 00:03 ALL TASKS ALL TASKS ACTIVE TASKS TASKS IN WRAP UP" at bounding box center [78, 104] width 119 height 170
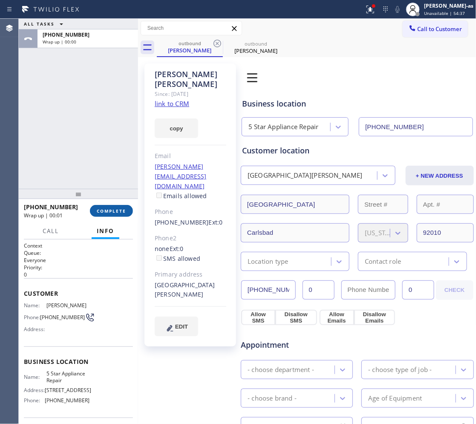
click at [112, 212] on span "COMPLETE" at bounding box center [111, 211] width 29 height 6
click at [102, 146] on div "ALL TASKS ALL TASKS ACTIVE TASKS TASKS IN WRAP UP [PHONE_NUMBER] Wrap up | 00:01" at bounding box center [78, 104] width 119 height 170
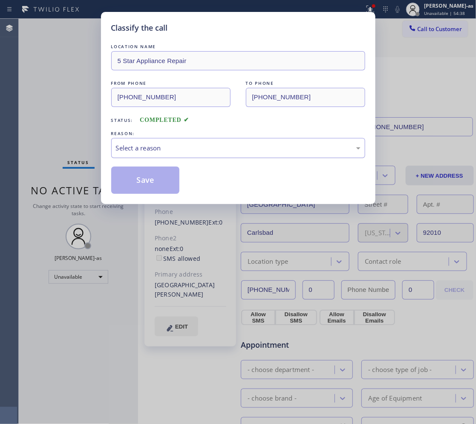
click at [169, 146] on div "Select a reason" at bounding box center [238, 148] width 245 height 10
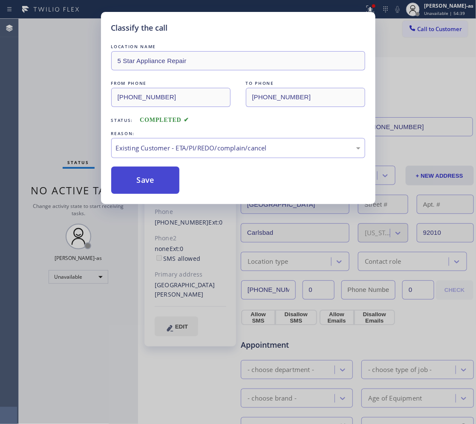
click at [150, 182] on button "Save" at bounding box center [145, 180] width 69 height 27
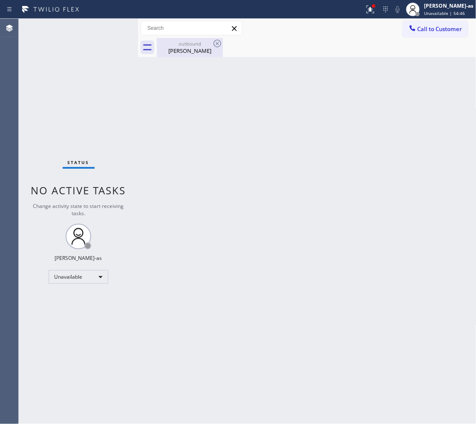
drag, startPoint x: 87, startPoint y: 65, endPoint x: 210, endPoint y: 40, distance: 125.5
click at [87, 65] on div "Status No active tasks Change activity state to start receiving tasks. [PERSON_…" at bounding box center [78, 221] width 119 height 405
click at [213, 39] on icon at bounding box center [217, 43] width 10 height 10
click at [176, 49] on div "[PERSON_NAME]" at bounding box center [190, 51] width 64 height 8
click at [173, 45] on div at bounding box center [317, 47] width 320 height 19
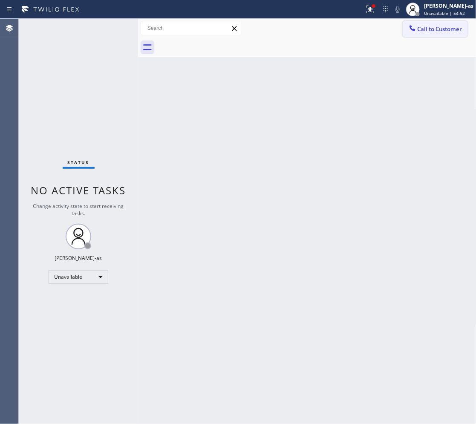
click at [403, 30] on button "Call to Customer" at bounding box center [435, 29] width 65 height 16
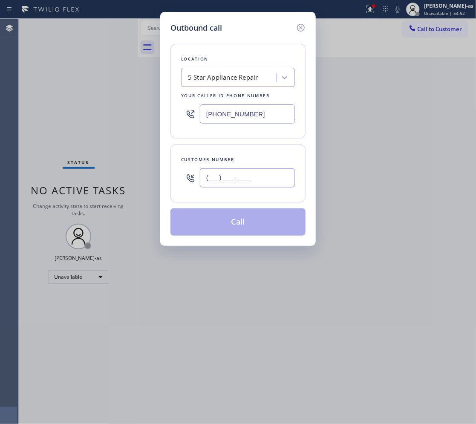
click at [246, 182] on input "(___) ___-____" at bounding box center [247, 177] width 95 height 19
paste input "310) 954-6000"
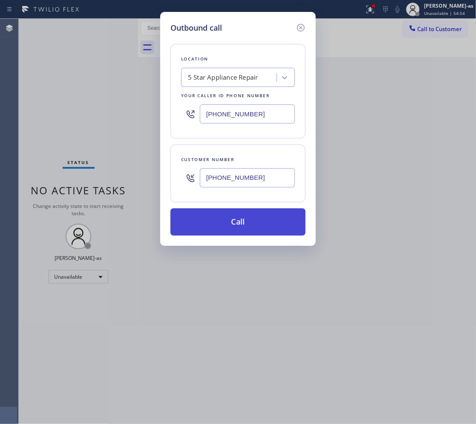
type input "[PHONE_NUMBER]"
click at [264, 228] on button "Call" at bounding box center [237, 221] width 135 height 27
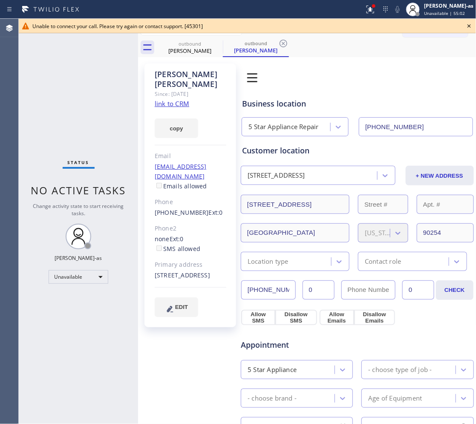
type input "[PHONE_NUMBER]"
click at [194, 48] on div "[PERSON_NAME]" at bounding box center [190, 51] width 64 height 8
click at [165, 99] on link "link to CRM" at bounding box center [172, 103] width 35 height 9
click at [459, 22] on icon at bounding box center [469, 26] width 10 height 10
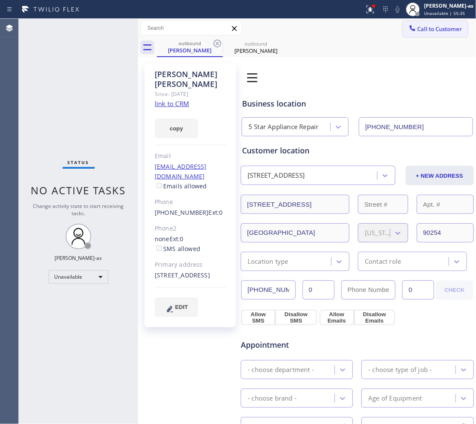
click at [429, 26] on span "Call to Customer" at bounding box center [440, 29] width 45 height 8
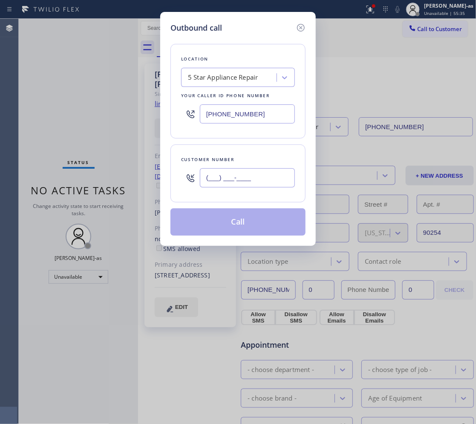
click at [271, 176] on input "(___) ___-____" at bounding box center [247, 177] width 95 height 19
paste input "480) 889-4834"
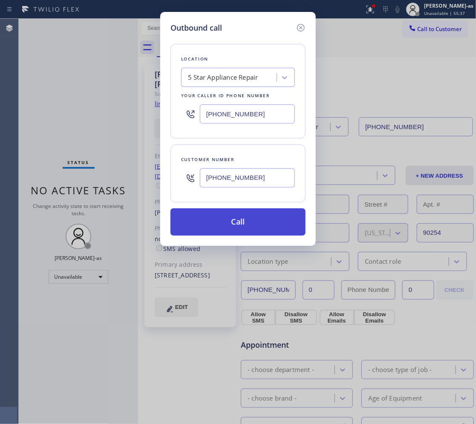
type input "[PHONE_NUMBER]"
click at [232, 224] on button "Call" at bounding box center [237, 221] width 135 height 27
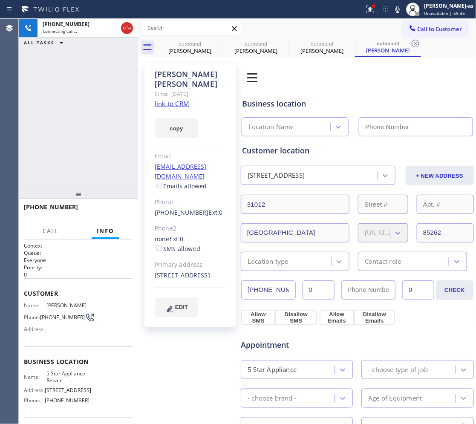
type input "[PHONE_NUMBER]"
click at [110, 84] on div "[PHONE_NUMBER] Live | 00:01 ALL TASKS ALL TASKS ACTIVE TASKS TASKS IN WRAP UP" at bounding box center [78, 104] width 119 height 170
click at [176, 99] on link "link to CRM" at bounding box center [172, 103] width 35 height 9
click at [84, 111] on div "[PHONE_NUMBER] Live | 00:03 ALL TASKS ALL TASKS ACTIVE TASKS TASKS IN WRAP UP" at bounding box center [78, 104] width 119 height 170
click at [104, 210] on span "HANG UP" at bounding box center [113, 211] width 26 height 6
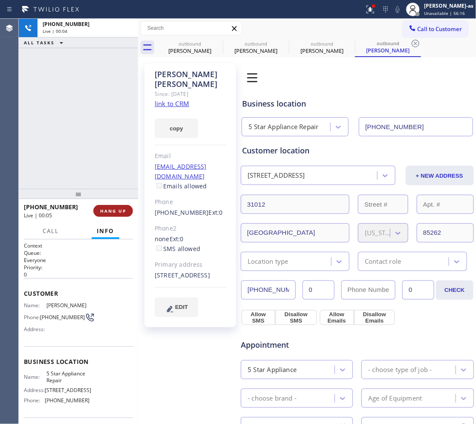
drag, startPoint x: 90, startPoint y: 173, endPoint x: 98, endPoint y: 209, distance: 37.1
click at [90, 173] on div "[PHONE_NUMBER] Live | 00:04 ALL TASKS ALL TASKS ACTIVE TASKS TASKS IN WRAP UP" at bounding box center [78, 104] width 119 height 170
click at [104, 212] on span "HANG UP" at bounding box center [113, 211] width 26 height 6
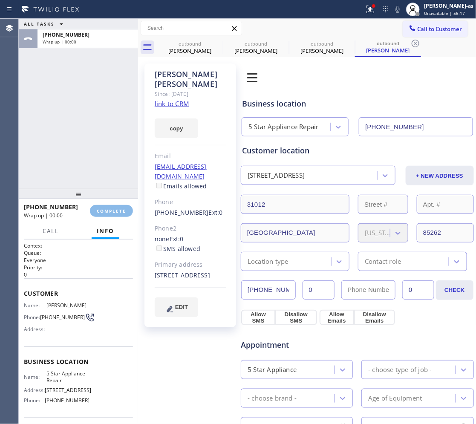
click at [78, 174] on div "ALL TASKS ALL TASKS ACTIVE TASKS TASKS IN WRAP UP [PHONE_NUMBER] Wrap up | 00:00" at bounding box center [78, 104] width 119 height 170
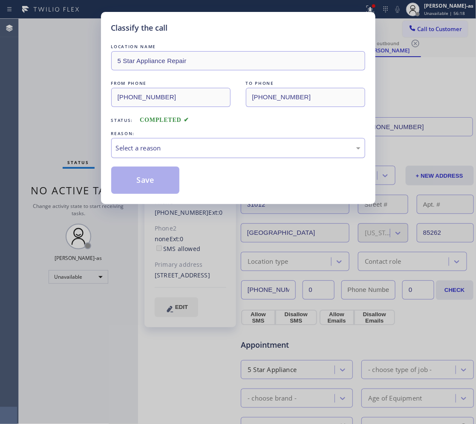
click at [197, 146] on div "Select a reason" at bounding box center [238, 148] width 245 height 10
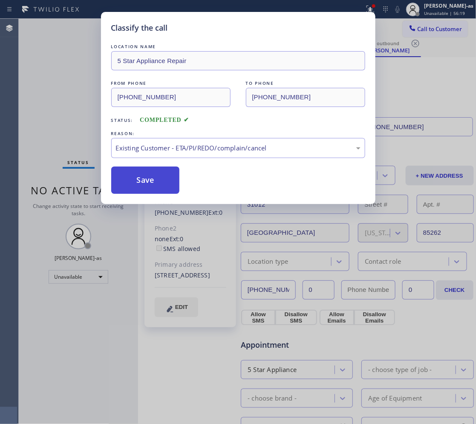
click at [136, 170] on button "Save" at bounding box center [145, 180] width 69 height 27
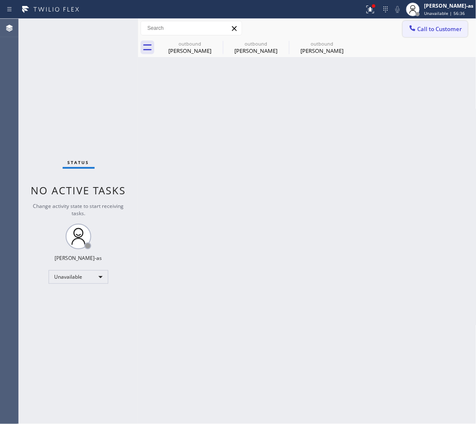
click at [445, 23] on button "Call to Customer" at bounding box center [435, 29] width 65 height 16
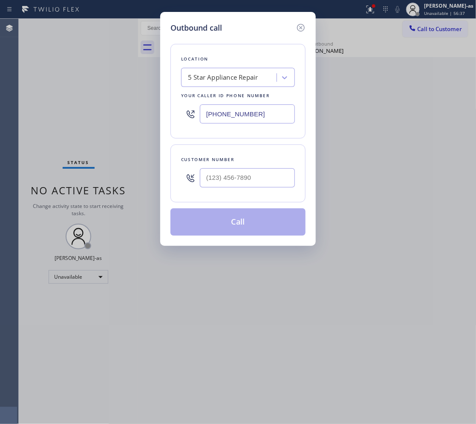
click at [238, 167] on div at bounding box center [247, 178] width 95 height 28
click at [266, 175] on input "(___) ___-____" at bounding box center [247, 177] width 95 height 19
paste input "760) 741-3433"
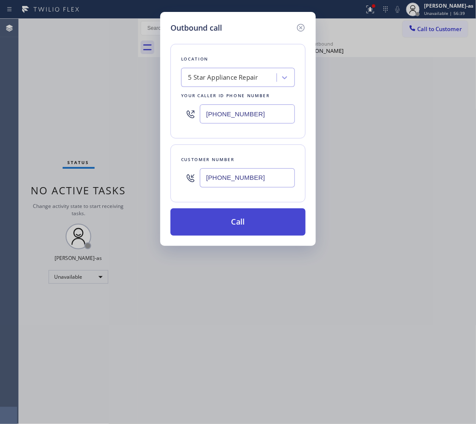
type input "[PHONE_NUMBER]"
click at [263, 231] on button "Call" at bounding box center [237, 221] width 135 height 27
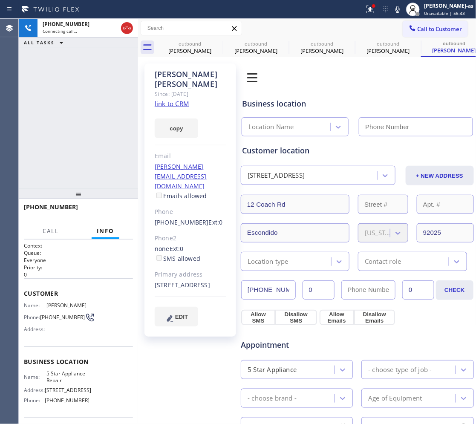
type input "[PHONE_NUMBER]"
click at [83, 95] on div "[PHONE_NUMBER] Live | 00:02 ALL TASKS ALL TASKS ACTIVE TASKS TASKS IN WRAP UP" at bounding box center [78, 104] width 119 height 170
click at [175, 104] on link "link to CRM" at bounding box center [172, 103] width 35 height 9
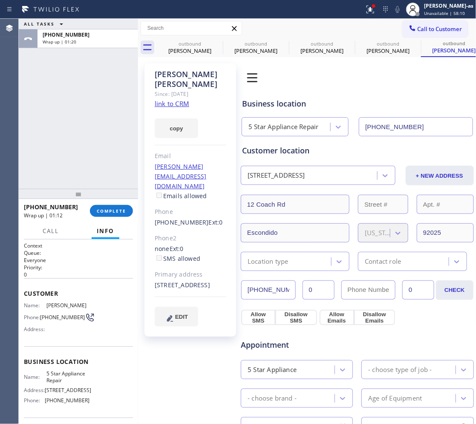
click at [67, 95] on div "ALL TASKS ALL TASKS ACTIVE TASKS TASKS IN WRAP UP [PHONE_NUMBER] Wrap up | 01:20" at bounding box center [78, 104] width 119 height 170
click at [110, 209] on span "COMPLETE" at bounding box center [111, 211] width 29 height 6
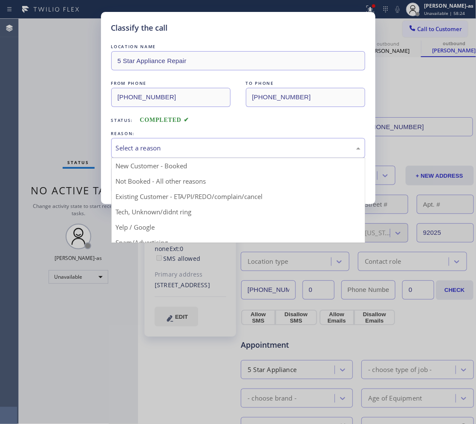
click at [148, 148] on div "Select a reason" at bounding box center [238, 148] width 245 height 10
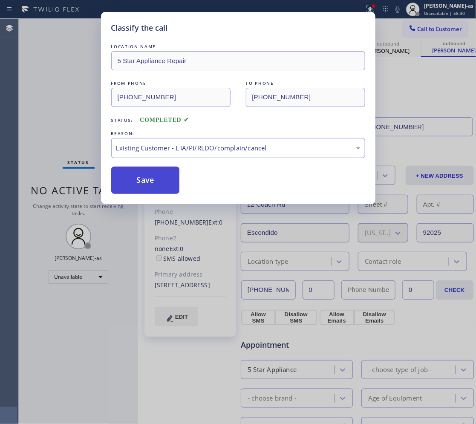
click at [148, 182] on button "Save" at bounding box center [145, 180] width 69 height 27
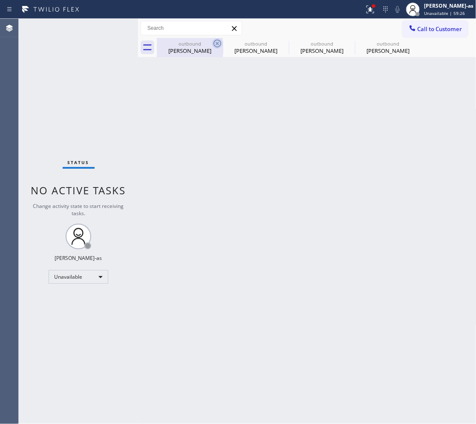
drag, startPoint x: 203, startPoint y: 49, endPoint x: 214, endPoint y: 48, distance: 10.8
click at [206, 49] on div "[PERSON_NAME]" at bounding box center [190, 51] width 64 height 8
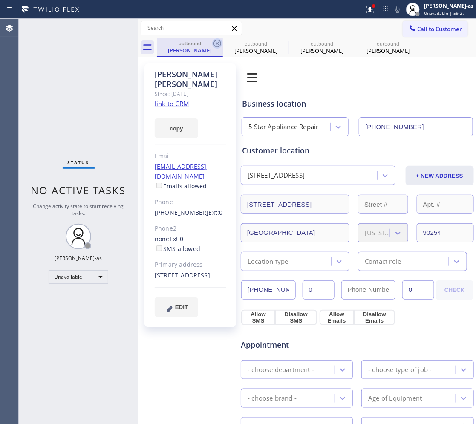
click at [216, 43] on icon at bounding box center [217, 43] width 10 height 10
click at [0, 0] on icon at bounding box center [0, 0] width 0 height 0
click at [216, 43] on div "outbound [PERSON_NAME] outbound [PERSON_NAME] outbound [PERSON_NAME] outbound […" at bounding box center [317, 47] width 320 height 19
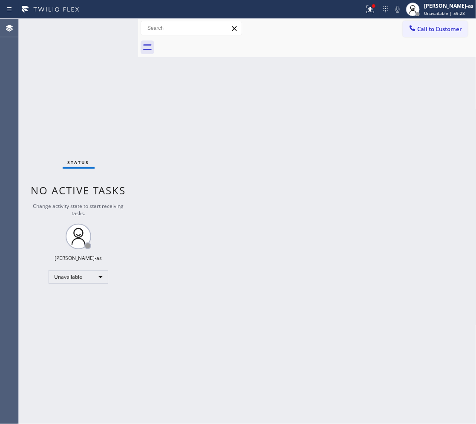
click at [216, 43] on div at bounding box center [317, 47] width 320 height 19
click at [422, 28] on span "Call to Customer" at bounding box center [440, 29] width 45 height 8
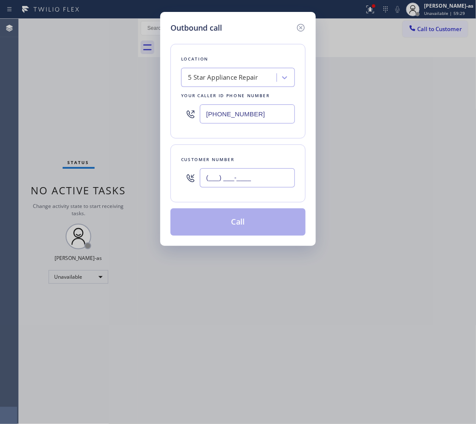
click at [254, 177] on input "(___) ___-____" at bounding box center [247, 177] width 95 height 19
paste input "626) 757-8082"
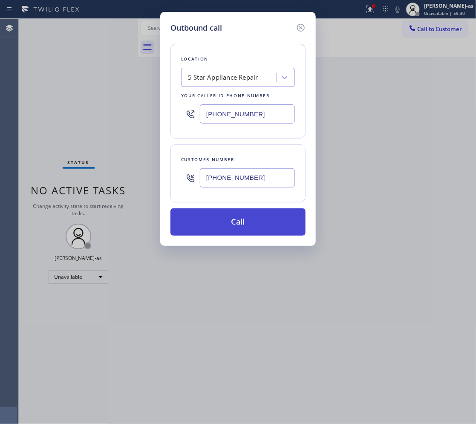
type input "[PHONE_NUMBER]"
click at [260, 227] on button "Call" at bounding box center [237, 221] width 135 height 27
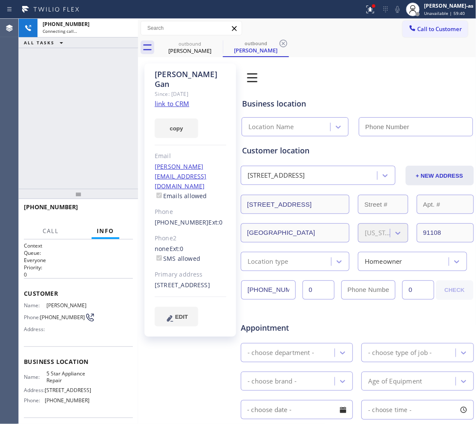
type input "[PHONE_NUMBER]"
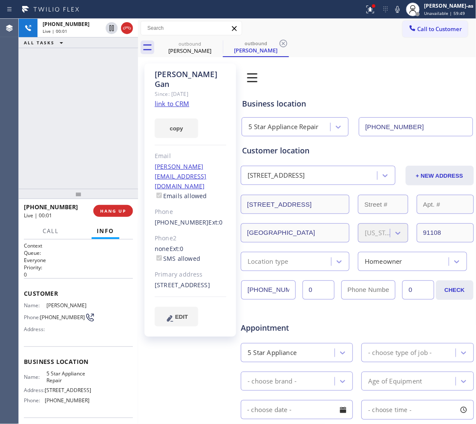
click at [95, 137] on div "[PHONE_NUMBER] Live | 00:01 ALL TASKS ALL TASKS ACTIVE TASKS TASKS IN WRAP UP" at bounding box center [78, 104] width 119 height 170
click at [105, 211] on span "HANG UP" at bounding box center [113, 211] width 26 height 6
click at [87, 160] on div "[PHONE_NUMBER] Live | 00:01 ALL TASKS ALL TASKS ACTIVE TASKS TASKS IN WRAP UP" at bounding box center [78, 104] width 119 height 170
click at [176, 99] on link "link to CRM" at bounding box center [172, 103] width 35 height 9
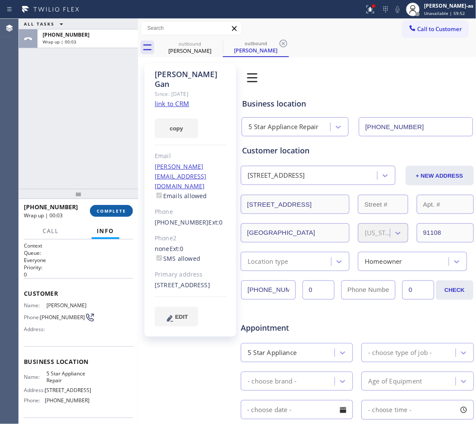
click at [109, 209] on span "COMPLETE" at bounding box center [111, 211] width 29 height 6
drag, startPoint x: 94, startPoint y: 173, endPoint x: 119, endPoint y: 169, distance: 25.9
click at [94, 173] on div "ALL TASKS ALL TASKS ACTIVE TASKS TASKS IN WRAP UP [PHONE_NUMBER] Wrap up | 00:03" at bounding box center [78, 104] width 119 height 170
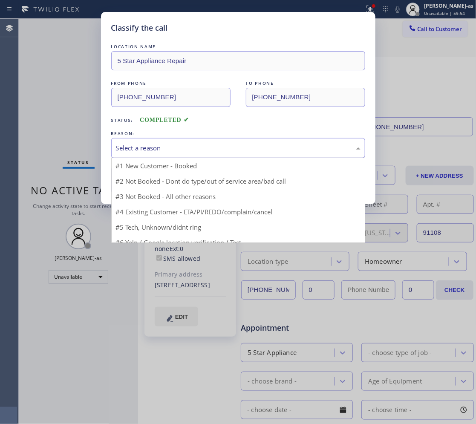
click at [186, 150] on div "Select a reason" at bounding box center [238, 148] width 245 height 10
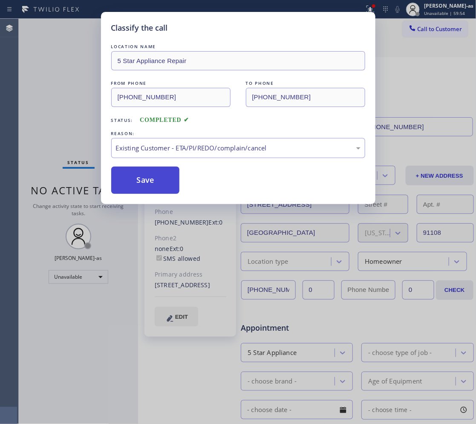
drag, startPoint x: 161, startPoint y: 185, endPoint x: 155, endPoint y: 169, distance: 17.8
click at [161, 184] on button "Save" at bounding box center [145, 180] width 69 height 27
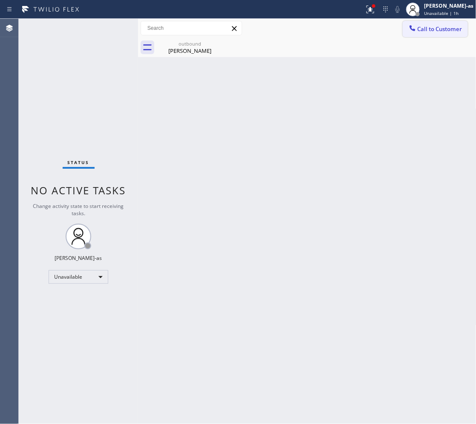
click at [438, 29] on span "Call to Customer" at bounding box center [440, 29] width 45 height 8
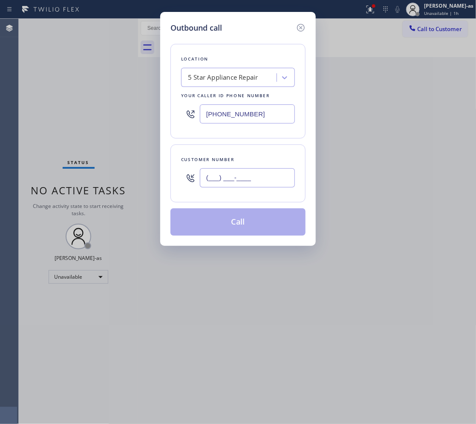
click at [235, 178] on input "(___) ___-____" at bounding box center [247, 177] width 95 height 19
paste input "415) 867-6464"
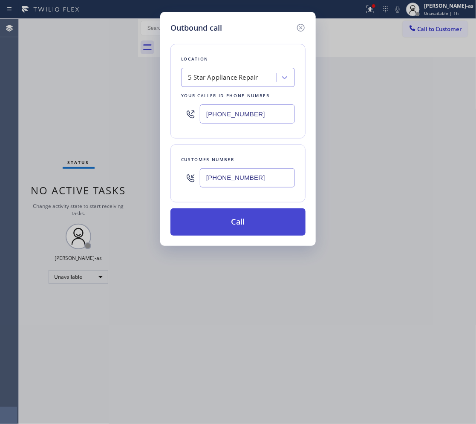
type input "[PHONE_NUMBER]"
click at [256, 222] on button "Call" at bounding box center [237, 221] width 135 height 27
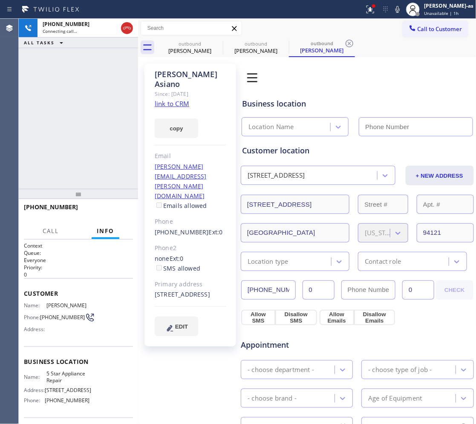
type input "[PHONE_NUMBER]"
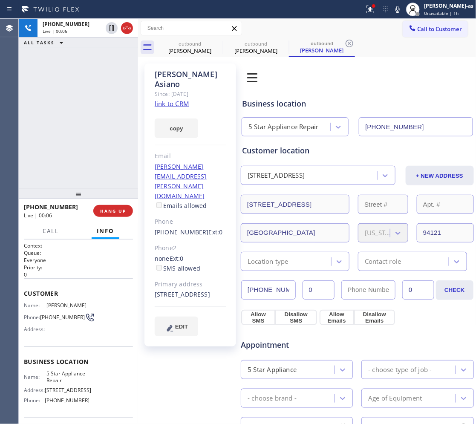
drag, startPoint x: 64, startPoint y: 98, endPoint x: 69, endPoint y: 98, distance: 5.1
click at [65, 98] on div "[PHONE_NUMBER] Live | 00:06 ALL TASKS ALL TASKS ACTIVE TASKS TASKS IN WRAP UP" at bounding box center [78, 104] width 119 height 170
click at [123, 25] on icon at bounding box center [127, 28] width 10 height 10
drag, startPoint x: 86, startPoint y: 146, endPoint x: 109, endPoint y: 224, distance: 81.0
click at [94, 161] on div "[PHONE_NUMBER] Live | 00:07 ALL TASKS ALL TASKS ACTIVE TASKS TASKS IN WRAP UP" at bounding box center [78, 104] width 119 height 170
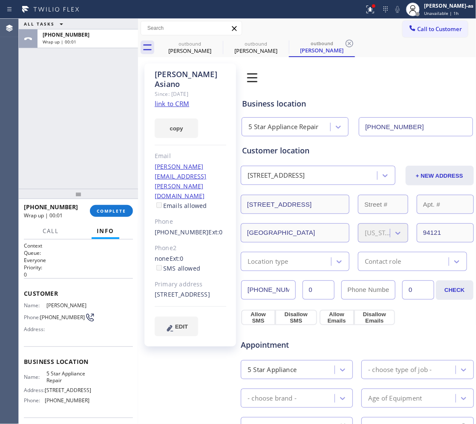
click at [175, 99] on link "link to CRM" at bounding box center [172, 103] width 35 height 9
click at [110, 211] on span "COMPLETE" at bounding box center [111, 211] width 29 height 6
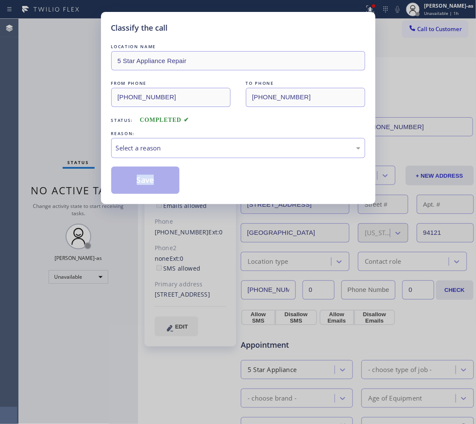
click at [110, 209] on div "Classify the call LOCATION NAME 5 Star Appliance Repair FROM PHONE [PHONE_NUMBE…" at bounding box center [238, 212] width 476 height 424
drag, startPoint x: 179, startPoint y: 147, endPoint x: 182, endPoint y: 153, distance: 6.5
click at [179, 146] on div "Select a reason" at bounding box center [238, 148] width 245 height 10
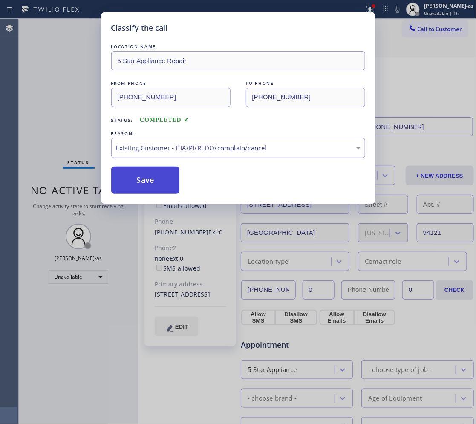
click at [146, 179] on button "Save" at bounding box center [145, 180] width 69 height 27
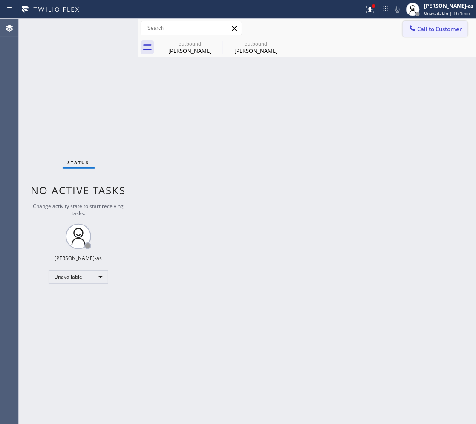
click at [410, 29] on icon at bounding box center [412, 28] width 9 height 9
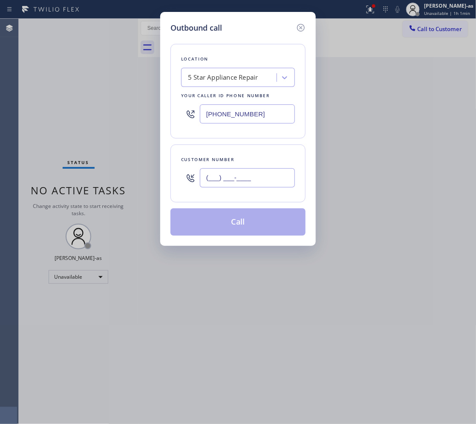
click at [245, 170] on input "(___) ___-____" at bounding box center [247, 177] width 95 height 19
paste input "312) 719-7905"
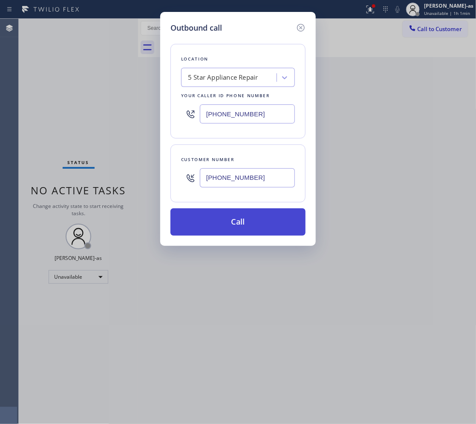
type input "[PHONE_NUMBER]"
click at [248, 227] on button "Call" at bounding box center [237, 221] width 135 height 27
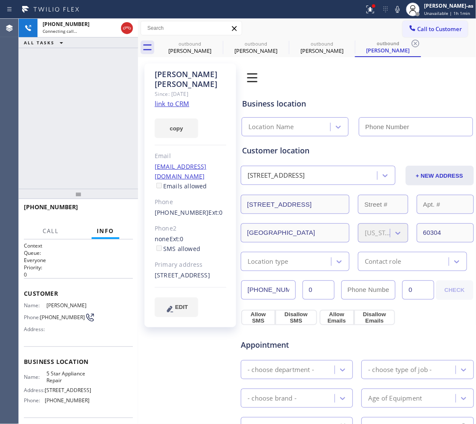
type input "[PHONE_NUMBER]"
click at [165, 99] on link "link to CRM" at bounding box center [172, 103] width 35 height 9
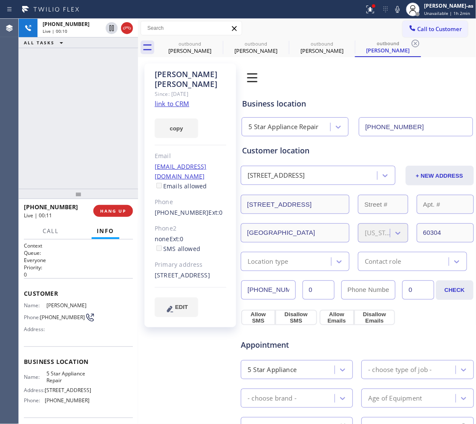
drag, startPoint x: 53, startPoint y: 37, endPoint x: 82, endPoint y: 34, distance: 28.7
click at [61, 42] on div "[PHONE_NUMBER] Live | 00:10 ALL TASKS ALL TASKS ACTIVE TASKS TASKS IN WRAP UP" at bounding box center [78, 33] width 119 height 29
click at [129, 26] on icon at bounding box center [127, 28] width 10 height 10
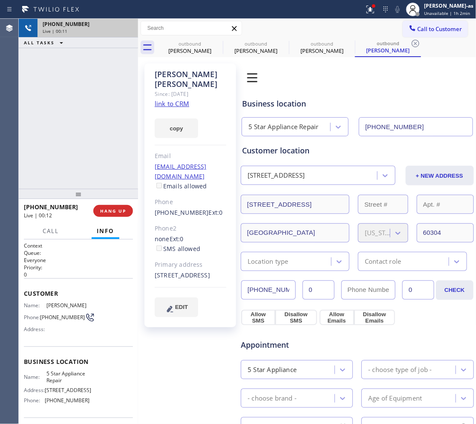
click at [90, 178] on div "[PHONE_NUMBER] Live | 00:11 ALL TASKS ALL TASKS ACTIVE TASKS TASKS IN WRAP UP" at bounding box center [78, 104] width 119 height 170
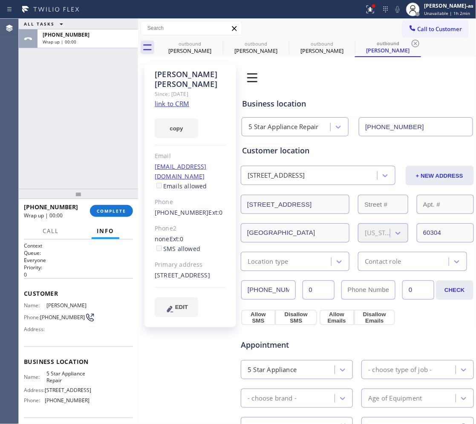
click at [114, 214] on button "COMPLETE" at bounding box center [111, 211] width 43 height 12
drag, startPoint x: 109, startPoint y: 196, endPoint x: 118, endPoint y: 212, distance: 18.6
click at [108, 195] on div at bounding box center [78, 194] width 119 height 10
click at [114, 214] on div "[PHONE_NUMBER] Wrap up | 00:00 COMPLETE" at bounding box center [78, 211] width 109 height 22
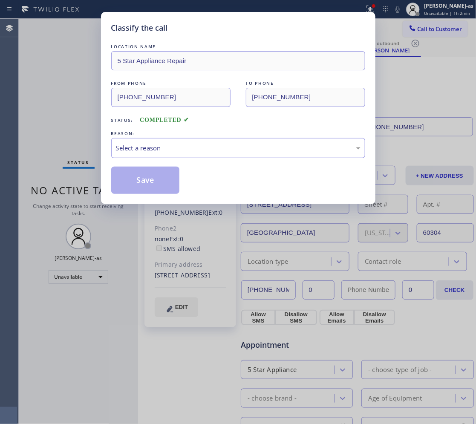
drag, startPoint x: 118, startPoint y: 212, endPoint x: 98, endPoint y: 147, distance: 67.4
click at [88, 149] on div "Classify the call LOCATION NAME 5 Star Appliance Repair FROM PHONE [PHONE_NUMBE…" at bounding box center [238, 212] width 476 height 424
click at [174, 145] on div "Select a reason" at bounding box center [238, 148] width 245 height 10
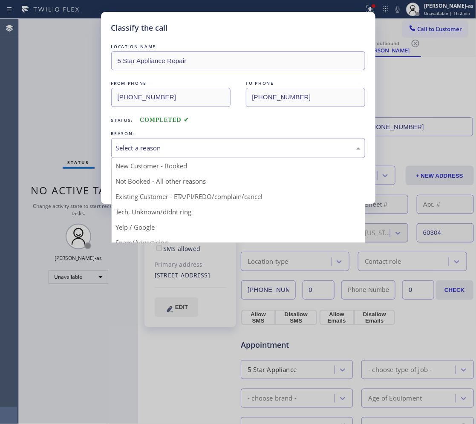
drag, startPoint x: 237, startPoint y: 195, endPoint x: 228, endPoint y: 194, distance: 8.1
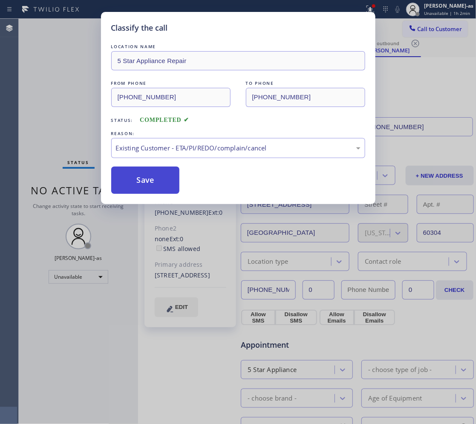
click at [153, 180] on button "Save" at bounding box center [145, 180] width 69 height 27
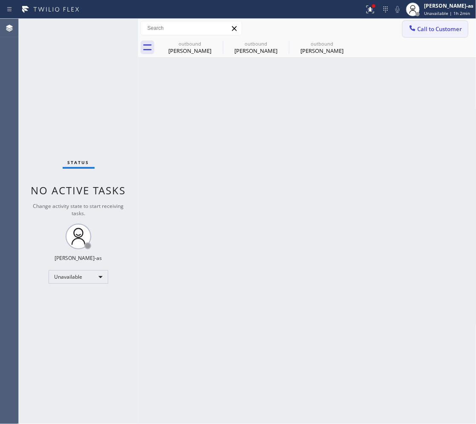
click at [429, 24] on button "Call to Customer" at bounding box center [435, 29] width 65 height 16
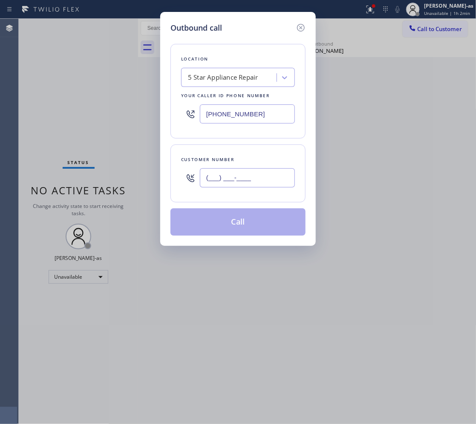
click at [265, 181] on input "(___) ___-____" at bounding box center [247, 177] width 95 height 19
paste input "206) 852-6123"
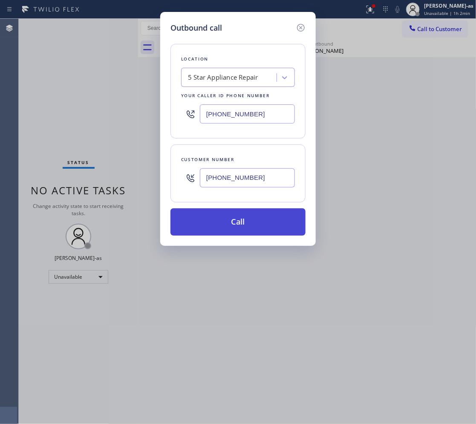
type input "[PHONE_NUMBER]"
click at [250, 220] on button "Call" at bounding box center [237, 221] width 135 height 27
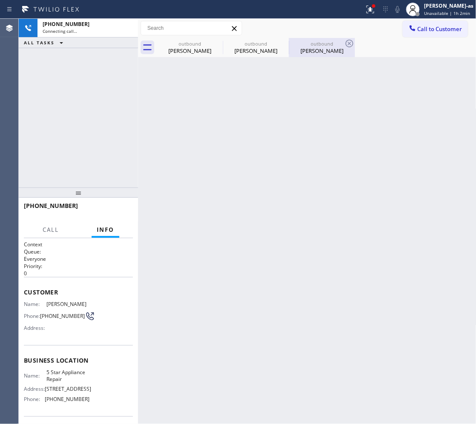
click at [327, 50] on div "[PERSON_NAME]" at bounding box center [322, 51] width 64 height 8
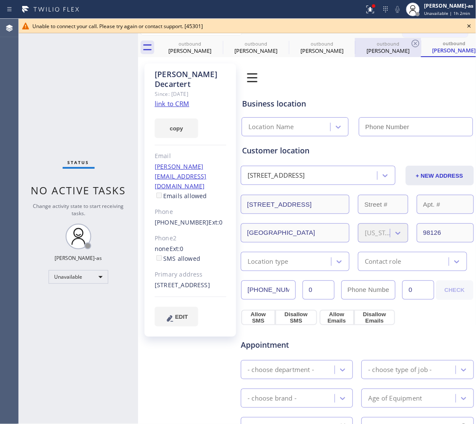
click at [438, 50] on div "[PERSON_NAME]" at bounding box center [454, 50] width 64 height 8
drag, startPoint x: 317, startPoint y: 45, endPoint x: 226, endPoint y: 87, distance: 100.5
click at [318, 45] on div "outbound" at bounding box center [322, 43] width 64 height 6
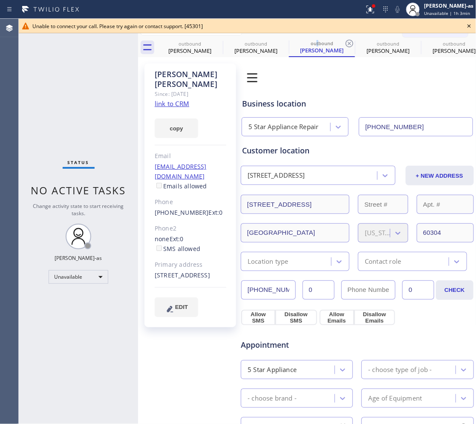
click at [180, 99] on link "link to CRM" at bounding box center [172, 103] width 35 height 9
click at [467, 26] on icon at bounding box center [469, 26] width 10 height 10
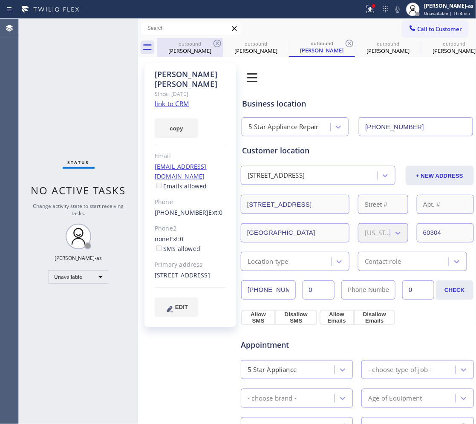
click at [186, 46] on div "outbound" at bounding box center [190, 43] width 64 height 6
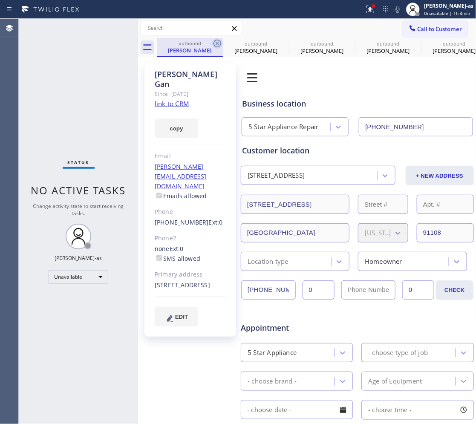
click at [219, 43] on icon at bounding box center [217, 43] width 10 height 10
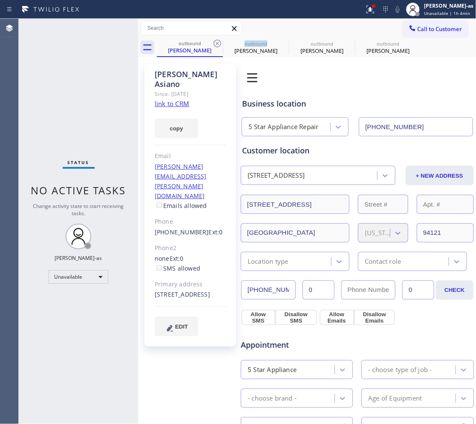
click at [219, 43] on icon at bounding box center [217, 43] width 10 height 10
click at [0, 0] on icon at bounding box center [0, 0] width 0 height 0
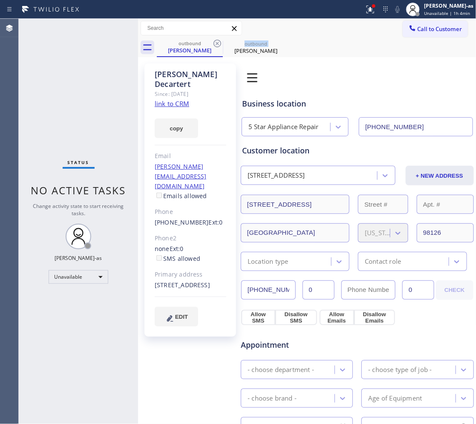
click at [219, 43] on icon at bounding box center [217, 43] width 10 height 10
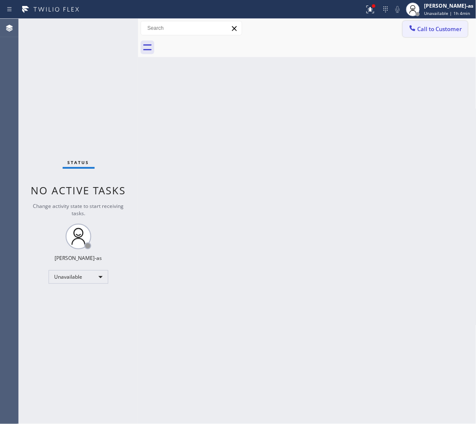
click at [431, 29] on span "Call to Customer" at bounding box center [440, 29] width 45 height 8
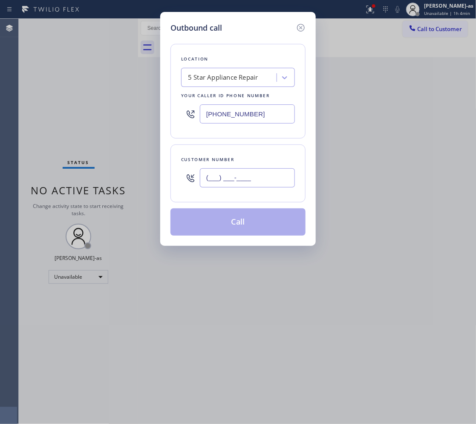
click at [278, 187] on input "(___) ___-____" at bounding box center [247, 177] width 95 height 19
paste input "305) 300-9662"
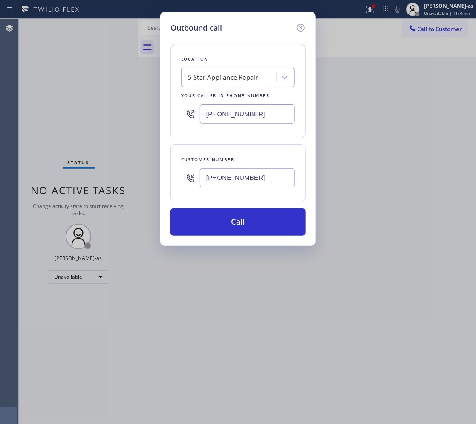
type input "(305) 300-9662"
click at [252, 226] on button "Call" at bounding box center [237, 221] width 135 height 27
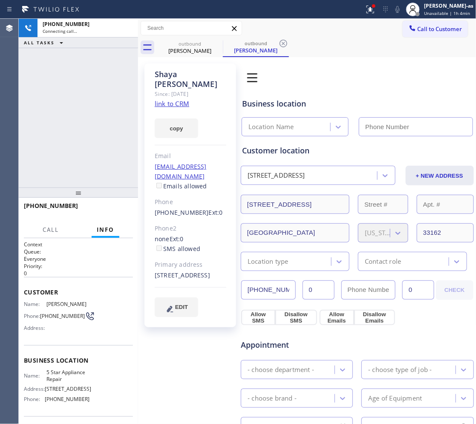
type input "[PHONE_NUMBER]"
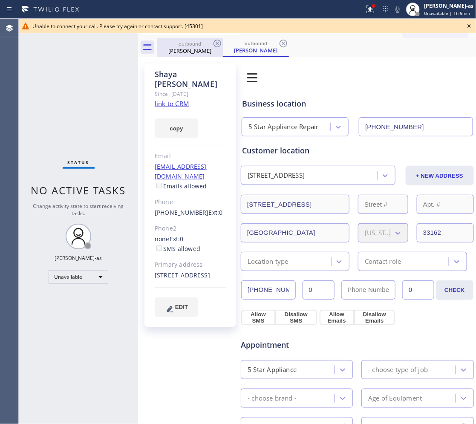
click at [188, 45] on div "outbound" at bounding box center [190, 43] width 64 height 6
click at [212, 40] on div "outbound Shaya Lunger" at bounding box center [190, 47] width 66 height 19
click at [216, 42] on icon at bounding box center [217, 43] width 10 height 10
click at [216, 42] on icon at bounding box center [218, 44] width 8 height 8
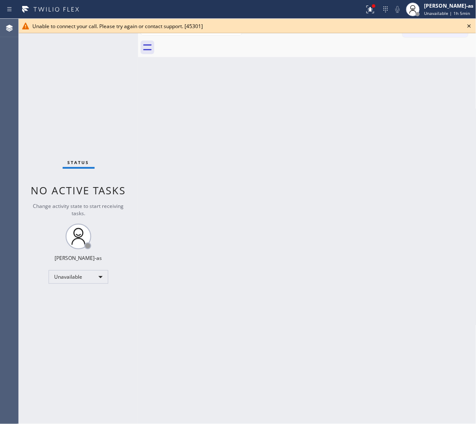
click at [216, 42] on div at bounding box center [317, 47] width 320 height 19
click at [467, 22] on icon at bounding box center [469, 26] width 10 height 10
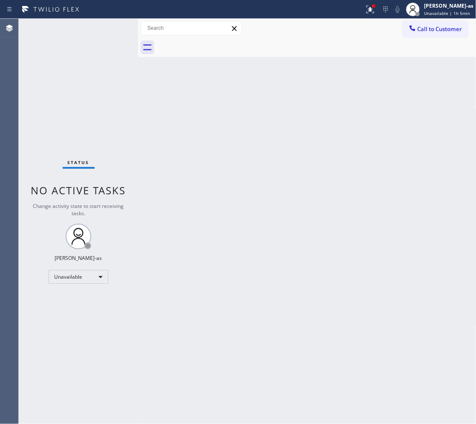
drag, startPoint x: 353, startPoint y: 116, endPoint x: 346, endPoint y: 119, distance: 7.2
click at [354, 118] on div "Back to Dashboard Change Sender ID Customers Technicians Select a contact Outbo…" at bounding box center [307, 221] width 338 height 405
click at [81, 276] on div "Unavailable" at bounding box center [79, 277] width 60 height 14
click at [82, 318] on li "Break" at bounding box center [78, 320] width 58 height 10
drag, startPoint x: 45, startPoint y: 302, endPoint x: -1, endPoint y: 456, distance: 161.0
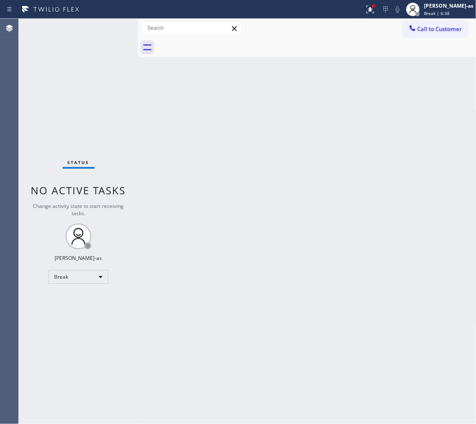
click at [0, 424] on html "Status report Issues detected These issues could affect your workflow. Please c…" at bounding box center [238, 212] width 476 height 424
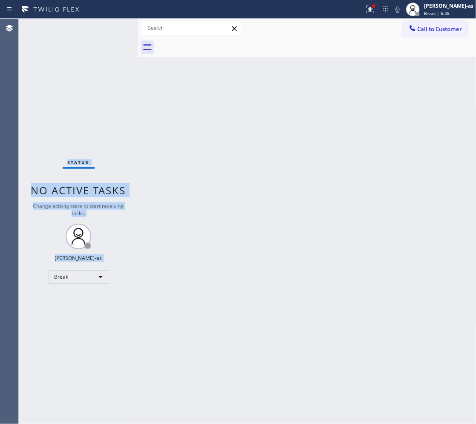
click at [99, 110] on div "Status No active tasks Change activity state to start receiving tasks. Jesica J…" at bounding box center [78, 221] width 119 height 405
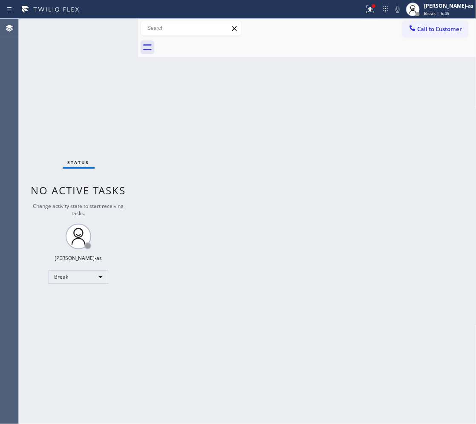
click at [99, 110] on div "Status No active tasks Change activity state to start receiving tasks. Jesica J…" at bounding box center [78, 221] width 119 height 405
click at [91, 274] on div "Break" at bounding box center [79, 277] width 60 height 14
click at [82, 308] on li "Unavailable" at bounding box center [78, 310] width 58 height 10
click at [212, 107] on div "Back to Dashboard Change Sender ID Customers Technicians Select a contact Outbo…" at bounding box center [307, 221] width 338 height 405
drag, startPoint x: 387, startPoint y: 28, endPoint x: 410, endPoint y: 29, distance: 23.0
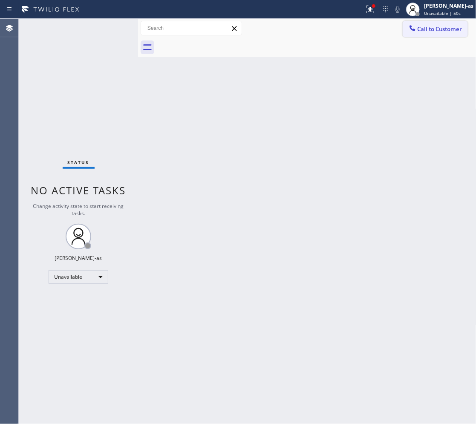
click at [395, 28] on div "Call to Customer Outbound call Location 5 Star Appliance Repair Your caller id …" at bounding box center [307, 28] width 338 height 15
click at [423, 29] on span "Call to Customer" at bounding box center [440, 29] width 45 height 8
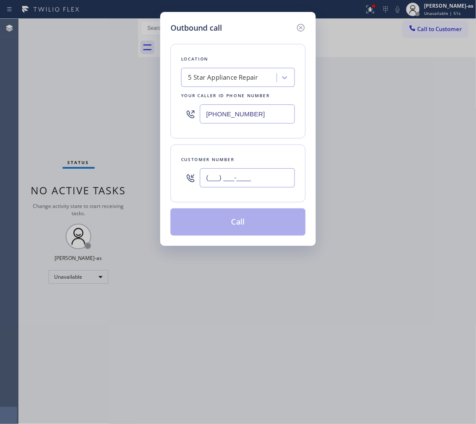
click at [260, 184] on input "(___) ___-____" at bounding box center [247, 177] width 95 height 19
paste input "707) 695-0017"
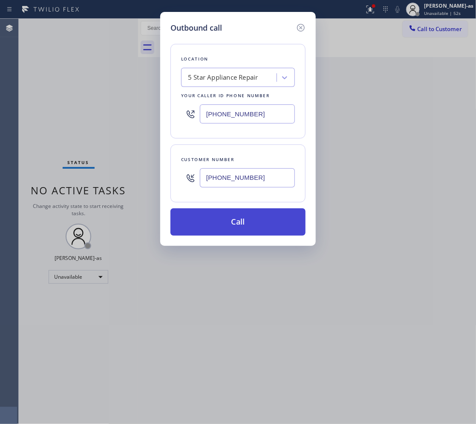
type input "(707) 695-0017"
click at [248, 223] on button "Call" at bounding box center [237, 221] width 135 height 27
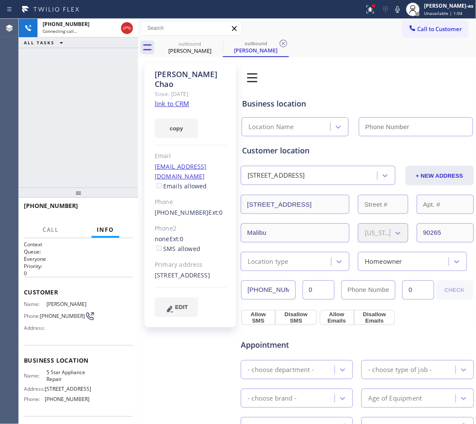
type input "[PHONE_NUMBER]"
click at [165, 99] on link "link to CRM" at bounding box center [172, 103] width 35 height 9
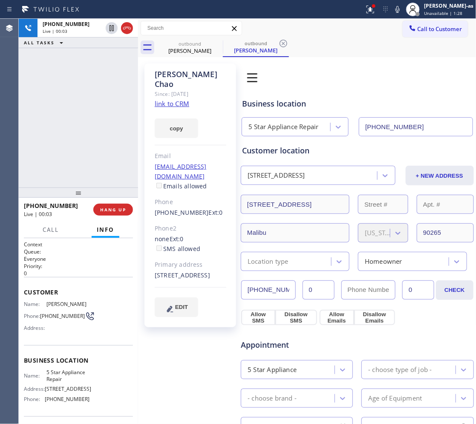
click at [80, 71] on div "+17076950017 Live | 00:03 ALL TASKS ALL TASKS ACTIVE TASKS TASKS IN WRAP UP" at bounding box center [78, 103] width 119 height 169
click at [128, 30] on icon at bounding box center [127, 28] width 10 height 10
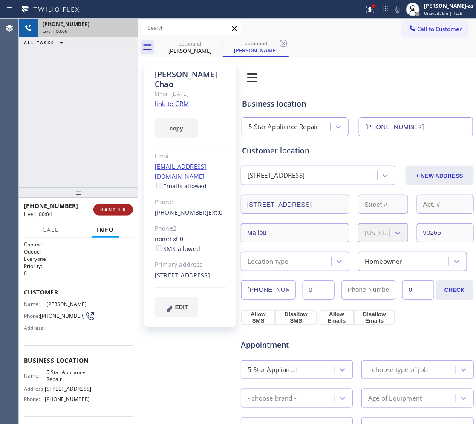
click at [121, 207] on span "HANG UP" at bounding box center [113, 210] width 26 height 6
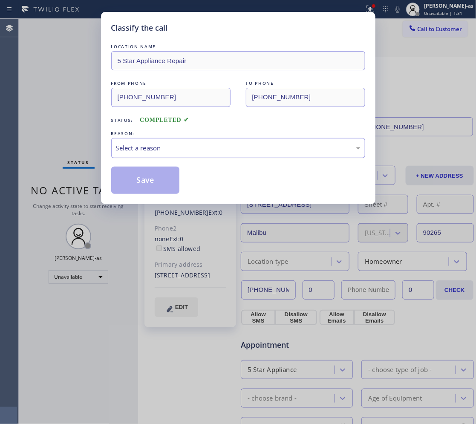
click at [190, 153] on div "Select a reason" at bounding box center [238, 148] width 245 height 10
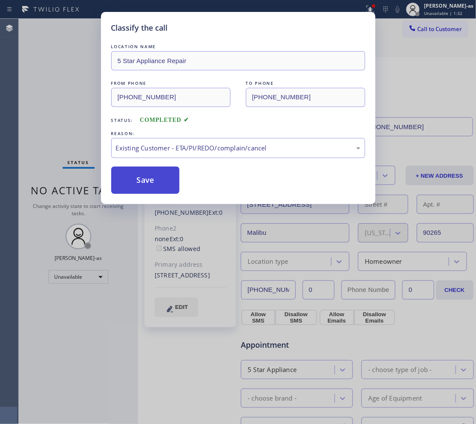
click at [133, 181] on button "Save" at bounding box center [145, 180] width 69 height 27
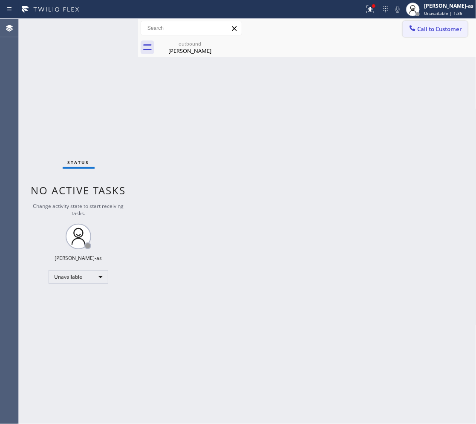
click at [420, 23] on button "Call to Customer" at bounding box center [435, 29] width 65 height 16
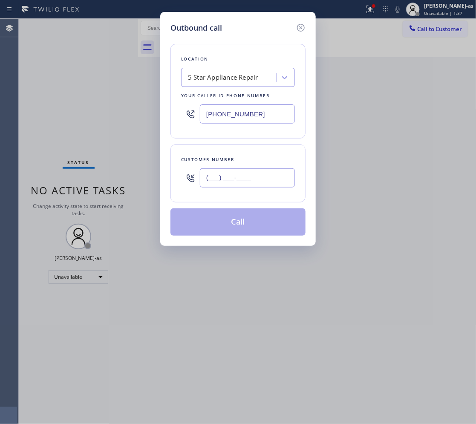
click at [240, 182] on input "(___) ___-____" at bounding box center [247, 177] width 95 height 19
paste input "310) 629-7830"
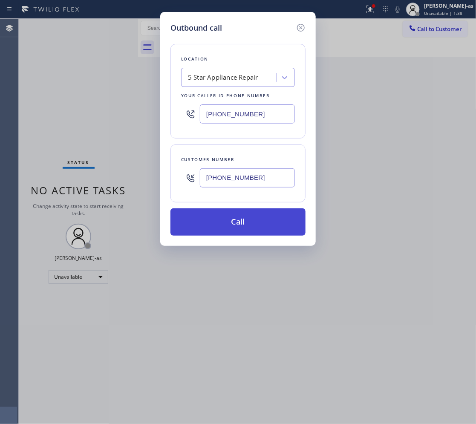
type input "(310) 629-7830"
click at [266, 224] on button "Call" at bounding box center [237, 221] width 135 height 27
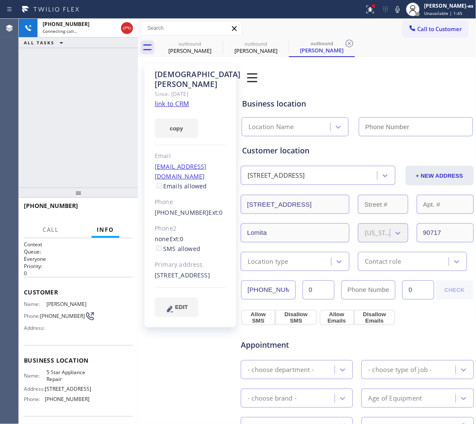
type input "[PHONE_NUMBER]"
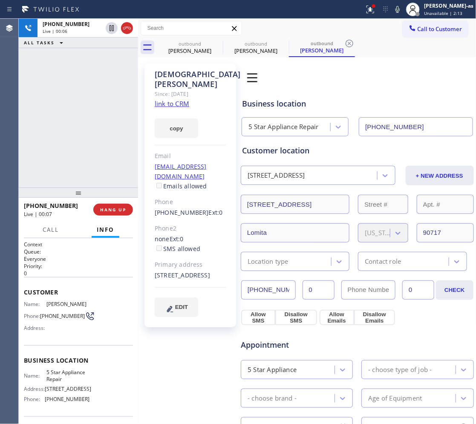
click at [174, 99] on link "link to CRM" at bounding box center [172, 103] width 35 height 9
click at [121, 209] on span "HANG UP" at bounding box center [113, 210] width 26 height 6
click at [90, 167] on div "+13106297830 Live | 00:09 ALL TASKS ALL TASKS ACTIVE TASKS TASKS IN WRAP UP" at bounding box center [78, 103] width 119 height 169
click at [111, 203] on div "+13106297830 Live | 00:10 HANG UP" at bounding box center [78, 210] width 109 height 22
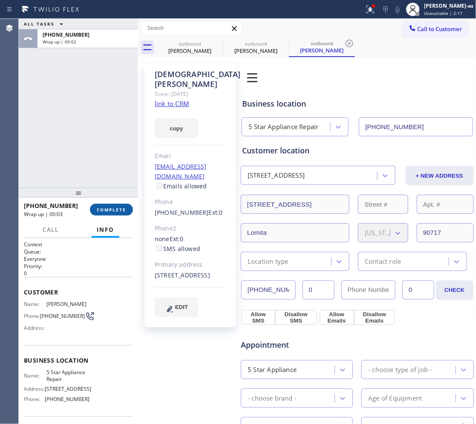
click at [124, 208] on span "COMPLETE" at bounding box center [111, 210] width 29 height 6
drag, startPoint x: 66, startPoint y: 156, endPoint x: 72, endPoint y: 156, distance: 5.1
click at [72, 156] on div "ALL TASKS ALL TASKS ACTIVE TASKS TASKS IN WRAP UP +13106297830 Wrap up | 00:02" at bounding box center [78, 103] width 119 height 169
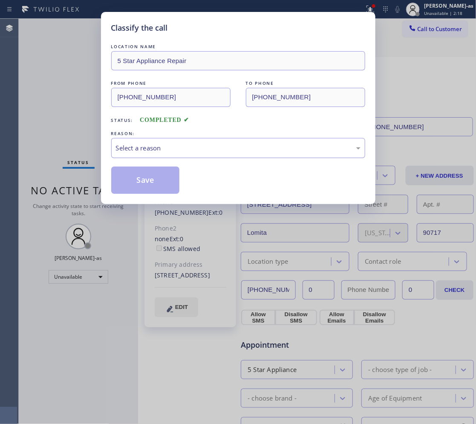
click at [217, 149] on div "Select a reason" at bounding box center [238, 148] width 245 height 10
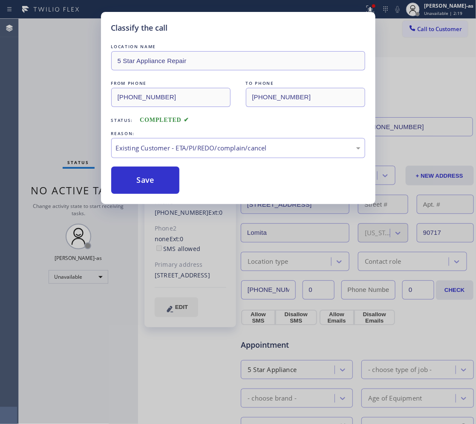
drag, startPoint x: 240, startPoint y: 190, endPoint x: 188, endPoint y: 190, distance: 51.6
click at [162, 186] on button "Save" at bounding box center [145, 180] width 69 height 27
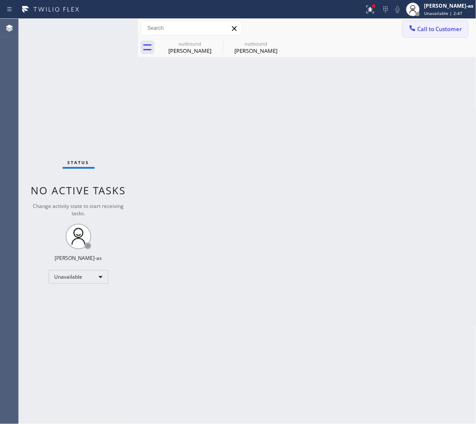
click at [429, 23] on button "Call to Customer" at bounding box center [435, 29] width 65 height 16
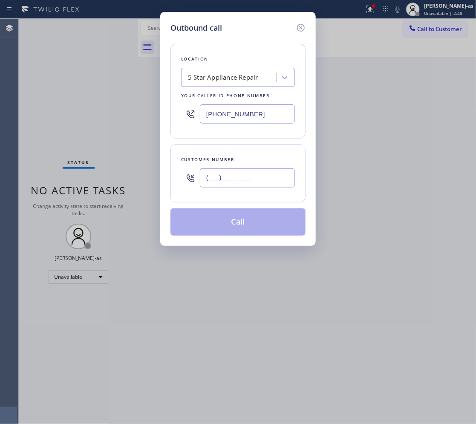
click at [277, 172] on input "(___) ___-____" at bounding box center [247, 177] width 95 height 19
paste input "714) 412-0357"
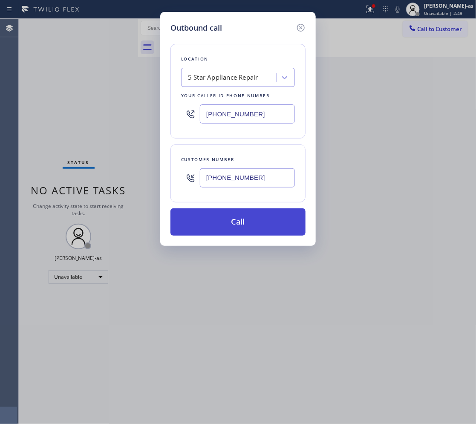
type input "(714) 412-0357"
click at [251, 220] on button "Call" at bounding box center [237, 221] width 135 height 27
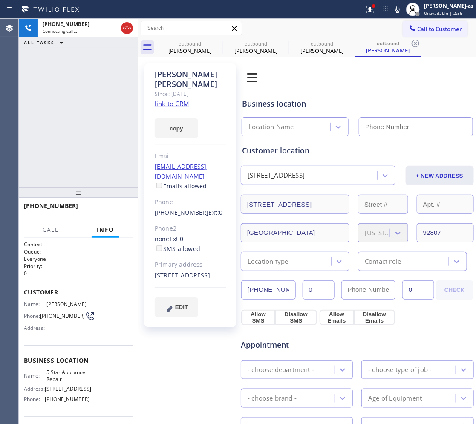
type input "[PHONE_NUMBER]"
click at [179, 99] on link "link to CRM" at bounding box center [172, 103] width 35 height 9
click at [70, 64] on div "+17144120357 Connecting call… ALL TASKS ALL TASKS ACTIVE TASKS TASKS IN WRAP UP" at bounding box center [78, 103] width 119 height 169
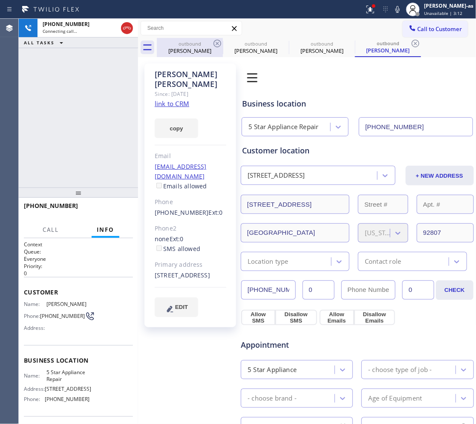
click at [191, 47] on div "Lynne Chao" at bounding box center [190, 51] width 64 height 8
click at [214, 42] on icon at bounding box center [218, 44] width 8 height 8
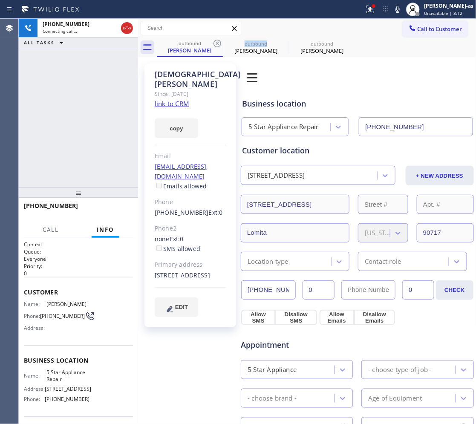
click at [214, 42] on icon at bounding box center [218, 44] width 8 height 8
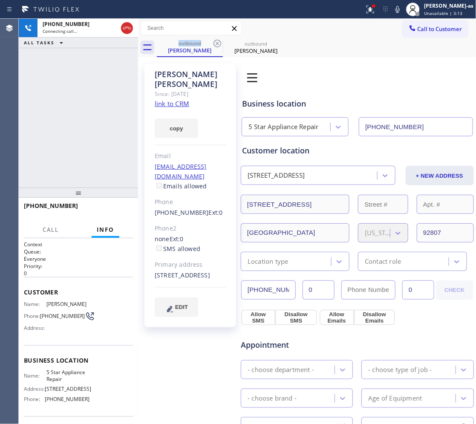
click at [214, 42] on icon at bounding box center [218, 44] width 8 height 8
click at [176, 99] on link "link to CRM" at bounding box center [172, 103] width 35 height 9
drag, startPoint x: 26, startPoint y: 74, endPoint x: 64, endPoint y: 225, distance: 155.5
click at [33, 73] on div "+17144120357 Live | 00:54 ALL TASKS ALL TASKS ACTIVE TASKS TASKS IN WRAP UP" at bounding box center [78, 103] width 119 height 169
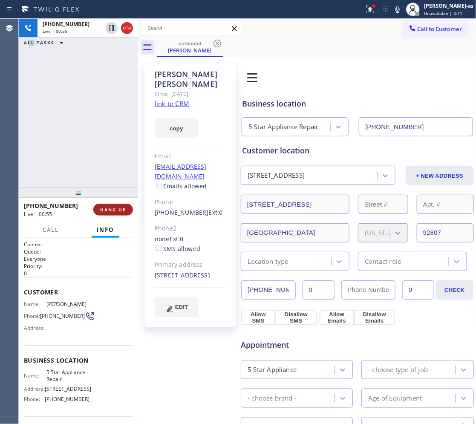
click at [109, 209] on span "HANG UP" at bounding box center [113, 210] width 26 height 6
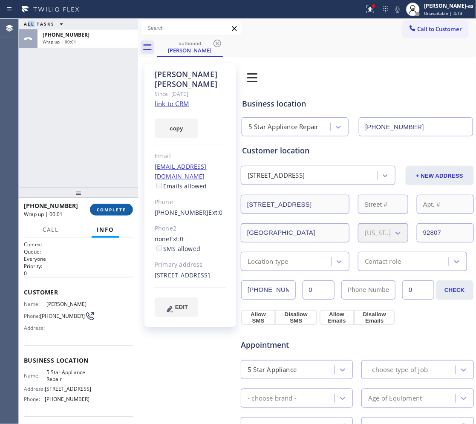
click at [109, 209] on span "COMPLETE" at bounding box center [111, 210] width 29 height 6
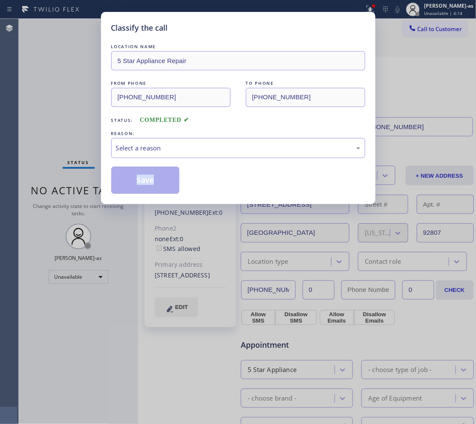
click at [109, 209] on div "Classify the call LOCATION NAME 5 Star Appliance Repair FROM PHONE (855) 731-49…" at bounding box center [238, 212] width 476 height 424
click at [227, 146] on div "Select a reason" at bounding box center [238, 148] width 245 height 10
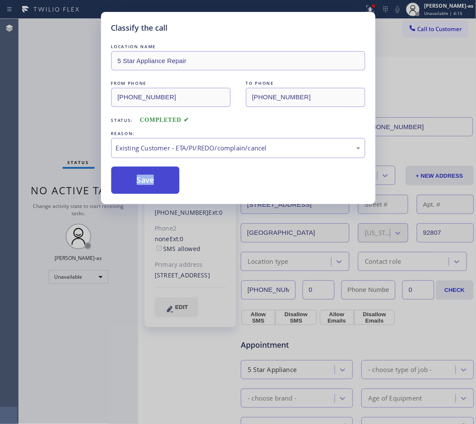
click at [147, 183] on button "Save" at bounding box center [145, 180] width 69 height 27
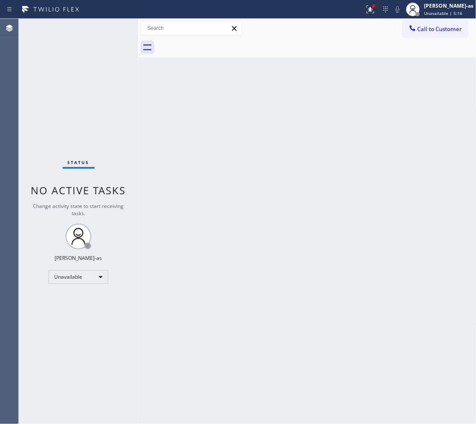
click at [427, 28] on span "Call to Customer" at bounding box center [440, 29] width 45 height 8
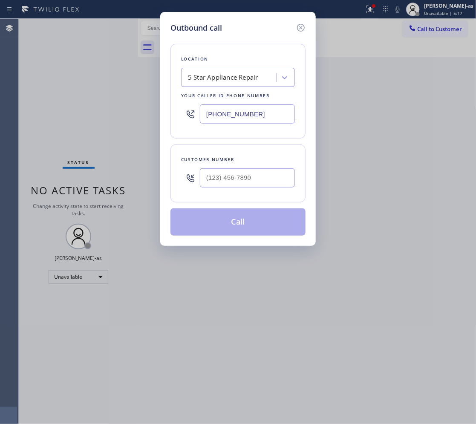
drag, startPoint x: 246, startPoint y: 167, endPoint x: 252, endPoint y: 177, distance: 11.5
click at [245, 167] on div at bounding box center [247, 178] width 95 height 28
click at [258, 178] on input "(___) ___-____" at bounding box center [247, 177] width 95 height 19
paste input "516) 322-9800"
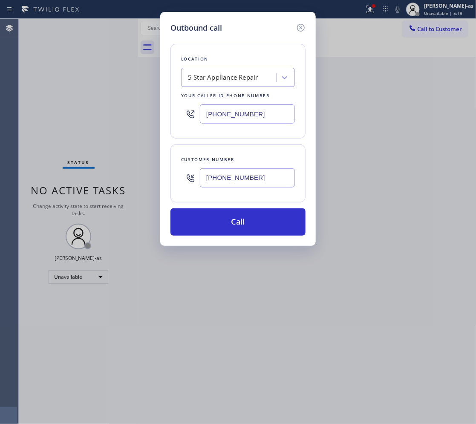
type input "(516) 322-9800"
click at [250, 107] on input "[PHONE_NUMBER]" at bounding box center [247, 113] width 95 height 19
paste input "332) 456-0495"
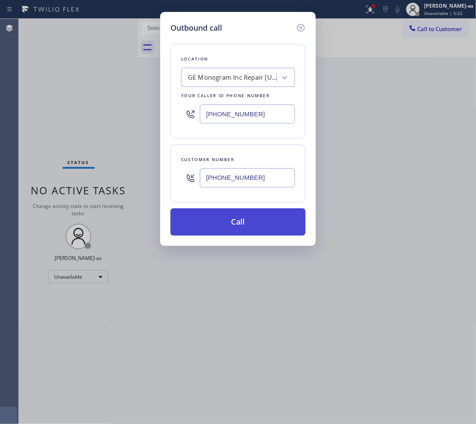
type input "(332) 456-0495"
click at [258, 229] on button "Call" at bounding box center [237, 221] width 135 height 27
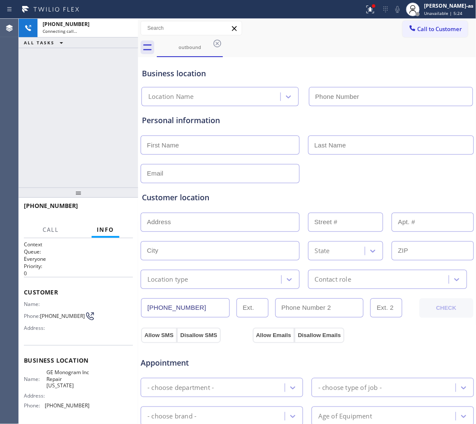
type input "(332) 456-0495"
drag, startPoint x: 130, startPoint y: 29, endPoint x: 463, endPoint y: 92, distance: 339.1
click at [130, 29] on icon at bounding box center [127, 28] width 8 height 3
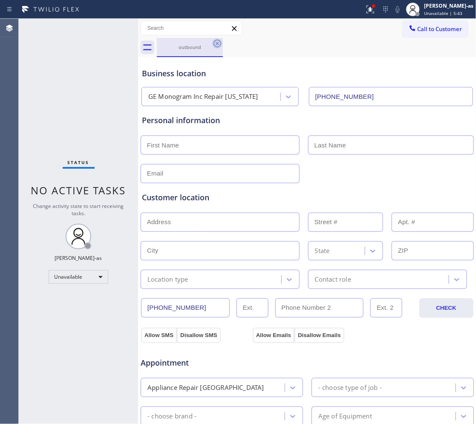
click at [218, 47] on icon at bounding box center [217, 43] width 10 height 10
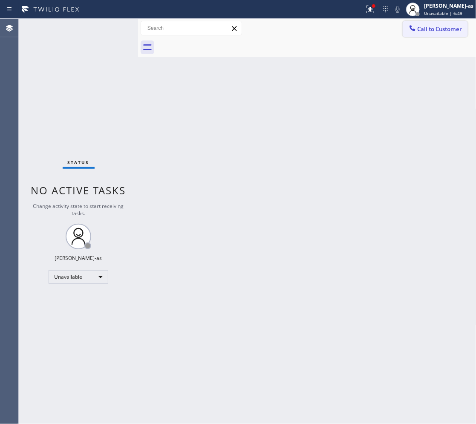
click at [437, 36] on button "Call to Customer" at bounding box center [435, 29] width 65 height 16
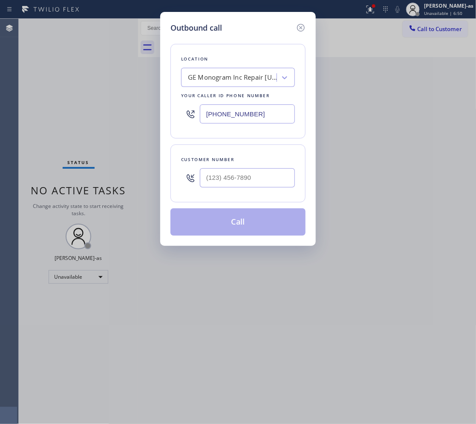
click at [259, 168] on div at bounding box center [247, 178] width 95 height 28
click at [260, 178] on input "(___) ___-____" at bounding box center [247, 177] width 95 height 19
paste input "909) 367-5924"
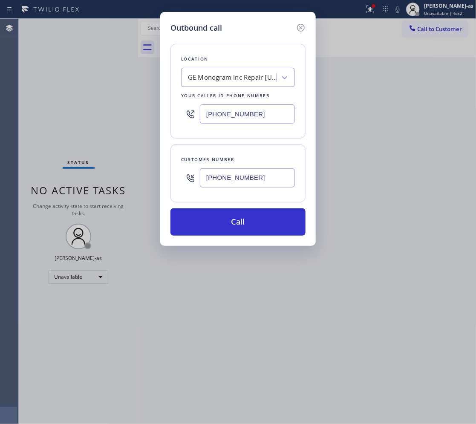
type input "(909) 367-5924"
click at [214, 73] on div "GE Monogram Inc Repair New York" at bounding box center [232, 78] width 89 height 10
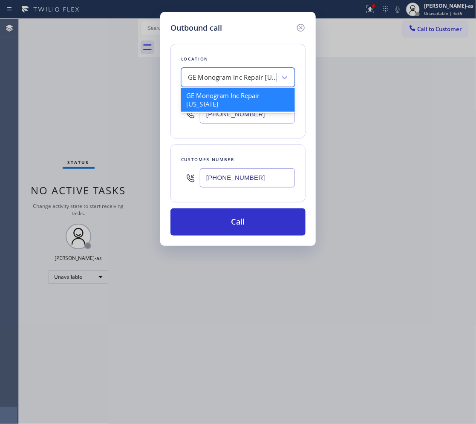
paste input "5 Star Appliance Repair"
type input "5 Star Appliance Repair"
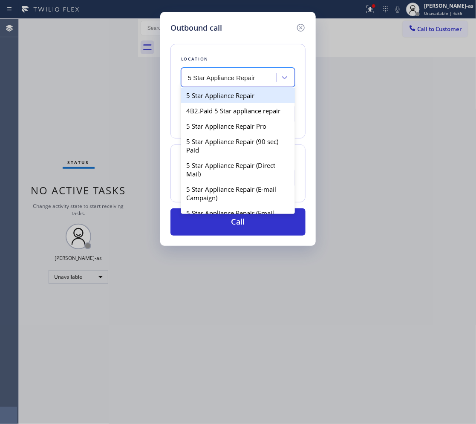
click at [218, 99] on div "5 Star Appliance Repair" at bounding box center [238, 95] width 114 height 15
type input "[PHONE_NUMBER]"
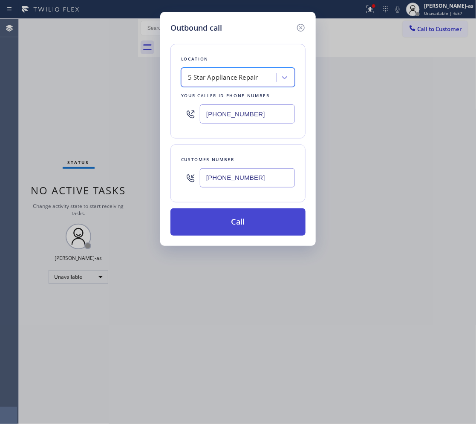
click at [259, 224] on button "Call" at bounding box center [237, 221] width 135 height 27
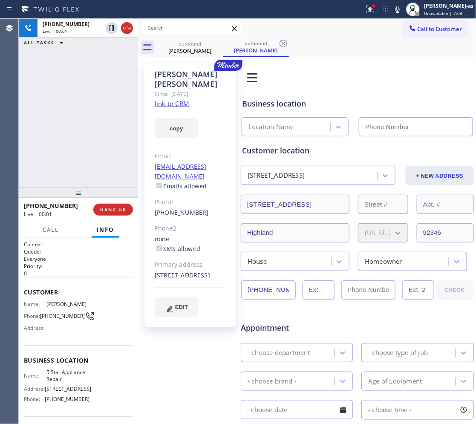
type input "[PHONE_NUMBER]"
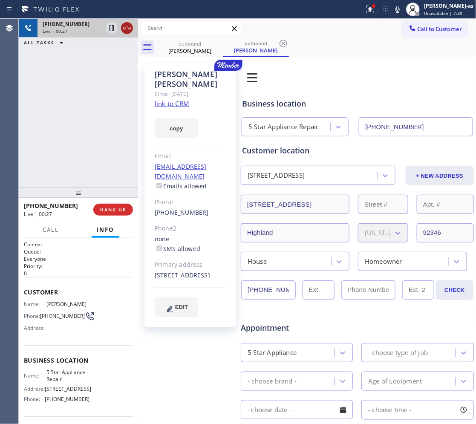
click at [124, 25] on icon at bounding box center [127, 28] width 10 height 10
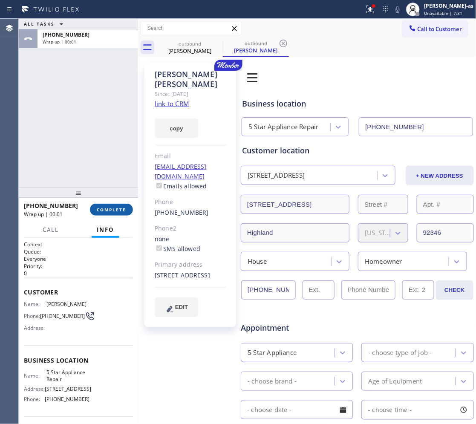
click at [121, 213] on button "COMPLETE" at bounding box center [111, 210] width 43 height 12
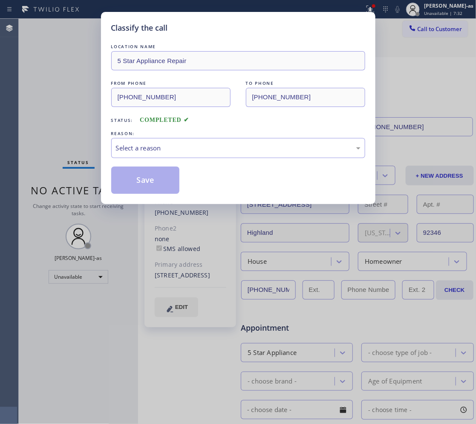
click at [114, 212] on div "Classify the call LOCATION NAME 5 Star Appliance Repair FROM PHONE (855) 731-49…" at bounding box center [238, 212] width 476 height 424
click at [115, 205] on div "Classify the call LOCATION NAME 5 Star Appliance Repair FROM PHONE (855) 731-49…" at bounding box center [238, 212] width 476 height 424
click at [227, 158] on div "Select a reason" at bounding box center [238, 148] width 254 height 20
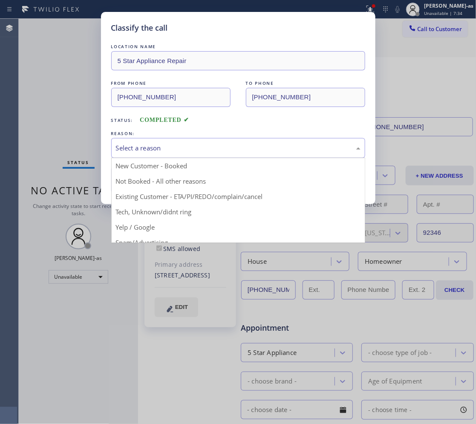
drag, startPoint x: 216, startPoint y: 195, endPoint x: 160, endPoint y: 192, distance: 55.9
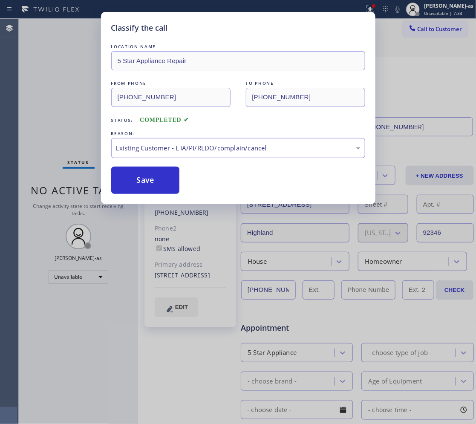
drag, startPoint x: 153, startPoint y: 176, endPoint x: 346, endPoint y: 34, distance: 239.4
click at [156, 170] on button "Save" at bounding box center [145, 180] width 69 height 27
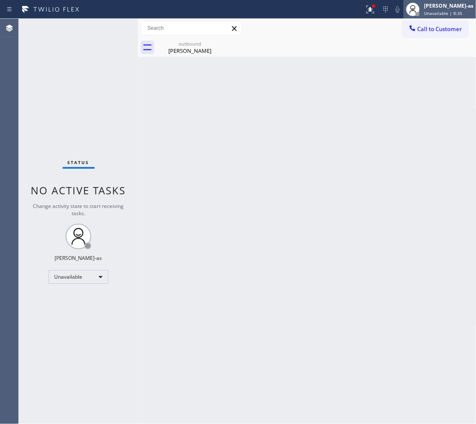
click at [442, 18] on div "Jesica Jumao-as Unavailable | 8:35" at bounding box center [440, 9] width 72 height 19
click at [335, 87] on div "Back to Dashboard Change Sender ID Customers Technicians Select a contact Outbo…" at bounding box center [307, 221] width 338 height 405
click at [427, 31] on span "Call to Customer" at bounding box center [440, 29] width 45 height 8
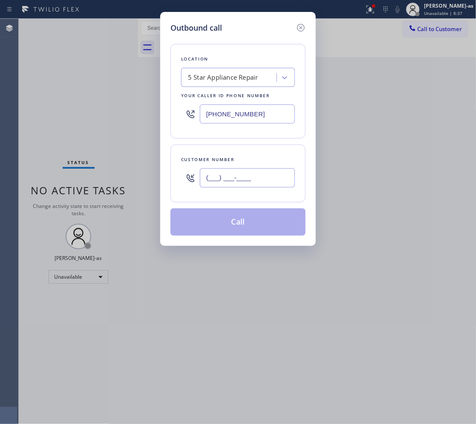
click at [244, 188] on input "(___) ___-____" at bounding box center [247, 177] width 95 height 19
paste input "315) 256-5023"
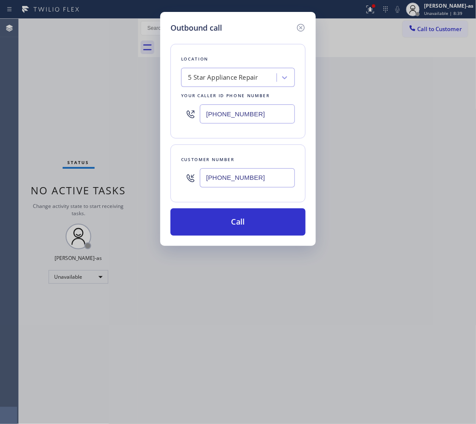
type input "(315) 256-5023"
click at [216, 74] on div "5 Star Appliance Repair" at bounding box center [223, 78] width 70 height 10
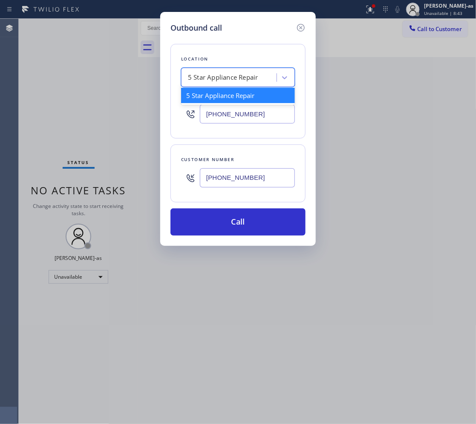
paste input "Anytime Appliances Repair"
type input "Anytime Appliances Repair"
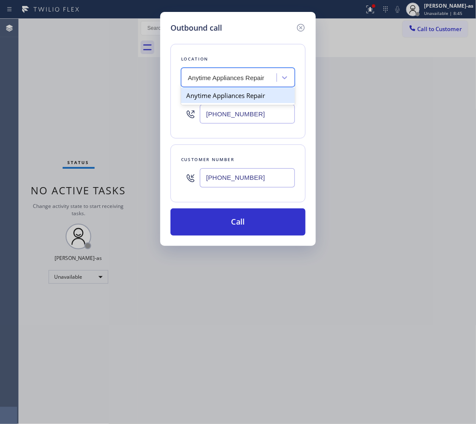
click at [216, 99] on div "Anytime Appliances Repair" at bounding box center [238, 95] width 114 height 15
type input "(978) 735-2724"
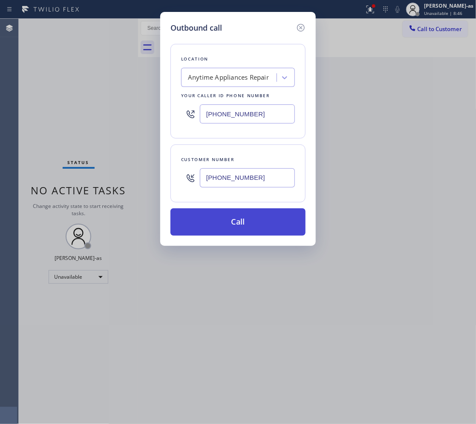
click at [263, 225] on button "Call" at bounding box center [237, 221] width 135 height 27
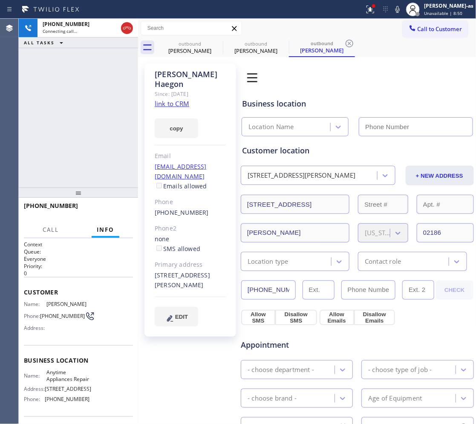
click at [183, 99] on link "link to CRM" at bounding box center [172, 103] width 35 height 9
type input "(978) 735-2724"
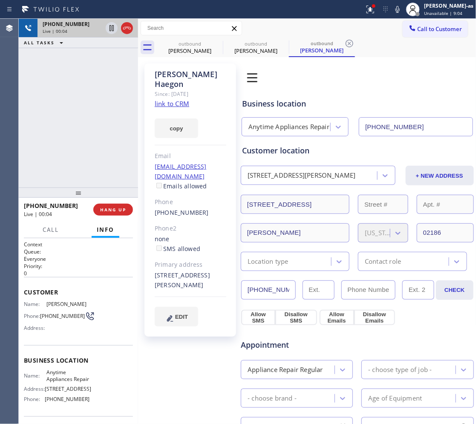
click at [128, 22] on div at bounding box center [119, 28] width 31 height 19
drag, startPoint x: 104, startPoint y: 137, endPoint x: 107, endPoint y: 180, distance: 42.8
click at [105, 168] on div "+13152565023 Live | 00:05 ALL TASKS ALL TASKS ACTIVE TASKS TASKS IN WRAP UP" at bounding box center [78, 103] width 119 height 169
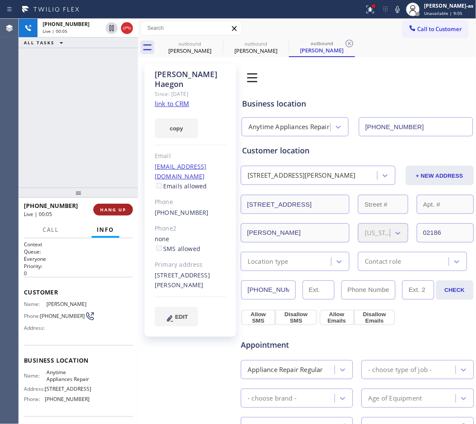
click at [112, 207] on span "HANG UP" at bounding box center [113, 210] width 26 height 6
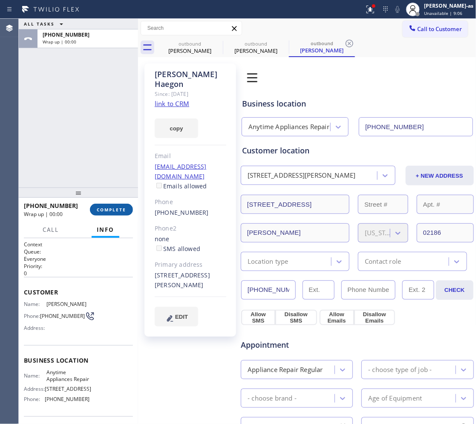
click at [112, 207] on span "COMPLETE" at bounding box center [111, 210] width 29 height 6
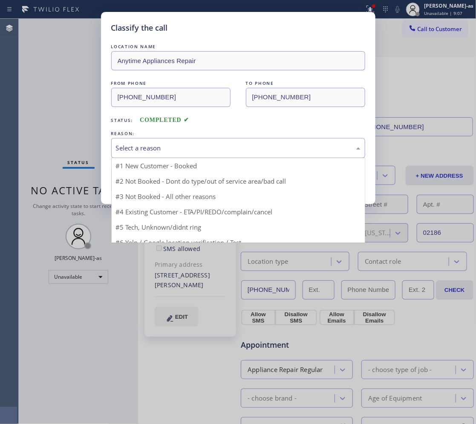
click at [192, 150] on div "Select a reason" at bounding box center [238, 148] width 245 height 10
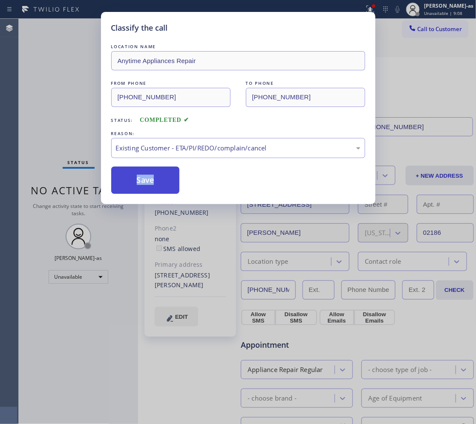
drag, startPoint x: 170, startPoint y: 190, endPoint x: 128, endPoint y: 185, distance: 41.8
click at [170, 190] on button "Save" at bounding box center [145, 180] width 69 height 27
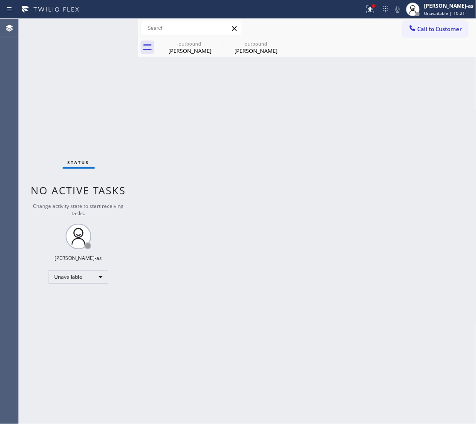
click at [420, 25] on span "Call to Customer" at bounding box center [440, 29] width 45 height 8
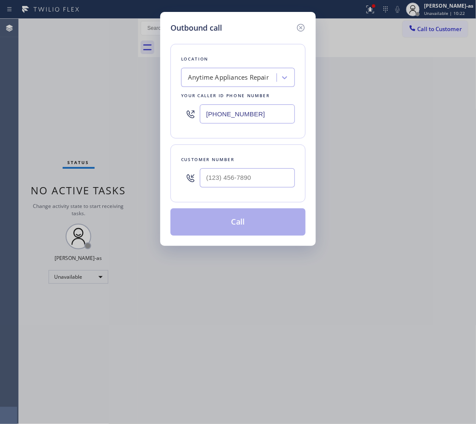
drag, startPoint x: 264, startPoint y: 167, endPoint x: 267, endPoint y: 175, distance: 8.5
click at [264, 170] on div at bounding box center [247, 178] width 95 height 28
click at [267, 175] on input "(___) ___-____" at bounding box center [247, 177] width 95 height 19
paste input "347) 834-2225"
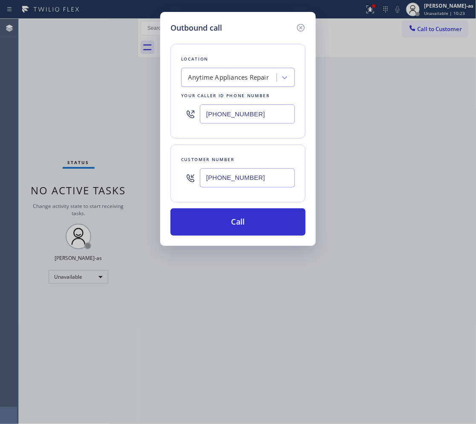
type input "(347) 834-2225"
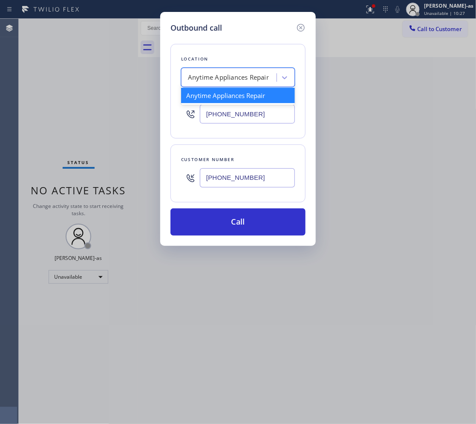
click at [242, 79] on div "Anytime Appliances Repair" at bounding box center [228, 78] width 81 height 10
paste input "Elite Sub-Zero & Wolf Repair Service New York"
type input "Elite Sub-Zero & Wolf Repair Service New York"
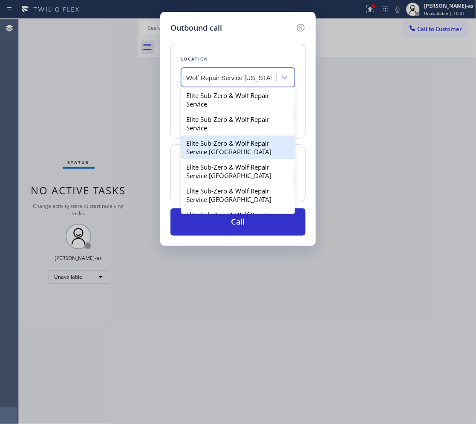
scroll to position [53, 0]
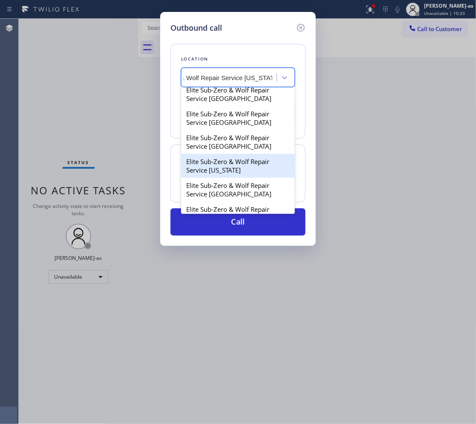
click at [255, 173] on div "Elite Sub-Zero & Wolf Repair Service New York" at bounding box center [238, 166] width 114 height 24
type input "(917) 920-9568"
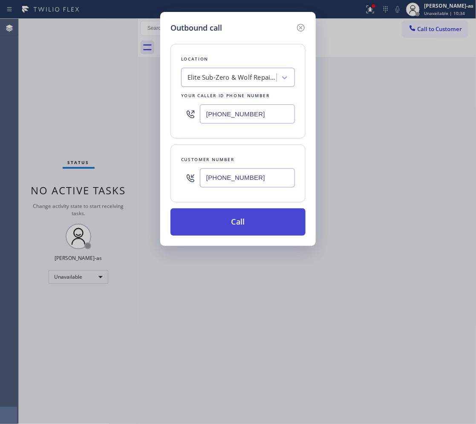
click at [257, 225] on button "Call" at bounding box center [237, 221] width 135 height 27
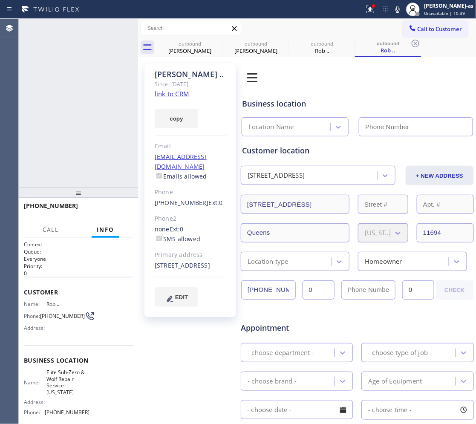
type input "(917) 920-9568"
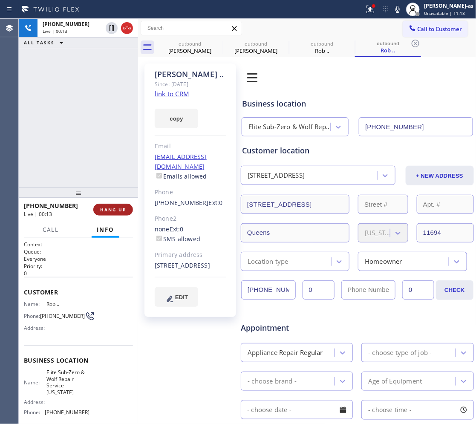
click at [116, 211] on span "HANG UP" at bounding box center [113, 210] width 26 height 6
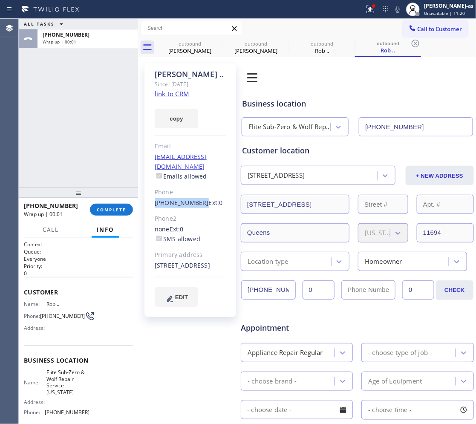
drag, startPoint x: 148, startPoint y: 196, endPoint x: 196, endPoint y: 194, distance: 48.2
click at [196, 194] on div "Rob .. Since: 20 may 2020 link to CRM copy Email no@gmail.com Emails allowed Ph…" at bounding box center [190, 190] width 92 height 254
copy link "(347) 834-2225"
click at [113, 209] on span "COMPLETE" at bounding box center [111, 210] width 29 height 6
click at [105, 188] on div at bounding box center [78, 193] width 119 height 10
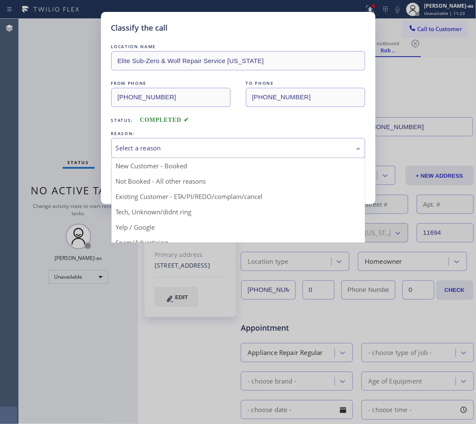
drag, startPoint x: 171, startPoint y: 148, endPoint x: 177, endPoint y: 154, distance: 8.7
click at [176, 153] on div "Select a reason" at bounding box center [238, 148] width 245 height 10
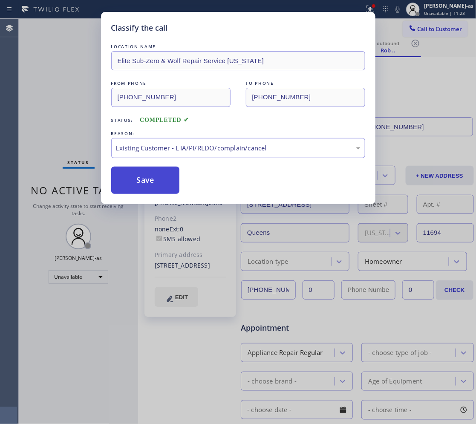
click at [150, 173] on button "Save" at bounding box center [145, 180] width 69 height 27
click at [425, 28] on span "Call to Customer" at bounding box center [440, 29] width 45 height 8
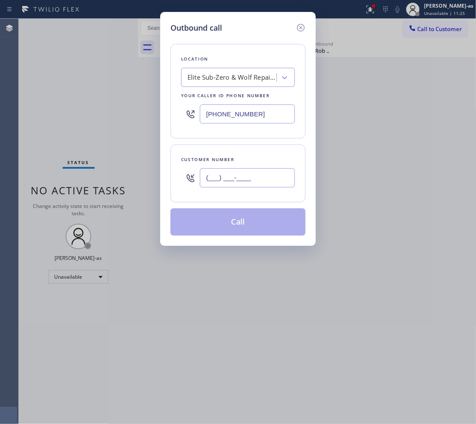
click at [260, 175] on input "(___) ___-____" at bounding box center [247, 177] width 95 height 19
paste input "347) 834-2225"
type input "(347) 834-2225"
click at [245, 226] on button "Call" at bounding box center [237, 221] width 135 height 27
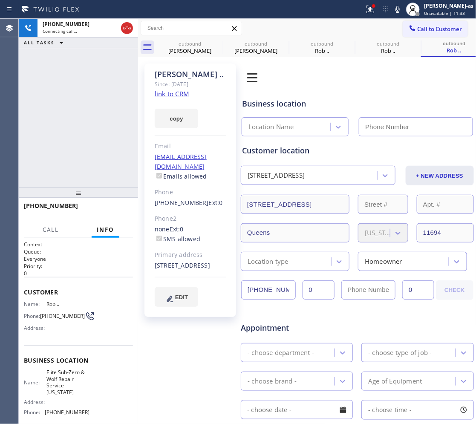
type input "(917) 920-9568"
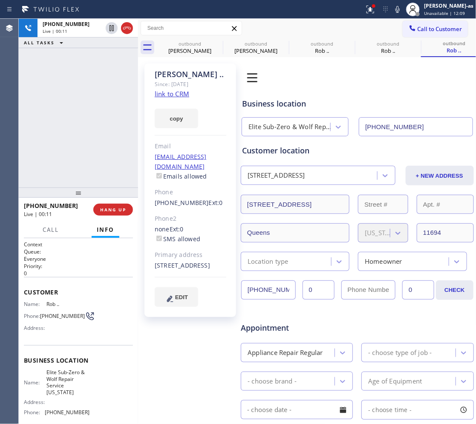
drag, startPoint x: 97, startPoint y: 139, endPoint x: 84, endPoint y: 210, distance: 72.0
click at [97, 139] on div "+13478342225 Live | 00:11 ALL TASKS ALL TASKS ACTIVE TASKS TASKS IN WRAP UP" at bounding box center [78, 103] width 119 height 169
click at [105, 207] on span "HANG UP" at bounding box center [113, 210] width 26 height 6
click at [107, 207] on span "HANG UP" at bounding box center [113, 210] width 26 height 6
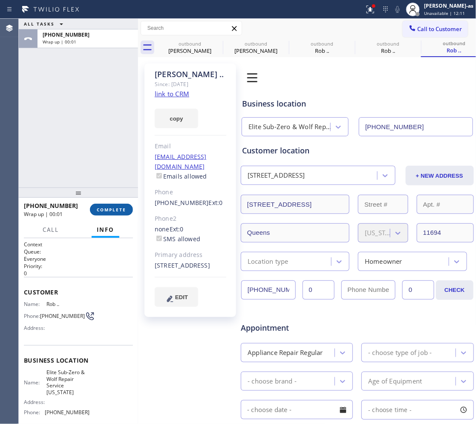
click at [107, 207] on span "COMPLETE" at bounding box center [111, 210] width 29 height 6
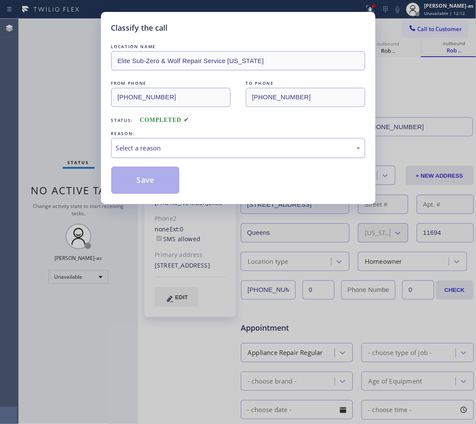
drag, startPoint x: 138, startPoint y: 154, endPoint x: 146, endPoint y: 155, distance: 8.6
click at [138, 153] on div "Select a reason" at bounding box center [238, 148] width 254 height 20
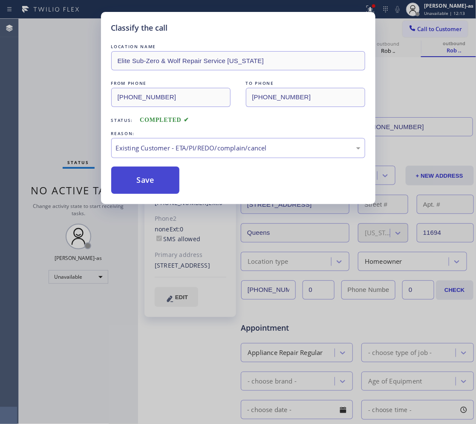
click at [143, 177] on button "Save" at bounding box center [145, 180] width 69 height 27
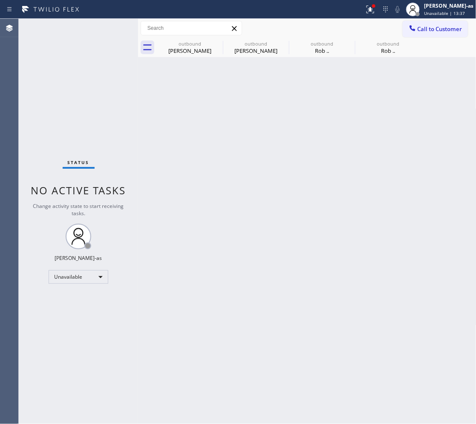
click at [0, 0] on icon at bounding box center [0, 0] width 0 height 0
click at [218, 43] on div "outbound Shana Britt outbound Kim Haegon outbound Rob .. outbound Rob .." at bounding box center [317, 47] width 320 height 19
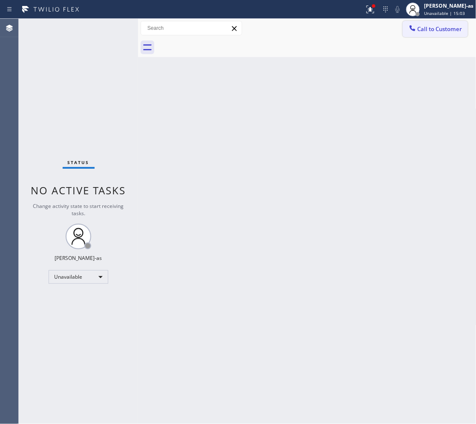
click at [431, 33] on button "Call to Customer" at bounding box center [435, 29] width 65 height 16
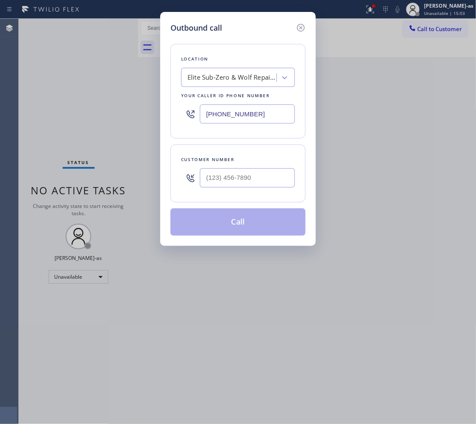
click at [252, 190] on div at bounding box center [247, 178] width 95 height 28
click at [254, 183] on input "(___) ___-____" at bounding box center [247, 177] width 95 height 19
paste input "206) 734-5836"
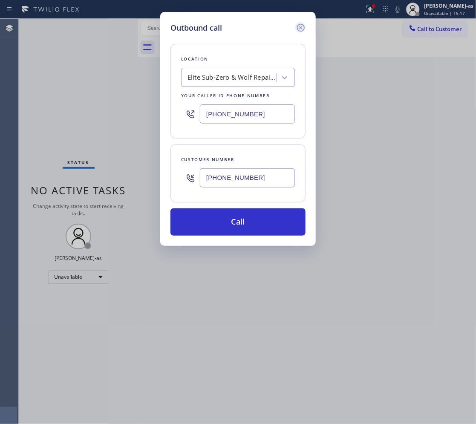
click at [299, 29] on icon at bounding box center [301, 28] width 10 height 10
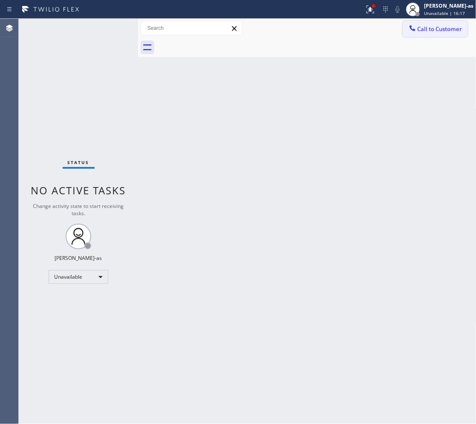
click at [450, 24] on button "Call to Customer" at bounding box center [435, 29] width 65 height 16
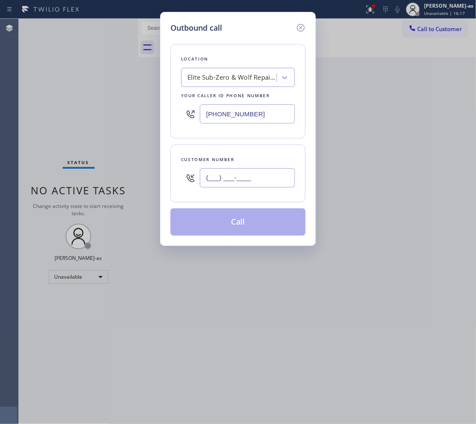
click at [250, 172] on input "(___) ___-____" at bounding box center [247, 177] width 95 height 19
paste input "850) 251-3440"
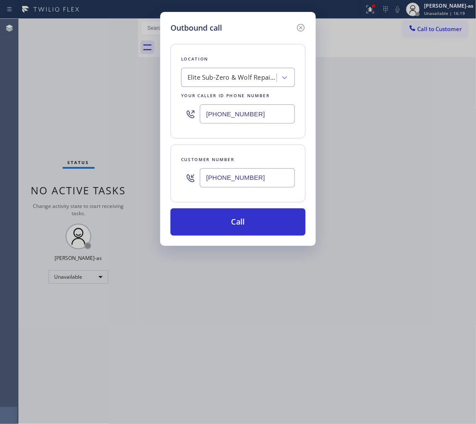
type input "(850) 251-3440"
click at [258, 122] on input "(917) 920-9568" at bounding box center [247, 113] width 95 height 19
paste input "786) 565-6096"
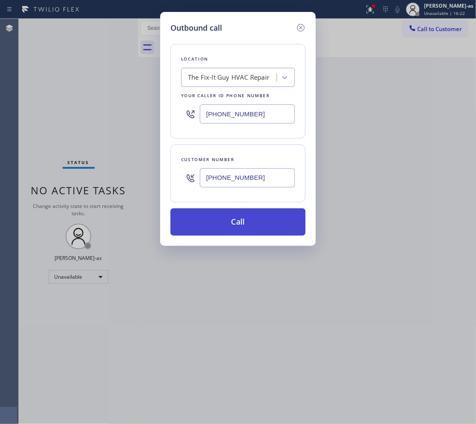
type input "(786) 565-6096"
click at [255, 226] on button "Call" at bounding box center [237, 221] width 135 height 27
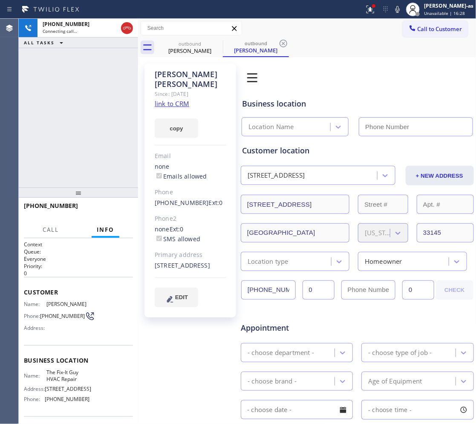
type input "(786) 565-6096"
click at [171, 99] on link "link to CRM" at bounding box center [172, 103] width 35 height 9
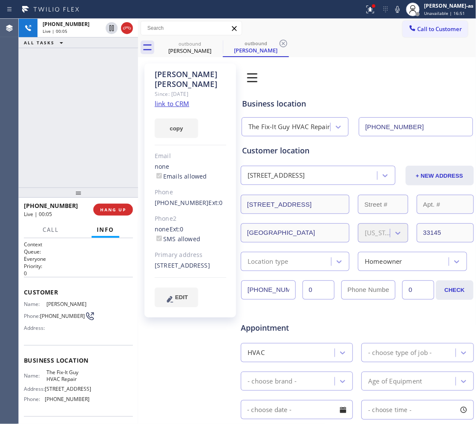
click at [122, 28] on icon at bounding box center [127, 28] width 10 height 10
click at [119, 167] on div "+18502513440 Live | 00:06 ALL TASKS ALL TASKS ACTIVE TASKS TASKS IN WRAP UP" at bounding box center [78, 103] width 119 height 169
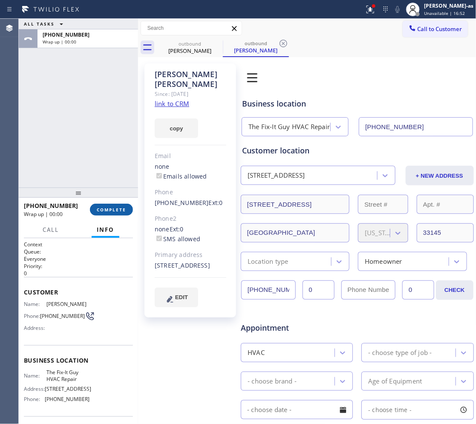
click at [120, 205] on button "COMPLETE" at bounding box center [111, 210] width 43 height 12
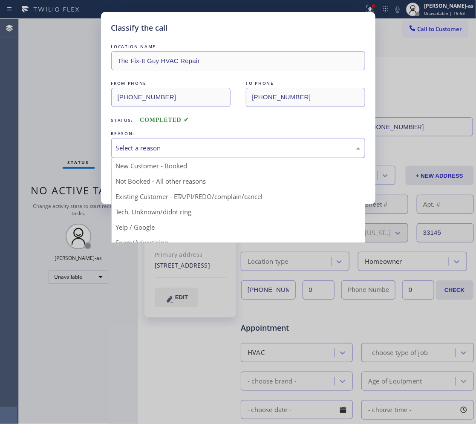
drag, startPoint x: 179, startPoint y: 144, endPoint x: 181, endPoint y: 162, distance: 18.4
click at [180, 146] on div "Select a reason" at bounding box center [238, 148] width 245 height 10
drag, startPoint x: 174, startPoint y: 182, endPoint x: 154, endPoint y: 179, distance: 20.2
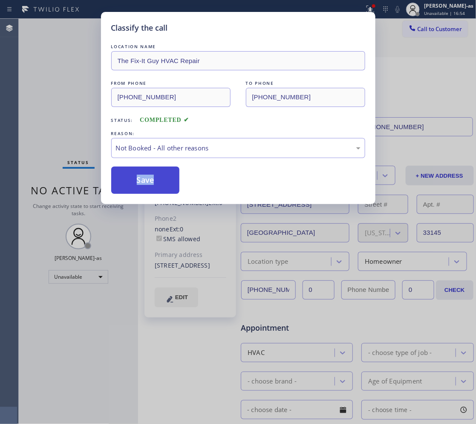
click at [150, 180] on button "Save" at bounding box center [145, 180] width 69 height 27
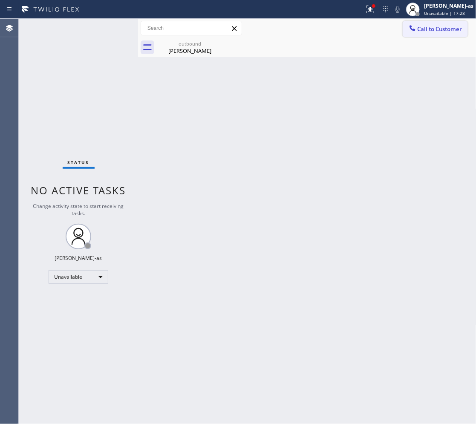
click at [431, 32] on span "Call to Customer" at bounding box center [440, 29] width 45 height 8
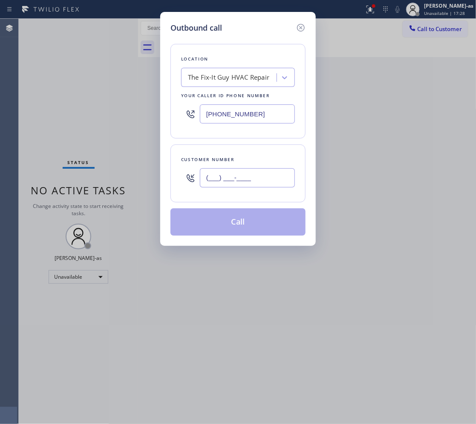
click at [248, 184] on input "(___) ___-____" at bounding box center [247, 177] width 95 height 19
paste input "310) 498-0377"
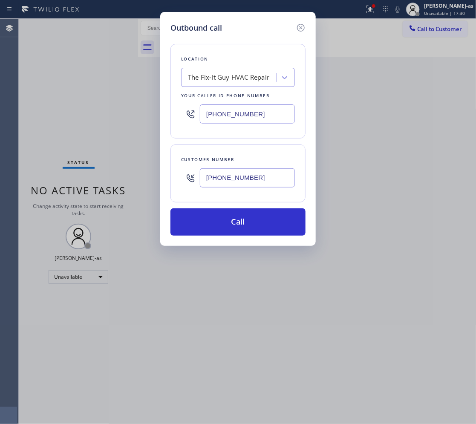
type input "(310) 498-0377"
click at [273, 116] on input "(786) 565-6096" at bounding box center [247, 113] width 95 height 19
paste input "657) 245-4511"
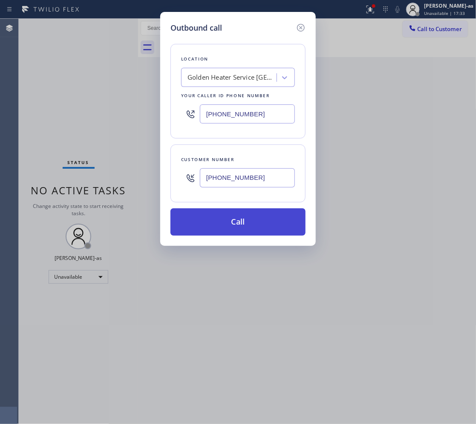
type input "(657) 245-4511"
click at [280, 218] on button "Call" at bounding box center [237, 221] width 135 height 27
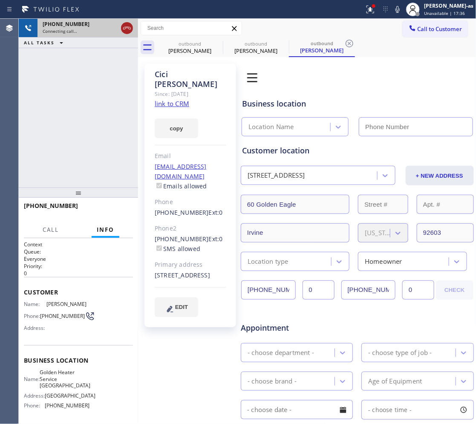
click at [127, 30] on icon at bounding box center [127, 28] width 10 height 10
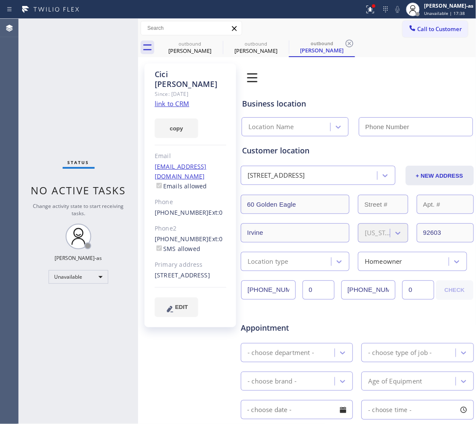
click at [180, 99] on link "link to CRM" at bounding box center [172, 103] width 35 height 9
type input "(657) 245-4511"
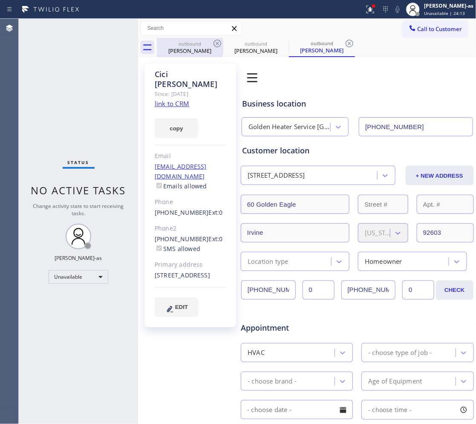
click at [195, 46] on div "outbound" at bounding box center [190, 43] width 64 height 6
type input "(786) 565-6096"
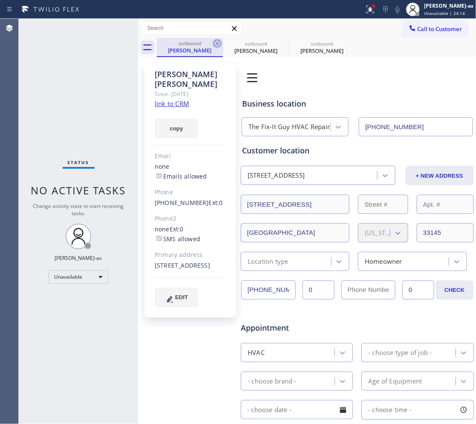
click at [213, 41] on icon at bounding box center [217, 43] width 10 height 10
type input "(657) 245-4511"
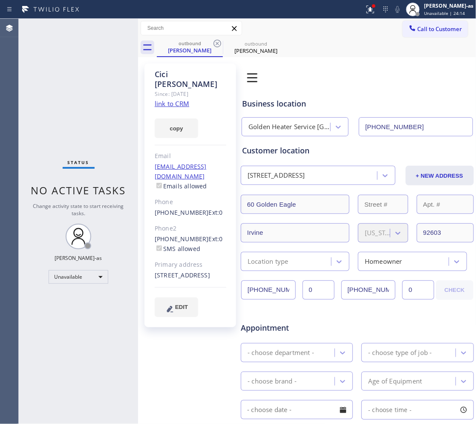
click at [213, 41] on icon at bounding box center [217, 43] width 10 height 10
drag, startPoint x: 90, startPoint y: 102, endPoint x: 84, endPoint y: 0, distance: 102.5
click at [90, 99] on div "Status No active tasks Change activity state to start receiving tasks. [PERSON_…" at bounding box center [78, 221] width 119 height 405
click at [138, 150] on div at bounding box center [138, 221] width 0 height 405
click at [188, 52] on div "Cici Lee" at bounding box center [190, 50] width 64 height 8
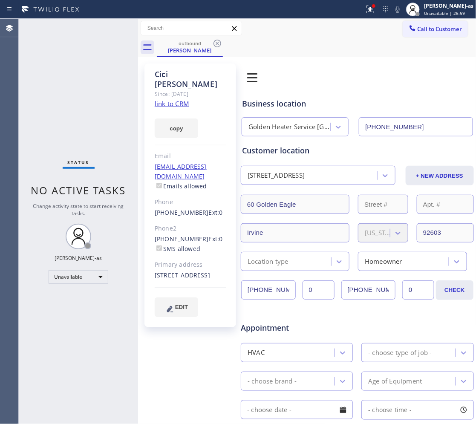
click at [222, 42] on icon at bounding box center [217, 43] width 10 height 10
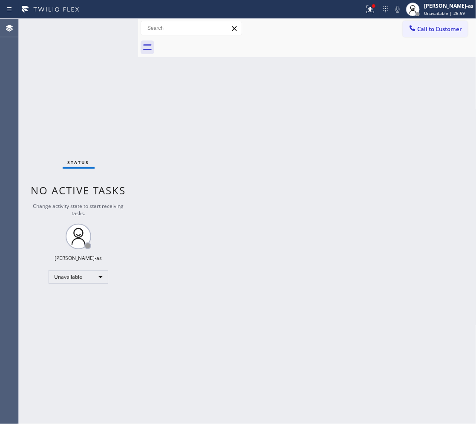
click at [237, 167] on div "Back to Dashboard Change Sender ID Customers Technicians Select a contact Outbo…" at bounding box center [307, 221] width 338 height 405
click at [271, 126] on div "Back to Dashboard Change Sender ID Customers Technicians Select a contact Outbo…" at bounding box center [307, 221] width 338 height 405
click at [448, 25] on span "Call to Customer" at bounding box center [440, 29] width 45 height 8
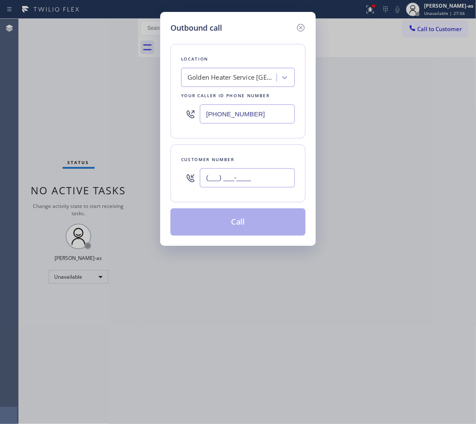
click at [246, 170] on input "(___) ___-____" at bounding box center [247, 177] width 95 height 19
paste input "805) 390-7712"
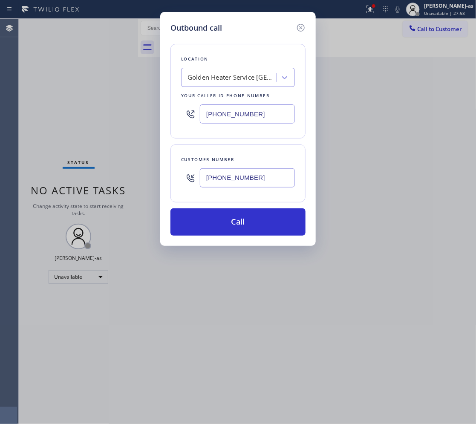
type input "(805) 390-7712"
click at [258, 112] on input "(657) 245-4511" at bounding box center [247, 113] width 95 height 19
paste input "805) 420-7474"
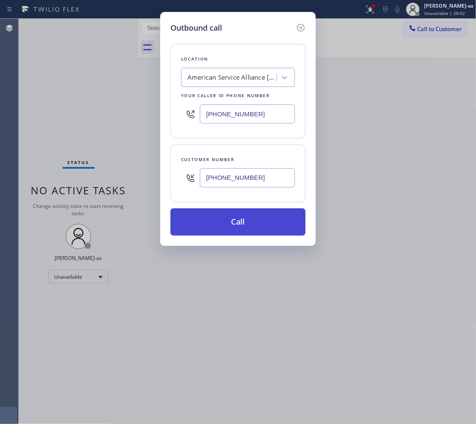
type input "(805) 420-7474"
click at [267, 219] on button "Call" at bounding box center [237, 221] width 135 height 27
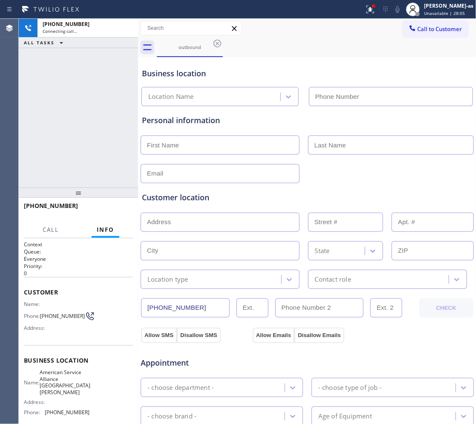
type input "(805) 420-7474"
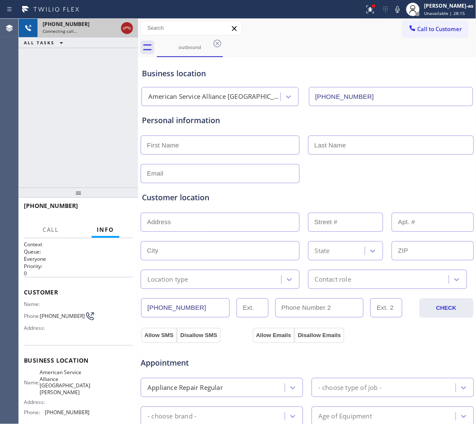
click at [129, 29] on icon at bounding box center [127, 28] width 8 height 3
drag, startPoint x: 184, startPoint y: 44, endPoint x: 192, endPoint y: 43, distance: 8.5
click at [185, 44] on div "outbound" at bounding box center [190, 47] width 64 height 6
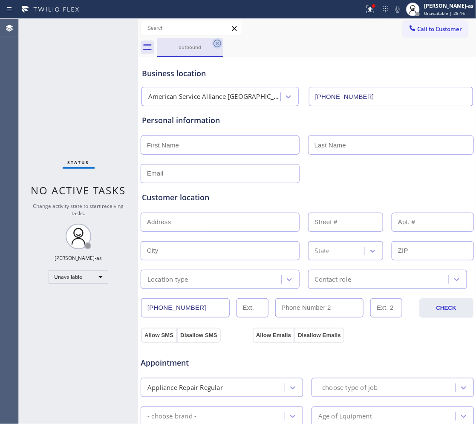
click at [214, 41] on icon at bounding box center [218, 44] width 8 height 8
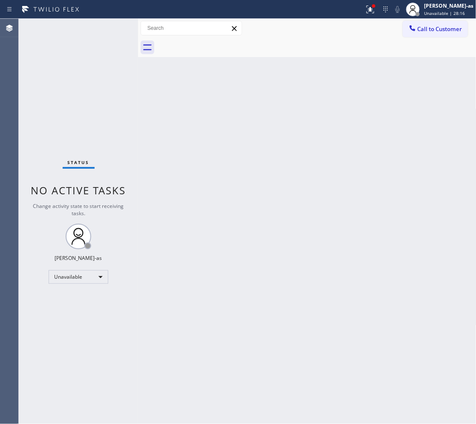
click at [214, 43] on div at bounding box center [317, 47] width 320 height 19
click at [433, 31] on span "Call to Customer" at bounding box center [440, 29] width 45 height 8
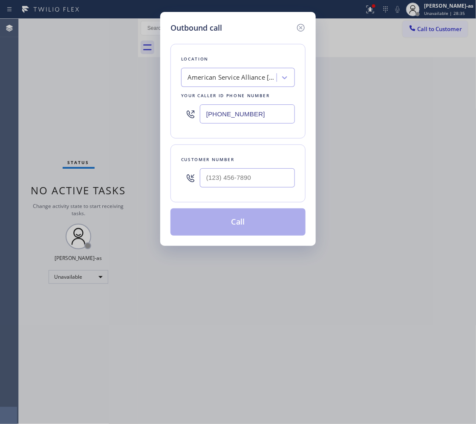
click at [262, 173] on input "text" at bounding box center [247, 177] width 95 height 19
paste input "818) 399-0424"
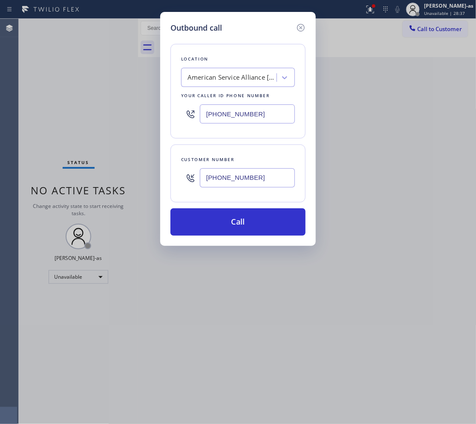
type input "(818) 399-0424"
click at [289, 117] on input "(805) 420-7474" at bounding box center [247, 113] width 95 height 19
paste input "669) 342-0078"
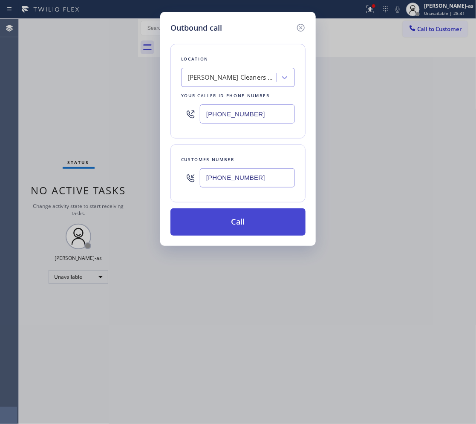
type input "(669) 342-0078"
click at [263, 218] on button "Call" at bounding box center [237, 221] width 135 height 27
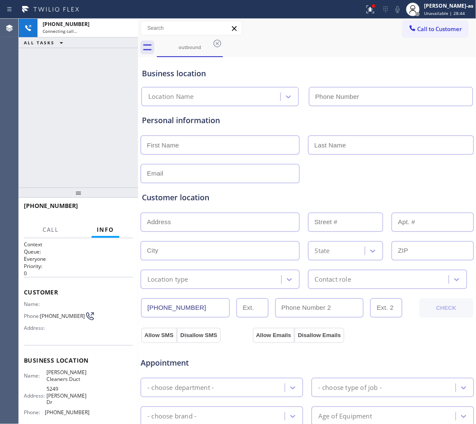
type input "(669) 342-0078"
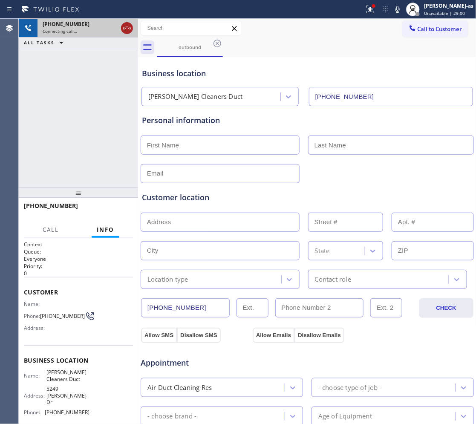
click at [129, 33] on icon at bounding box center [127, 28] width 10 height 10
drag, startPoint x: 188, startPoint y: 50, endPoint x: 217, endPoint y: 43, distance: 30.6
click at [188, 50] on div "outbound" at bounding box center [190, 47] width 64 height 6
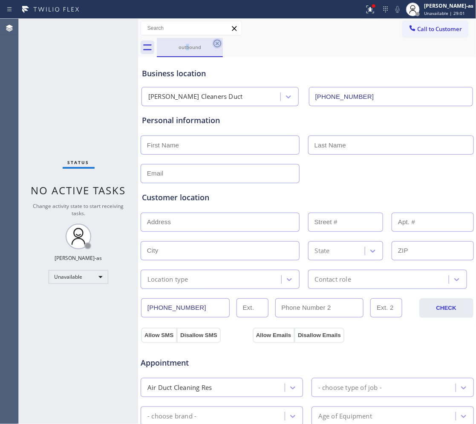
click at [217, 43] on icon at bounding box center [218, 44] width 8 height 8
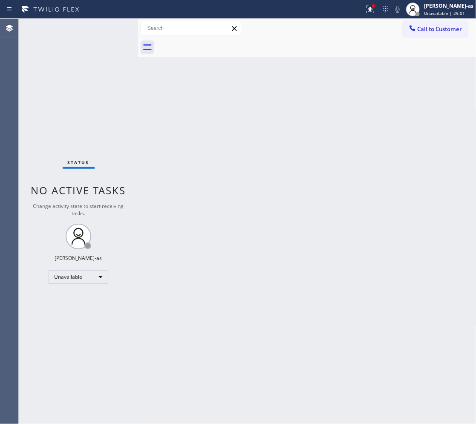
click at [218, 45] on div at bounding box center [317, 47] width 320 height 19
drag, startPoint x: 271, startPoint y: 221, endPoint x: 373, endPoint y: 208, distance: 102.7
click at [320, 215] on div "Back to Dashboard Change Sender ID Customers Technicians Select a contact Outbo…" at bounding box center [307, 221] width 338 height 405
click at [199, 121] on div "Back to Dashboard Change Sender ID Customers Technicians Select a contact Outbo…" at bounding box center [307, 221] width 338 height 405
click at [429, 31] on span "Call to Customer" at bounding box center [440, 29] width 45 height 8
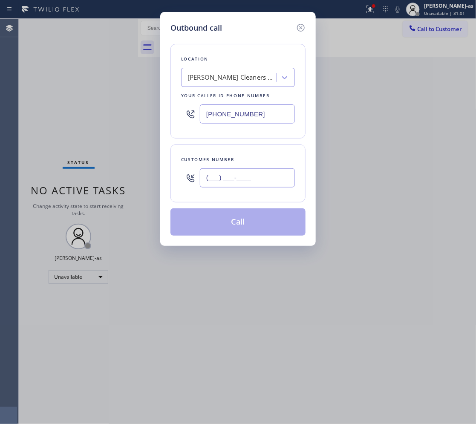
click at [248, 184] on input "(___) ___-____" at bounding box center [247, 177] width 95 height 19
paste input "917) 806-1798"
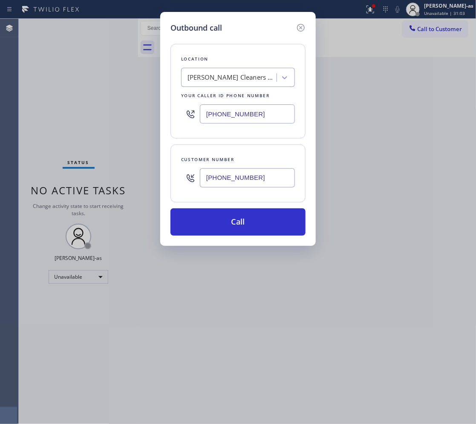
type input "(917) 806-1798"
click at [259, 111] on input "(669) 342-0078" at bounding box center [247, 113] width 95 height 19
paste input "28) 277-8686"
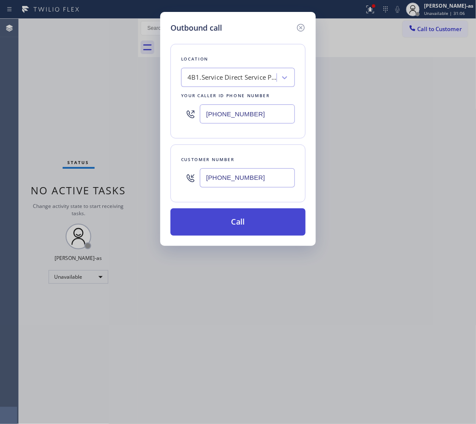
type input "(628) 277-8686"
click at [275, 213] on button "Call" at bounding box center [237, 221] width 135 height 27
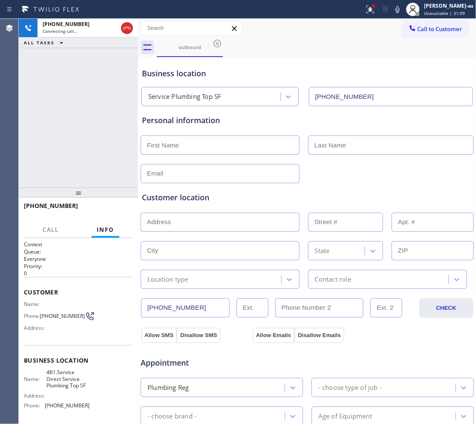
type input "(628) 277-8686"
click at [126, 30] on icon at bounding box center [127, 28] width 10 height 10
drag, startPoint x: 182, startPoint y: 52, endPoint x: 216, endPoint y: 51, distance: 34.1
click at [192, 52] on div "outbound" at bounding box center [190, 47] width 64 height 18
click at [218, 46] on icon at bounding box center [217, 43] width 10 height 10
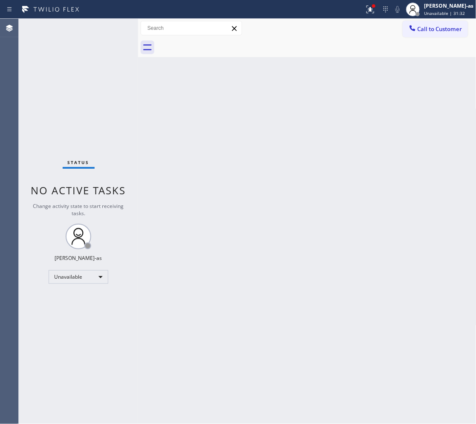
click at [218, 46] on div at bounding box center [317, 47] width 320 height 19
click at [446, 30] on span "Call to Customer" at bounding box center [440, 29] width 45 height 8
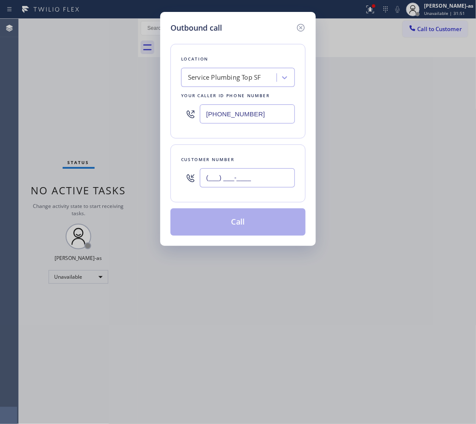
click at [278, 175] on input "(___) ___-____" at bounding box center [247, 177] width 95 height 19
paste input "415) 728-1134"
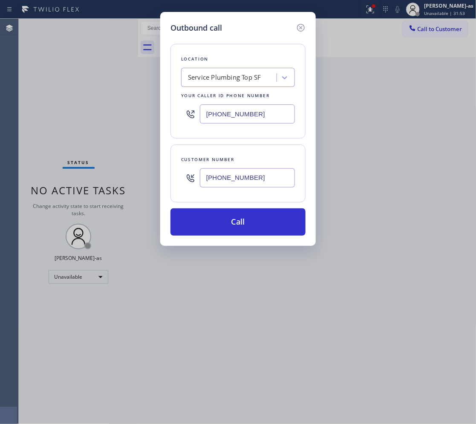
type input "(415) 728-1134"
click at [252, 113] on input "(628) 277-8686" at bounding box center [247, 113] width 95 height 19
click at [251, 114] on input "(628) 277-8686" at bounding box center [247, 113] width 95 height 19
click at [250, 114] on input "(628) 277-8686" at bounding box center [247, 113] width 95 height 19
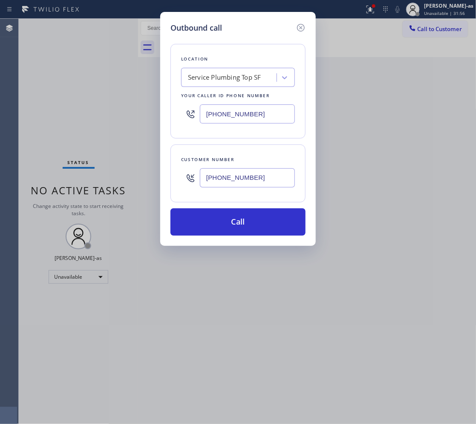
click at [250, 114] on input "(628) 277-8686" at bounding box center [247, 113] width 95 height 19
click at [250, 115] on input "(628) 277-8686" at bounding box center [247, 113] width 95 height 19
paste input "text"
click at [273, 113] on input "(628) 277-8686" at bounding box center [247, 113] width 95 height 19
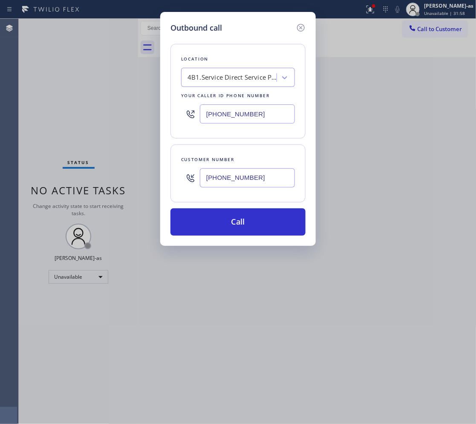
click at [273, 114] on input "(628) 277-8686" at bounding box center [247, 113] width 95 height 19
paste input "323) 741-2181"
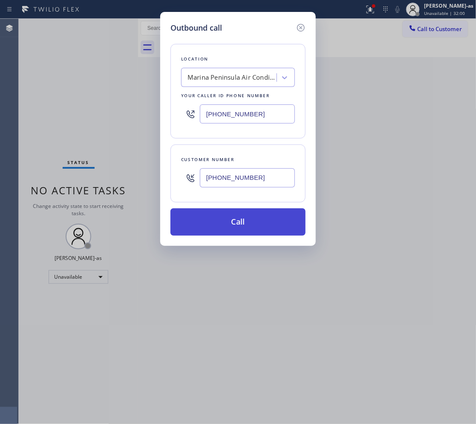
type input "(323) 741-2181"
click at [266, 219] on button "Call" at bounding box center [237, 221] width 135 height 27
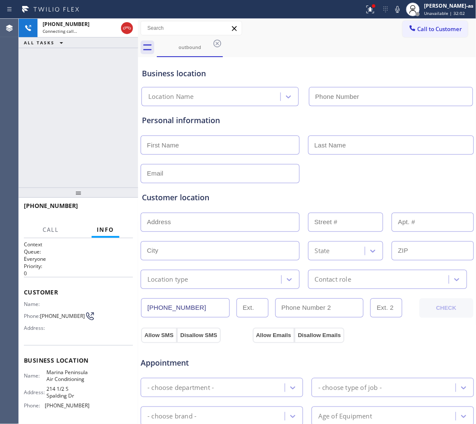
type input "(323) 741-2181"
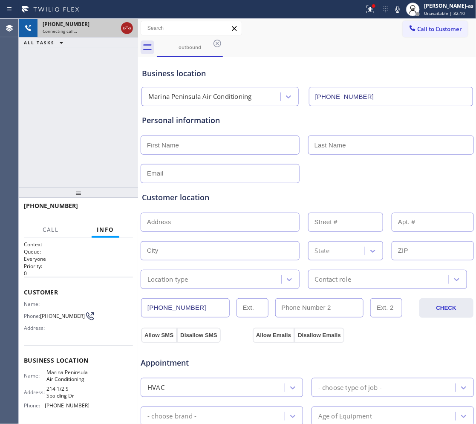
click at [128, 28] on icon at bounding box center [127, 28] width 8 height 3
drag, startPoint x: 192, startPoint y: 46, endPoint x: 228, endPoint y: 37, distance: 37.3
click at [193, 46] on div "outbound" at bounding box center [190, 47] width 64 height 6
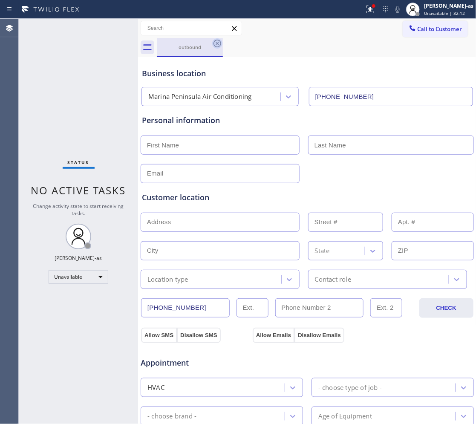
click at [222, 43] on icon at bounding box center [217, 43] width 10 height 10
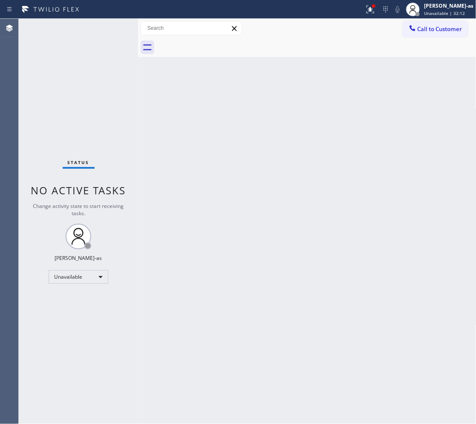
click at [219, 47] on div at bounding box center [317, 47] width 320 height 19
click at [278, 253] on div "Back to Dashboard Change Sender ID Customers Technicians Select a contact Outbo…" at bounding box center [307, 221] width 338 height 405
drag, startPoint x: 430, startPoint y: 30, endPoint x: 410, endPoint y: 56, distance: 32.8
click at [430, 30] on span "Call to Customer" at bounding box center [440, 29] width 45 height 8
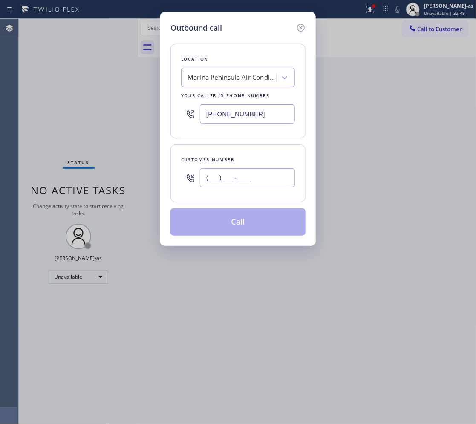
click at [269, 173] on input "(___) ___-____" at bounding box center [247, 177] width 95 height 19
paste input "844) 679-3652"
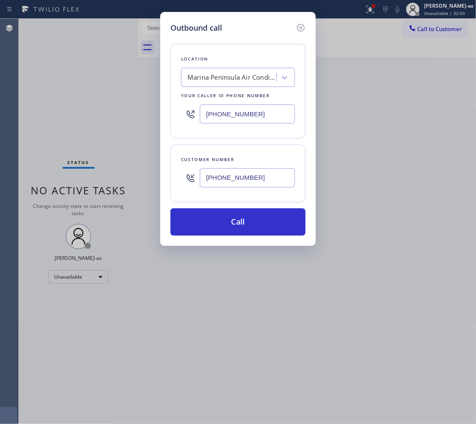
type input "(844) 679-3652"
click at [252, 124] on div "(323) 741-2181" at bounding box center [238, 114] width 114 height 28
click at [256, 118] on input "(323) 741-2181" at bounding box center [247, 113] width 95 height 19
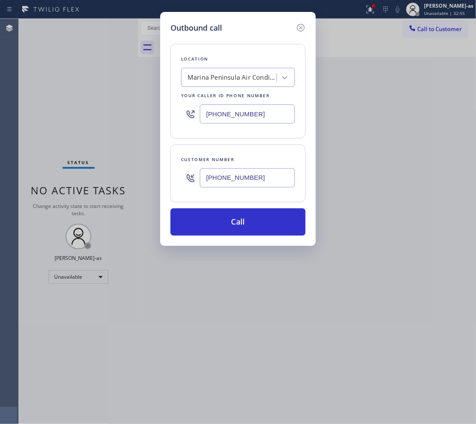
click at [256, 118] on input "(323) 741-2181" at bounding box center [247, 113] width 95 height 19
paste input "15) 284-2925"
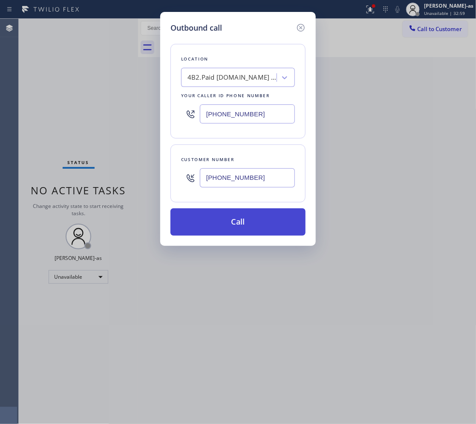
type input "(315) 284-2925"
click at [256, 224] on button "Call" at bounding box center [237, 221] width 135 height 27
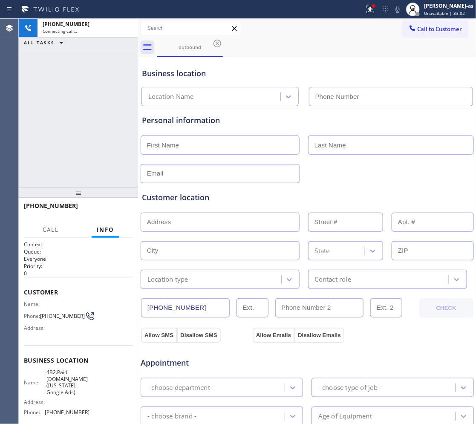
type input "(315) 284-2925"
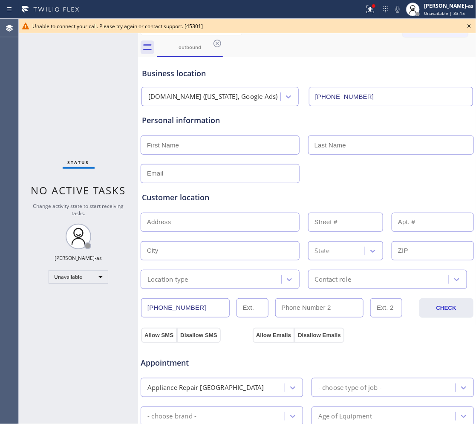
drag, startPoint x: 219, startPoint y: 45, endPoint x: 227, endPoint y: 59, distance: 15.8
click at [219, 46] on icon at bounding box center [217, 43] width 10 height 10
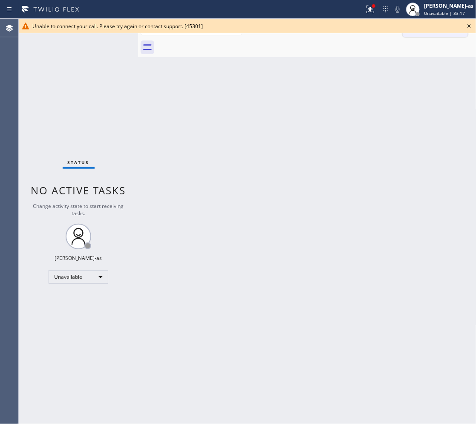
drag, startPoint x: 469, startPoint y: 23, endPoint x: 449, endPoint y: 26, distance: 20.7
click at [469, 23] on icon at bounding box center [469, 26] width 10 height 10
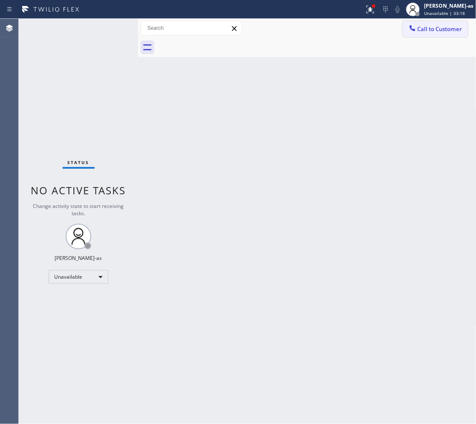
click at [449, 26] on span "Call to Customer" at bounding box center [440, 29] width 45 height 8
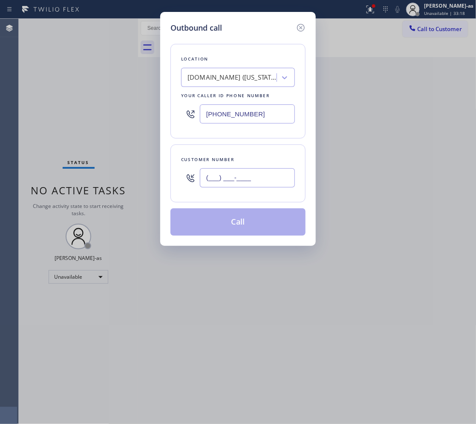
click at [250, 186] on input "(___) ___-____" at bounding box center [247, 177] width 95 height 19
paste input "844) 679-3652"
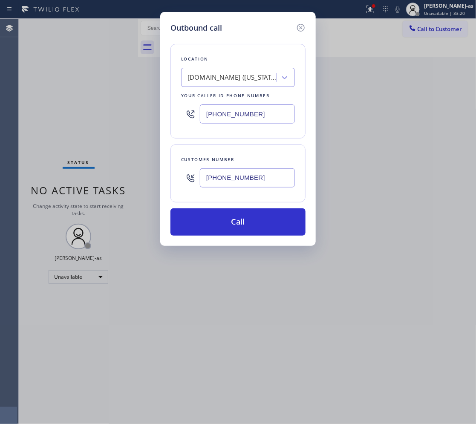
type input "(844) 679-3652"
click at [251, 118] on input "(315) 284-2925" at bounding box center [247, 113] width 95 height 19
paste input "text"
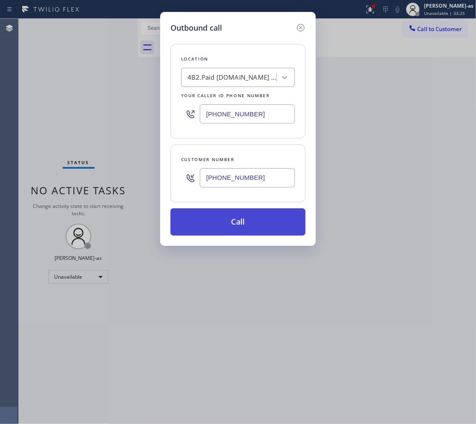
type input "(315) 284-2925"
click at [228, 224] on button "Call" at bounding box center [237, 221] width 135 height 27
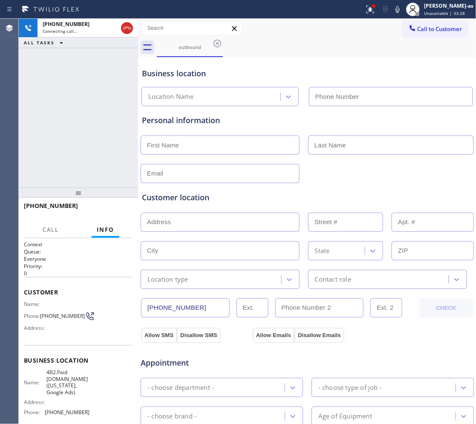
type input "(315) 284-2925"
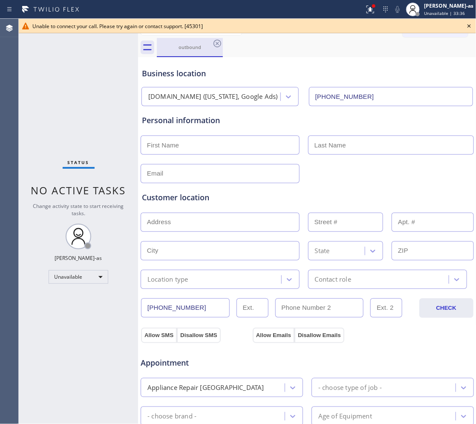
drag, startPoint x: 185, startPoint y: 54, endPoint x: 190, endPoint y: 52, distance: 5.5
click at [187, 52] on div "outbound" at bounding box center [190, 47] width 64 height 18
click at [219, 42] on icon at bounding box center [217, 43] width 10 height 10
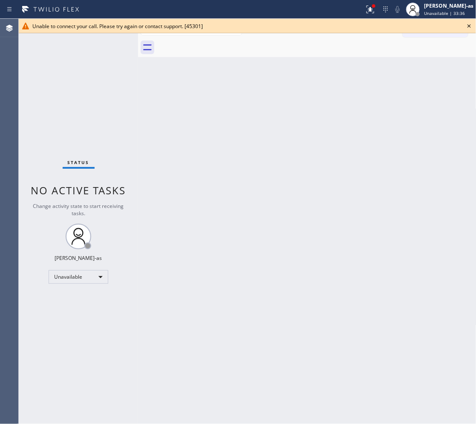
click at [219, 42] on div at bounding box center [317, 47] width 320 height 19
click at [470, 25] on icon at bounding box center [469, 26] width 10 height 10
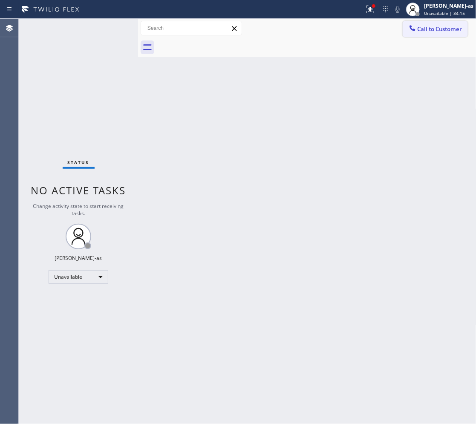
click at [445, 33] on button "Call to Customer" at bounding box center [435, 29] width 65 height 16
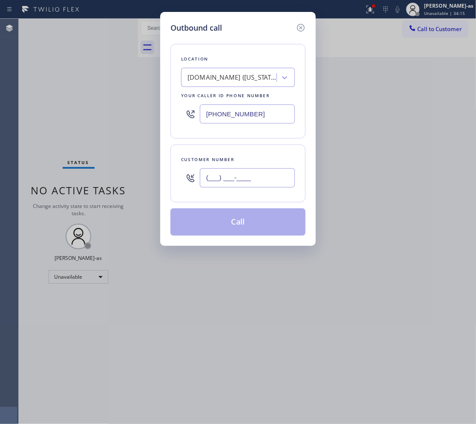
click at [267, 176] on input "(___) ___-____" at bounding box center [247, 177] width 95 height 19
paste input "323) 442-9111"
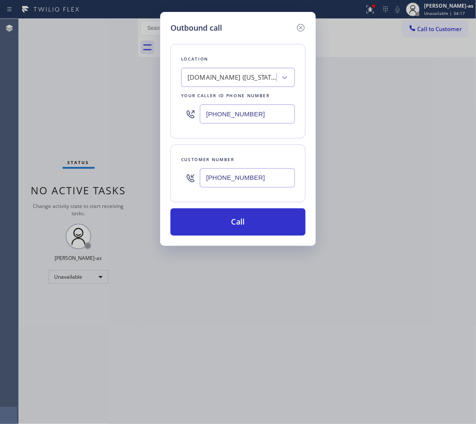
type input "(323) 442-9111"
click at [260, 113] on input "(315) 284-2925" at bounding box center [247, 113] width 95 height 19
paste input "23) 639-7562"
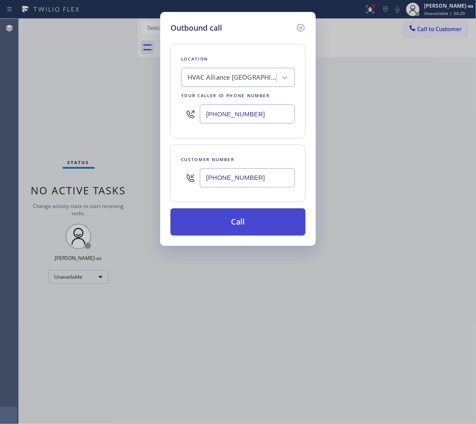
type input "(323) 639-7562"
click at [263, 219] on button "Call" at bounding box center [237, 221] width 135 height 27
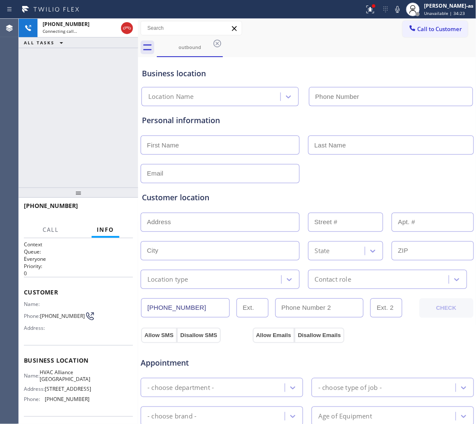
type input "(323) 639-7562"
drag, startPoint x: 129, startPoint y: 28, endPoint x: 195, endPoint y: 62, distance: 74.0
click at [133, 28] on div at bounding box center [127, 28] width 12 height 10
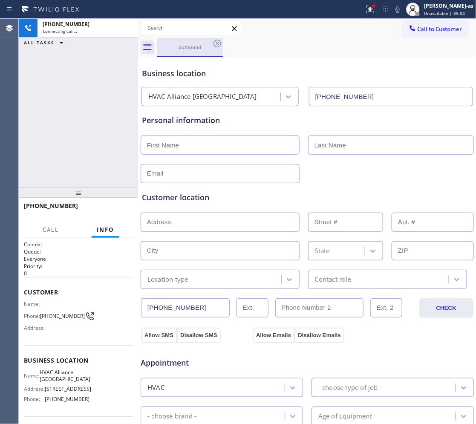
click at [199, 48] on div "outbound" at bounding box center [190, 47] width 64 height 6
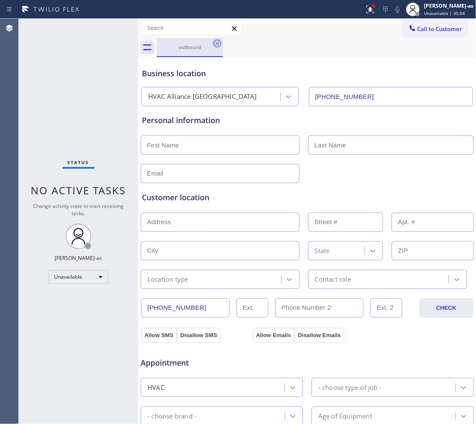
click at [216, 44] on icon at bounding box center [218, 44] width 8 height 8
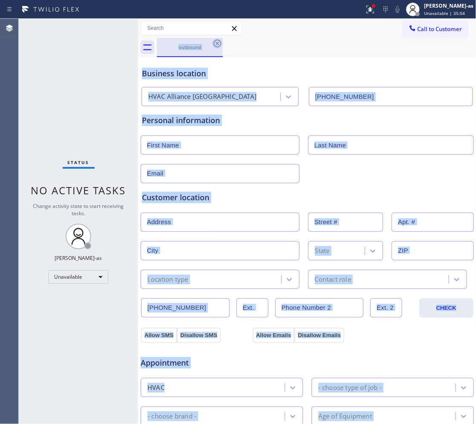
click at [216, 44] on div "outbound" at bounding box center [317, 47] width 320 height 19
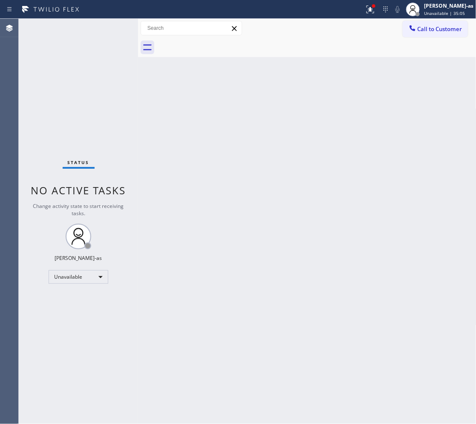
click at [216, 44] on div at bounding box center [317, 47] width 320 height 19
click at [440, 28] on span "Call to Customer" at bounding box center [440, 29] width 45 height 8
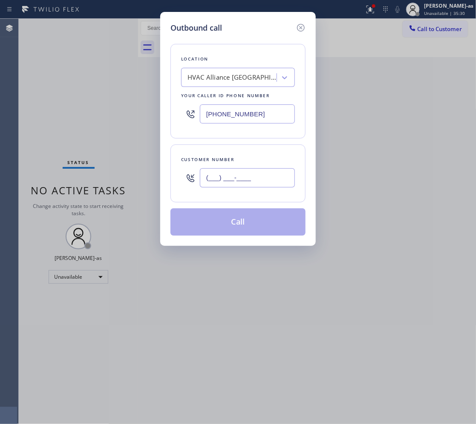
click at [265, 183] on input "(___) ___-____" at bounding box center [247, 177] width 95 height 19
paste input "831) 241-8393"
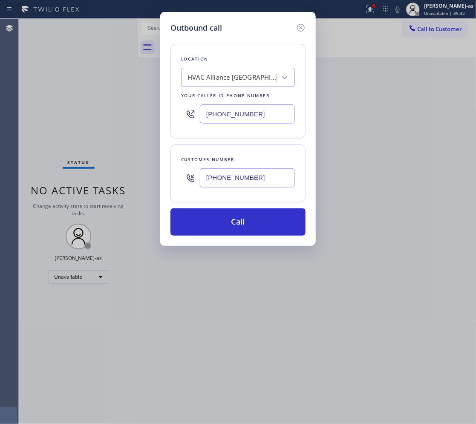
type input "(831) 241-8393"
click at [272, 119] on input "(323) 639-7562" at bounding box center [247, 113] width 95 height 19
paste input "10) 340-1547"
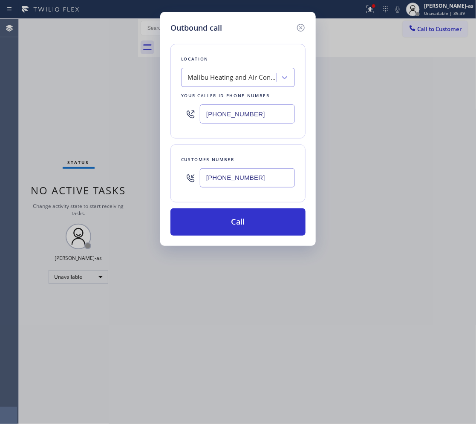
type input "(310) 340-1547"
click at [266, 208] on div "Location Malibu Heating and Air Conditioning Team Your caller id phone number (…" at bounding box center [237, 135] width 135 height 202
click at [387, 123] on div "Outbound call Location Malibu Heating and Air Conditioning Team Your caller id …" at bounding box center [238, 212] width 476 height 424
click at [299, 28] on icon at bounding box center [301, 28] width 10 height 10
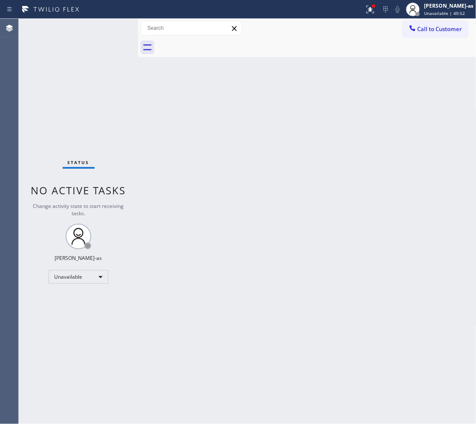
drag, startPoint x: 175, startPoint y: 129, endPoint x: 473, endPoint y: 124, distance: 298.4
click at [176, 128] on div "Back to Dashboard Change Sender ID Customers Technicians Select a contact Outbo…" at bounding box center [307, 221] width 338 height 405
click at [172, 98] on div "Back to Dashboard Change Sender ID Customers Technicians Select a contact Outbo…" at bounding box center [307, 221] width 338 height 405
click at [297, 170] on div "Back to Dashboard Change Sender ID Customers Technicians Select a contact Outbo…" at bounding box center [307, 221] width 338 height 405
click at [445, 32] on span "Call to Customer" at bounding box center [440, 29] width 45 height 8
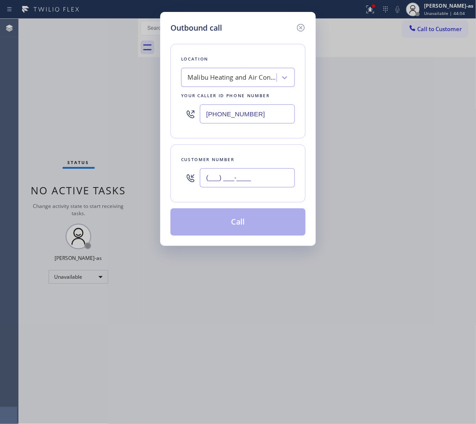
click at [273, 185] on input "(___) ___-____" at bounding box center [247, 177] width 95 height 19
paste input "650) 867-3626"
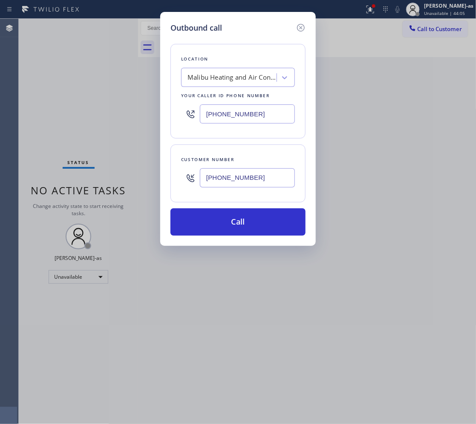
type input "(650) 867-3626"
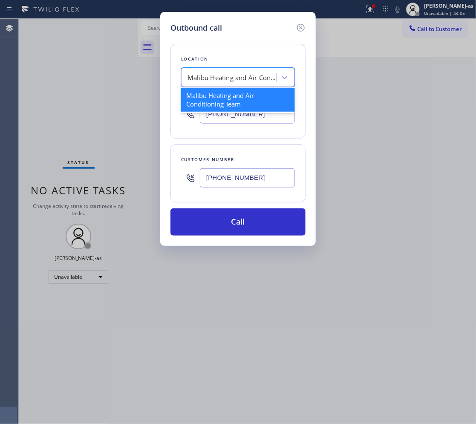
click at [218, 72] on div "Malibu Heating and Air Conditioning Team" at bounding box center [230, 77] width 93 height 15
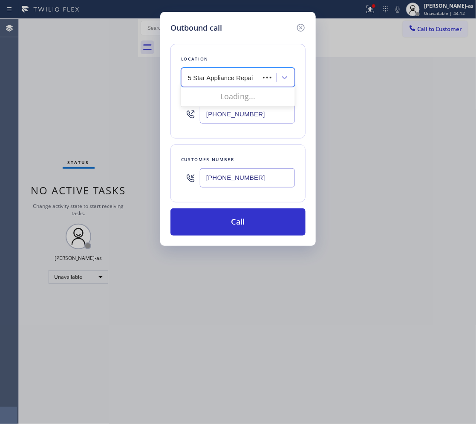
type input "5 Star Appliance Repair"
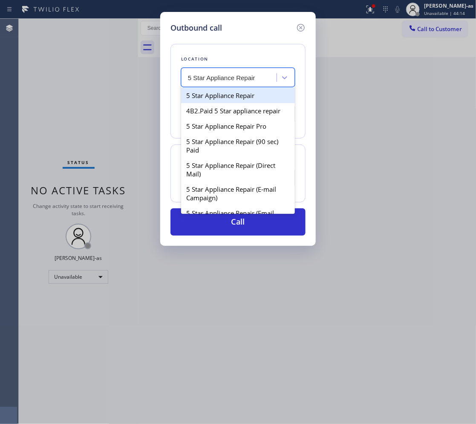
click at [261, 99] on div "5 Star Appliance Repair" at bounding box center [238, 95] width 114 height 15
type input "[PHONE_NUMBER]"
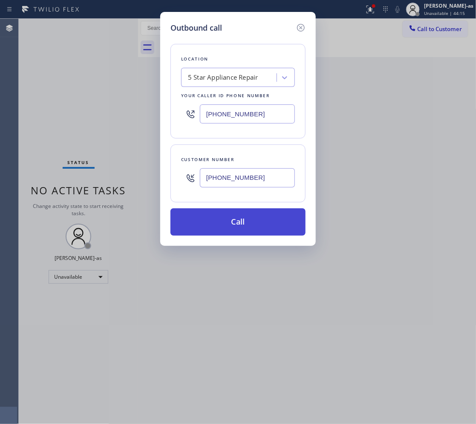
click at [265, 226] on button "Call" at bounding box center [237, 221] width 135 height 27
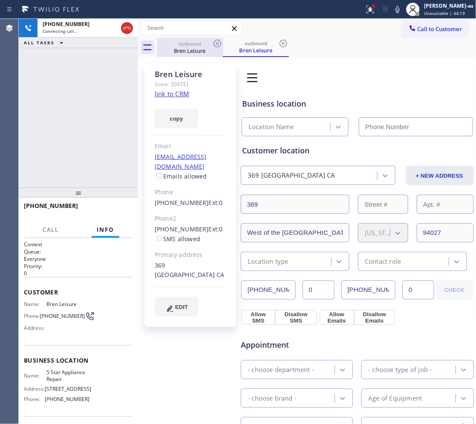
click at [193, 50] on div "Bren Leisure" at bounding box center [190, 51] width 64 height 8
drag, startPoint x: 81, startPoint y: 113, endPoint x: 158, endPoint y: 107, distance: 77.4
click at [83, 114] on div "+16508673626 Connecting call… ALL TASKS ALL TASKS ACTIVE TASKS TASKS IN WRAP UP" at bounding box center [78, 103] width 119 height 169
type input "[PHONE_NUMBER]"
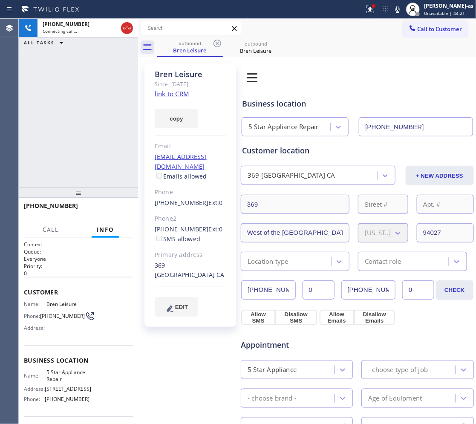
click at [173, 94] on link "link to CRM" at bounding box center [172, 93] width 35 height 9
click at [116, 118] on div "+16508673626 Connecting call… ALL TASKS ALL TASKS ACTIVE TASKS TASKS IN WRAP UP" at bounding box center [78, 103] width 119 height 169
click at [111, 146] on div "+16508673626 Live | 00:03 ALL TASKS ALL TASKS ACTIVE TASKS TASKS IN WRAP UP" at bounding box center [78, 103] width 119 height 169
drag, startPoint x: 150, startPoint y: 218, endPoint x: 199, endPoint y: 220, distance: 49.5
click at [199, 220] on div "Bren Leisure Since: 20 may 2020 link to CRM copy Email brenleisure@mac.com Emai…" at bounding box center [190, 194] width 92 height 263
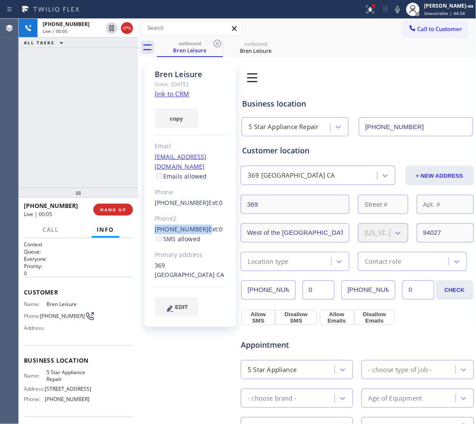
copy div "(650) 854-7651"
drag, startPoint x: 107, startPoint y: 199, endPoint x: 111, endPoint y: 208, distance: 9.9
click at [107, 198] on div at bounding box center [78, 193] width 119 height 10
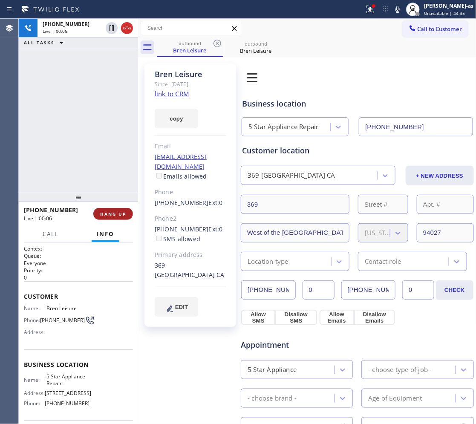
click at [111, 208] on button "HANG UP" at bounding box center [113, 214] width 40 height 12
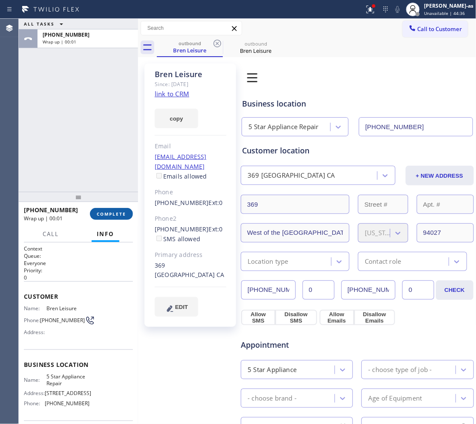
click at [112, 208] on button "COMPLETE" at bounding box center [111, 214] width 43 height 12
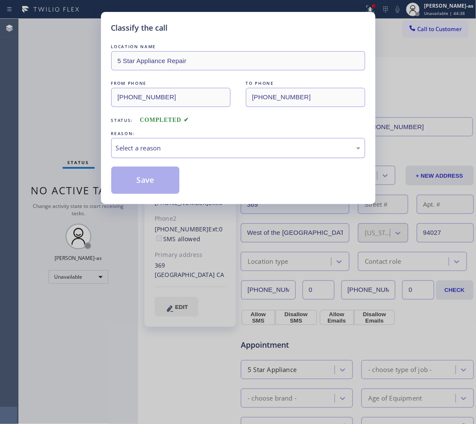
click at [207, 152] on div "Select a reason" at bounding box center [238, 148] width 245 height 10
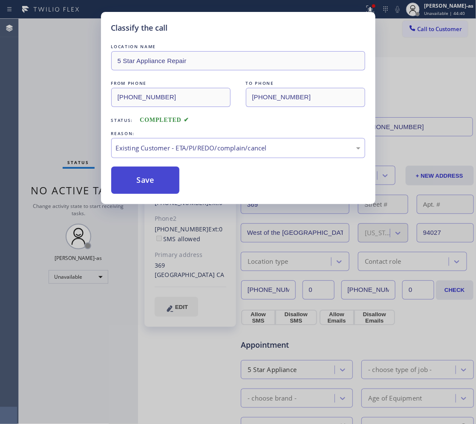
click at [139, 178] on button "Save" at bounding box center [145, 180] width 69 height 27
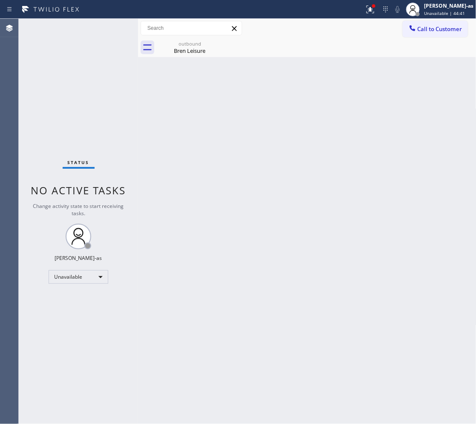
click at [442, 31] on span "Call to Customer" at bounding box center [440, 29] width 45 height 8
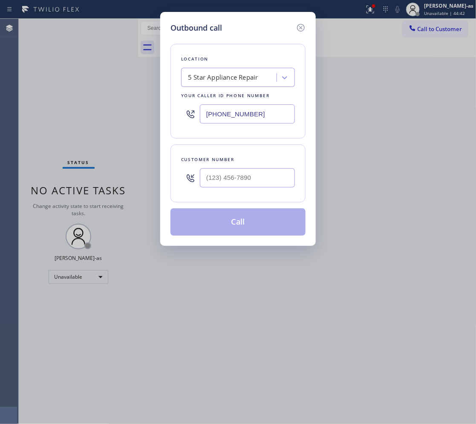
click at [253, 167] on div at bounding box center [247, 178] width 95 height 28
click at [260, 173] on input "(___) ___-____" at bounding box center [247, 177] width 95 height 19
paste input "650) 854-7651"
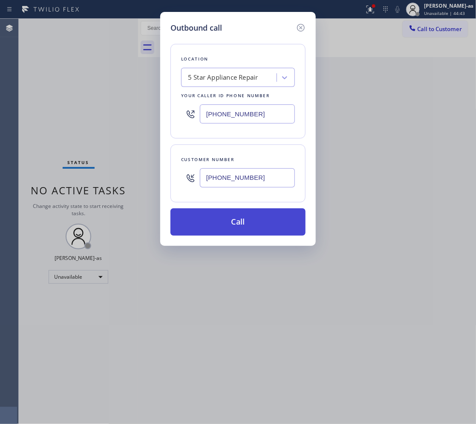
type input "(650) 854-7651"
click at [246, 215] on button "Call" at bounding box center [237, 221] width 135 height 27
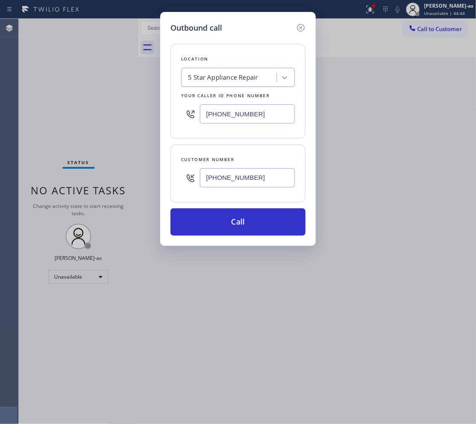
click at [69, 58] on div "Outbound call Location 5 Star Appliance Repair Your caller id phone number (855…" at bounding box center [238, 212] width 476 height 424
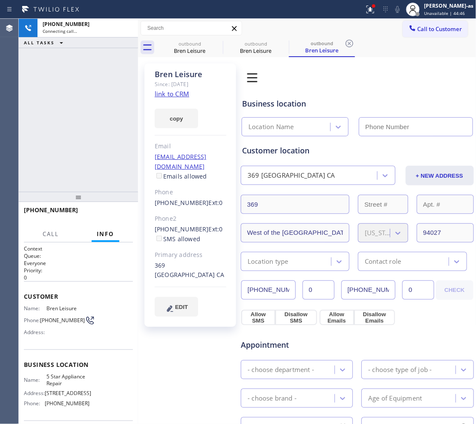
click at [167, 94] on link "link to CRM" at bounding box center [172, 93] width 35 height 9
type input "[PHONE_NUMBER]"
click at [51, 233] on span "Call" at bounding box center [51, 234] width 16 height 8
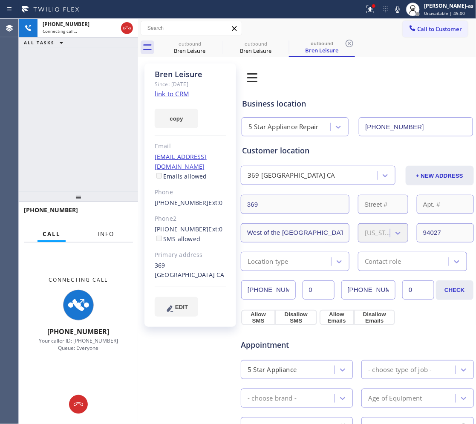
click at [97, 238] on button "Info" at bounding box center [105, 234] width 27 height 17
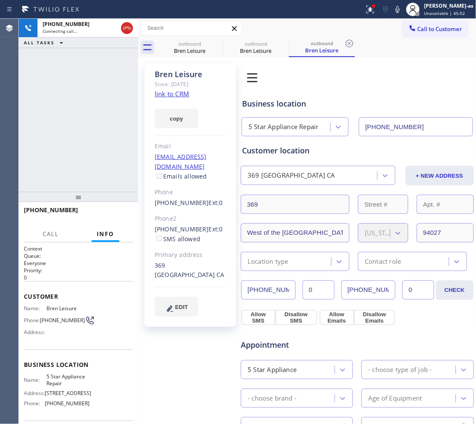
click at [101, 342] on div "Customer Name: Bren Leisure Phone: (650) 854-7651 Address:" at bounding box center [78, 315] width 109 height 68
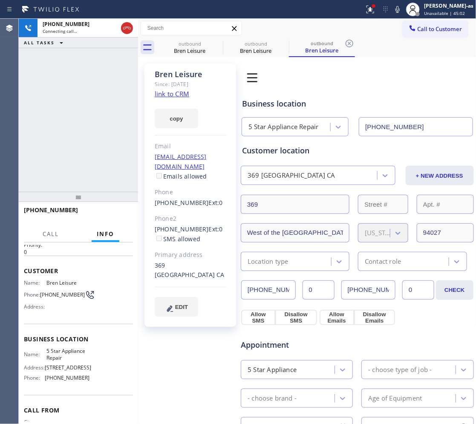
scroll to position [65, 0]
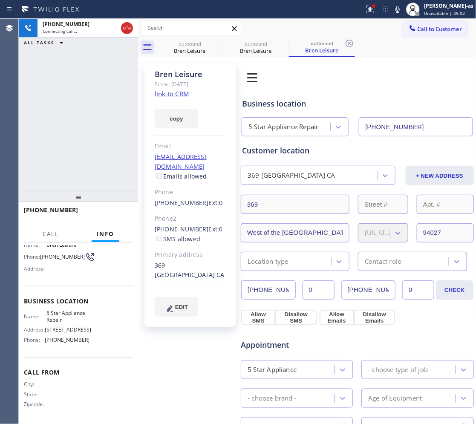
click at [100, 367] on div "Call From City: State: Zipcode:" at bounding box center [78, 389] width 109 height 64
click at [60, 121] on div "+16508547651 Connecting call… ALL TASKS ALL TASKS ACTIVE TASKS TASKS IN WRAP UP" at bounding box center [78, 105] width 119 height 173
click at [125, 35] on div at bounding box center [126, 28] width 15 height 19
drag, startPoint x: 166, startPoint y: 31, endPoint x: 142, endPoint y: 29, distance: 24.4
click at [159, 31] on input "text" at bounding box center [191, 28] width 101 height 14
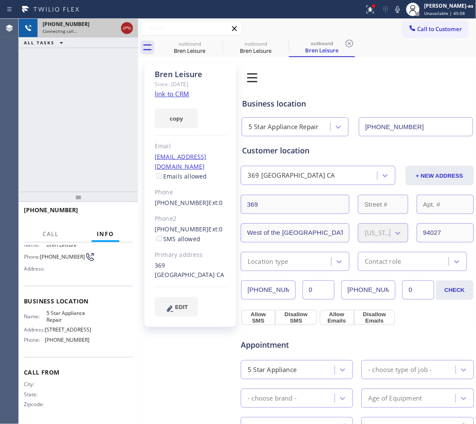
click at [124, 27] on icon at bounding box center [127, 28] width 8 height 3
drag, startPoint x: 185, startPoint y: 46, endPoint x: 217, endPoint y: 52, distance: 32.4
click at [186, 46] on div "outbound" at bounding box center [190, 43] width 64 height 6
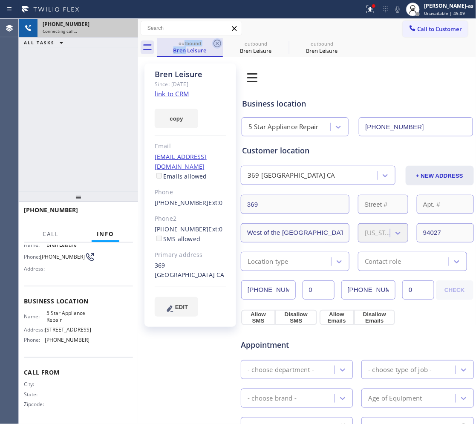
click at [212, 41] on icon at bounding box center [217, 43] width 10 height 10
click at [0, 0] on icon at bounding box center [0, 0] width 0 height 0
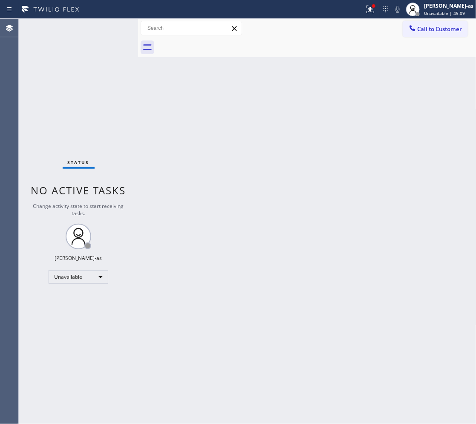
click at [212, 41] on div at bounding box center [317, 47] width 320 height 19
click at [441, 33] on button "Call to Customer" at bounding box center [435, 29] width 65 height 16
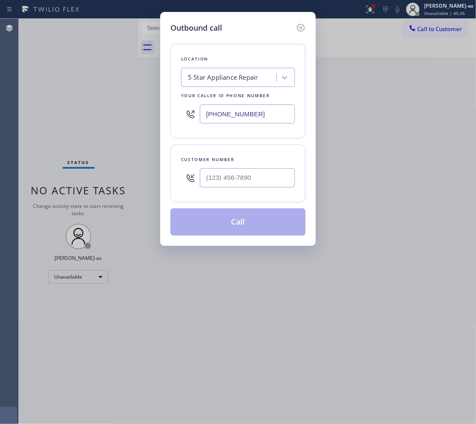
click at [272, 175] on input "text" at bounding box center [247, 177] width 95 height 19
paste input "415) 205-2440"
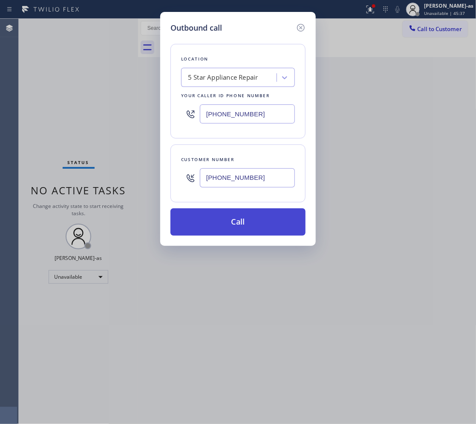
type input "(415) 205-2440"
click at [251, 230] on button "Call" at bounding box center [237, 221] width 135 height 27
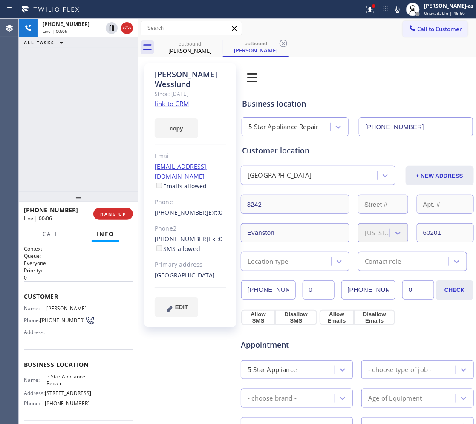
type input "[PHONE_NUMBER]"
drag, startPoint x: 70, startPoint y: 113, endPoint x: 83, endPoint y: 122, distance: 15.9
click at [70, 114] on div "+14152052440 Live | 00:10 ALL TASKS ALL TASKS ACTIVE TASKS TASKS IN WRAP UP" at bounding box center [78, 105] width 119 height 173
drag, startPoint x: 130, startPoint y: 216, endPoint x: 127, endPoint y: 212, distance: 5.1
click at [129, 216] on button "HANG UP" at bounding box center [113, 214] width 40 height 12
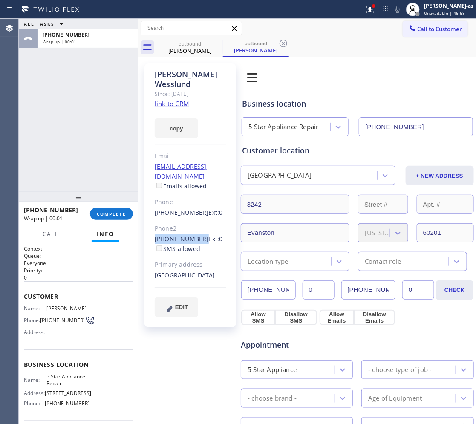
drag, startPoint x: 148, startPoint y: 224, endPoint x: 197, endPoint y: 221, distance: 49.5
click at [197, 221] on div "Sean Wesslund Since: 20 may 2020 link to CRM copy Email lwesslund@gmail.com Ema…" at bounding box center [190, 195] width 92 height 264
copy link "(847) 691-4286"
click at [104, 217] on button "COMPLETE" at bounding box center [111, 214] width 43 height 12
click at [98, 179] on div "ALL TASKS ALL TASKS ACTIVE TASKS TASKS IN WRAP UP +14152052440 Wrap up | 00:02" at bounding box center [78, 105] width 119 height 173
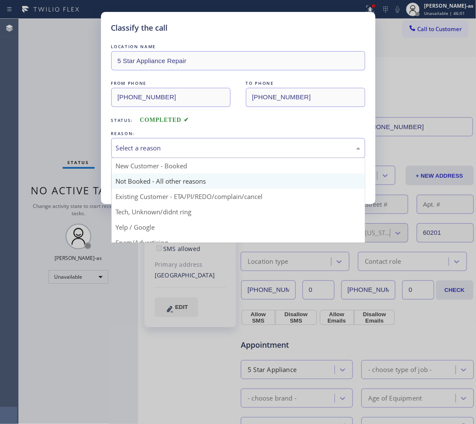
drag, startPoint x: 205, startPoint y: 147, endPoint x: 214, endPoint y: 185, distance: 38.0
click at [208, 150] on div "Select a reason" at bounding box center [238, 148] width 245 height 10
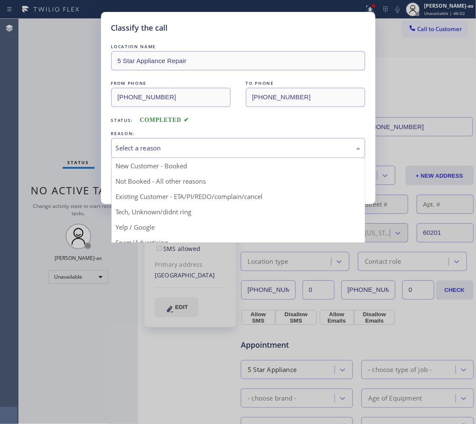
drag, startPoint x: 239, startPoint y: 195, endPoint x: 162, endPoint y: 180, distance: 78.1
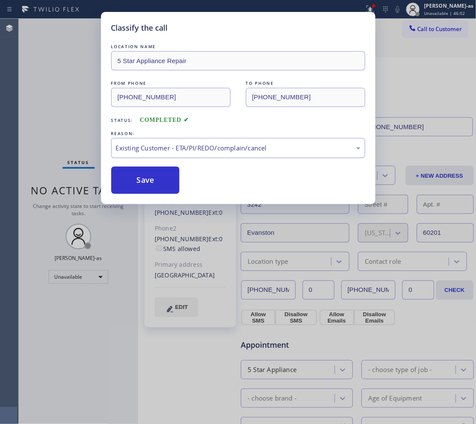
drag, startPoint x: 148, startPoint y: 178, endPoint x: 271, endPoint y: 152, distance: 125.9
click at [169, 178] on button "Save" at bounding box center [145, 180] width 69 height 27
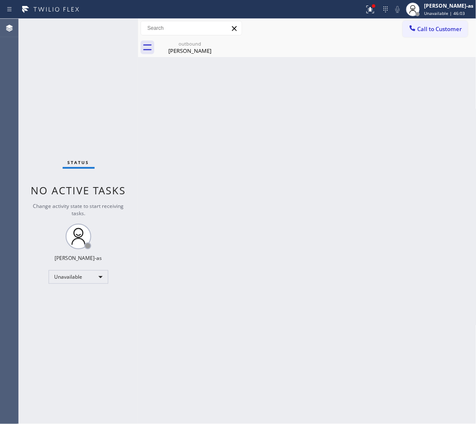
click at [439, 28] on span "Call to Customer" at bounding box center [440, 29] width 45 height 8
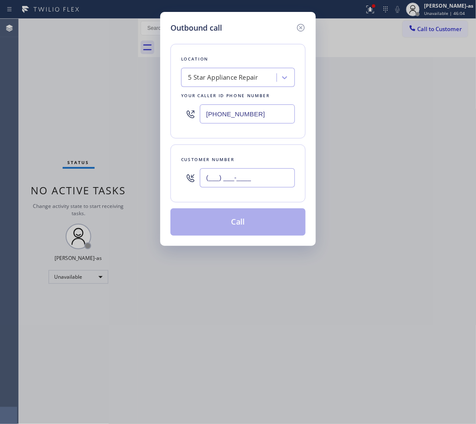
click at [231, 185] on input "(___) ___-____" at bounding box center [247, 177] width 95 height 19
paste input "847) 691-4286"
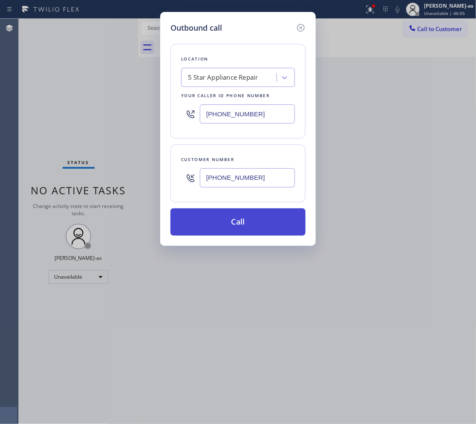
type input "(847) 691-4286"
click at [263, 215] on button "Call" at bounding box center [237, 221] width 135 height 27
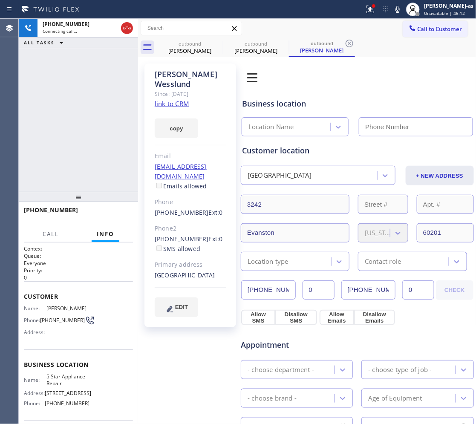
type input "[PHONE_NUMBER]"
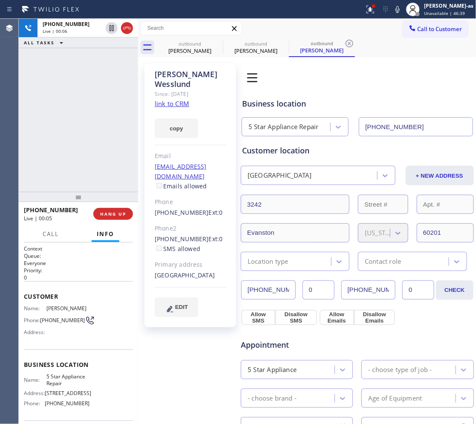
drag, startPoint x: 118, startPoint y: 128, endPoint x: 175, endPoint y: 94, distance: 66.9
click at [118, 129] on div "+18476914286 Live | 00:06 ALL TASKS ALL TASKS ACTIVE TASKS TASKS IN WRAP UP" at bounding box center [78, 105] width 119 height 173
click at [175, 99] on link "link to CRM" at bounding box center [172, 103] width 35 height 9
click at [115, 218] on button "HANG UP" at bounding box center [113, 214] width 40 height 12
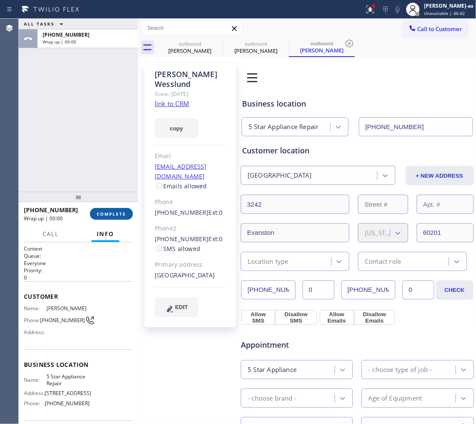
click at [116, 210] on button "COMPLETE" at bounding box center [111, 214] width 43 height 12
drag, startPoint x: 111, startPoint y: 207, endPoint x: 97, endPoint y: 126, distance: 82.6
click at [110, 205] on div "+18476914286 Wrap up | 00:00 COMPLETE" at bounding box center [78, 214] width 109 height 22
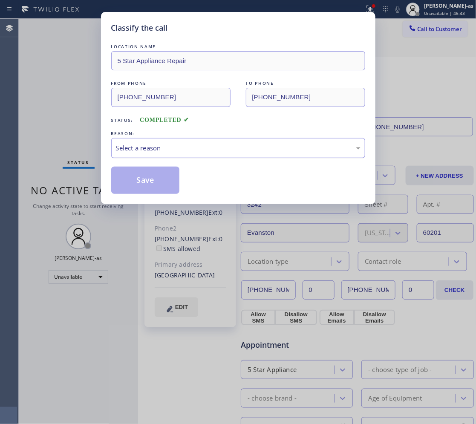
click at [183, 156] on div "Select a reason" at bounding box center [238, 148] width 254 height 20
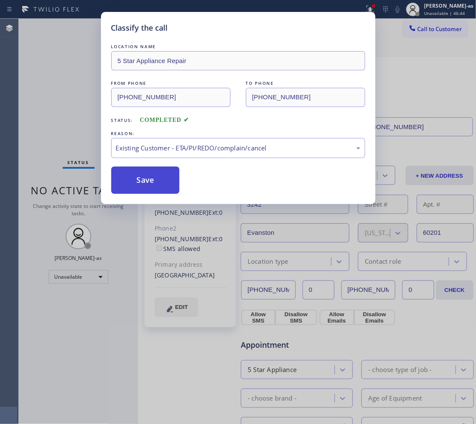
click at [141, 182] on button "Save" at bounding box center [145, 180] width 69 height 27
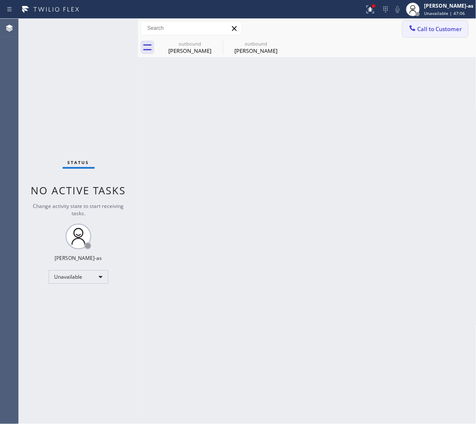
click at [442, 21] on button "Call to Customer" at bounding box center [435, 29] width 65 height 16
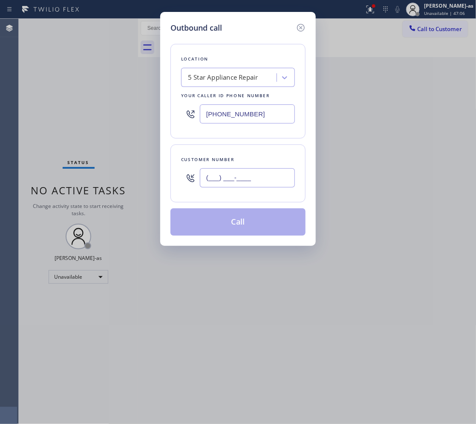
click at [255, 184] on input "(___) ___-____" at bounding box center [247, 177] width 95 height 19
paste input "315) 382-7169"
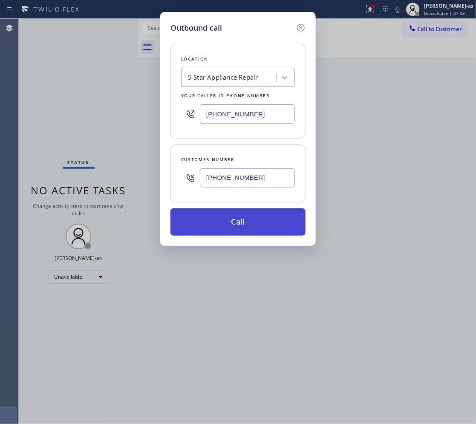
type input "(315) 382-7169"
click at [248, 211] on button "Call" at bounding box center [237, 221] width 135 height 27
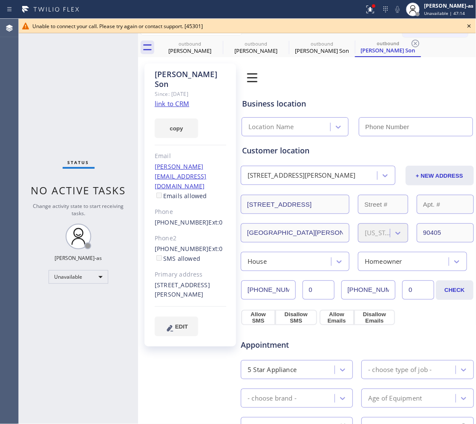
type input "[PHONE_NUMBER]"
drag, startPoint x: 152, startPoint y: 218, endPoint x: 197, endPoint y: 220, distance: 45.2
click at [197, 220] on div "Sonali Son Since: 20 may 2020 link to CRM copy Email sonali@sonfamily.us Emails…" at bounding box center [190, 204] width 92 height 283
copy link "(206) 225-5071"
drag, startPoint x: 188, startPoint y: 40, endPoint x: 207, endPoint y: 47, distance: 20.0
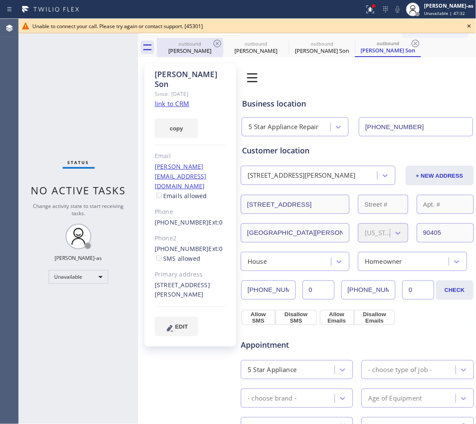
click at [190, 41] on div "outbound" at bounding box center [190, 43] width 64 height 6
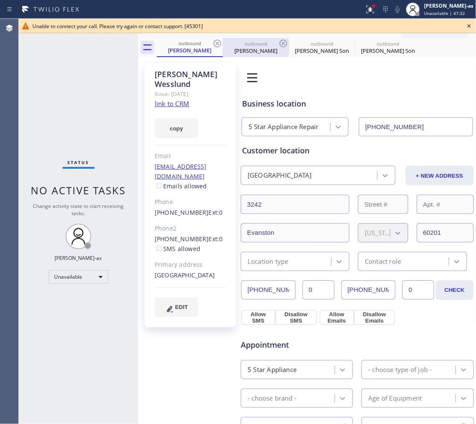
click at [223, 40] on div "outbound Sean Wesslund" at bounding box center [256, 47] width 66 height 19
click at [214, 46] on icon at bounding box center [217, 43] width 10 height 10
click at [278, 46] on icon at bounding box center [283, 43] width 10 height 10
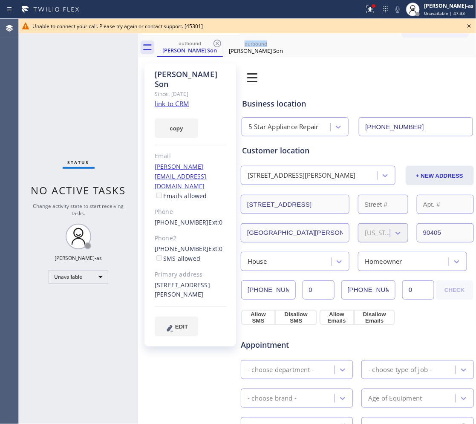
click at [216, 46] on icon at bounding box center [217, 43] width 10 height 10
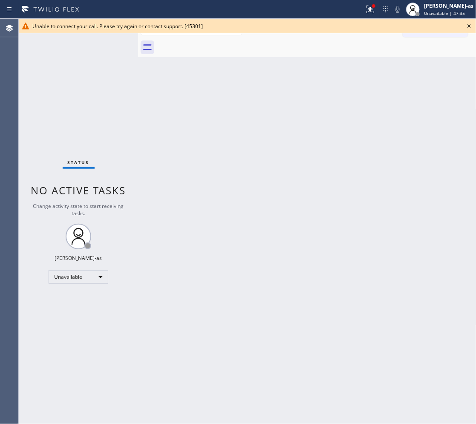
click at [472, 25] on icon at bounding box center [469, 26] width 10 height 10
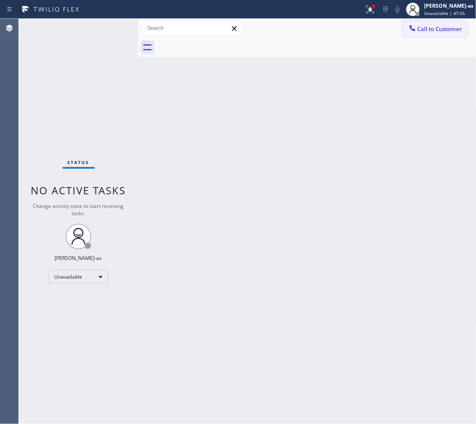
click at [436, 32] on span "Call to Customer" at bounding box center [440, 29] width 45 height 8
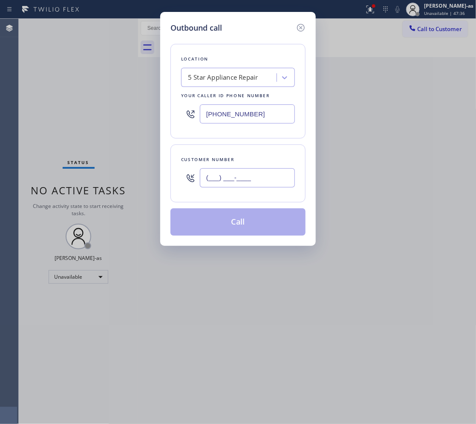
click at [241, 180] on input "(___) ___-____" at bounding box center [247, 177] width 95 height 19
paste input "206) 225-5071"
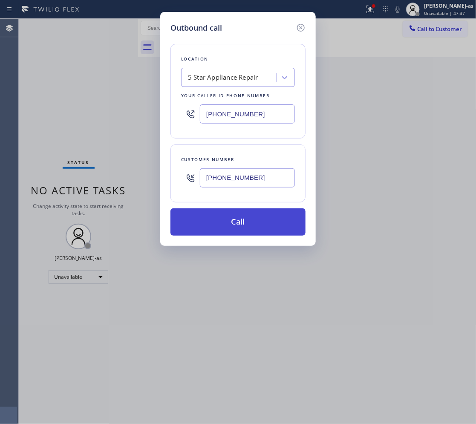
type input "(206) 225-5071"
click at [234, 227] on button "Call" at bounding box center [237, 221] width 135 height 27
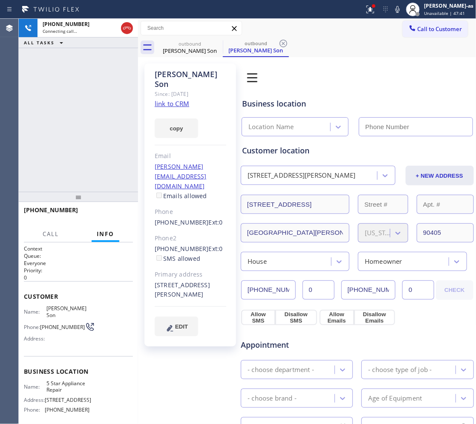
click at [175, 99] on link "link to CRM" at bounding box center [172, 103] width 35 height 9
type input "[PHONE_NUMBER]"
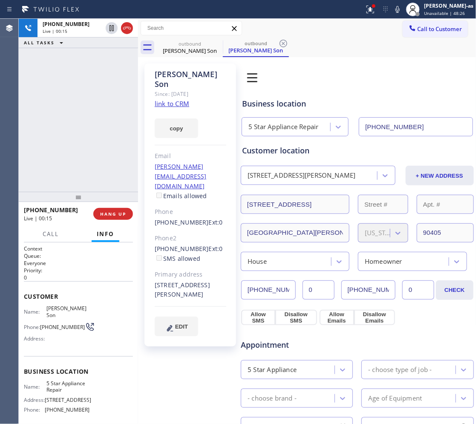
drag, startPoint x: 47, startPoint y: 88, endPoint x: 69, endPoint y: 87, distance: 21.3
click at [58, 89] on div "+12062255071 Live | 00:15 ALL TASKS ALL TASKS ACTIVE TASKS TASKS IN WRAP UP" at bounding box center [78, 105] width 119 height 173
click at [109, 214] on span "HANG UP" at bounding box center [113, 214] width 26 height 6
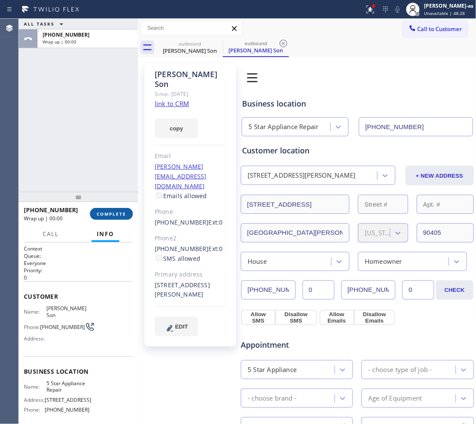
click at [109, 214] on span "COMPLETE" at bounding box center [111, 214] width 29 height 6
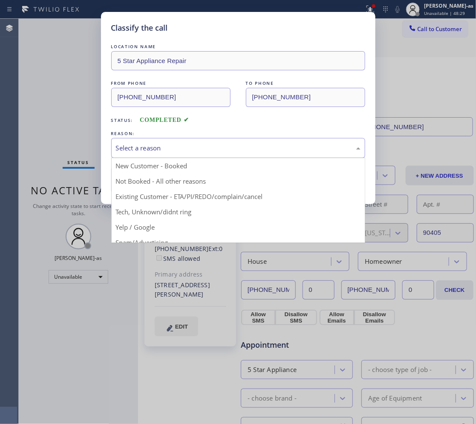
click at [169, 147] on div "Select a reason" at bounding box center [238, 148] width 245 height 10
drag, startPoint x: 212, startPoint y: 197, endPoint x: 205, endPoint y: 192, distance: 9.2
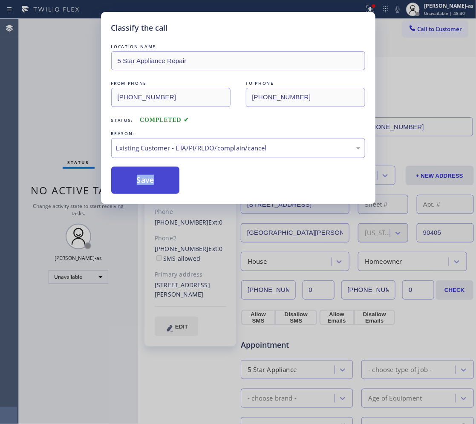
click at [147, 182] on button "Save" at bounding box center [145, 180] width 69 height 27
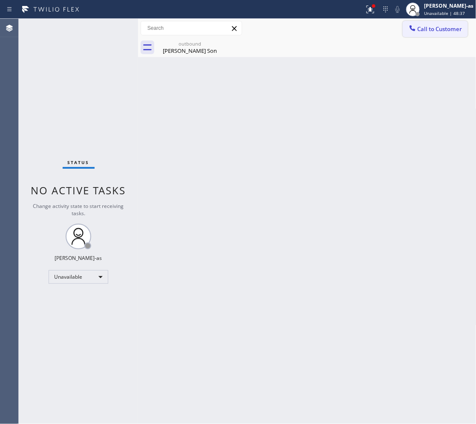
click at [444, 26] on span "Call to Customer" at bounding box center [440, 29] width 45 height 8
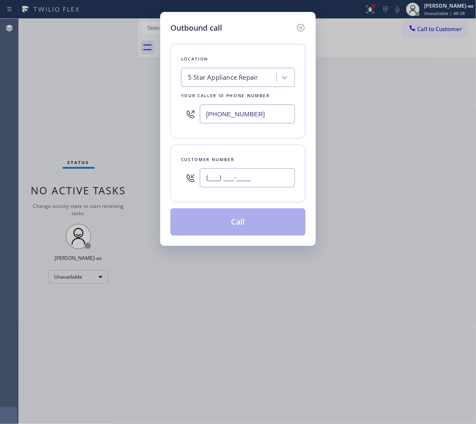
click at [233, 185] on input "(___) ___-____" at bounding box center [247, 177] width 95 height 19
paste input "312) 961-5286"
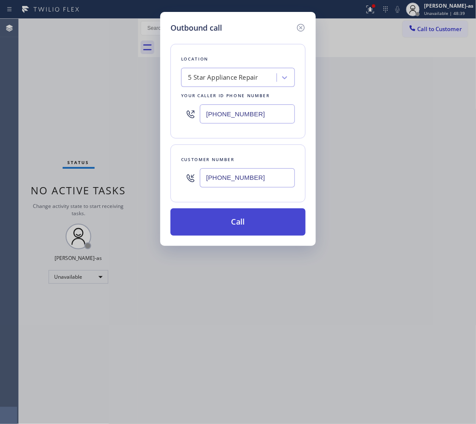
type input "(312) 961-5286"
click at [213, 217] on button "Call" at bounding box center [237, 221] width 135 height 27
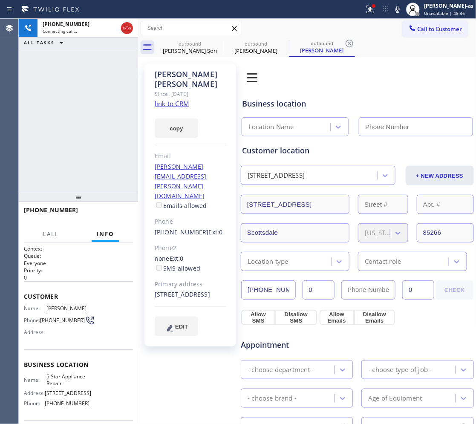
type input "[PHONE_NUMBER]"
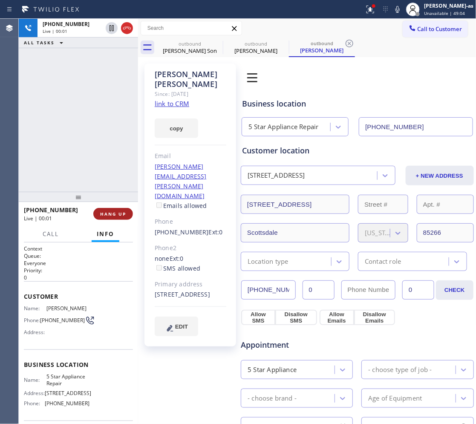
click at [115, 218] on button "HANG UP" at bounding box center [113, 214] width 40 height 12
click at [116, 216] on span "HANG UP" at bounding box center [113, 214] width 26 height 6
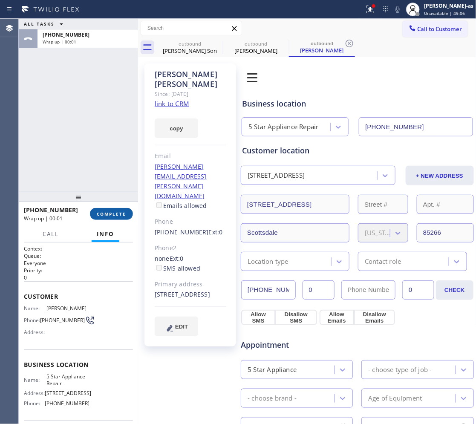
click at [116, 215] on span "COMPLETE" at bounding box center [111, 214] width 29 height 6
click at [106, 148] on div "ALL TASKS ALL TASKS ACTIVE TASKS TASKS IN WRAP UP +13129615286 Wrap up | 00:01" at bounding box center [78, 105] width 119 height 173
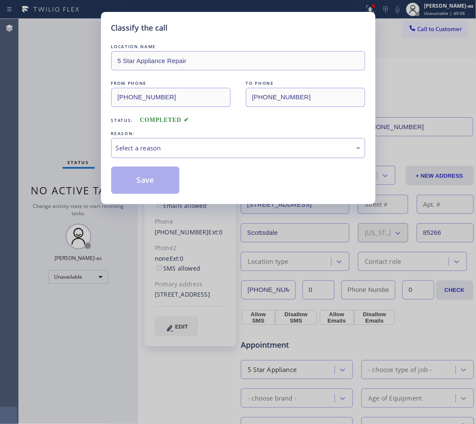
drag, startPoint x: 192, startPoint y: 158, endPoint x: 205, endPoint y: 158, distance: 12.8
click at [193, 158] on div "Select a reason" at bounding box center [238, 148] width 254 height 20
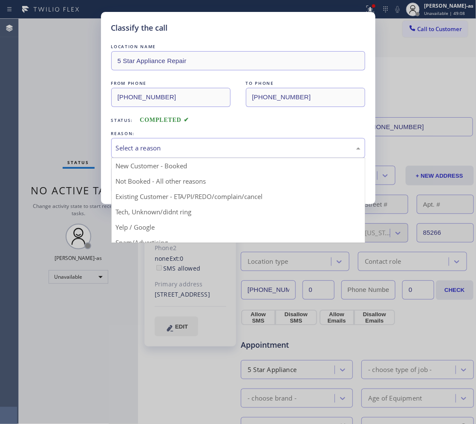
drag, startPoint x: 244, startPoint y: 201, endPoint x: 207, endPoint y: 179, distance: 43.0
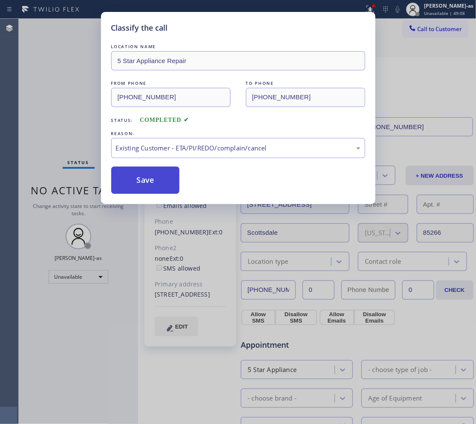
click at [165, 178] on button "Save" at bounding box center [145, 180] width 69 height 27
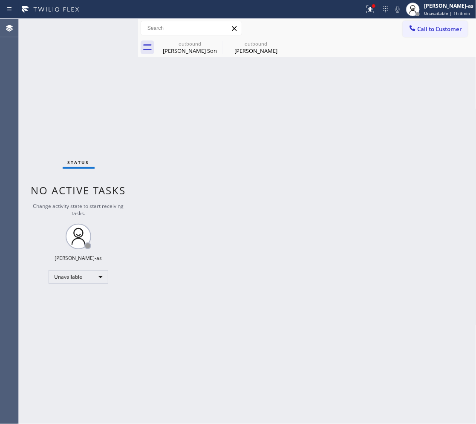
drag, startPoint x: 205, startPoint y: 148, endPoint x: 205, endPoint y: 73, distance: 75.4
click at [208, 142] on div "Back to Dashboard Change Sender ID Customers Technicians Select a contact Outbo…" at bounding box center [307, 221] width 338 height 405
drag, startPoint x: 194, startPoint y: 46, endPoint x: 209, endPoint y: 43, distance: 14.7
click at [195, 45] on div "outbound" at bounding box center [190, 43] width 64 height 6
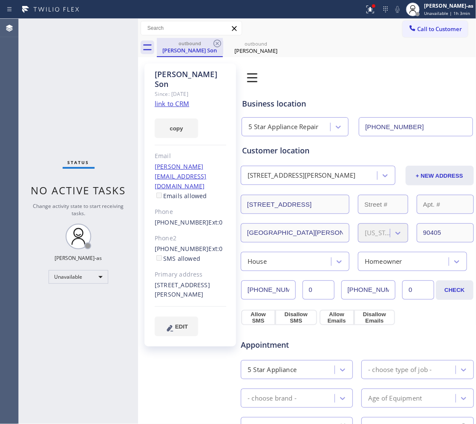
click at [211, 42] on div "outbound" at bounding box center [190, 43] width 64 height 6
click at [214, 41] on icon at bounding box center [218, 44] width 8 height 8
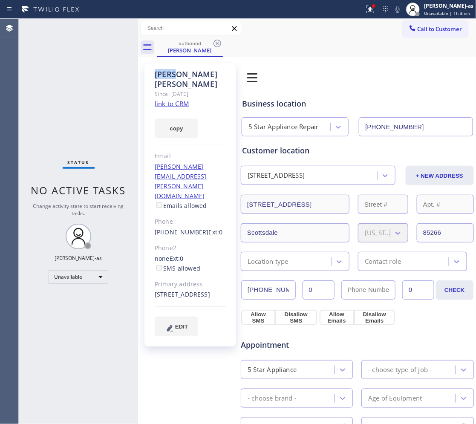
click at [214, 41] on icon at bounding box center [218, 44] width 8 height 8
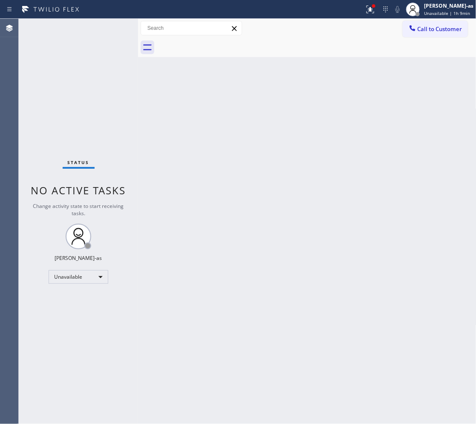
click at [427, 32] on button "Call to Customer" at bounding box center [435, 29] width 65 height 16
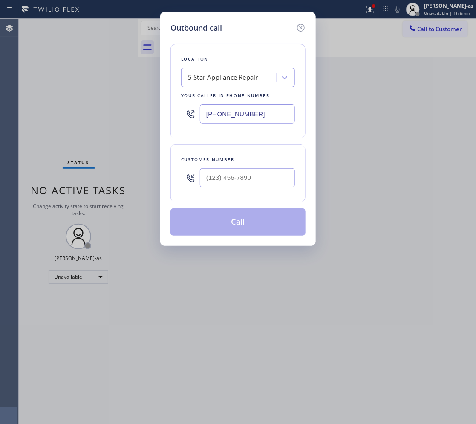
click at [262, 163] on div "Customer number" at bounding box center [238, 159] width 114 height 9
click at [268, 180] on input "(___) ___-____" at bounding box center [247, 177] width 95 height 19
paste input "619) 816-5612"
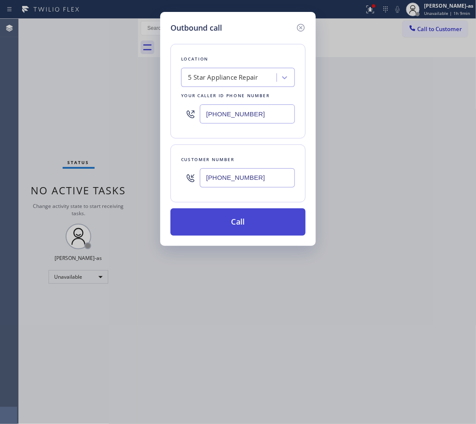
type input "(619) 816-5612"
click at [234, 226] on button "Call" at bounding box center [237, 221] width 135 height 27
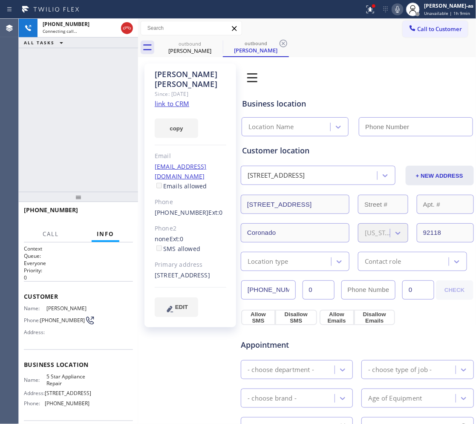
click at [400, 6] on icon at bounding box center [397, 9] width 4 height 7
type input "[PHONE_NUMBER]"
drag, startPoint x: 400, startPoint y: 12, endPoint x: 402, endPoint y: 60, distance: 48.2
click at [400, 12] on icon at bounding box center [398, 9] width 10 height 10
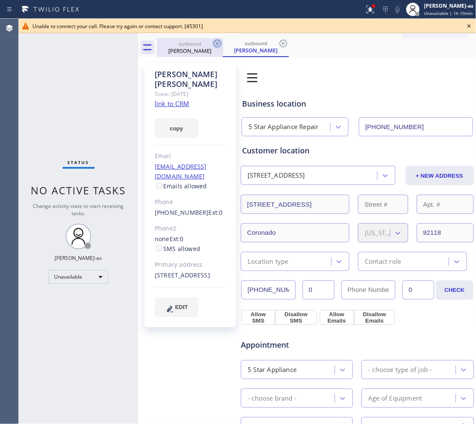
click at [195, 45] on div "outbound" at bounding box center [190, 43] width 64 height 6
click at [214, 46] on icon at bounding box center [217, 43] width 10 height 10
click at [217, 46] on icon at bounding box center [217, 43] width 10 height 10
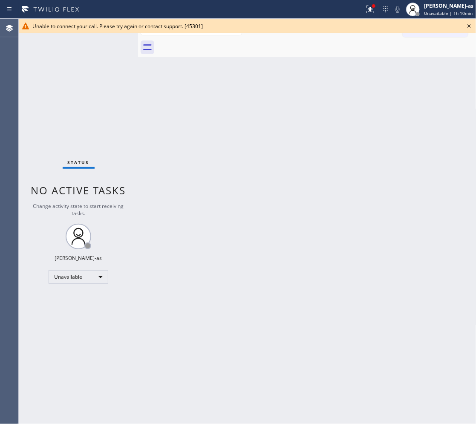
click at [217, 46] on div at bounding box center [317, 47] width 320 height 19
drag, startPoint x: 471, startPoint y: 22, endPoint x: 472, endPoint y: 28, distance: 6.0
click at [471, 21] on icon at bounding box center [469, 26] width 10 height 10
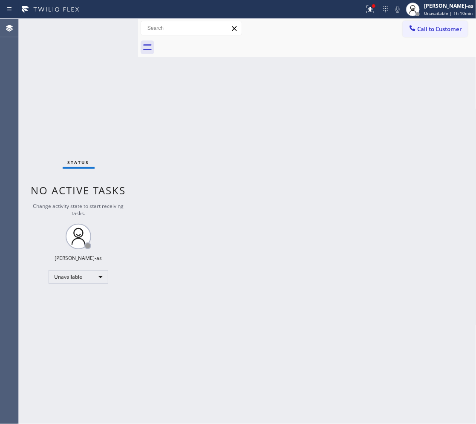
click at [428, 30] on span "Call to Customer" at bounding box center [440, 29] width 45 height 8
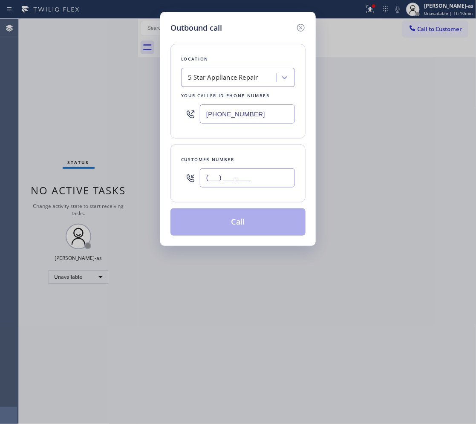
click at [237, 175] on input "(___) ___-____" at bounding box center [247, 177] width 95 height 19
paste input "310) 472-0262"
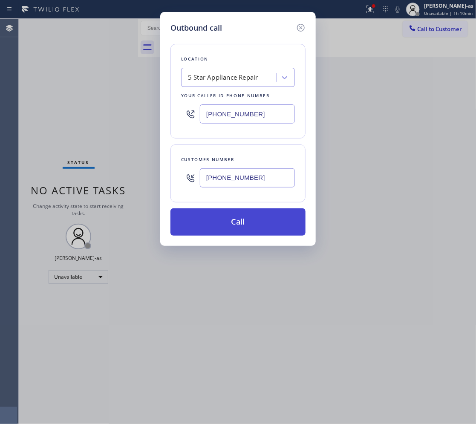
type input "(310) 472-0262"
click at [259, 224] on button "Call" at bounding box center [237, 221] width 135 height 27
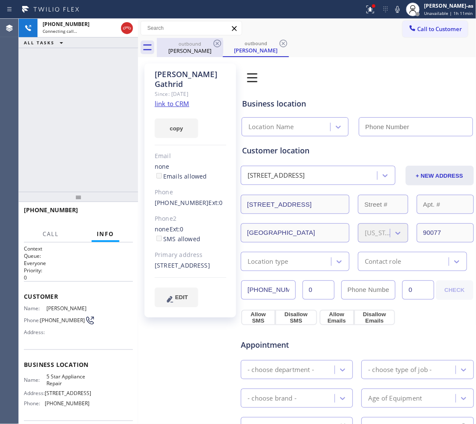
type input "[PHONE_NUMBER]"
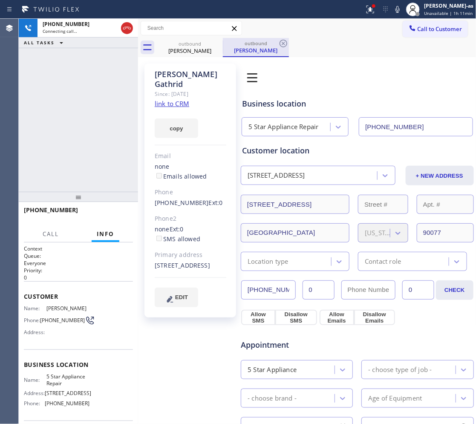
drag, startPoint x: 180, startPoint y: 48, endPoint x: 250, endPoint y: 46, distance: 70.3
click at [180, 48] on div "Johnathan Gathrid" at bounding box center [190, 51] width 64 height 8
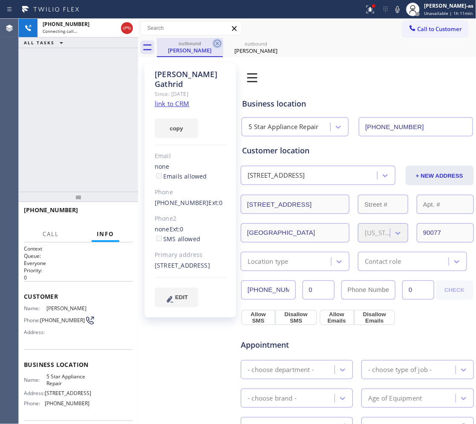
click at [218, 43] on icon at bounding box center [217, 43] width 10 height 10
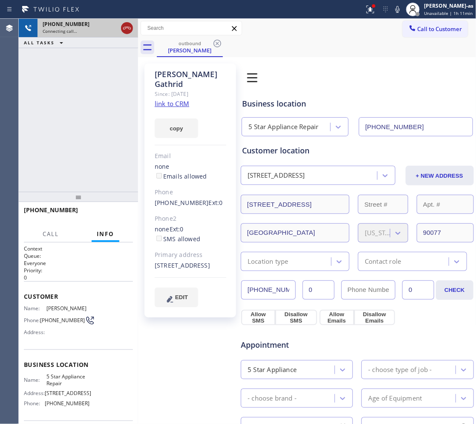
click at [122, 24] on icon at bounding box center [127, 28] width 10 height 10
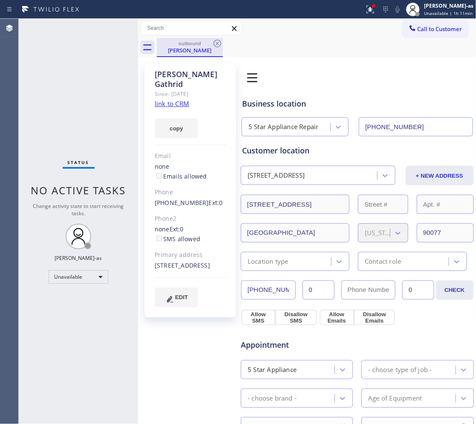
click at [185, 53] on div "Johnathan Gathrid" at bounding box center [190, 50] width 64 height 8
click at [214, 41] on icon at bounding box center [218, 44] width 8 height 8
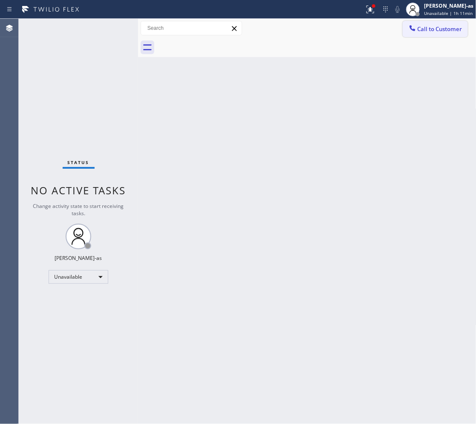
click at [433, 30] on span "Call to Customer" at bounding box center [440, 29] width 45 height 8
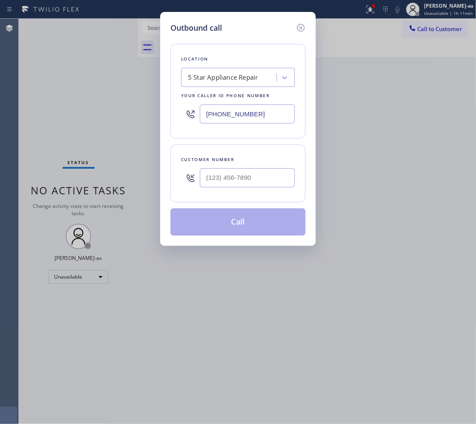
click at [242, 188] on div at bounding box center [247, 178] width 95 height 28
click at [244, 179] on input "(___) ___-____" at bounding box center [247, 177] width 95 height 19
paste input "818) 388-9050"
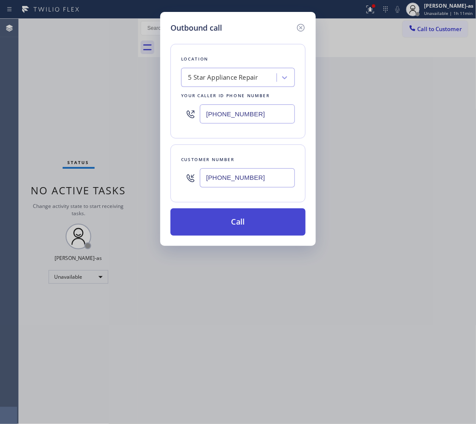
type input "[PHONE_NUMBER]"
click at [254, 226] on button "Call" at bounding box center [237, 221] width 135 height 27
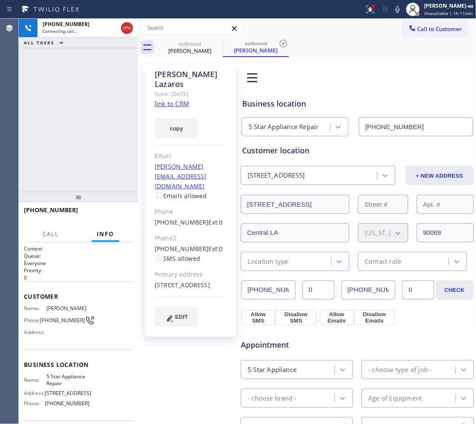
type input "[PHONE_NUMBER]"
drag, startPoint x: 127, startPoint y: 24, endPoint x: 178, endPoint y: 37, distance: 52.7
click at [127, 25] on icon at bounding box center [127, 28] width 10 height 10
click at [196, 43] on div "outbound" at bounding box center [190, 43] width 64 height 6
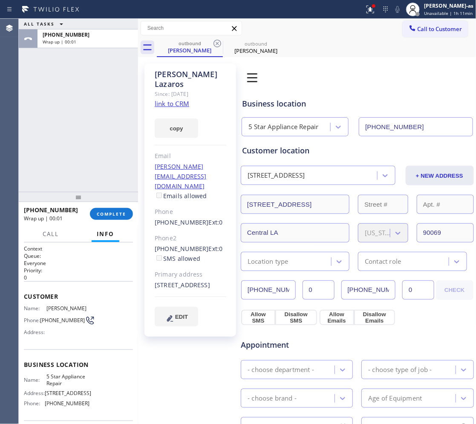
click at [116, 210] on button "COMPLETE" at bounding box center [111, 214] width 43 height 12
click at [105, 185] on div "ALL TASKS ALL TASKS ACTIVE TASKS TASKS IN WRAP UP +18183889050 Wrap up | 00:01" at bounding box center [78, 105] width 119 height 173
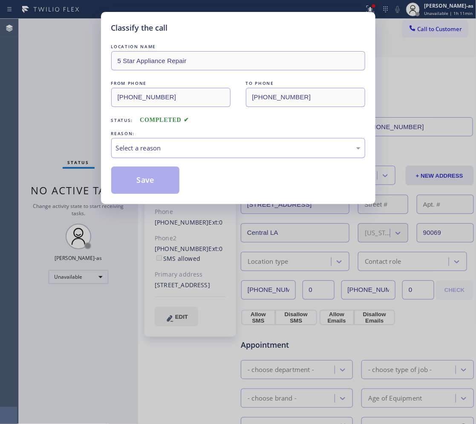
click at [218, 150] on div "Select a reason" at bounding box center [238, 148] width 245 height 10
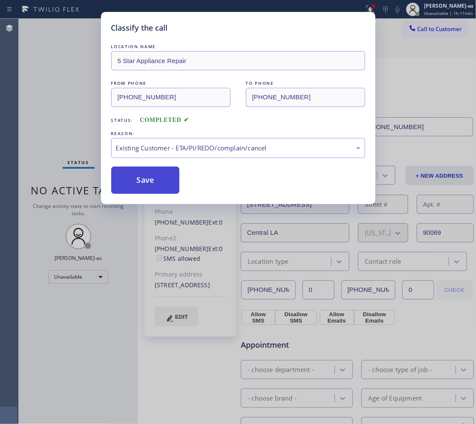
click at [162, 178] on button "Save" at bounding box center [145, 180] width 69 height 27
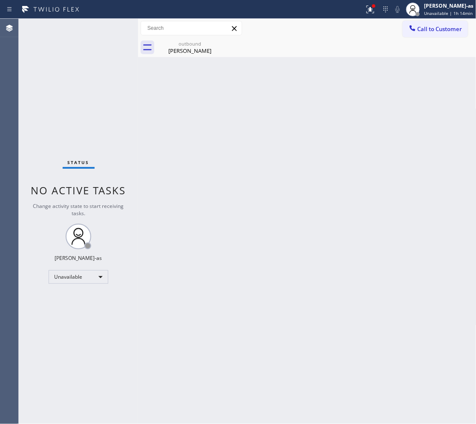
click at [425, 31] on span "Call to Customer" at bounding box center [440, 29] width 45 height 8
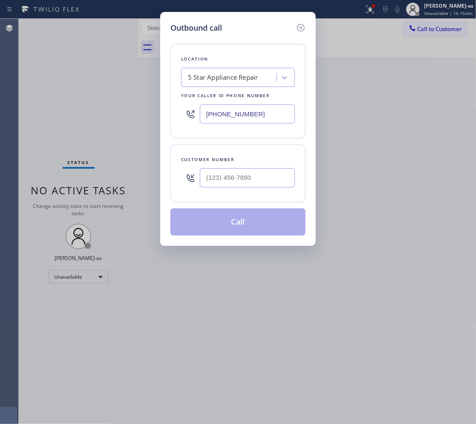
click at [274, 185] on input "text" at bounding box center [247, 177] width 95 height 19
click at [274, 185] on input "(___) ___-____" at bounding box center [247, 177] width 95 height 19
paste input "650) 630-7017"
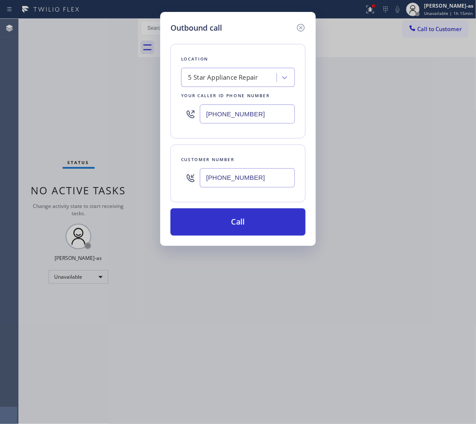
type input "(650) 630-7017"
click at [249, 111] on input "[PHONE_NUMBER]" at bounding box center [247, 113] width 95 height 19
paste input "66) 702-1734"
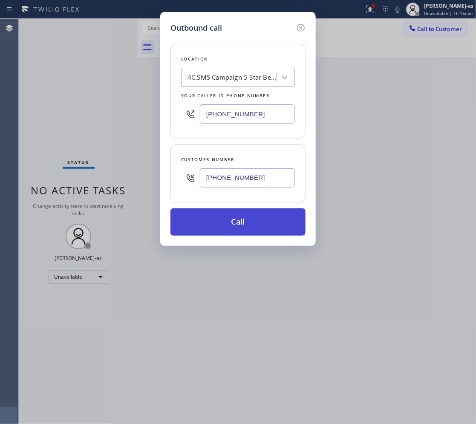
type input "(866) 702-1734"
click at [232, 230] on button "Call" at bounding box center [237, 221] width 135 height 27
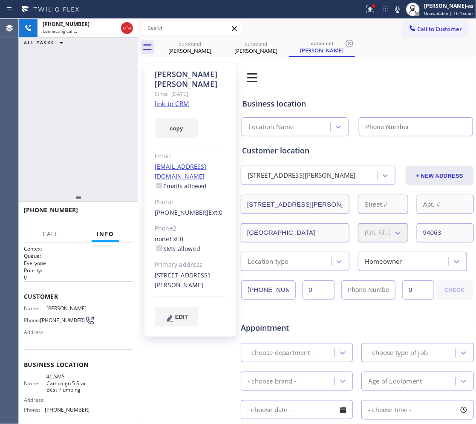
type input "(866) 702-1734"
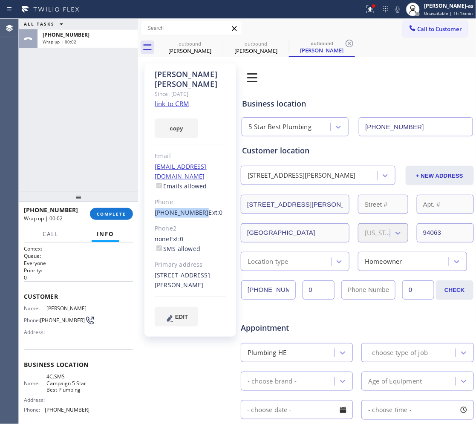
drag, startPoint x: 150, startPoint y: 195, endPoint x: 197, endPoint y: 194, distance: 46.5
click at [197, 194] on div "Leroy Tate Since: 20 may 2020 link to CRM copy Email leroytate2222@gmail.com Em…" at bounding box center [190, 199] width 92 height 273
click at [120, 209] on button "COMPLETE" at bounding box center [111, 214] width 43 height 12
drag, startPoint x: 111, startPoint y: 184, endPoint x: 130, endPoint y: 190, distance: 20.2
click at [111, 184] on div "ALL TASKS ALL TASKS ACTIVE TASKS TASKS IN WRAP UP +16506307017 Wrap up | 00:04" at bounding box center [78, 105] width 119 height 173
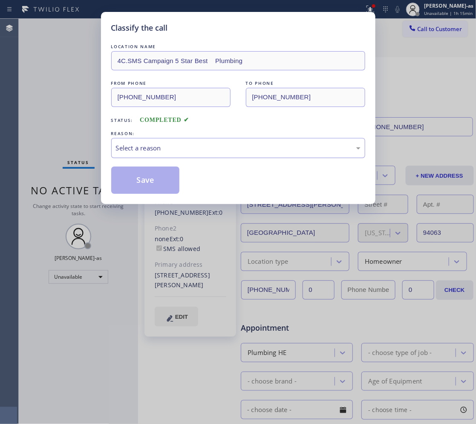
click at [182, 154] on div "Select a reason" at bounding box center [238, 148] width 254 height 20
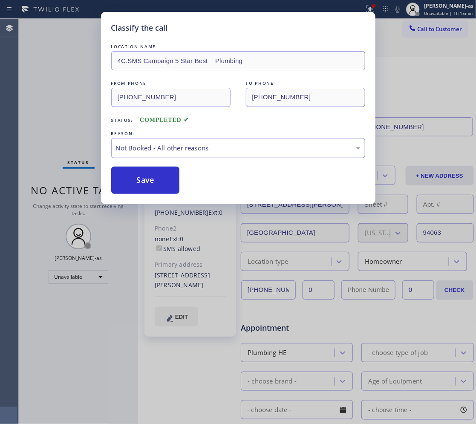
drag, startPoint x: 141, startPoint y: 182, endPoint x: 378, endPoint y: 50, distance: 270.5
click at [147, 180] on button "Save" at bounding box center [145, 180] width 69 height 27
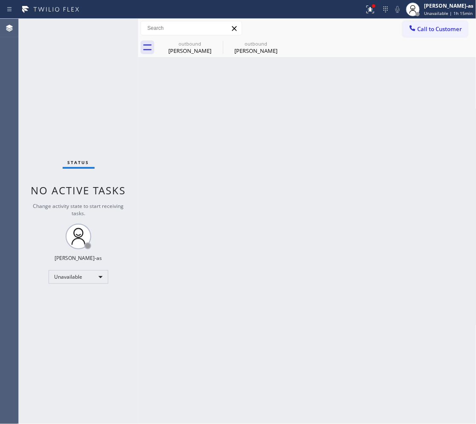
drag, startPoint x: 436, startPoint y: 26, endPoint x: 209, endPoint y: 161, distance: 263.8
click at [435, 26] on span "Call to Customer" at bounding box center [440, 29] width 45 height 8
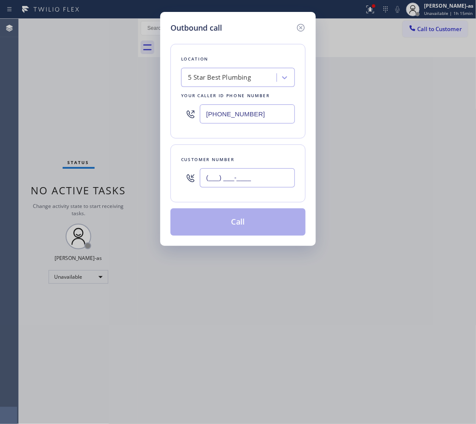
click at [261, 177] on input "(___) ___-____" at bounding box center [247, 177] width 95 height 19
paste input "650) 630-7017"
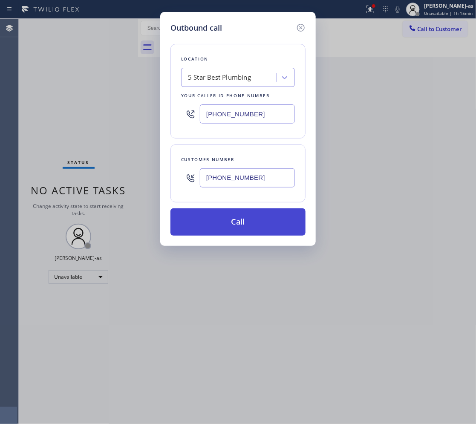
type input "(650) 630-7017"
click at [237, 220] on button "Call" at bounding box center [237, 221] width 135 height 27
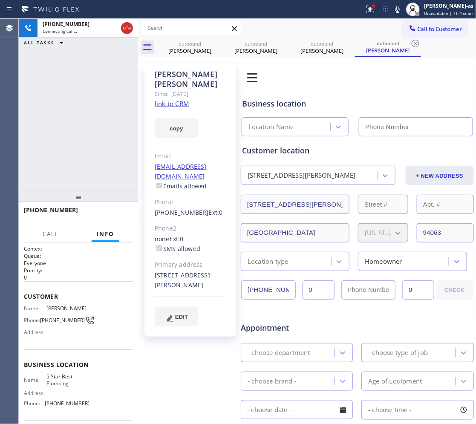
type input "(866) 702-1734"
click at [89, 137] on div "+16506307017 Live | 00:08 ALL TASKS ALL TASKS ACTIVE TASKS TASKS IN WRAP UP" at bounding box center [78, 105] width 119 height 173
click at [111, 207] on div "+16506307017 Live | 00:10 HANG UP" at bounding box center [78, 214] width 109 height 22
click at [112, 207] on div "+16506307017 Live | 00:10 HANG UP" at bounding box center [78, 214] width 109 height 22
click at [114, 213] on span "HANG UP" at bounding box center [113, 214] width 26 height 6
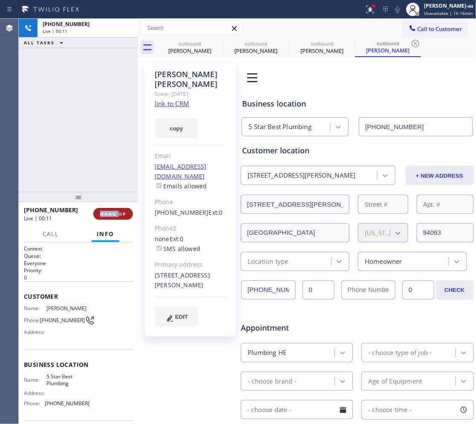
click at [114, 213] on span "HANG UP" at bounding box center [113, 214] width 26 height 6
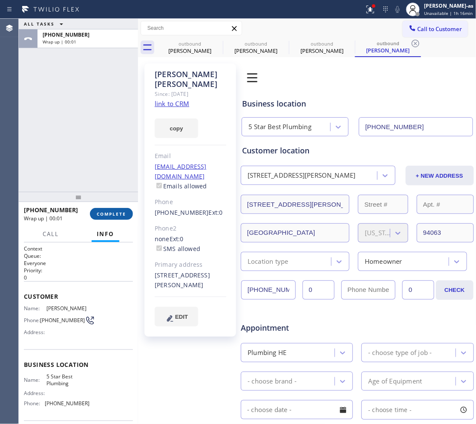
click at [114, 213] on span "COMPLETE" at bounding box center [111, 214] width 29 height 6
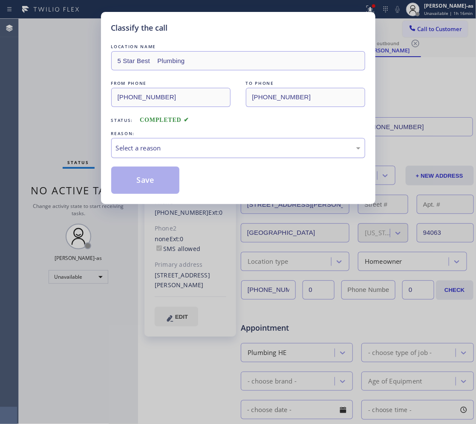
click at [171, 150] on div "Select a reason" at bounding box center [238, 148] width 245 height 10
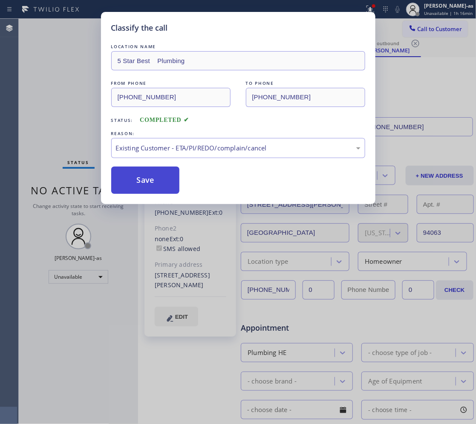
drag, startPoint x: 152, startPoint y: 179, endPoint x: 307, endPoint y: 7, distance: 231.7
click at [152, 179] on button "Save" at bounding box center [145, 180] width 69 height 27
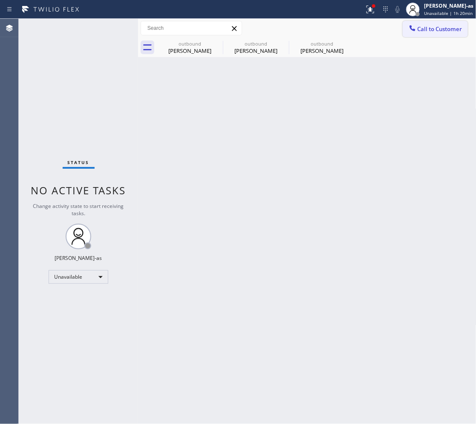
click at [447, 29] on span "Call to Customer" at bounding box center [440, 29] width 45 height 8
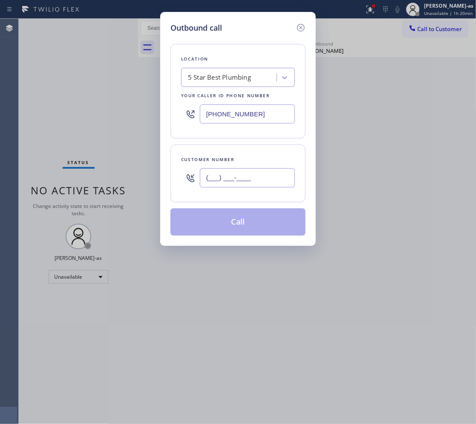
click at [273, 180] on input "(___) ___-____" at bounding box center [247, 177] width 95 height 19
paste input "650) 630-7017"
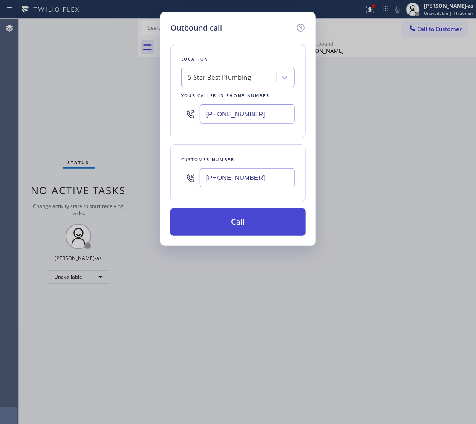
type input "(650) 630-7017"
click at [258, 216] on button "Call" at bounding box center [237, 221] width 135 height 27
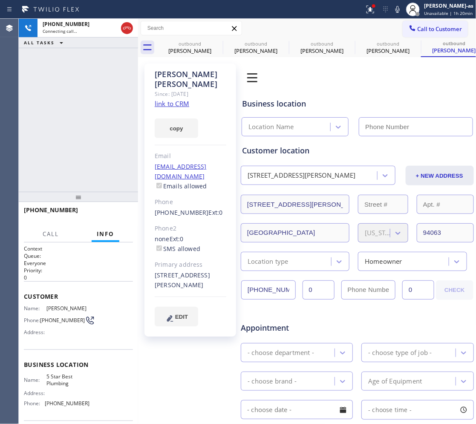
type input "(866) 702-1734"
drag, startPoint x: 52, startPoint y: 109, endPoint x: 84, endPoint y: 108, distance: 32.8
click at [56, 102] on div "+16506307017 Live | 00:48 ALL TASKS ALL TASKS ACTIVE TASKS TASKS IN WRAP UP" at bounding box center [78, 105] width 119 height 173
click at [85, 123] on div "+16506307017 Live | 00:48 ALL TASKS ALL TASKS ACTIVE TASKS TASKS IN WRAP UP" at bounding box center [78, 105] width 119 height 173
click at [113, 215] on span "HANG UP" at bounding box center [113, 214] width 26 height 6
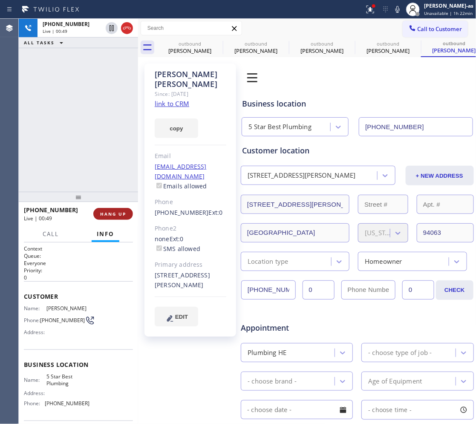
click at [114, 215] on span "HANG UP" at bounding box center [113, 214] width 26 height 6
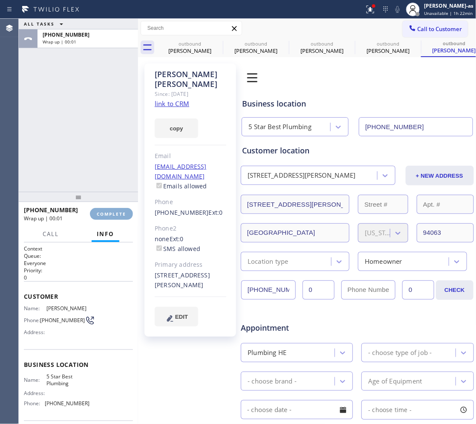
click at [112, 216] on span "COMPLETE" at bounding box center [111, 214] width 29 height 6
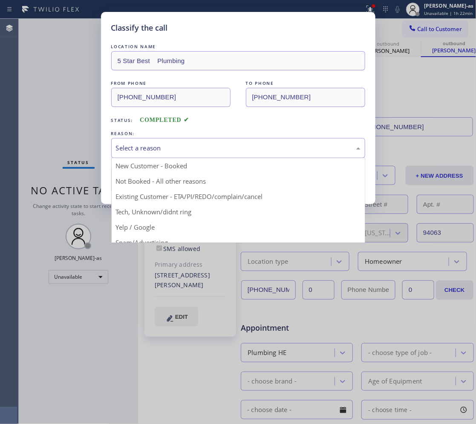
drag, startPoint x: 169, startPoint y: 154, endPoint x: 171, endPoint y: 150, distance: 5.0
click at [169, 153] on div "Select a reason" at bounding box center [238, 148] width 254 height 20
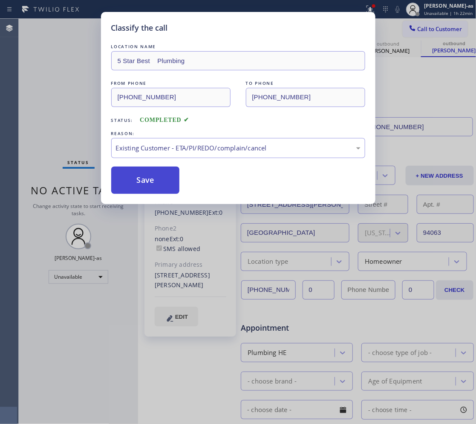
click at [152, 173] on button "Save" at bounding box center [145, 180] width 69 height 27
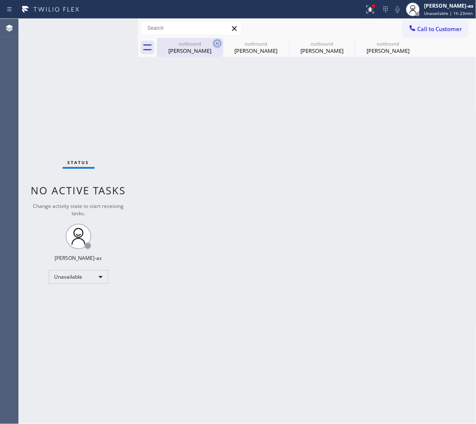
drag, startPoint x: 192, startPoint y: 55, endPoint x: 218, endPoint y: 43, distance: 28.8
click at [193, 52] on div "outbound Mona Lazaros" at bounding box center [190, 47] width 64 height 19
type input "[PHONE_NUMBER]"
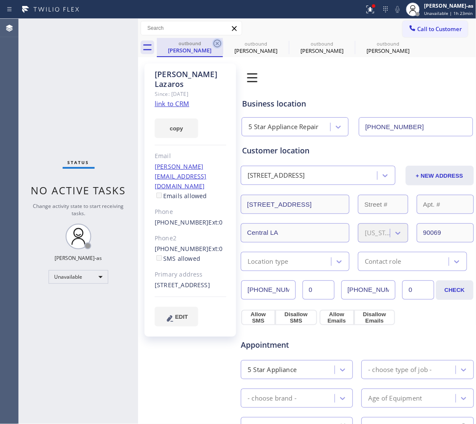
click at [218, 43] on icon at bounding box center [218, 44] width 8 height 8
type input "(866) 702-1734"
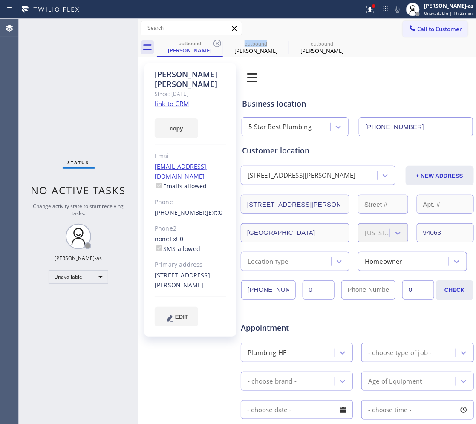
click at [218, 43] on icon at bounding box center [218, 44] width 8 height 8
click at [0, 0] on icon at bounding box center [0, 0] width 0 height 0
click at [218, 43] on icon at bounding box center [218, 44] width 8 height 8
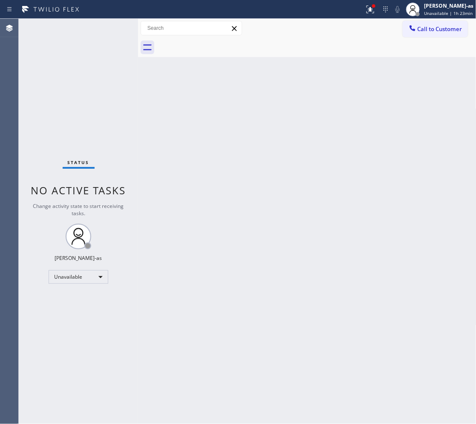
click at [218, 43] on div at bounding box center [317, 47] width 320 height 19
drag, startPoint x: 135, startPoint y: 134, endPoint x: 126, endPoint y: 7, distance: 127.7
click at [137, 133] on div "Status No active tasks Change activity state to start receiving tasks. Jesica J…" at bounding box center [247, 221] width 457 height 405
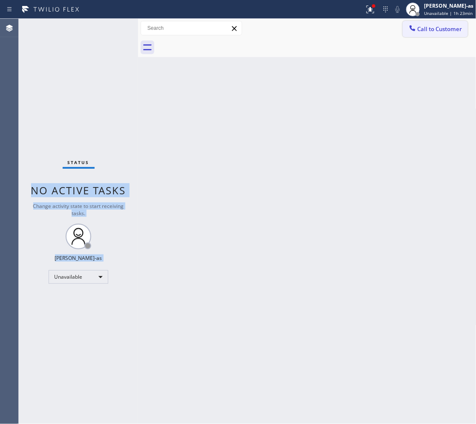
click at [441, 26] on span "Call to Customer" at bounding box center [440, 29] width 45 height 8
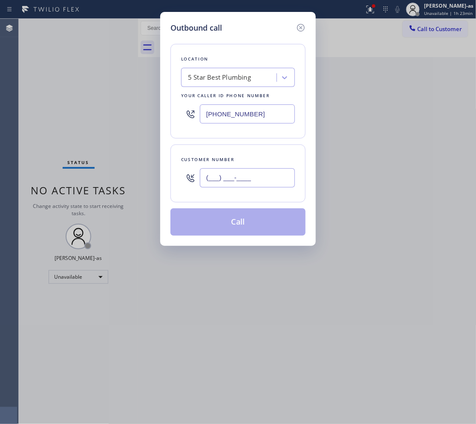
click at [250, 180] on input "(___) ___-____" at bounding box center [247, 177] width 95 height 19
paste input "206) 658-5546"
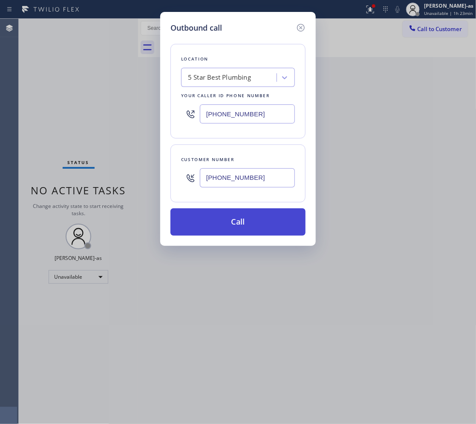
type input "(206) 658-5546"
click at [236, 229] on button "Call" at bounding box center [237, 221] width 135 height 27
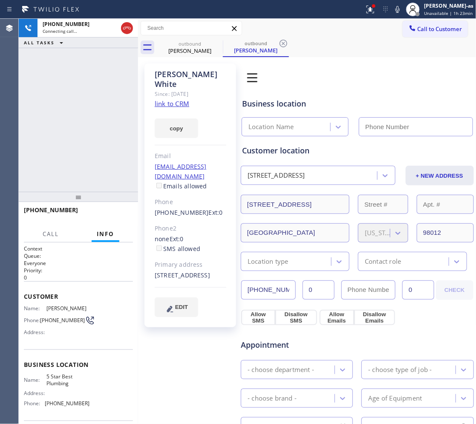
type input "(866) 702-1734"
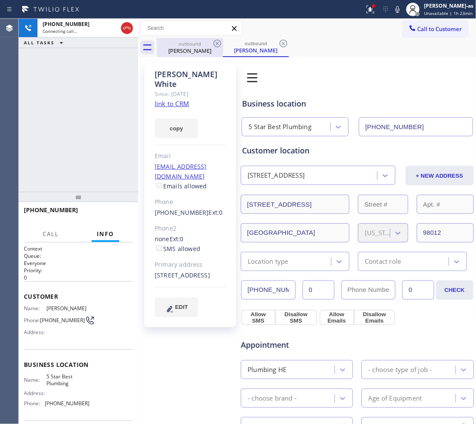
click at [197, 48] on div "Lorie White" at bounding box center [190, 51] width 64 height 8
click at [216, 40] on icon at bounding box center [218, 44] width 8 height 8
click at [96, 113] on div "+12066585546 Connecting call… ALL TASKS ALL TASKS ACTIVE TASKS TASKS IN WRAP UP" at bounding box center [78, 105] width 119 height 173
click at [162, 99] on link "link to CRM" at bounding box center [172, 103] width 35 height 9
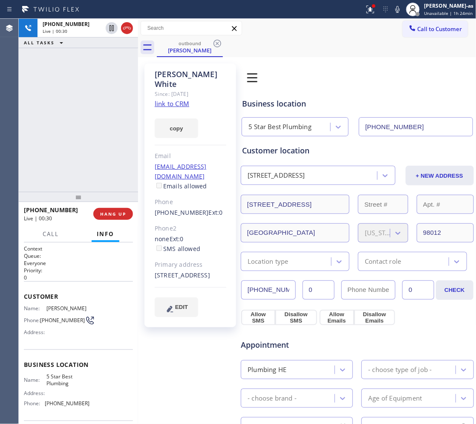
drag, startPoint x: 124, startPoint y: 32, endPoint x: 113, endPoint y: 224, distance: 192.1
click at [125, 31] on icon at bounding box center [127, 28] width 10 height 10
click at [113, 220] on div "+12066585546 Live | 00:30 HANG UP" at bounding box center [78, 214] width 109 height 22
click at [113, 216] on span "HANG UP" at bounding box center [113, 214] width 26 height 6
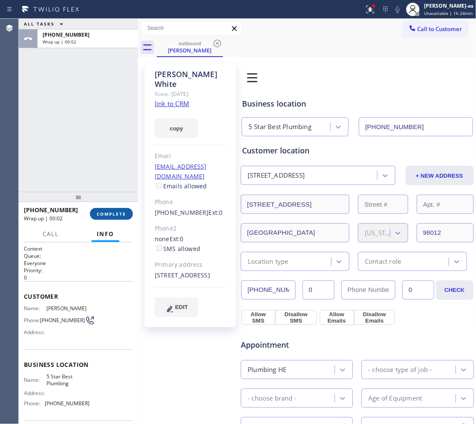
click at [115, 209] on button "COMPLETE" at bounding box center [111, 214] width 43 height 12
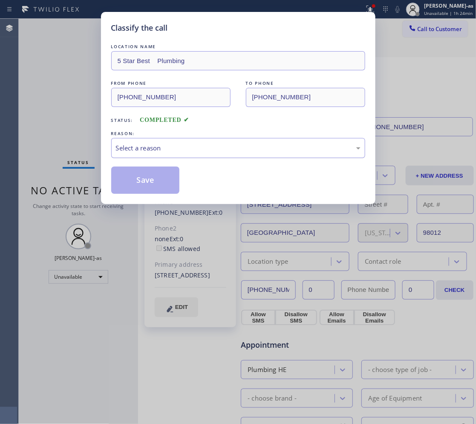
click at [156, 150] on div "Select a reason" at bounding box center [238, 148] width 245 height 10
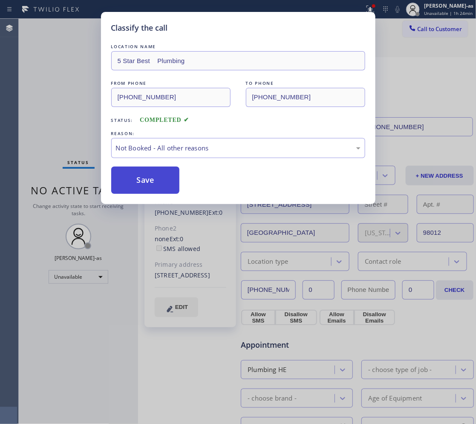
click at [136, 184] on button "Save" at bounding box center [145, 180] width 69 height 27
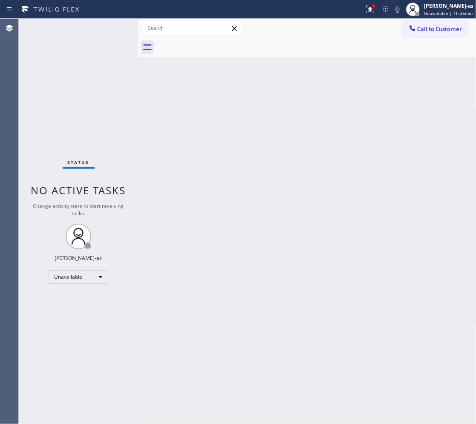
click at [26, 131] on div "Status No active tasks Change activity state to start receiving tasks. [PERSON_…" at bounding box center [78, 221] width 119 height 405
click at [422, 29] on span "Call to Customer" at bounding box center [440, 29] width 45 height 8
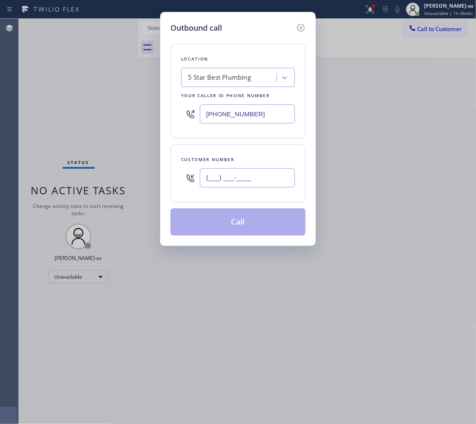
click at [220, 174] on input "(___) ___-____" at bounding box center [247, 177] width 95 height 19
paste input "818) 455-2885"
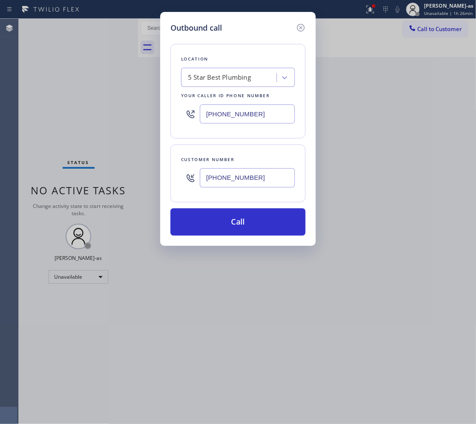
type input "(818) 455-2885"
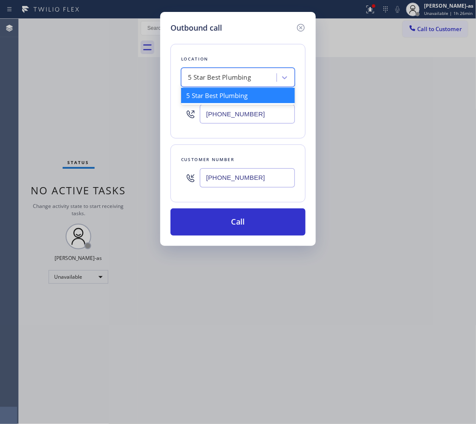
click at [241, 78] on div "5 Star Best Plumbing" at bounding box center [219, 78] width 63 height 10
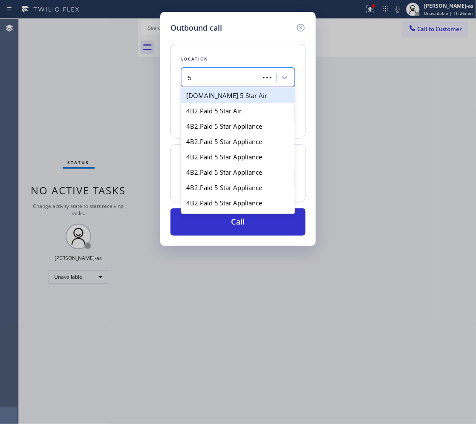
type input "5"
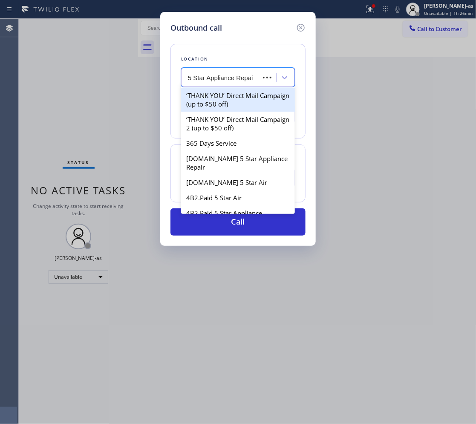
type input "5 Star Appliance Repair"
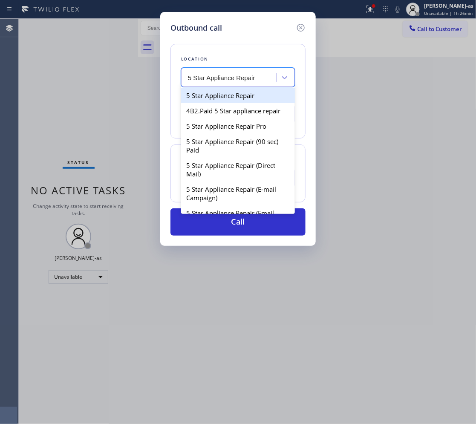
click at [227, 97] on div "5 Star Appliance Repair" at bounding box center [238, 95] width 114 height 15
type input "[PHONE_NUMBER]"
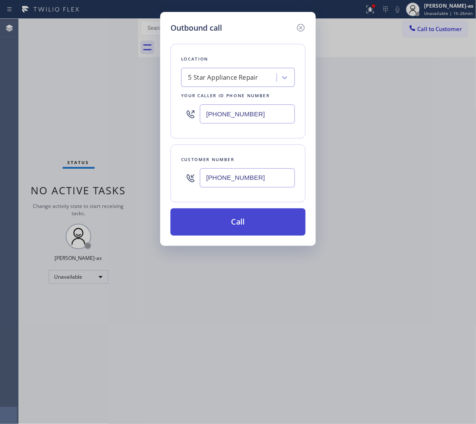
click at [242, 222] on button "Call" at bounding box center [237, 221] width 135 height 27
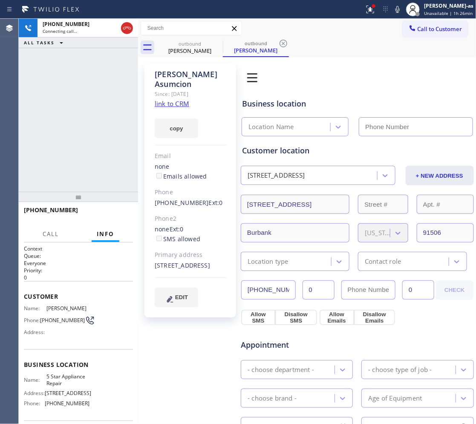
type input "[PHONE_NUMBER]"
click at [59, 120] on div "+18184552885 Connecting call… ALL TASKS ALL TASKS ACTIVE TASKS TASKS IN WRAP UP" at bounding box center [78, 105] width 119 height 173
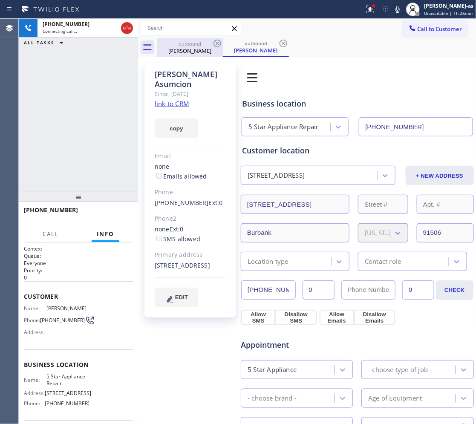
click at [129, 26] on icon at bounding box center [127, 28] width 10 height 10
drag, startPoint x: 184, startPoint y: 46, endPoint x: 222, endPoint y: 40, distance: 38.8
click at [188, 46] on div "outbound" at bounding box center [190, 43] width 64 height 6
click at [218, 41] on icon at bounding box center [217, 43] width 10 height 10
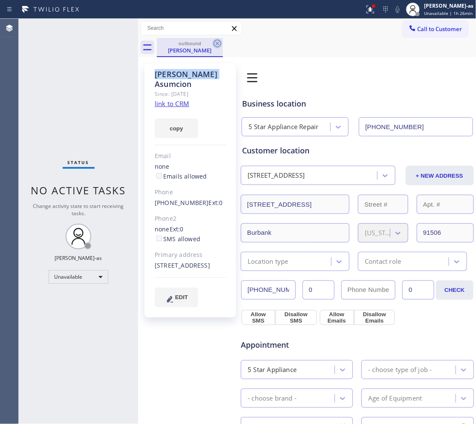
click at [219, 41] on icon at bounding box center [217, 43] width 10 height 10
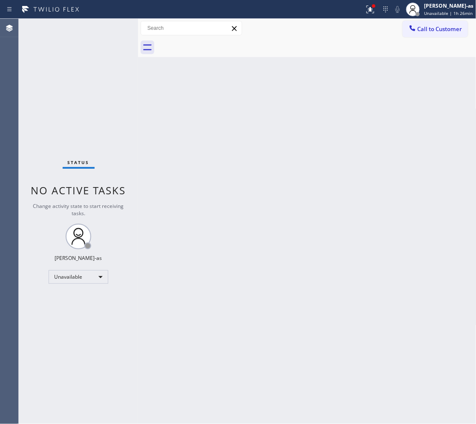
click at [219, 41] on div at bounding box center [317, 47] width 320 height 19
click at [442, 33] on button "Call to Customer" at bounding box center [435, 29] width 65 height 16
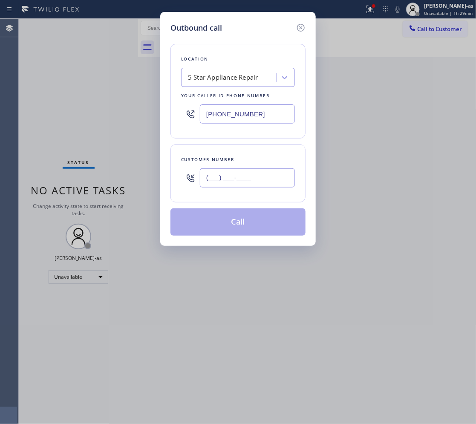
click at [237, 180] on input "(___) ___-____" at bounding box center [247, 177] width 95 height 19
paste input "818) 388-0802"
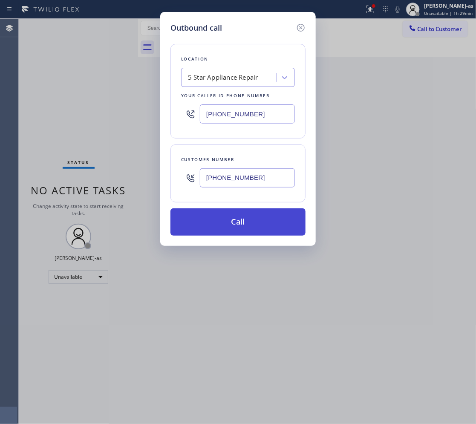
type input "(818) 388-0802"
click at [243, 222] on button "Call" at bounding box center [237, 221] width 135 height 27
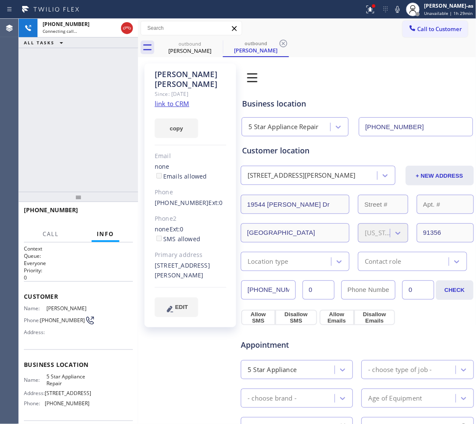
type input "[PHONE_NUMBER]"
click at [116, 210] on button "HANG UP" at bounding box center [113, 214] width 40 height 12
click at [116, 209] on button "HANG UP" at bounding box center [113, 214] width 40 height 12
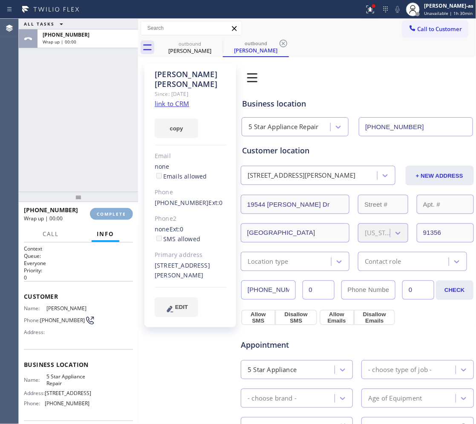
click at [116, 208] on button "COMPLETE" at bounding box center [111, 214] width 43 height 12
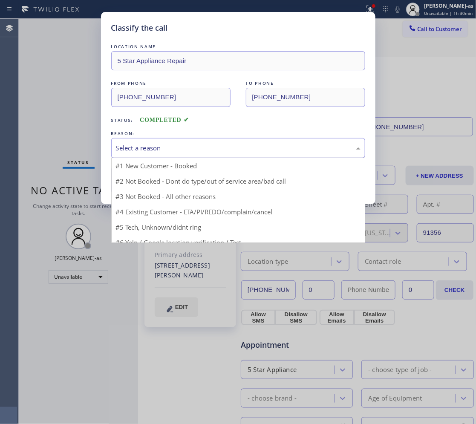
click at [169, 145] on div "Select a reason" at bounding box center [238, 148] width 245 height 10
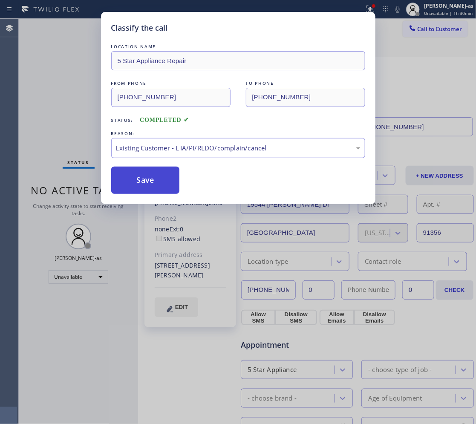
drag, startPoint x: 152, startPoint y: 182, endPoint x: 120, endPoint y: 11, distance: 174.2
click at [152, 182] on button "Save" at bounding box center [145, 180] width 69 height 27
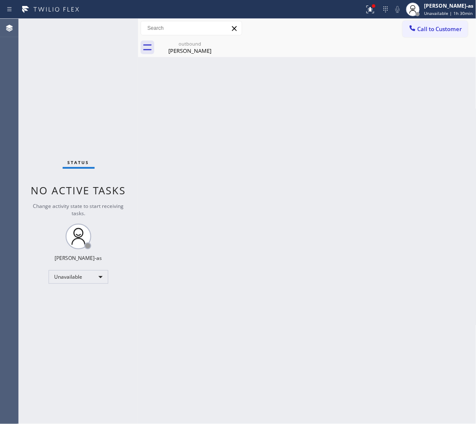
drag, startPoint x: 190, startPoint y: 50, endPoint x: 177, endPoint y: 88, distance: 40.7
click at [190, 49] on div "John Viola" at bounding box center [190, 51] width 64 height 8
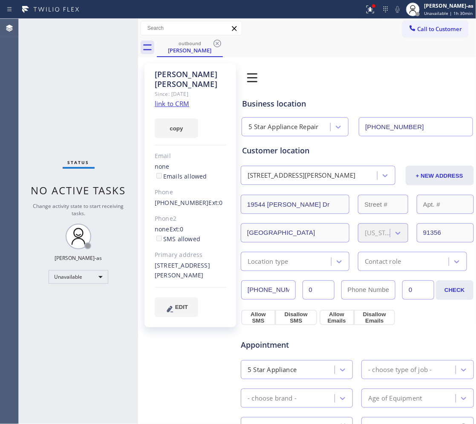
click at [169, 99] on link "link to CRM" at bounding box center [172, 103] width 35 height 9
click at [433, 31] on span "Call to Customer" at bounding box center [440, 29] width 45 height 8
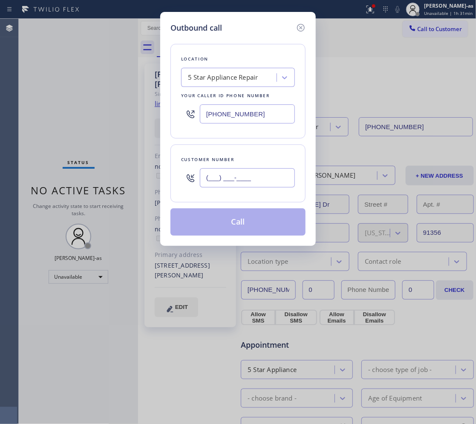
click at [259, 183] on input "(___) ___-____" at bounding box center [247, 177] width 95 height 19
paste input "786) 389-8636"
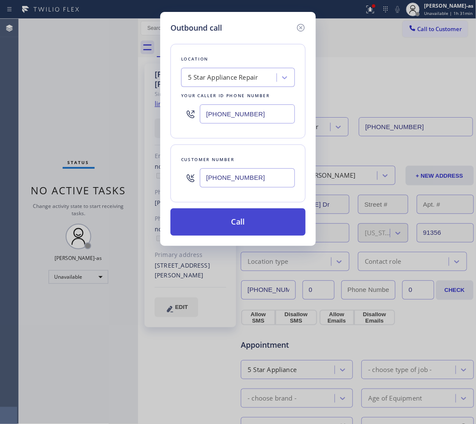
type input "(786) 389-8636"
click at [246, 218] on button "Call" at bounding box center [237, 221] width 135 height 27
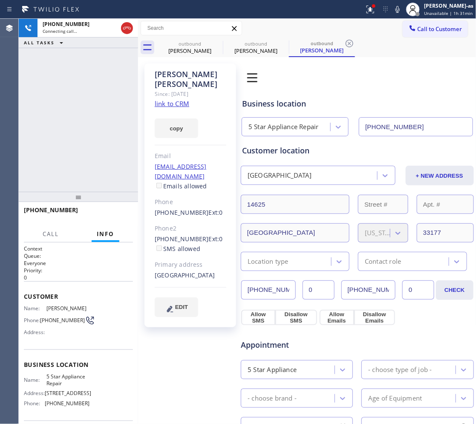
type input "[PHONE_NUMBER]"
drag, startPoint x: 196, startPoint y: 52, endPoint x: 219, endPoint y: 44, distance: 23.7
click at [197, 54] on div "John Viola" at bounding box center [190, 51] width 64 height 8
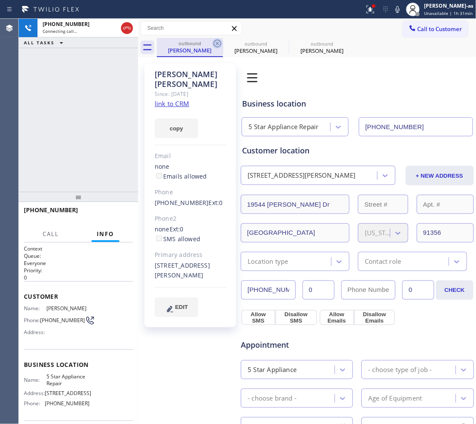
click at [219, 44] on icon at bounding box center [217, 43] width 10 height 10
click at [0, 0] on icon at bounding box center [0, 0] width 0 height 0
click at [10, 161] on div "Agent Desktop" at bounding box center [9, 221] width 18 height 405
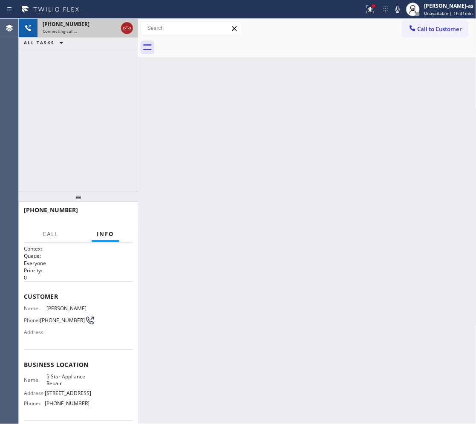
click at [121, 29] on div at bounding box center [127, 28] width 12 height 10
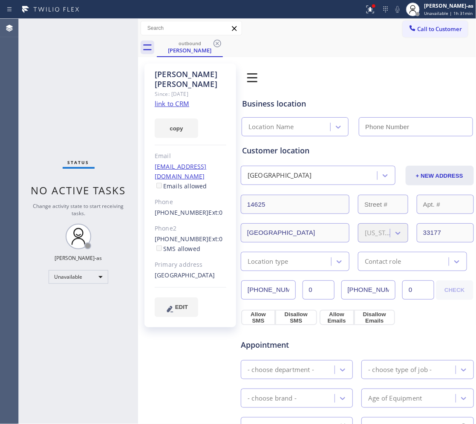
type input "[PHONE_NUMBER]"
drag, startPoint x: 186, startPoint y: 47, endPoint x: 231, endPoint y: 42, distance: 45.9
click at [189, 46] on div "outbound Liliana Gomez" at bounding box center [190, 47] width 64 height 18
click at [218, 42] on icon at bounding box center [217, 43] width 10 height 10
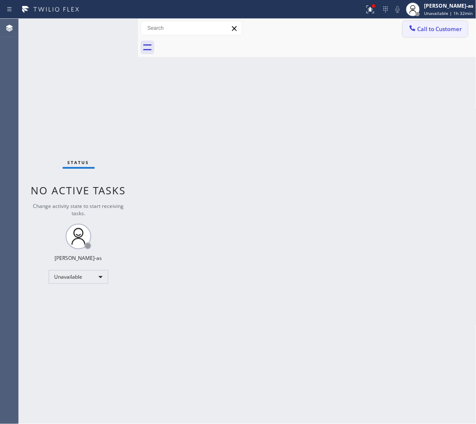
click at [442, 26] on span "Call to Customer" at bounding box center [440, 29] width 45 height 8
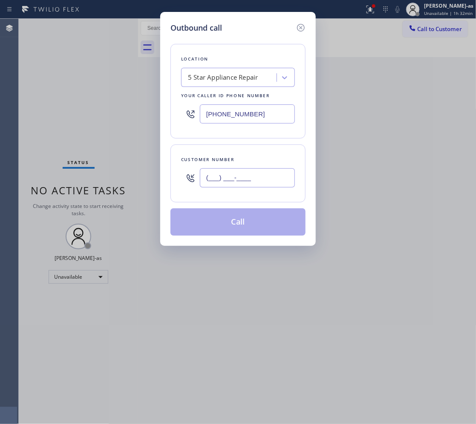
click at [263, 184] on input "(___) ___-____" at bounding box center [247, 177] width 95 height 19
paste input "858) 663-8989"
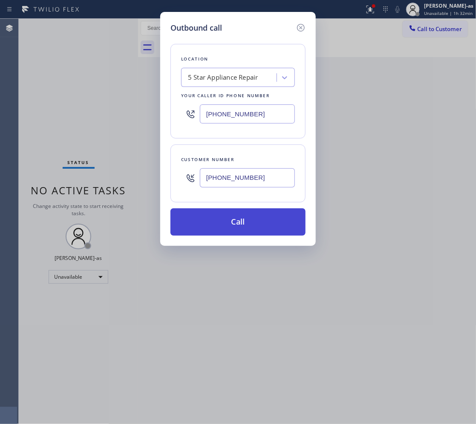
type input "(858) 663-8989"
click at [251, 218] on button "Call" at bounding box center [237, 221] width 135 height 27
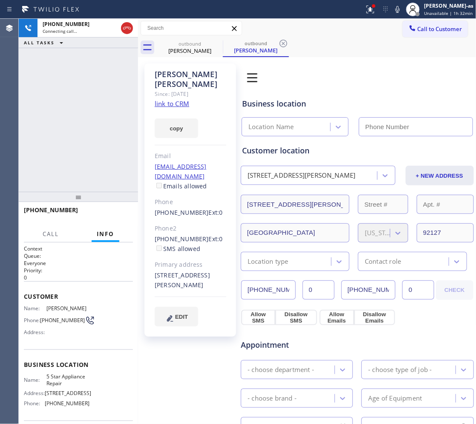
type input "[PHONE_NUMBER]"
click at [124, 65] on div "+18586638989 Connecting call… ALL TASKS ALL TASKS ACTIVE TASKS TASKS IN WRAP UP" at bounding box center [78, 105] width 119 height 173
click at [180, 99] on link "link to CRM" at bounding box center [172, 103] width 35 height 9
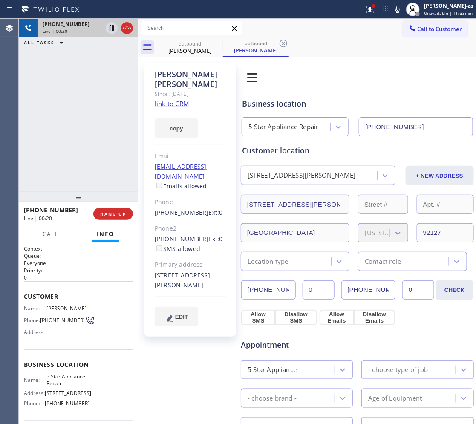
click at [120, 30] on div at bounding box center [119, 28] width 31 height 19
click at [132, 202] on div at bounding box center [78, 197] width 119 height 10
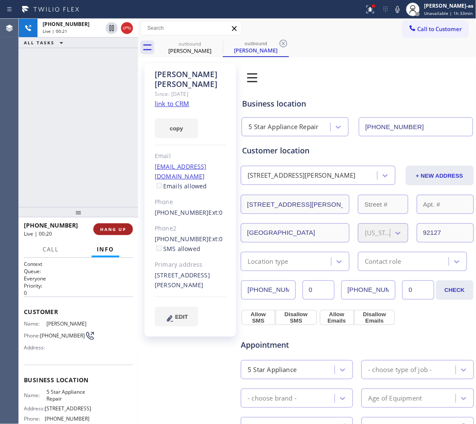
click at [117, 230] on span "HANG UP" at bounding box center [113, 229] width 26 height 6
click at [115, 229] on span "HANG UP" at bounding box center [113, 229] width 26 height 6
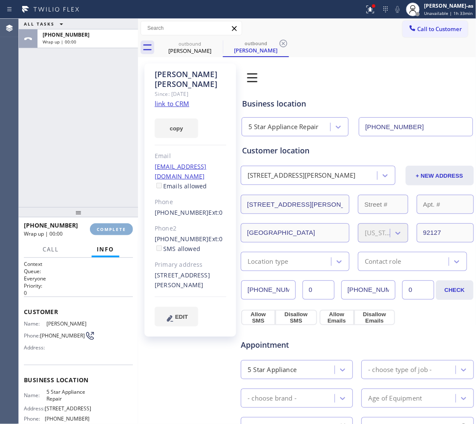
click at [115, 229] on span "COMPLETE" at bounding box center [111, 229] width 29 height 6
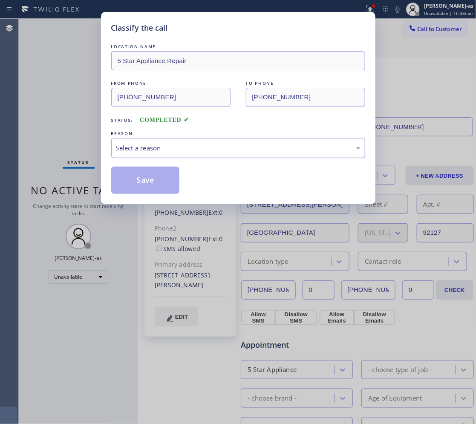
click at [192, 156] on div "Select a reason" at bounding box center [238, 148] width 254 height 20
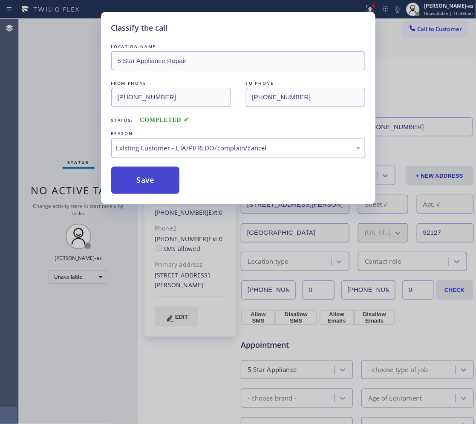
click at [139, 180] on button "Save" at bounding box center [145, 180] width 69 height 27
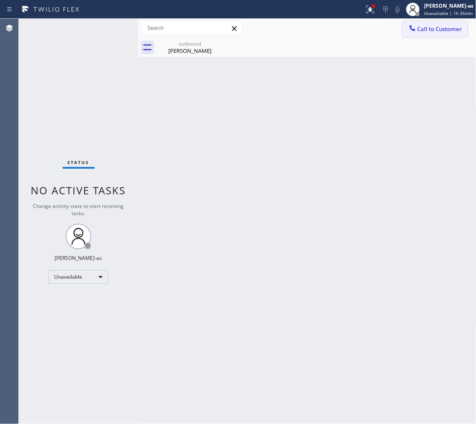
click at [436, 28] on span "Call to Customer" at bounding box center [440, 29] width 45 height 8
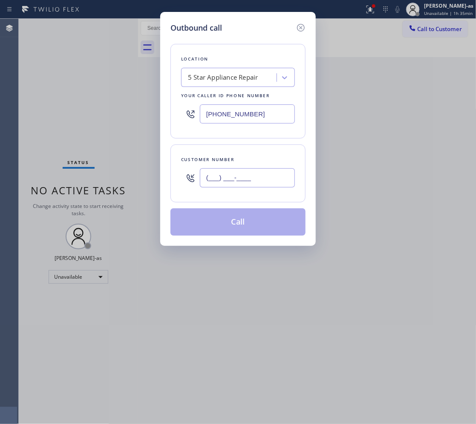
click at [261, 175] on input "(___) ___-____" at bounding box center [247, 177] width 95 height 19
paste input "310) 909-4963"
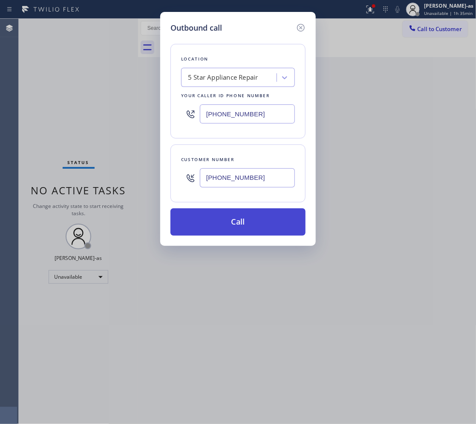
type input "(310) 909-4963"
click at [236, 226] on button "Call" at bounding box center [237, 221] width 135 height 27
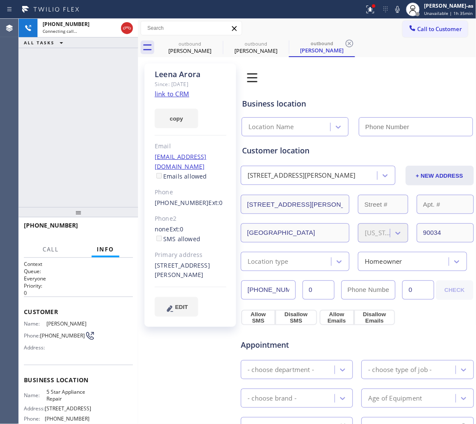
type input "[PHONE_NUMBER]"
click at [175, 95] on link "link to CRM" at bounding box center [172, 93] width 35 height 9
click at [124, 230] on span "HANG UP" at bounding box center [113, 229] width 26 height 6
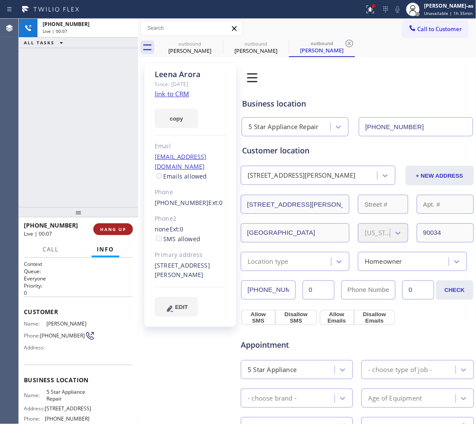
click at [124, 229] on span "HANG UP" at bounding box center [113, 229] width 26 height 6
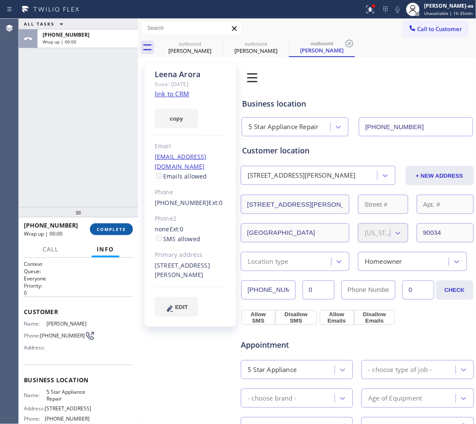
click at [124, 226] on span "COMPLETE" at bounding box center [111, 229] width 29 height 6
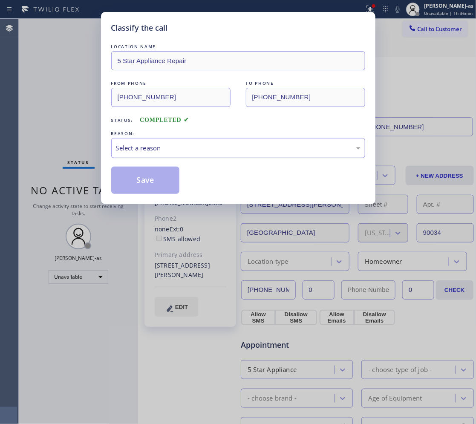
click at [222, 156] on div "Select a reason" at bounding box center [238, 148] width 254 height 20
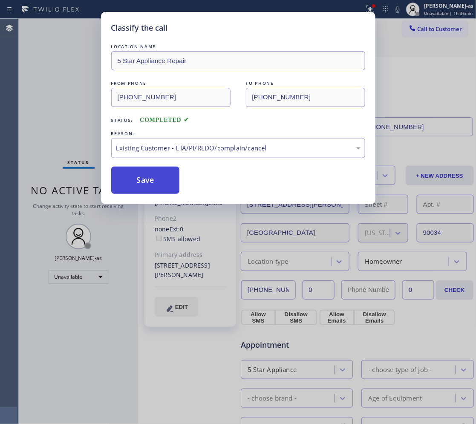
drag, startPoint x: 143, startPoint y: 175, endPoint x: 146, endPoint y: 105, distance: 70.4
click at [143, 173] on button "Save" at bounding box center [145, 180] width 69 height 27
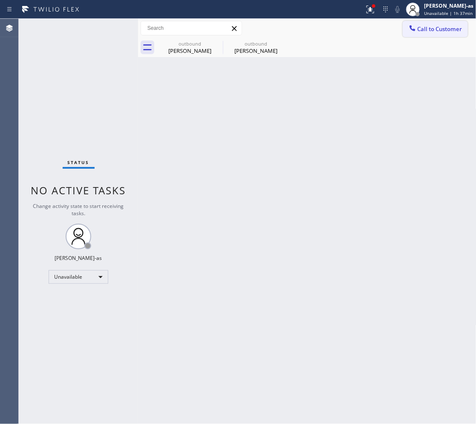
click at [423, 26] on span "Call to Customer" at bounding box center [440, 29] width 45 height 8
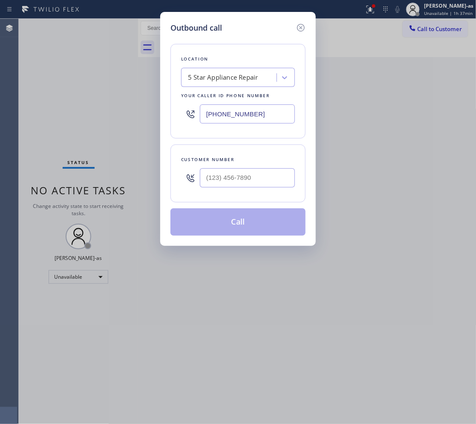
click at [244, 80] on div "5 Star Appliance Repair" at bounding box center [223, 78] width 70 height 10
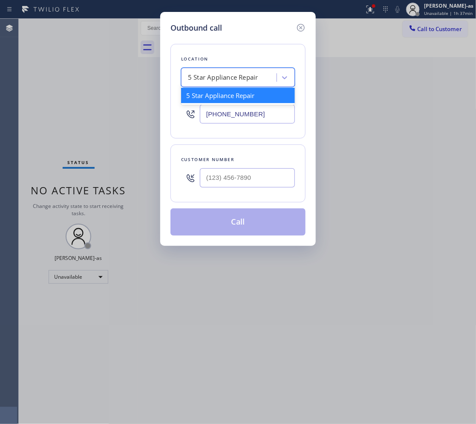
paste input "HVAC Alliance Expert San Francisco"
type input "HVAC Alliance Expert San Francisco"
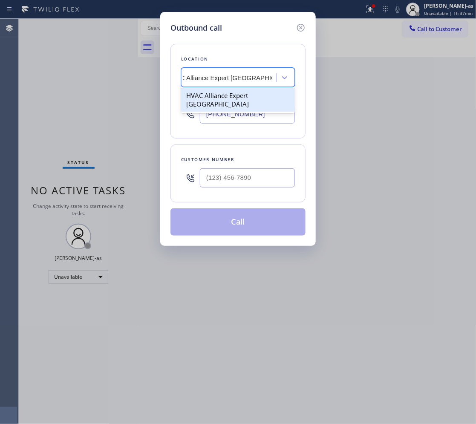
click at [202, 92] on div "HVAC Alliance Expert San Francisco" at bounding box center [238, 100] width 114 height 24
type input "(415) 727-1503"
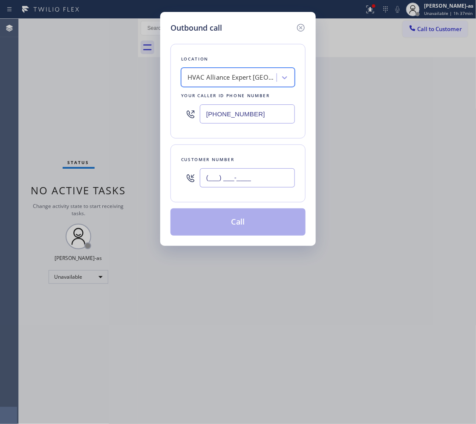
click at [273, 177] on input "(___) ___-____" at bounding box center [247, 177] width 95 height 19
paste input "650) 630-7017"
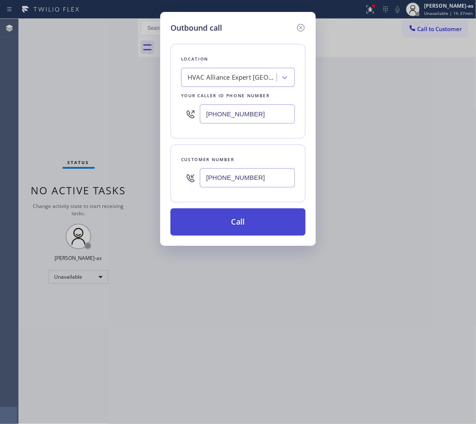
type input "(650) 630-7017"
click at [240, 228] on button "Call" at bounding box center [237, 221] width 135 height 27
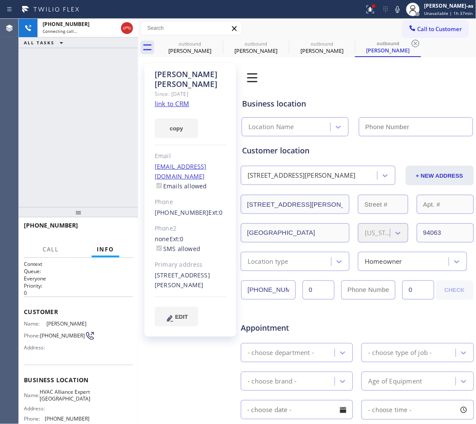
type input "(415) 727-1503"
click at [73, 113] on div "+16506307017 Live | 00:03 ALL TASKS ALL TASKS ACTIVE TASKS TASKS IN WRAP UP" at bounding box center [78, 113] width 119 height 188
click at [75, 111] on div "+16506307017 Live | 00:05 ALL TASKS ALL TASKS ACTIVE TASKS TASKS IN WRAP UP" at bounding box center [78, 113] width 119 height 188
drag, startPoint x: 196, startPoint y: 54, endPoint x: 141, endPoint y: 43, distance: 56.5
click at [197, 53] on div "Colleen Alvarez" at bounding box center [190, 51] width 64 height 8
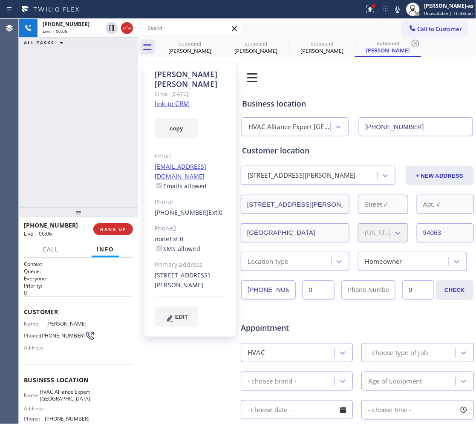
type input "[PHONE_NUMBER]"
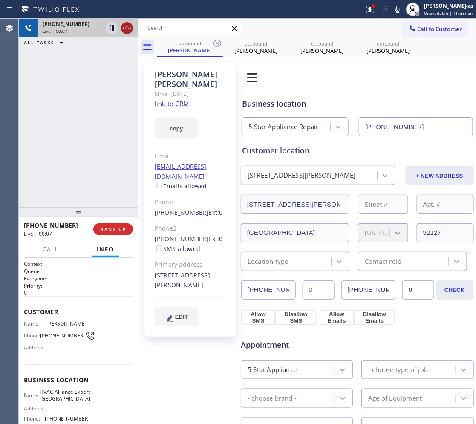
click at [126, 24] on icon at bounding box center [127, 28] width 10 height 10
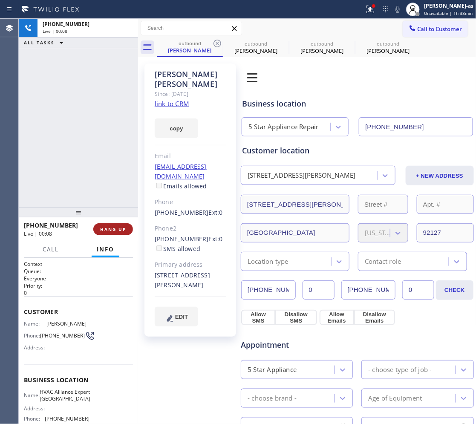
drag, startPoint x: 93, startPoint y: 130, endPoint x: 110, endPoint y: 225, distance: 96.6
click at [93, 135] on div "+16506307017 Live | 00:08 ALL TASKS ALL TASKS ACTIVE TASKS TASKS IN WRAP UP" at bounding box center [78, 113] width 119 height 188
drag, startPoint x: 110, startPoint y: 216, endPoint x: 114, endPoint y: 226, distance: 11.1
click at [111, 217] on div at bounding box center [78, 212] width 119 height 10
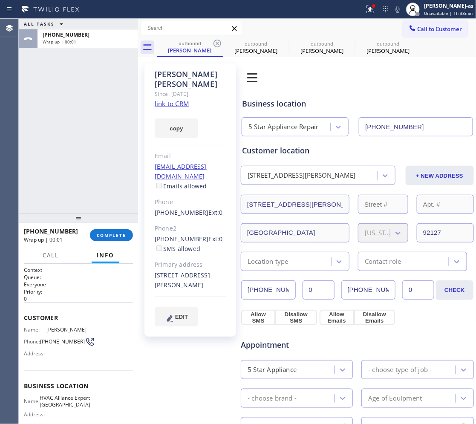
click at [114, 226] on div "+16506307017 Wrap up | 00:01 COMPLETE" at bounding box center [78, 235] width 109 height 22
click at [114, 237] on span "COMPLETE" at bounding box center [111, 235] width 29 height 6
click at [110, 228] on div "+16506307017 Wrap up | 00:01 COMPLETE" at bounding box center [78, 235] width 109 height 22
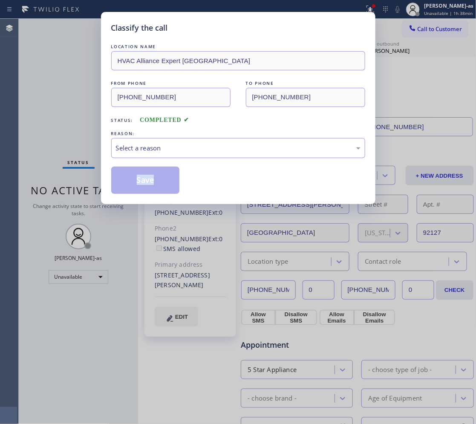
click at [215, 152] on div "Select a reason" at bounding box center [238, 148] width 245 height 10
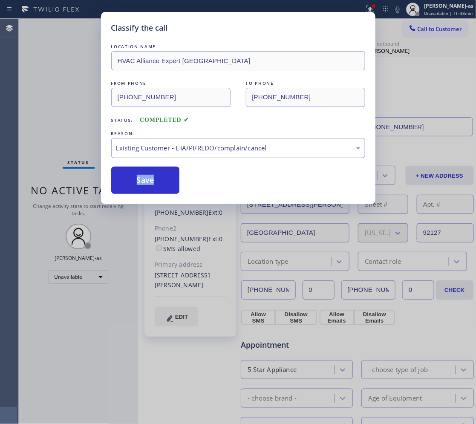
click at [152, 178] on button "Save" at bounding box center [145, 180] width 69 height 27
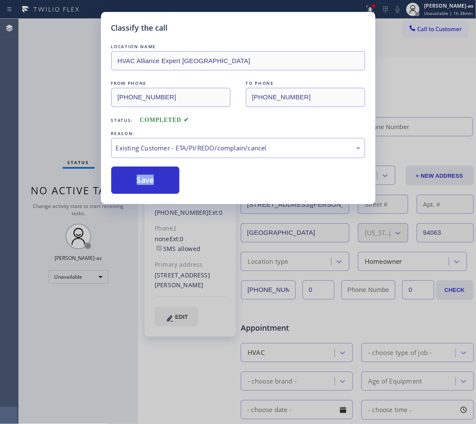
type input "(415) 727-1503"
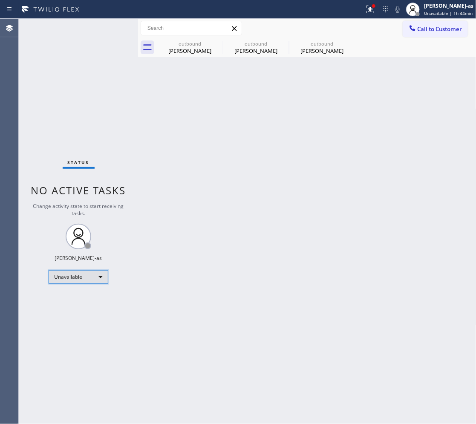
click at [70, 273] on div "Unavailable" at bounding box center [79, 277] width 60 height 14
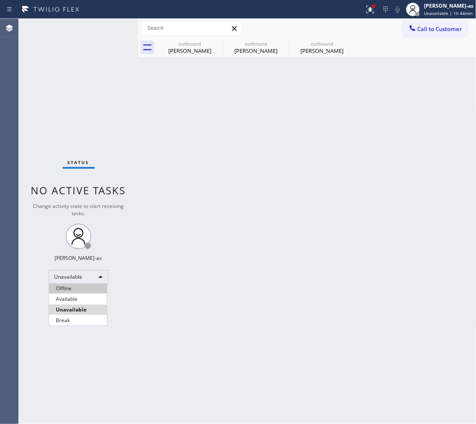
click at [84, 290] on li "Offline" at bounding box center [78, 288] width 58 height 10
click at [429, 24] on button "Call to Customer" at bounding box center [435, 29] width 65 height 16
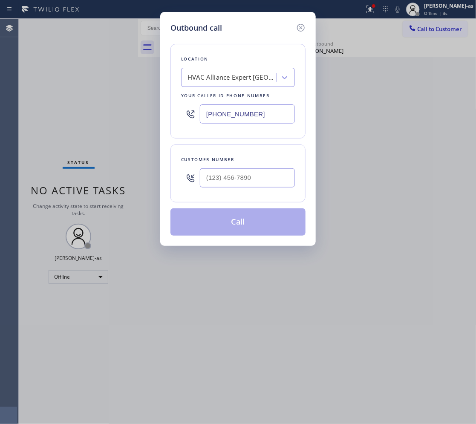
click at [305, 24] on icon at bounding box center [301, 28] width 10 height 10
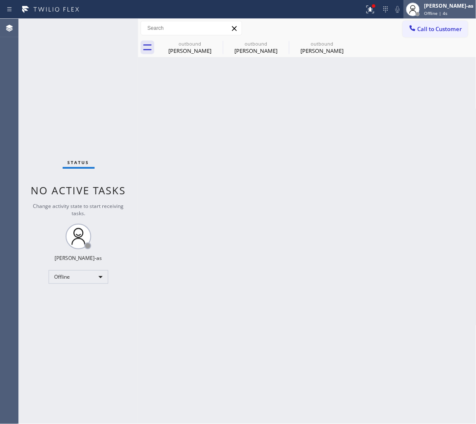
click at [436, 12] on span "Offline | 4s" at bounding box center [435, 13] width 23 height 6
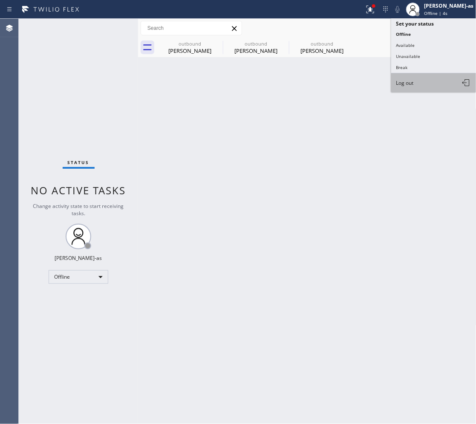
click at [405, 75] on button "Log out" at bounding box center [433, 82] width 85 height 19
